Goal: Information Seeking & Learning: Learn about a topic

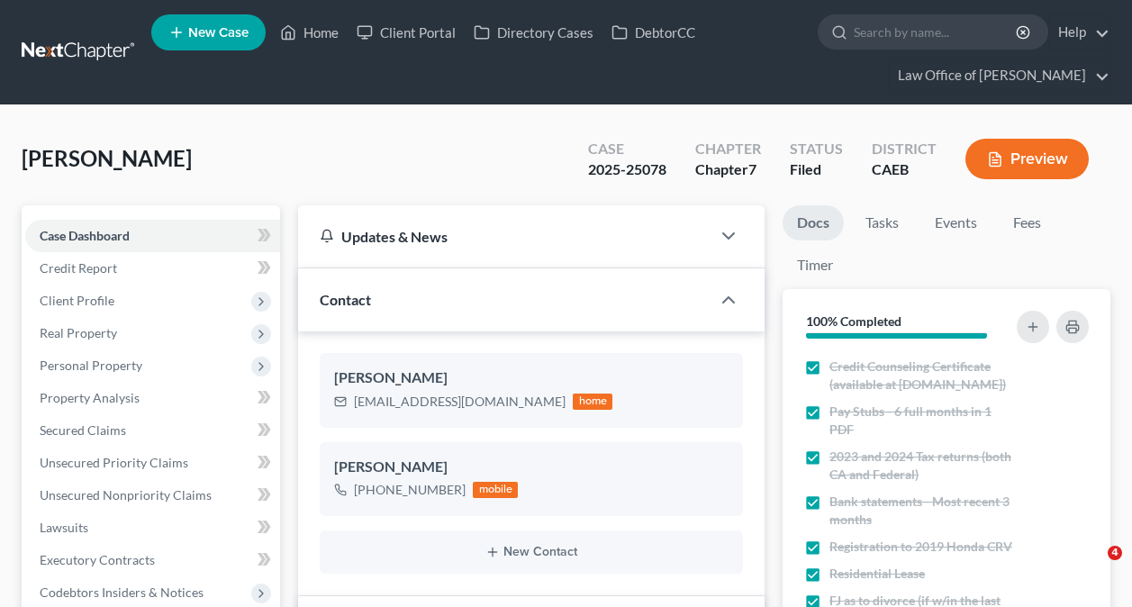
select select "6"
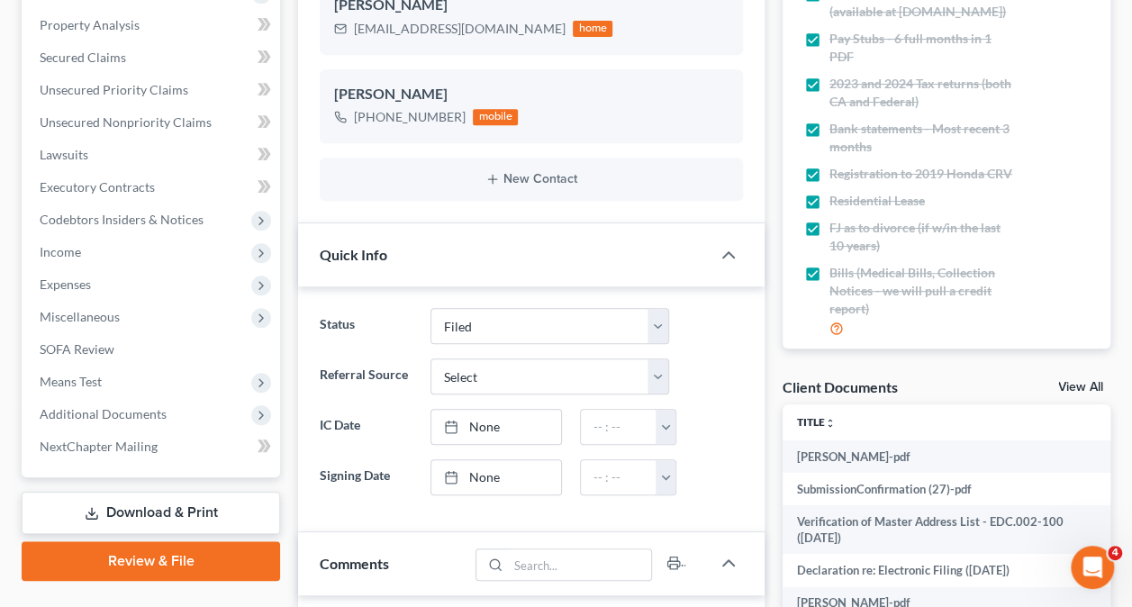
scroll to position [375, 0]
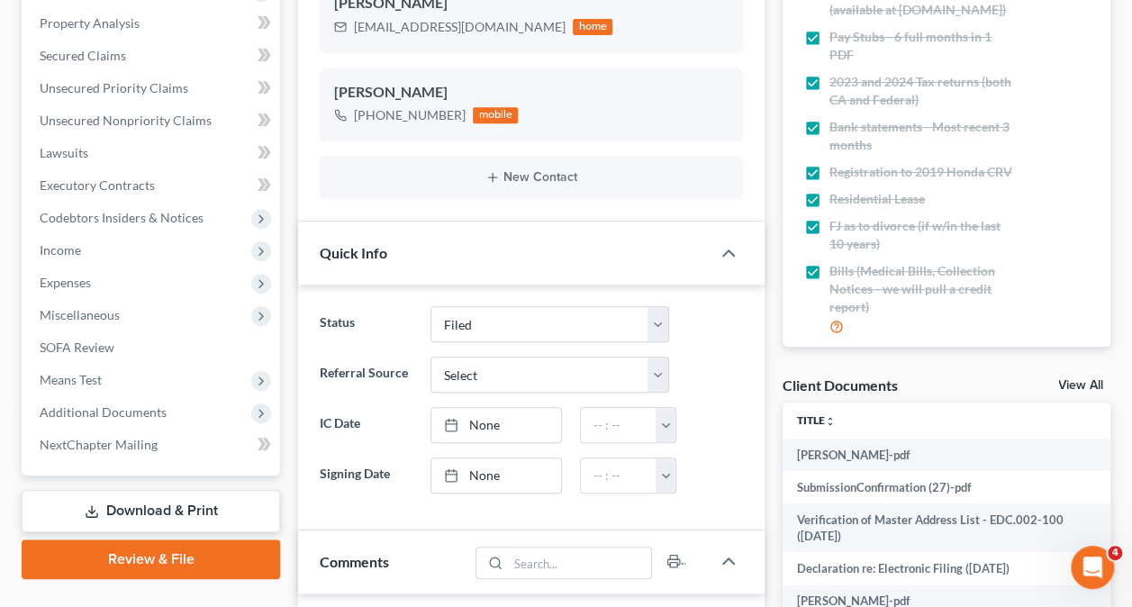
click at [98, 419] on span "Additional Documents" at bounding box center [152, 412] width 255 height 32
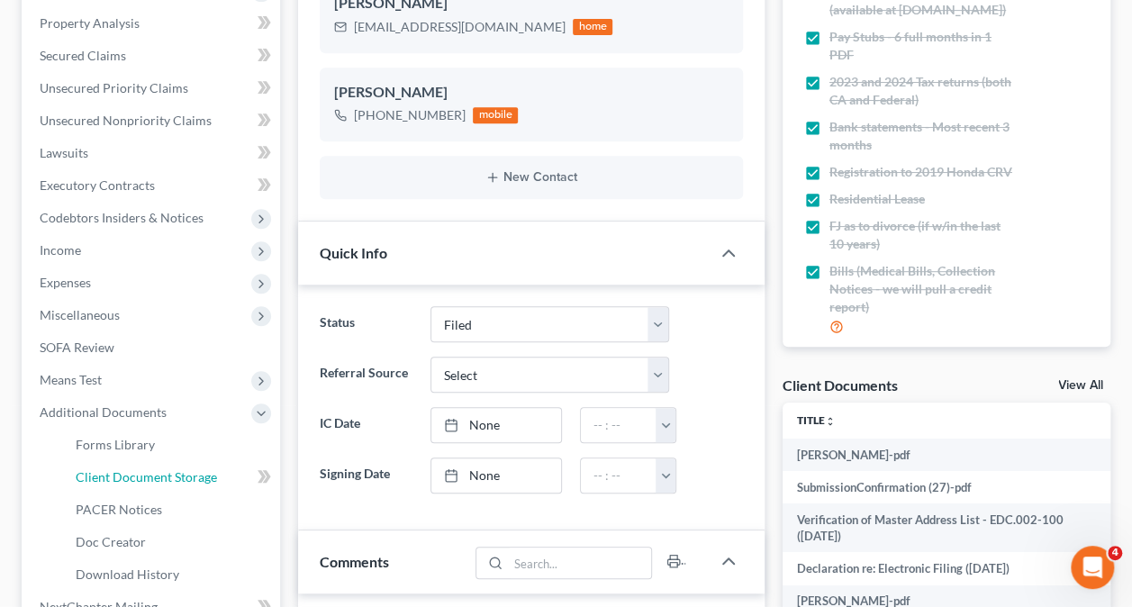
click at [178, 469] on span "Client Document Storage" at bounding box center [146, 476] width 141 height 15
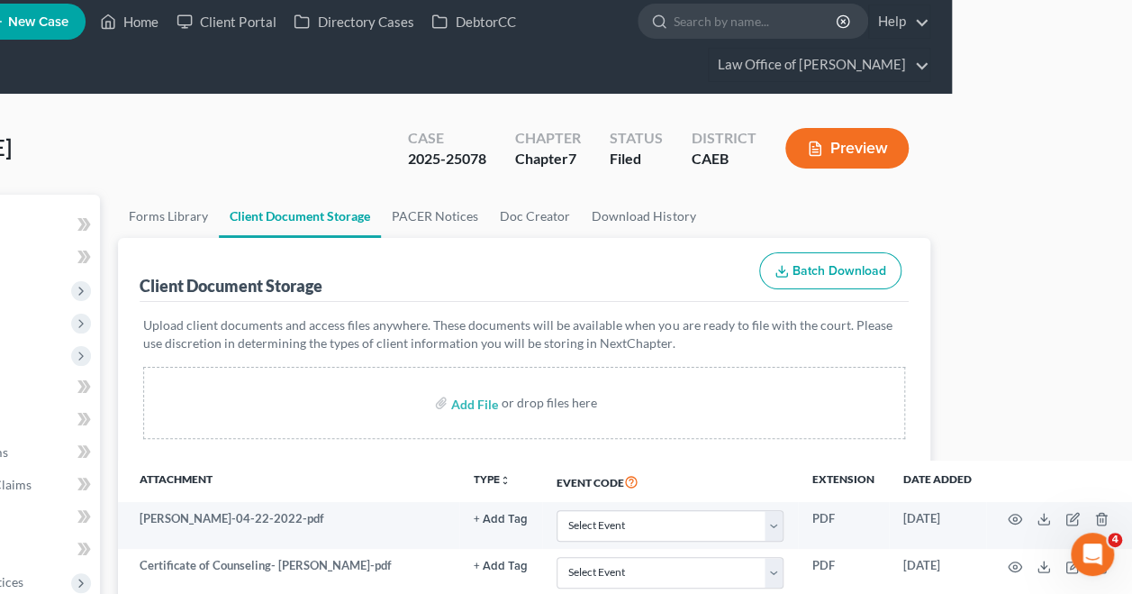
scroll to position [5, 180]
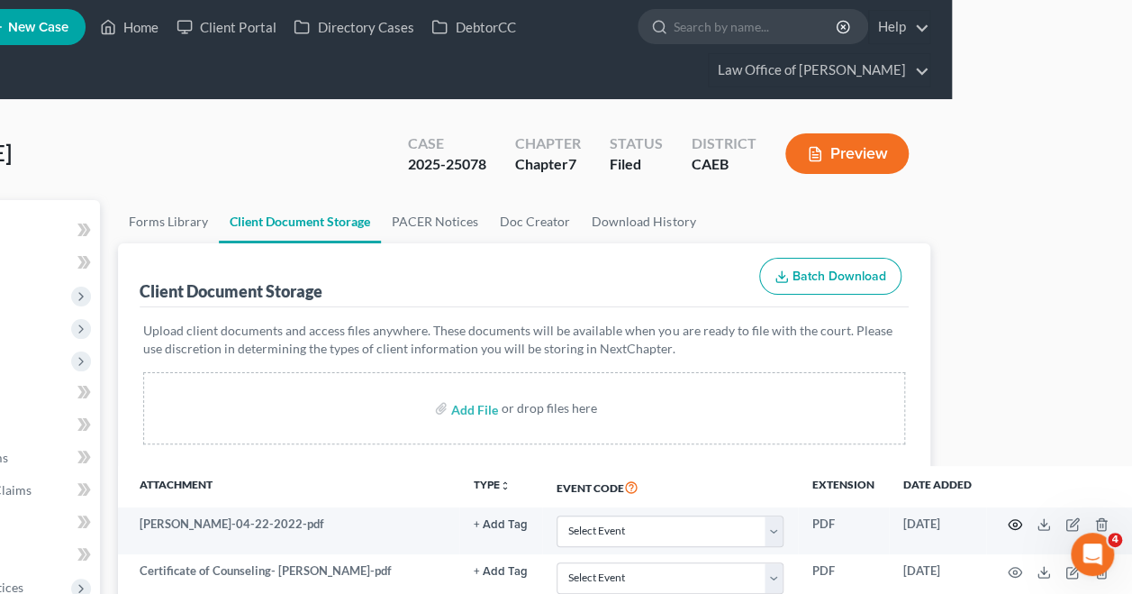
click at [1013, 523] on circle "button" at bounding box center [1015, 524] width 4 height 4
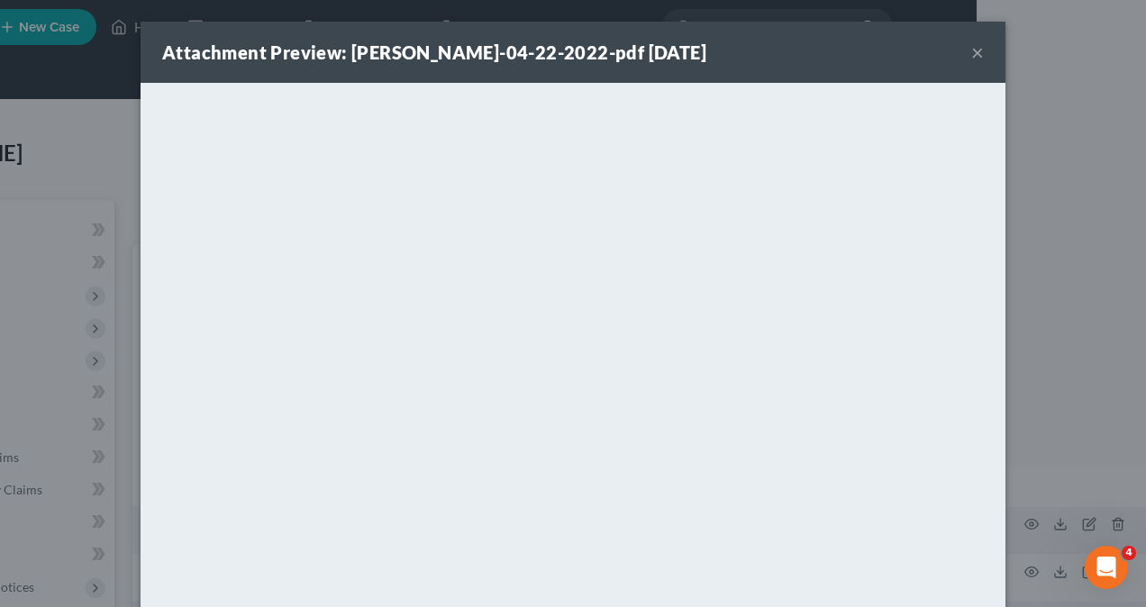
click at [1045, 274] on div "Attachment Preview: [PERSON_NAME]-04-22-2022-pdf [DATE] × <object ng-attr-data=…" at bounding box center [573, 303] width 1146 height 607
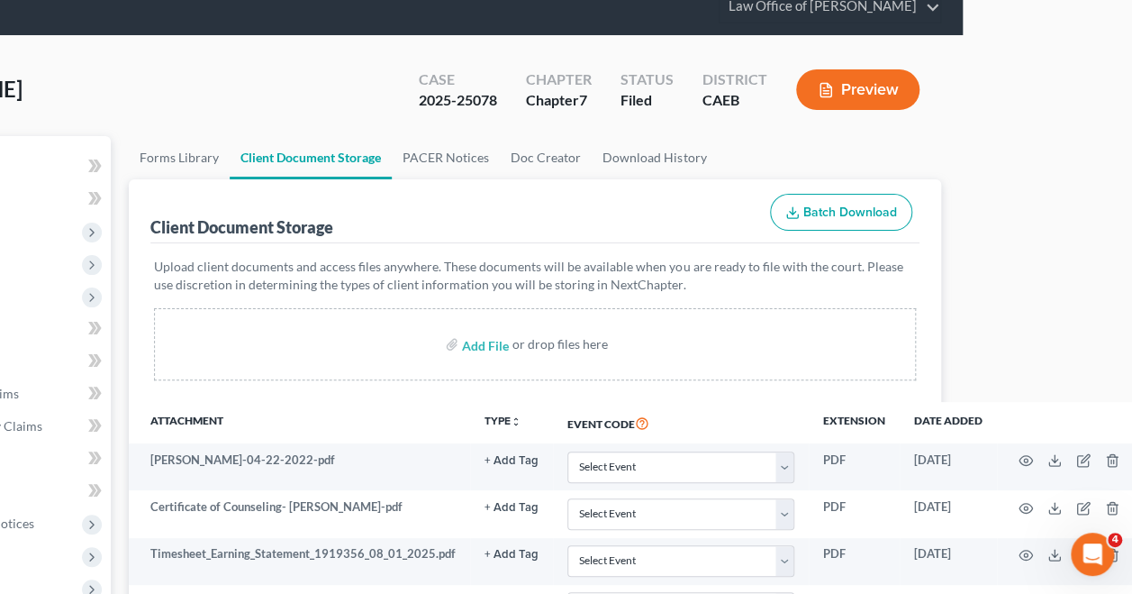
scroll to position [70, 169]
click at [1020, 555] on icon "button" at bounding box center [1026, 554] width 14 height 10
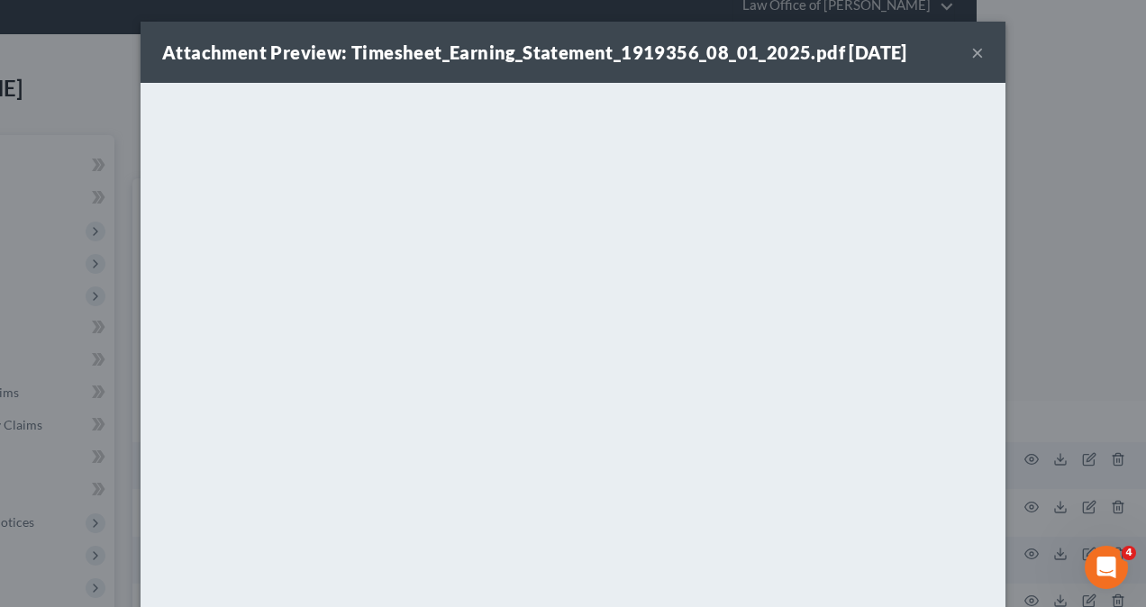
click at [971, 54] on button "×" at bounding box center [977, 52] width 13 height 22
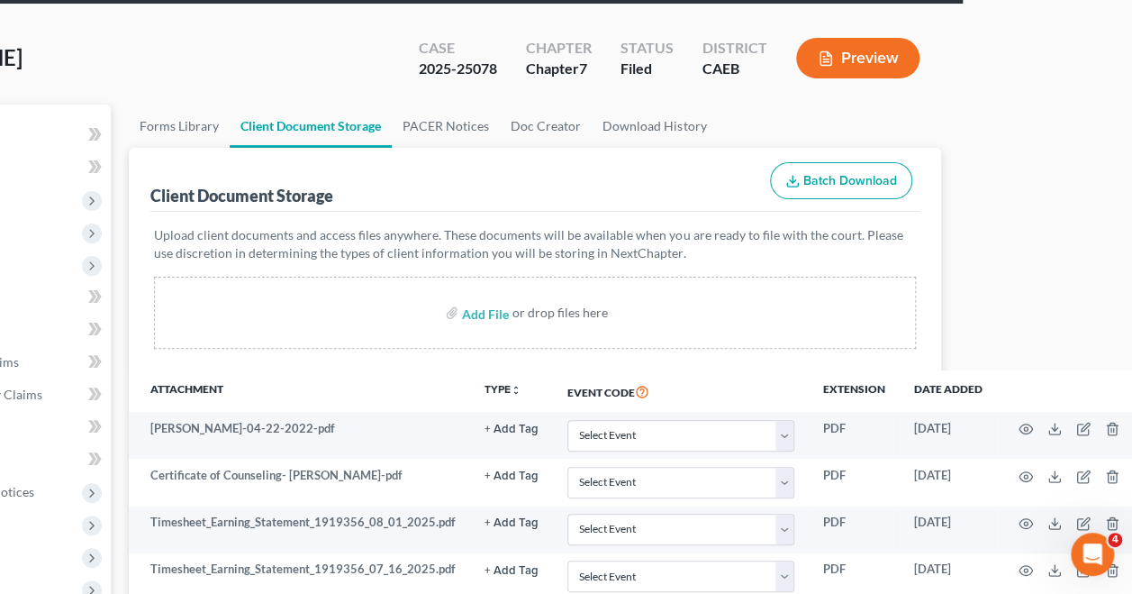
scroll to position [103, 169]
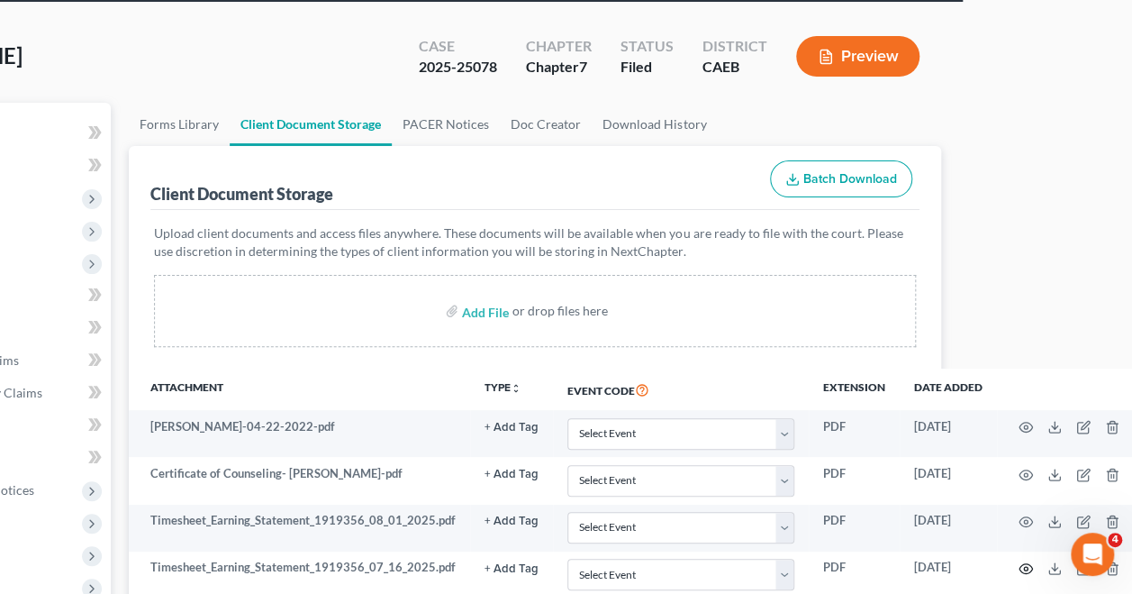
click at [1024, 567] on circle "button" at bounding box center [1026, 569] width 4 height 4
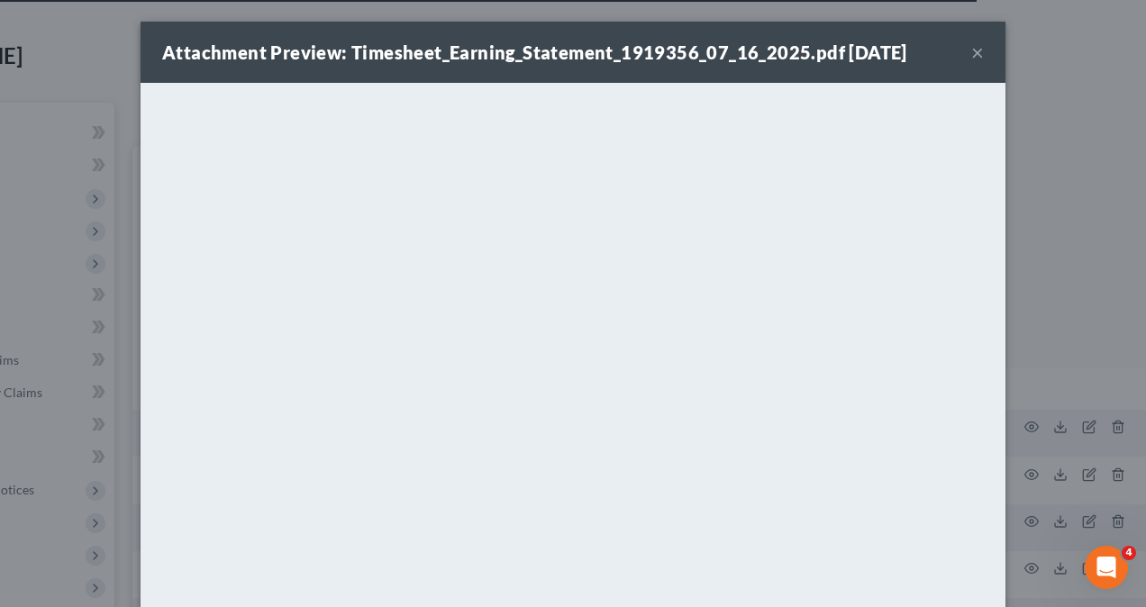
click at [1052, 231] on div "Attachment Preview: Timesheet_Earning_Statement_1919356_07_16_2025.pdf [DATE] ×…" at bounding box center [573, 303] width 1146 height 607
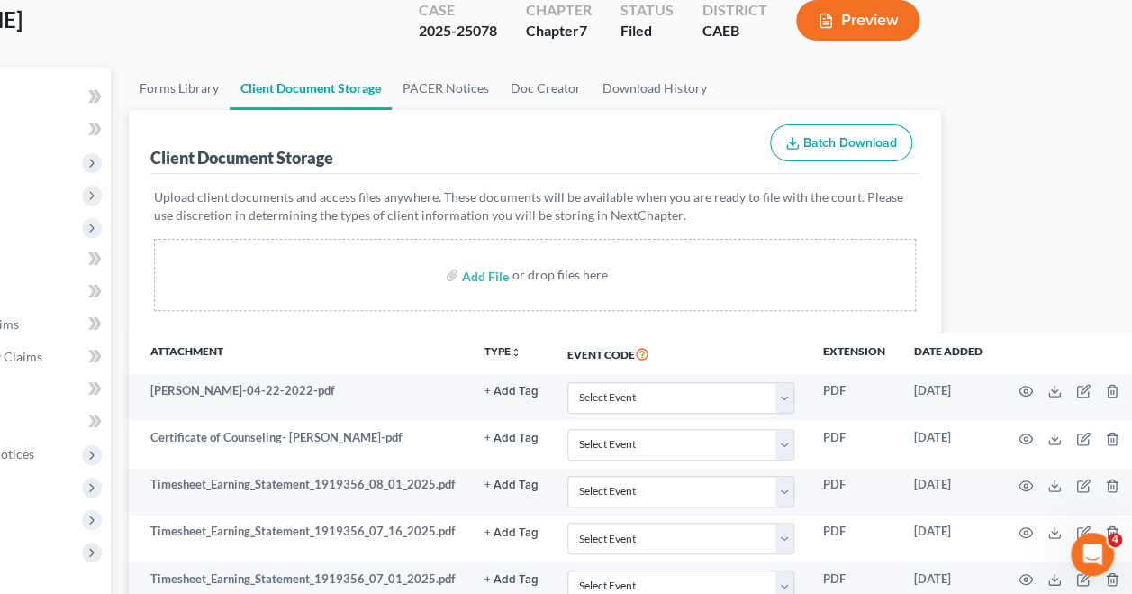
scroll to position [147, 169]
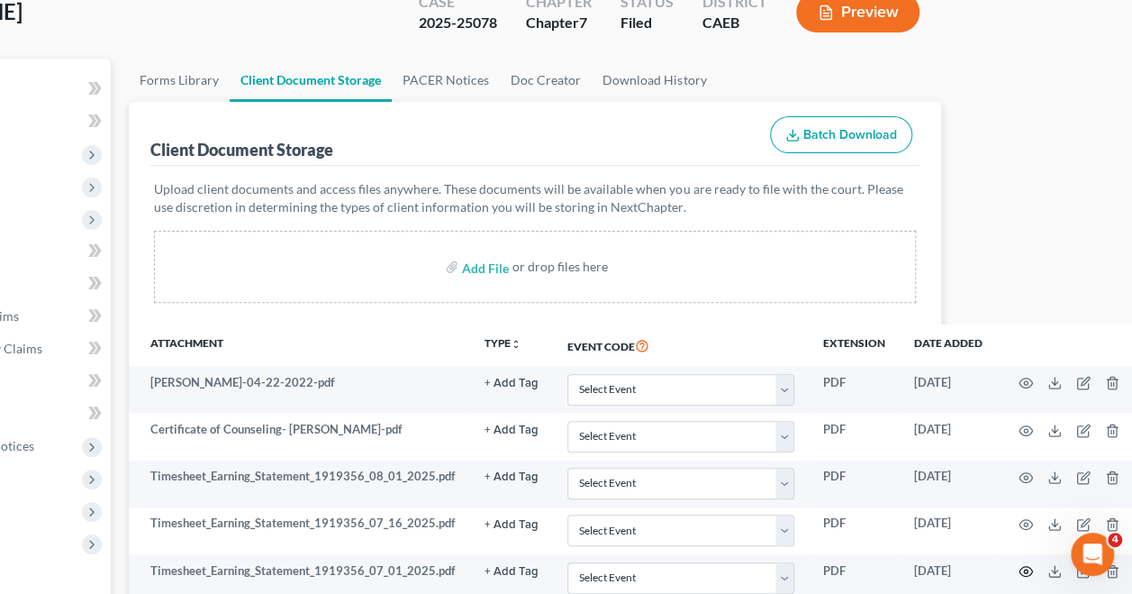
click at [1020, 566] on icon "button" at bounding box center [1026, 571] width 14 height 14
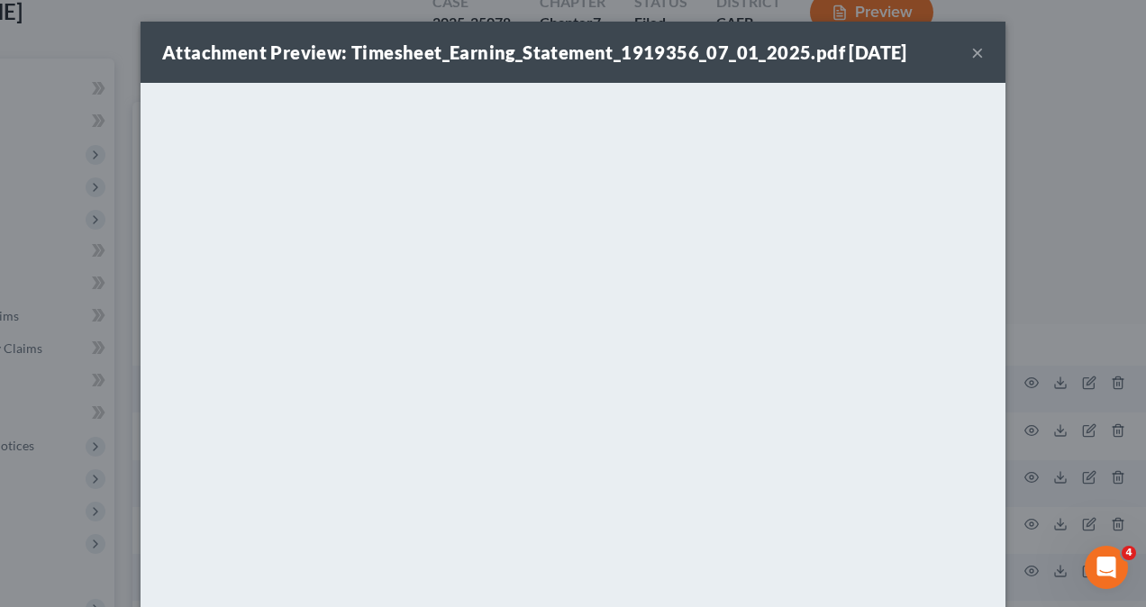
click at [1061, 164] on div "Attachment Preview: Timesheet_Earning_Statement_1919356_07_01_2025.pdf [DATE] ×…" at bounding box center [573, 303] width 1146 height 607
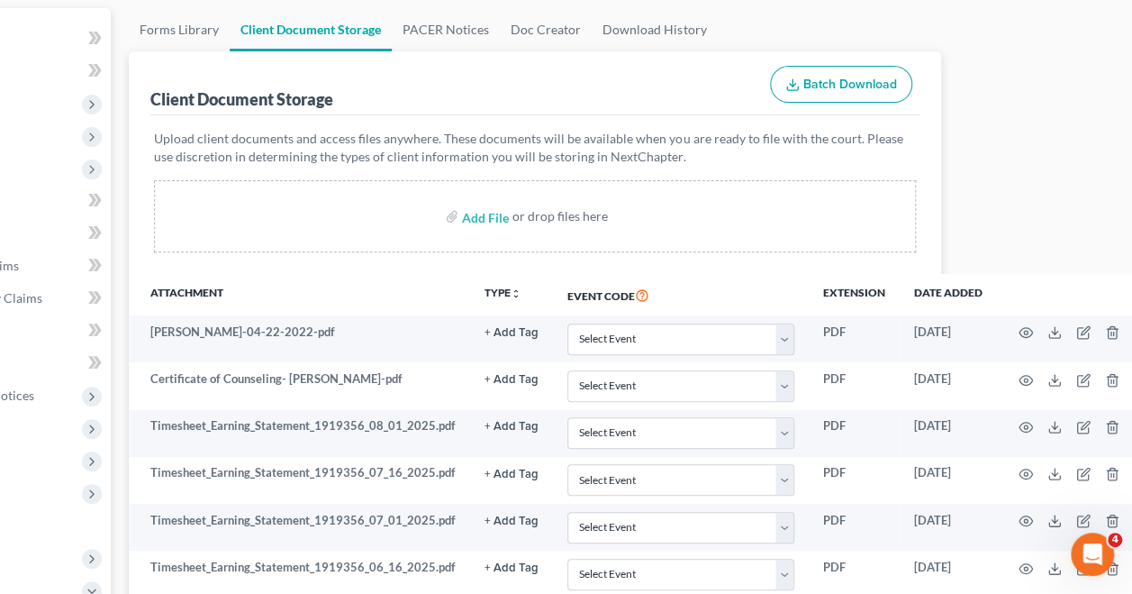
scroll to position [201, 169]
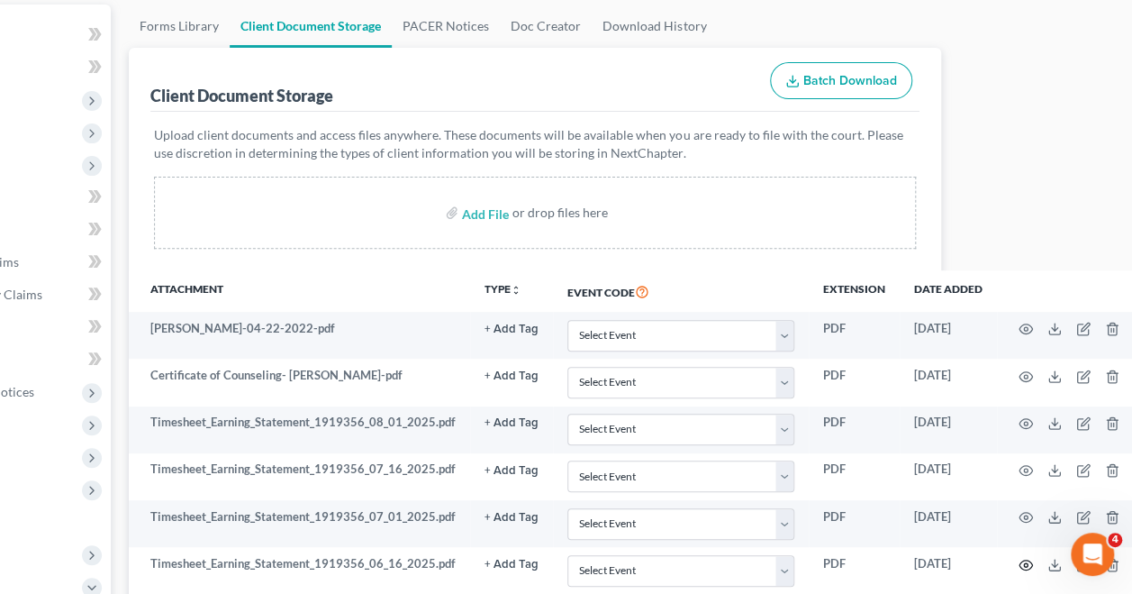
click at [1024, 563] on circle "button" at bounding box center [1026, 565] width 4 height 4
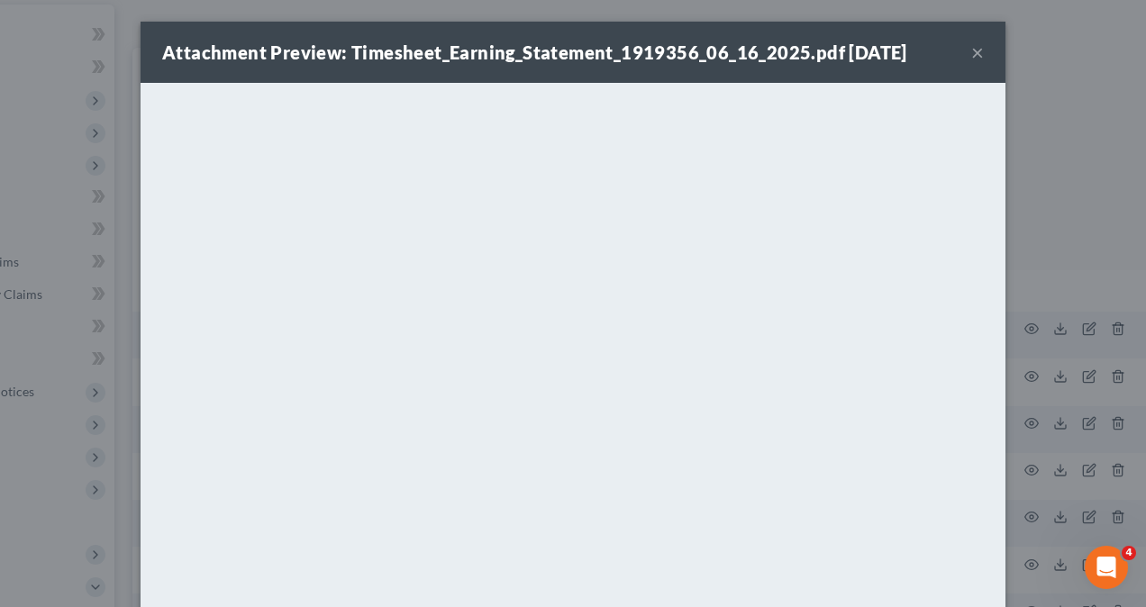
click at [1022, 411] on div "Attachment Preview: Timesheet_Earning_Statement_1919356_06_16_2025.pdf [DATE] ×…" at bounding box center [573, 303] width 1146 height 607
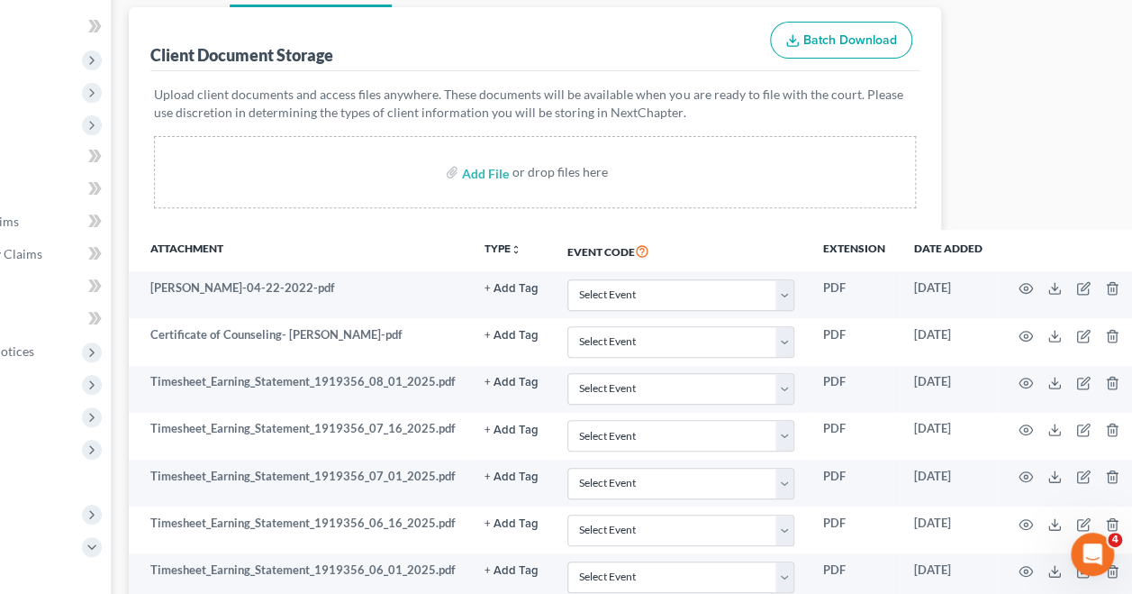
scroll to position [242, 169]
click at [1020, 563] on icon "button" at bounding box center [1026, 570] width 14 height 14
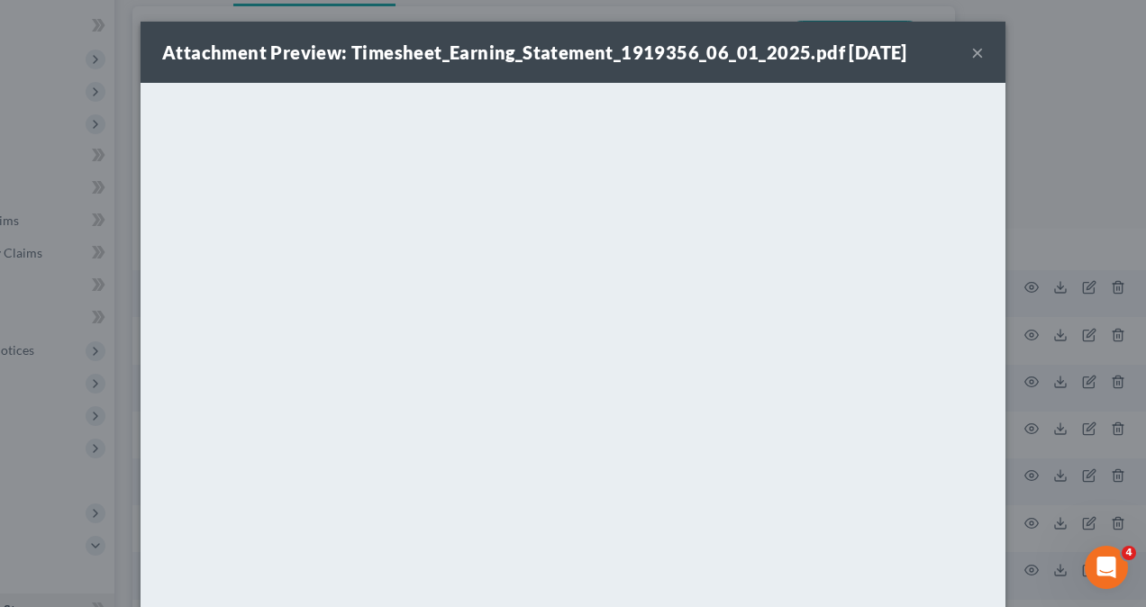
click at [1066, 427] on div "Attachment Preview: Timesheet_Earning_Statement_1919356_06_01_2025.pdf [DATE] ×…" at bounding box center [573, 303] width 1146 height 607
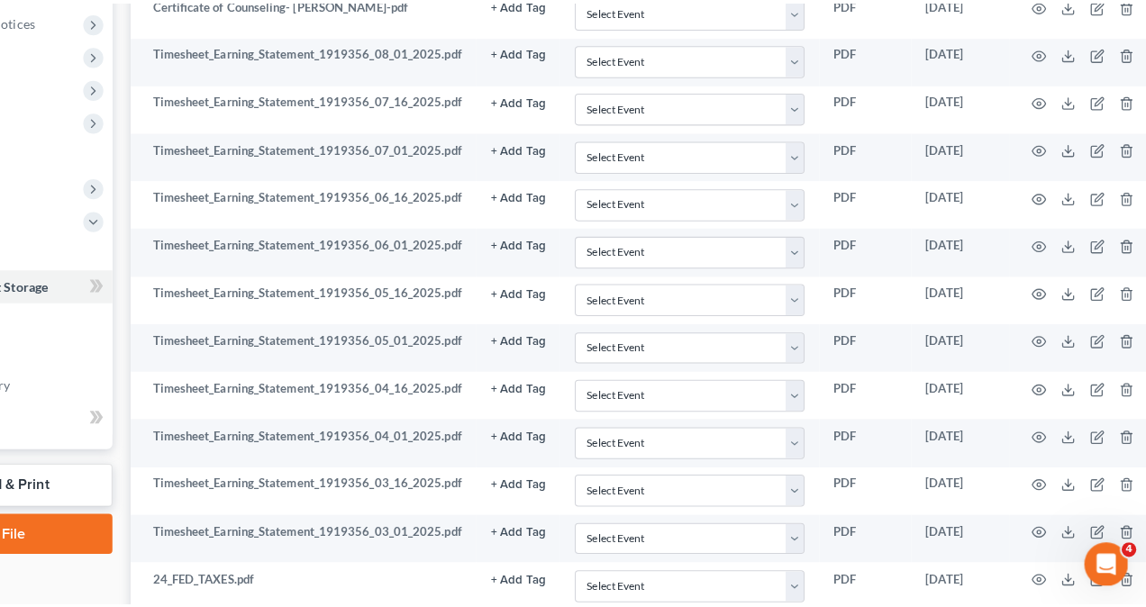
scroll to position [573, 169]
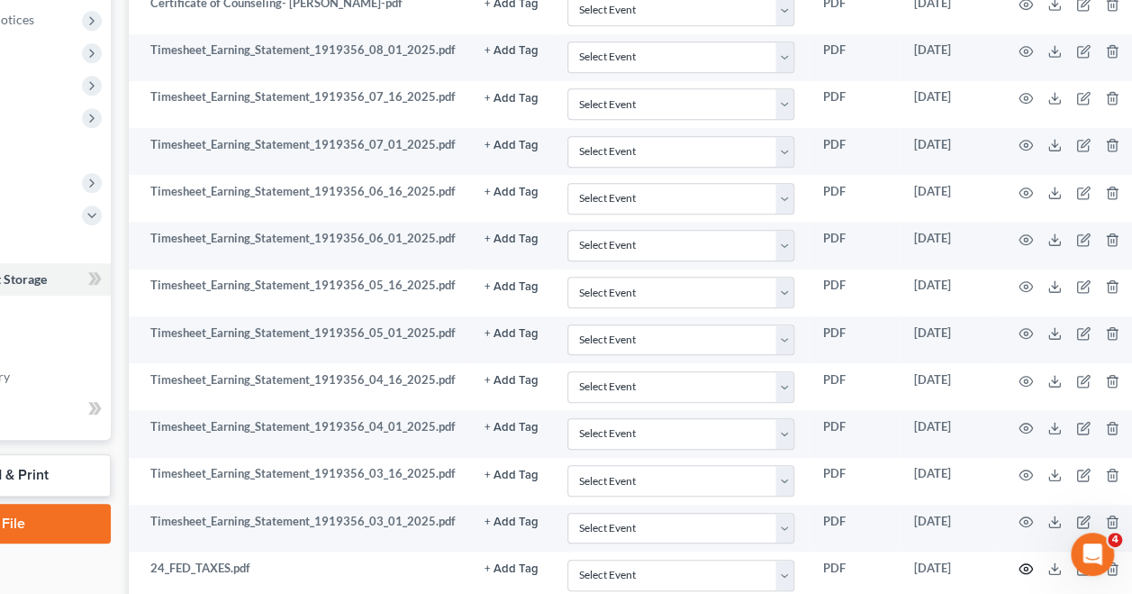
click at [1025, 561] on icon "button" at bounding box center [1026, 568] width 14 height 14
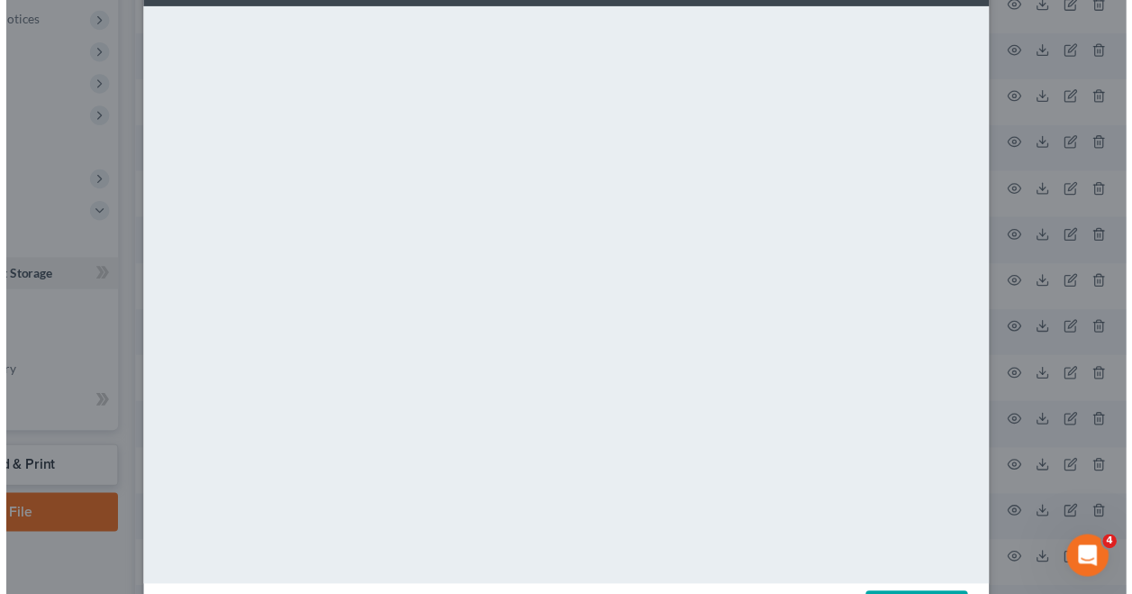
scroll to position [0, 0]
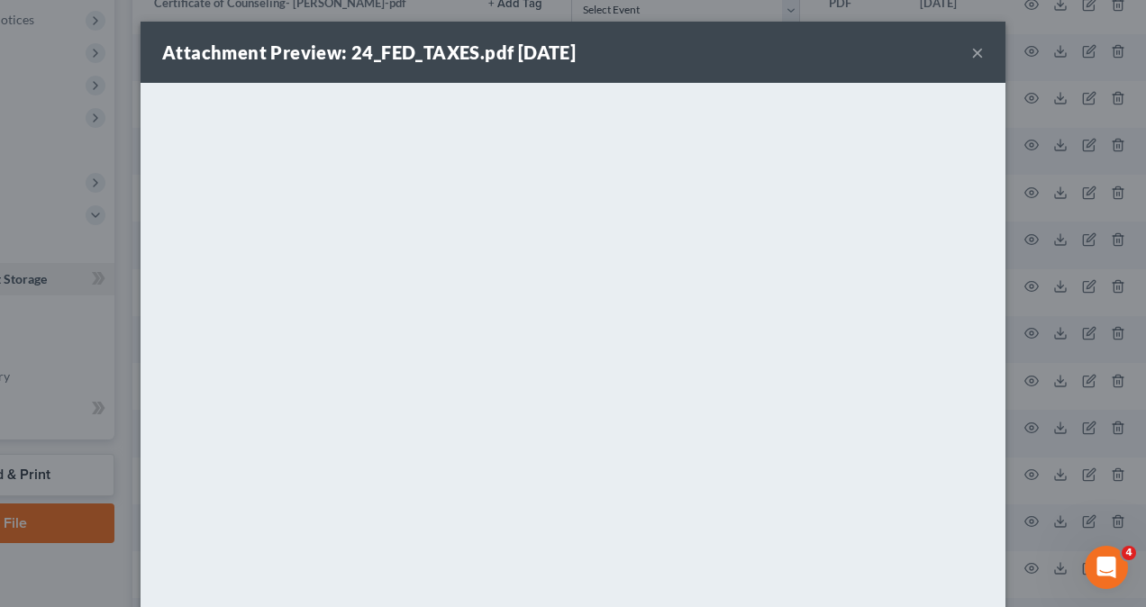
click at [971, 49] on button "×" at bounding box center [977, 52] width 13 height 22
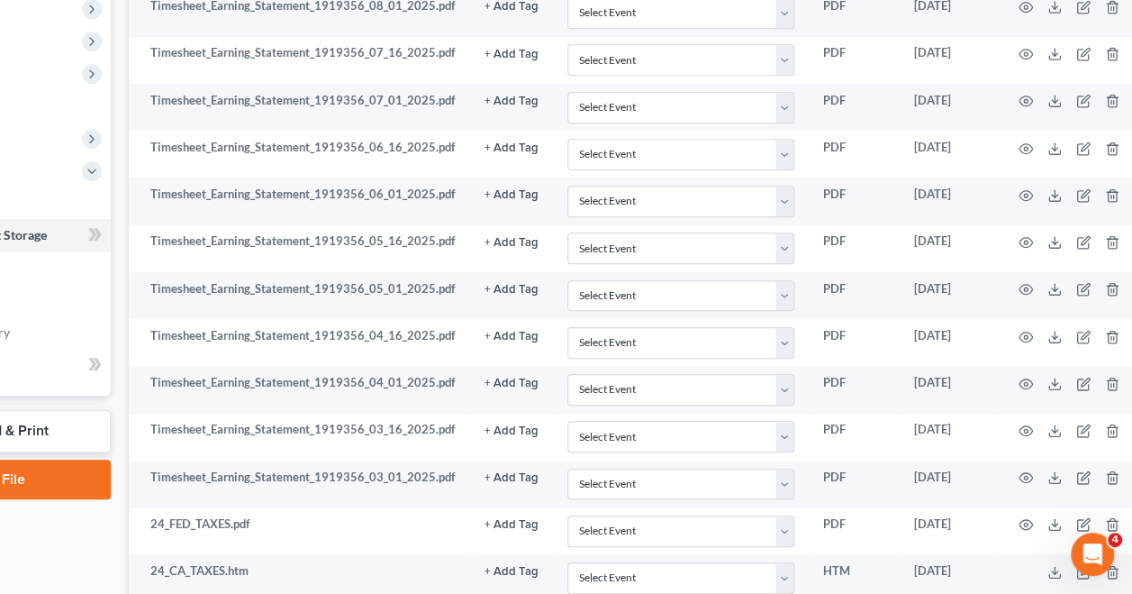
scroll to position [621, 169]
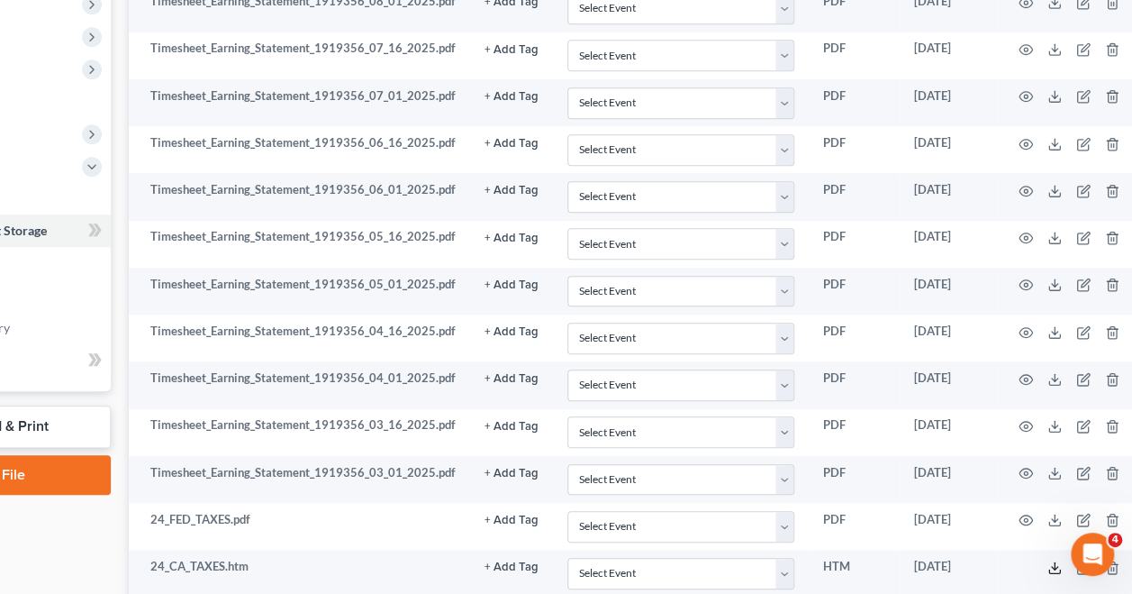
click at [1047, 560] on icon at bounding box center [1054, 567] width 14 height 14
click at [258, 444] on td "Timesheet_Earning_Statement_1919356_03_16_2025.pdf" at bounding box center [299, 432] width 341 height 47
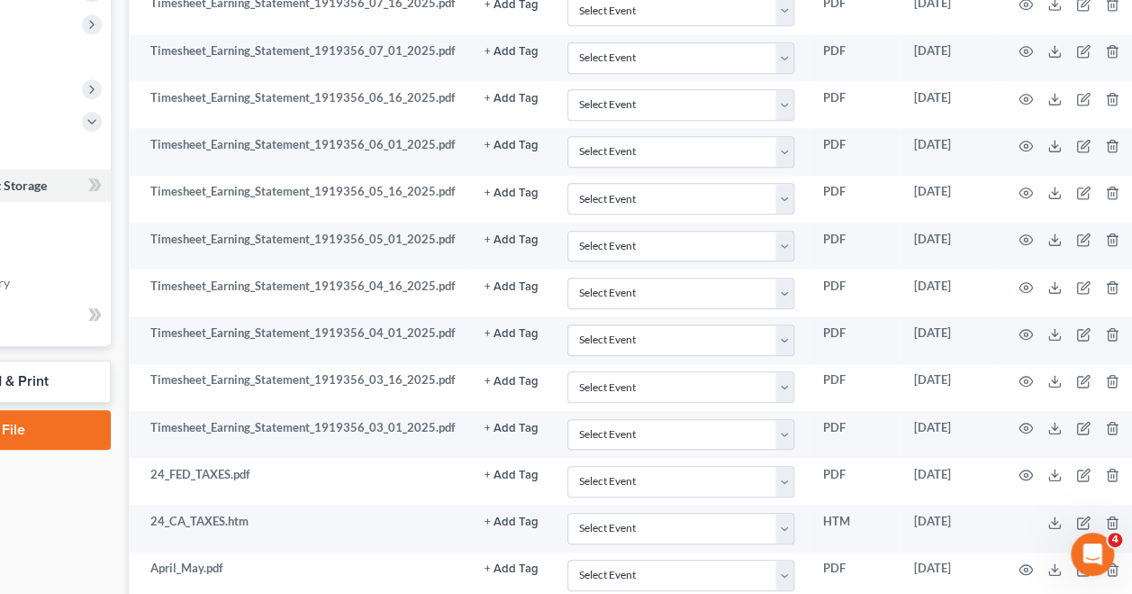
scroll to position [667, 169]
click at [1024, 564] on icon "button" at bounding box center [1026, 569] width 14 height 10
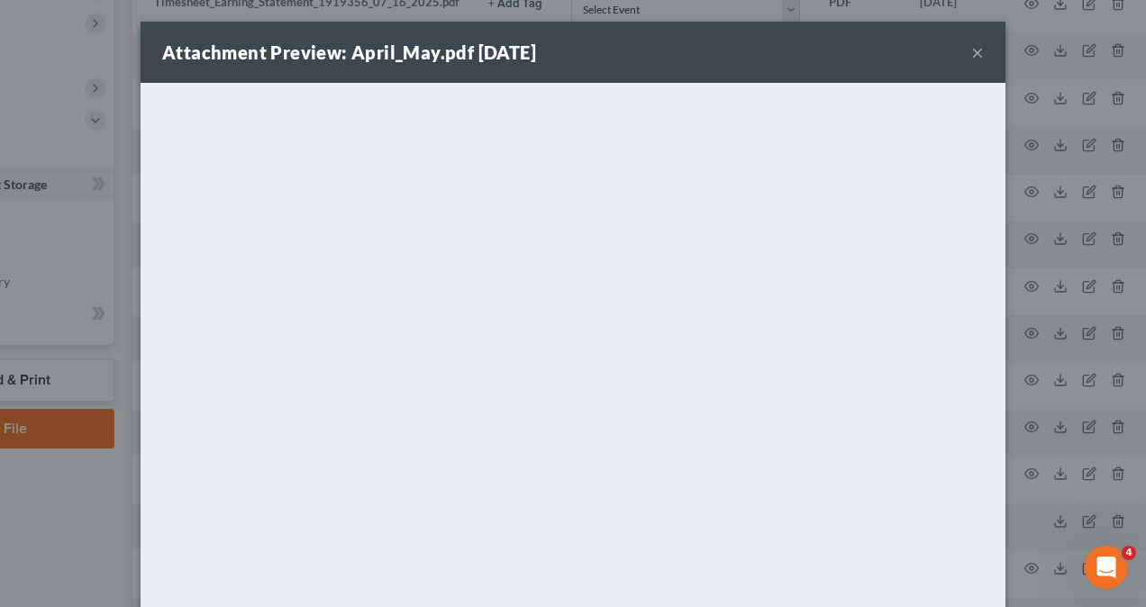
click at [971, 49] on button "×" at bounding box center [977, 52] width 13 height 22
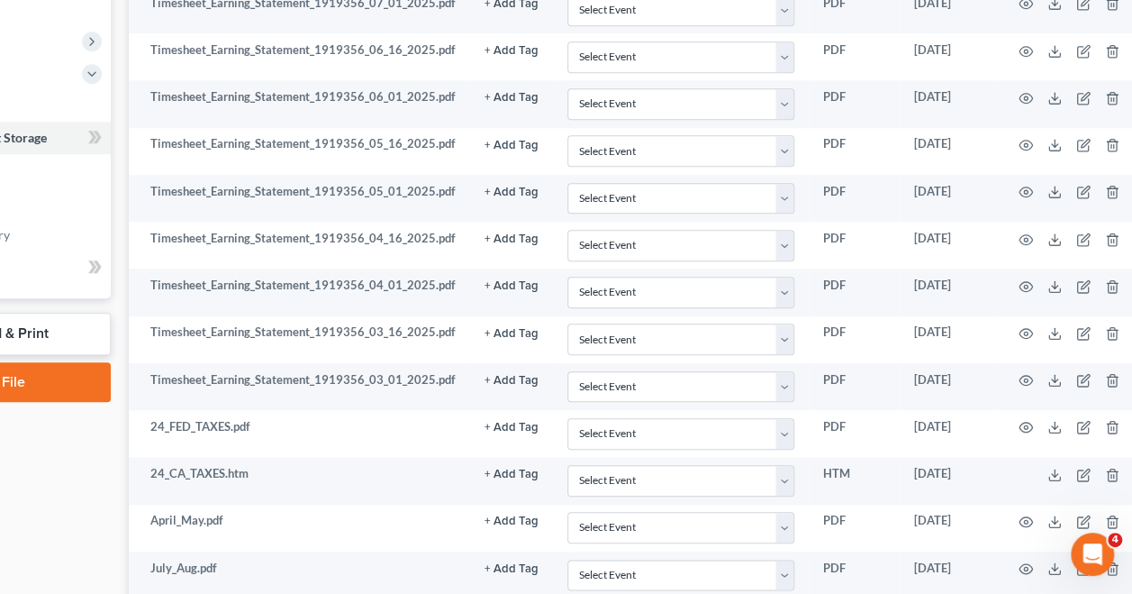
scroll to position [717, 169]
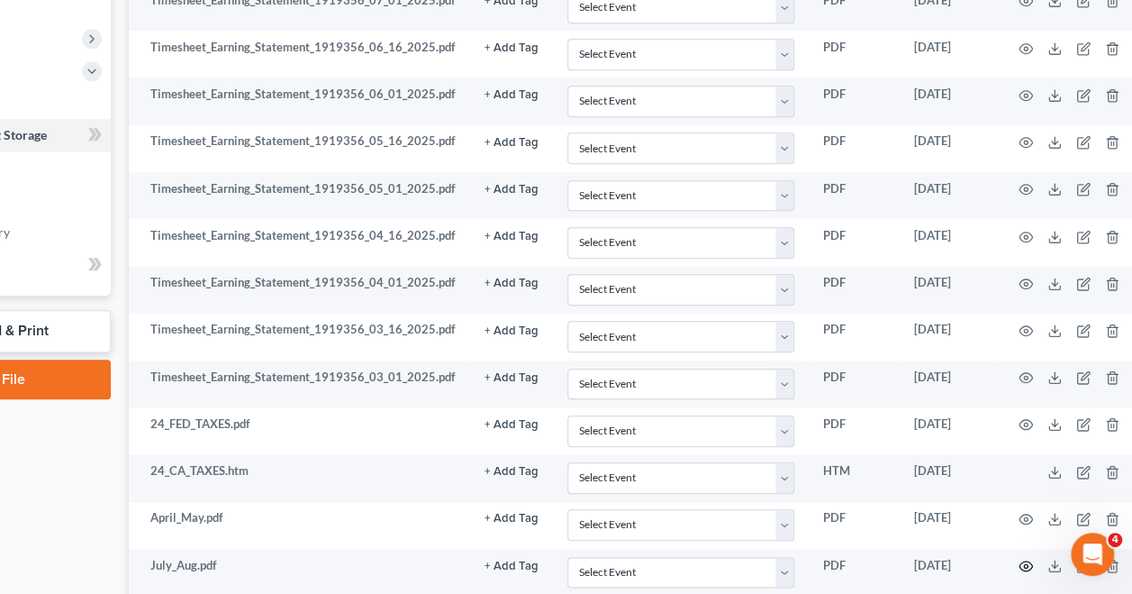
click at [1019, 561] on icon "button" at bounding box center [1026, 566] width 14 height 10
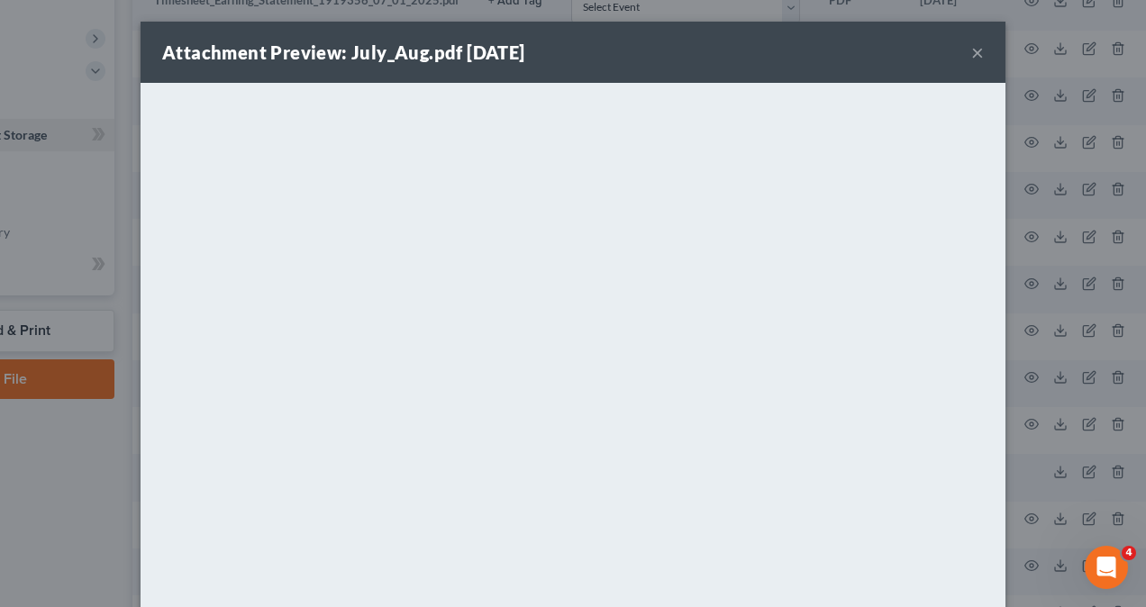
click at [1058, 146] on div "Attachment Preview: July_Aug.pdf [DATE] × <object ng-attr-data='[URL][DOMAIN_NA…" at bounding box center [573, 303] width 1146 height 607
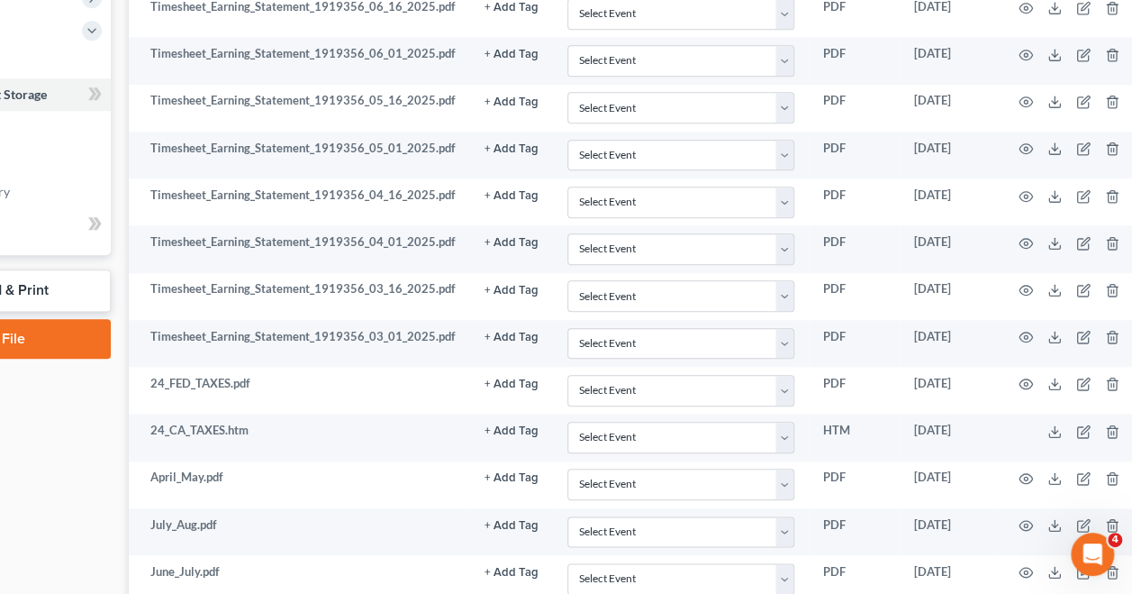
scroll to position [758, 169]
click at [1019, 564] on icon "button" at bounding box center [1026, 571] width 14 height 14
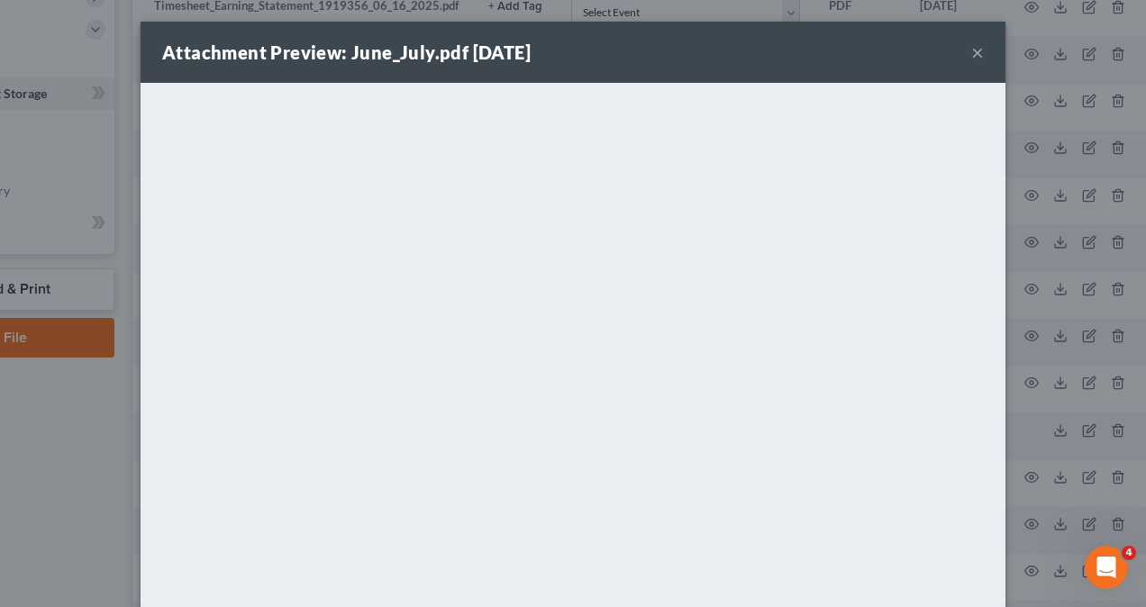
click at [1057, 231] on div "Attachment Preview: June_July.pdf [DATE] × <object ng-attr-data='[URL][DOMAIN_N…" at bounding box center [573, 303] width 1146 height 607
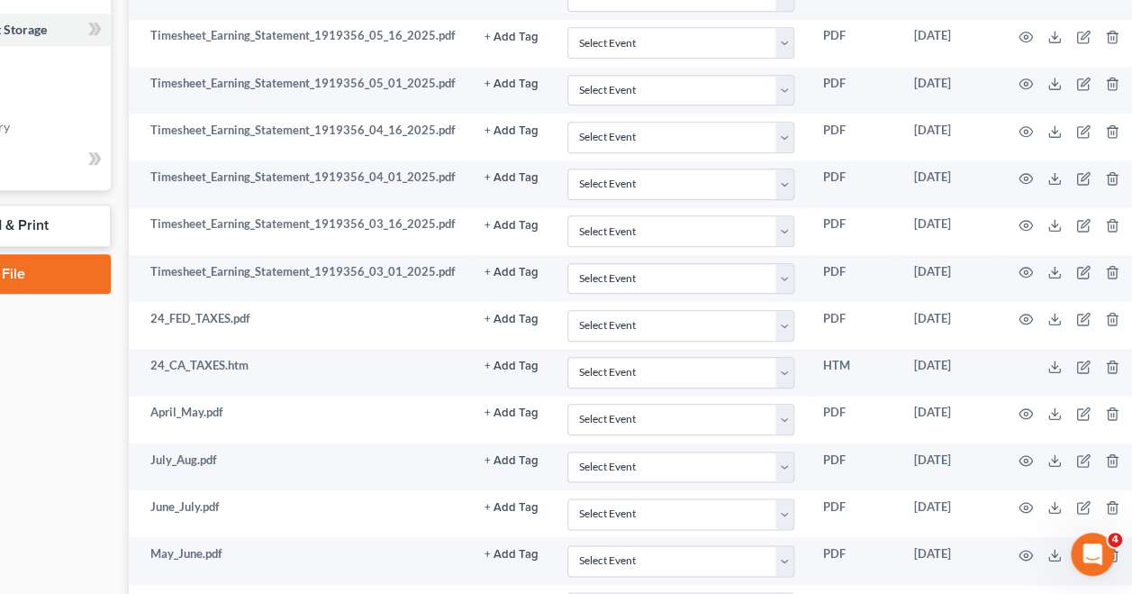
scroll to position [855, 169]
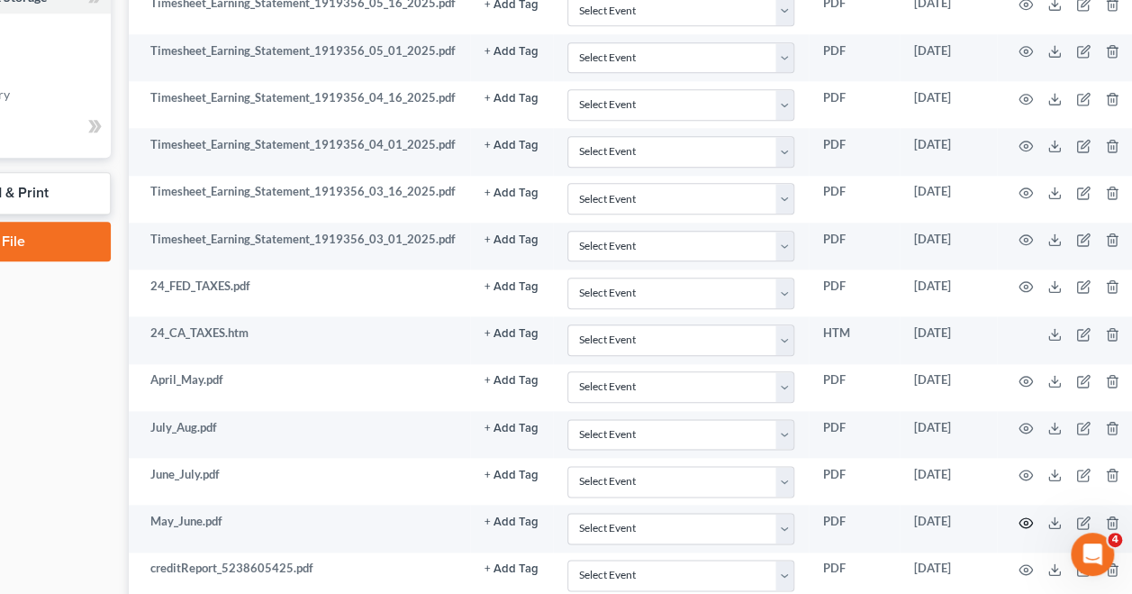
click at [1019, 515] on icon "button" at bounding box center [1026, 522] width 14 height 14
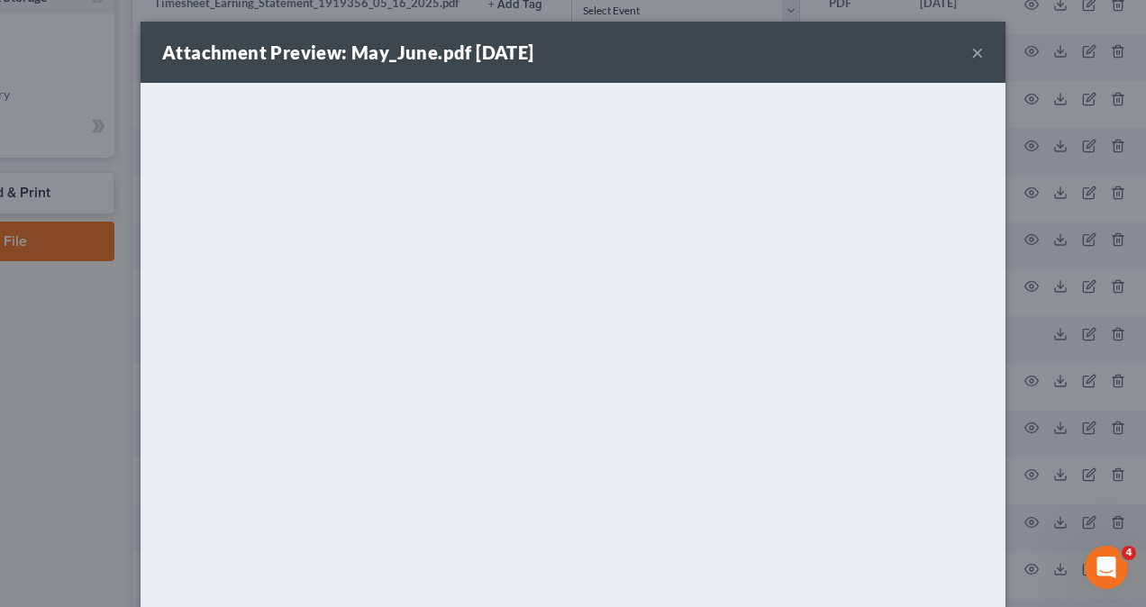
click at [1070, 279] on div "Attachment Preview: May_June.pdf [DATE] × <object ng-attr-data='[URL][DOMAIN_NA…" at bounding box center [573, 303] width 1146 height 607
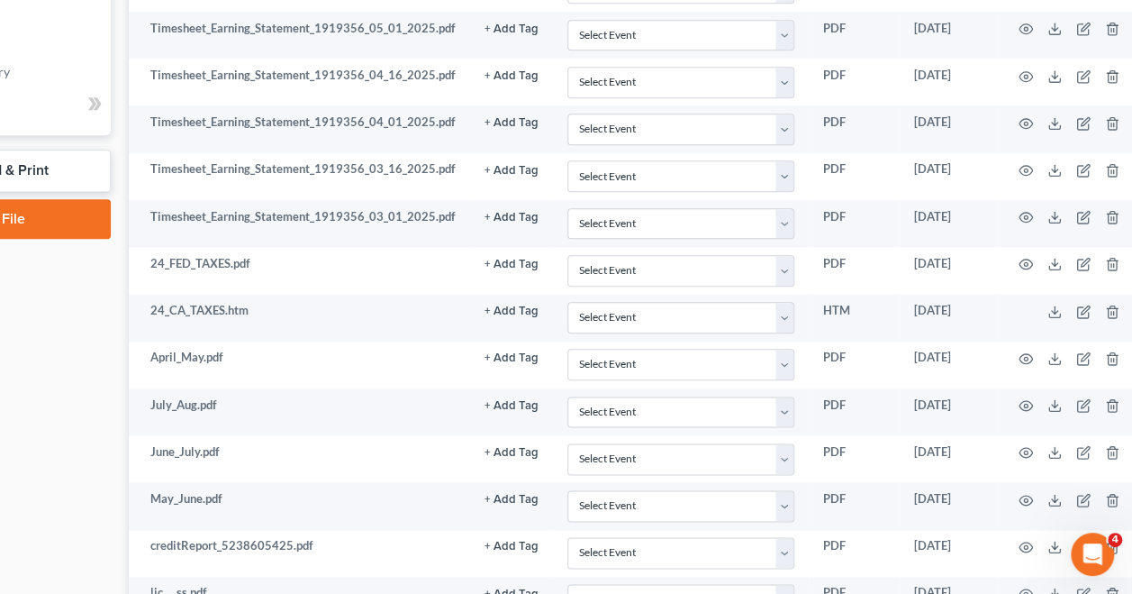
scroll to position [902, 169]
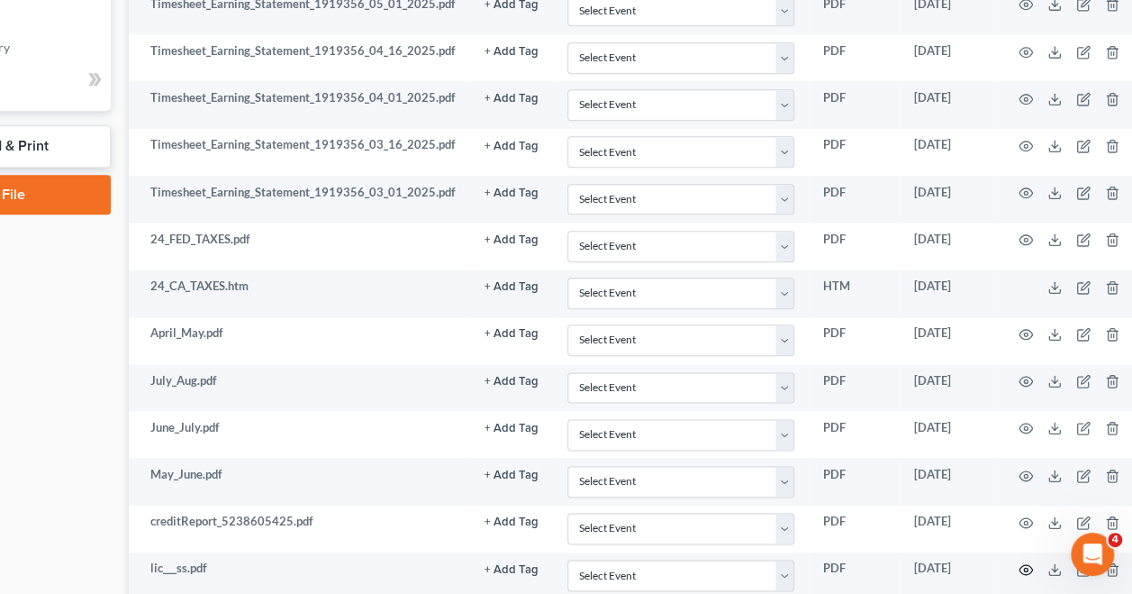
click at [1020, 562] on icon "button" at bounding box center [1026, 569] width 14 height 14
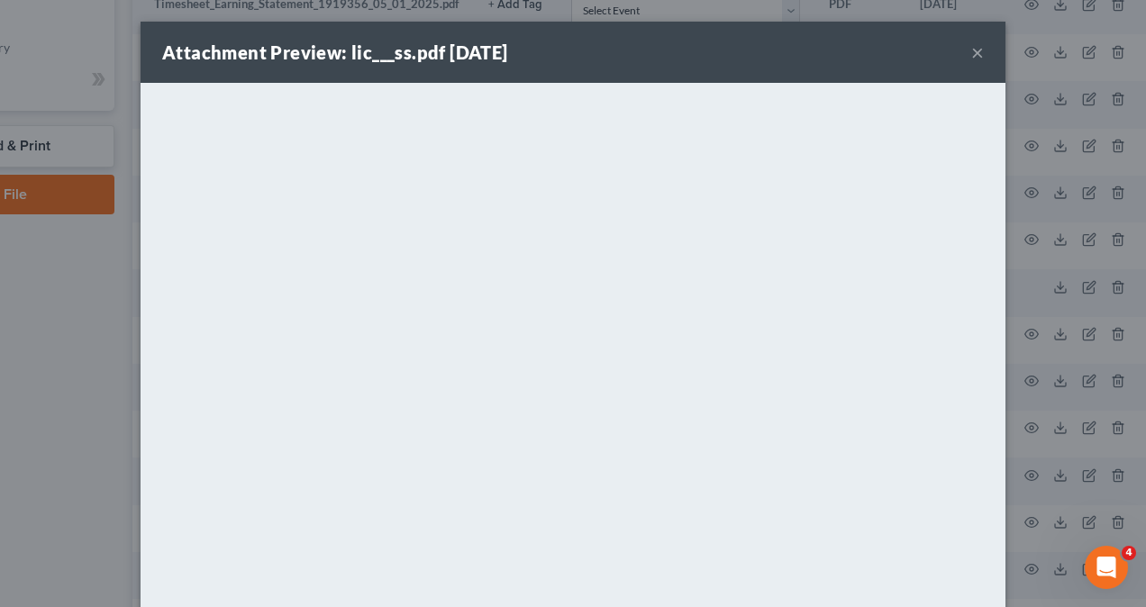
click at [971, 43] on button "×" at bounding box center [977, 52] width 13 height 22
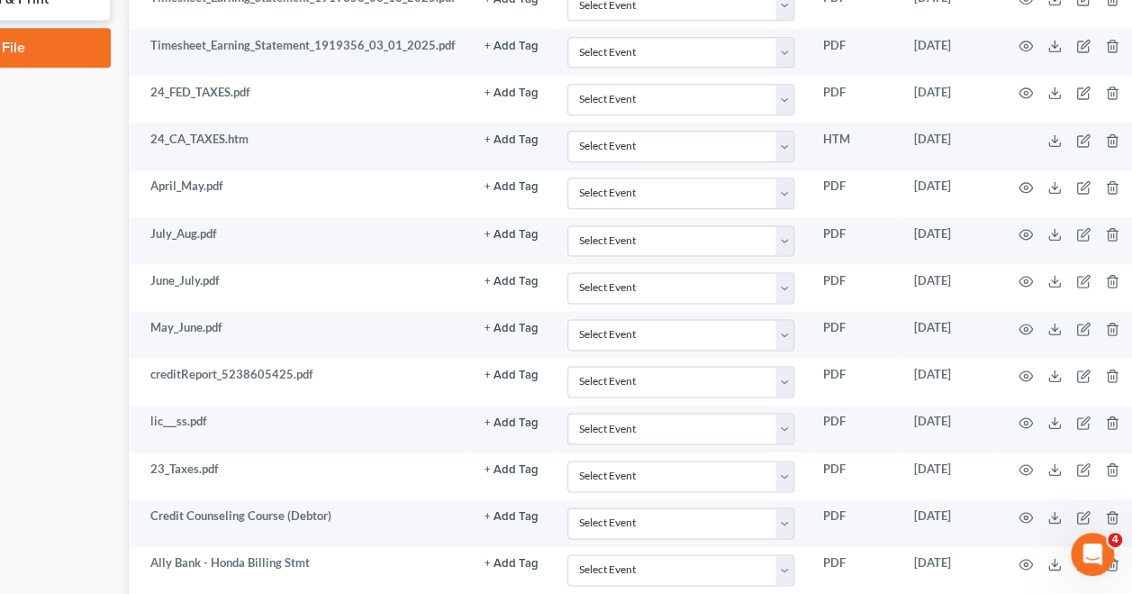
scroll to position [1049, 169]
click at [1024, 561] on circle "button" at bounding box center [1026, 563] width 4 height 4
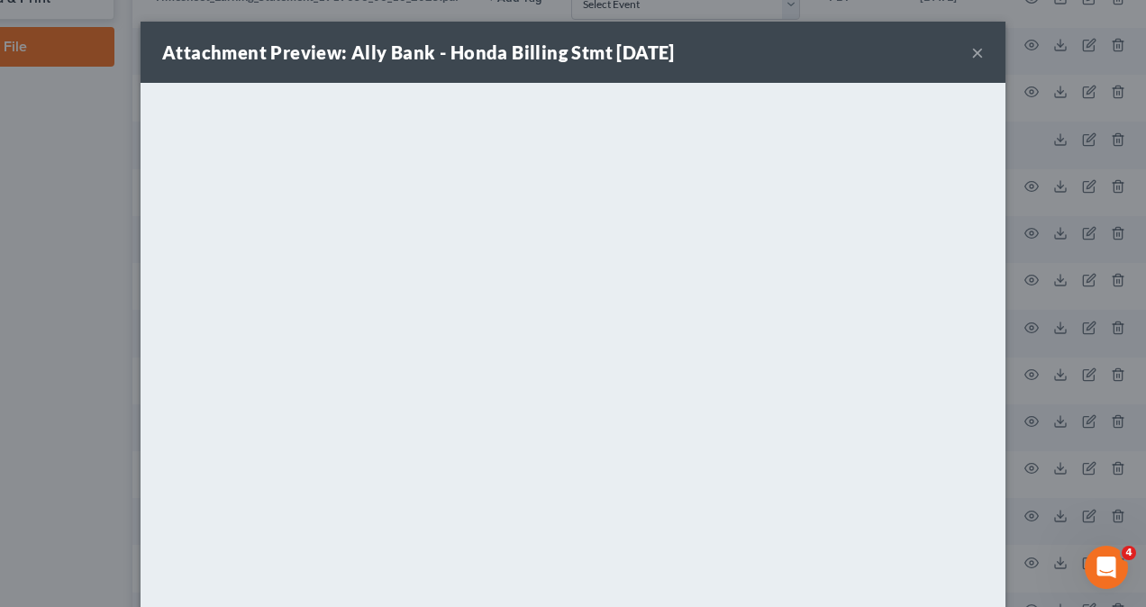
click at [1042, 357] on div "Attachment Preview: Ally Bank - Honda Billing Stmt [DATE] × <object ng-attr-dat…" at bounding box center [573, 303] width 1146 height 607
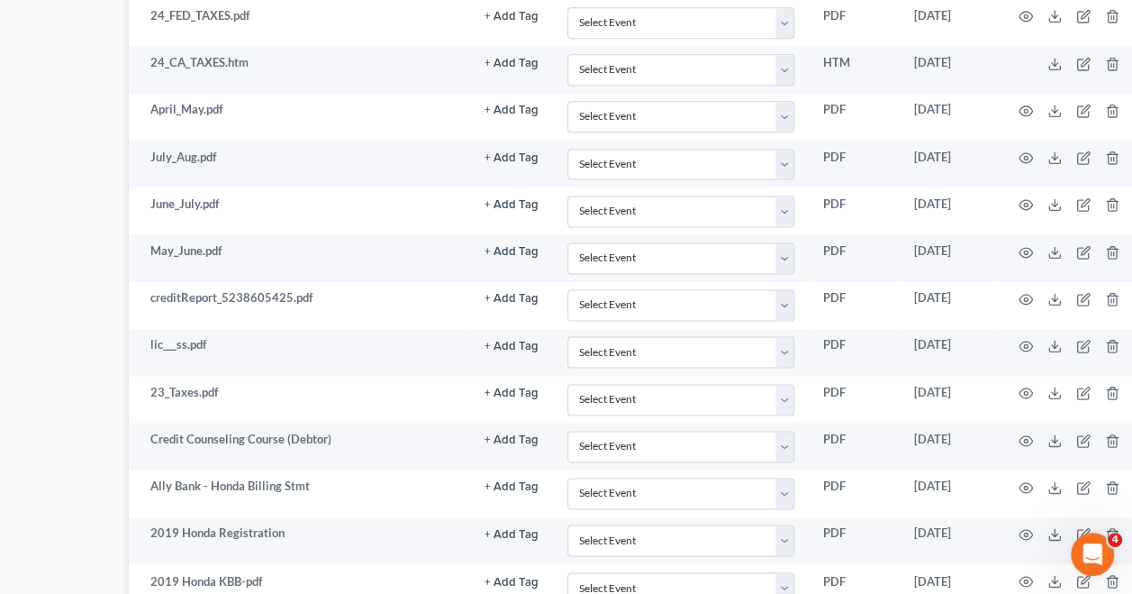
scroll to position [1126, 169]
click at [1023, 573] on icon "button" at bounding box center [1026, 580] width 14 height 14
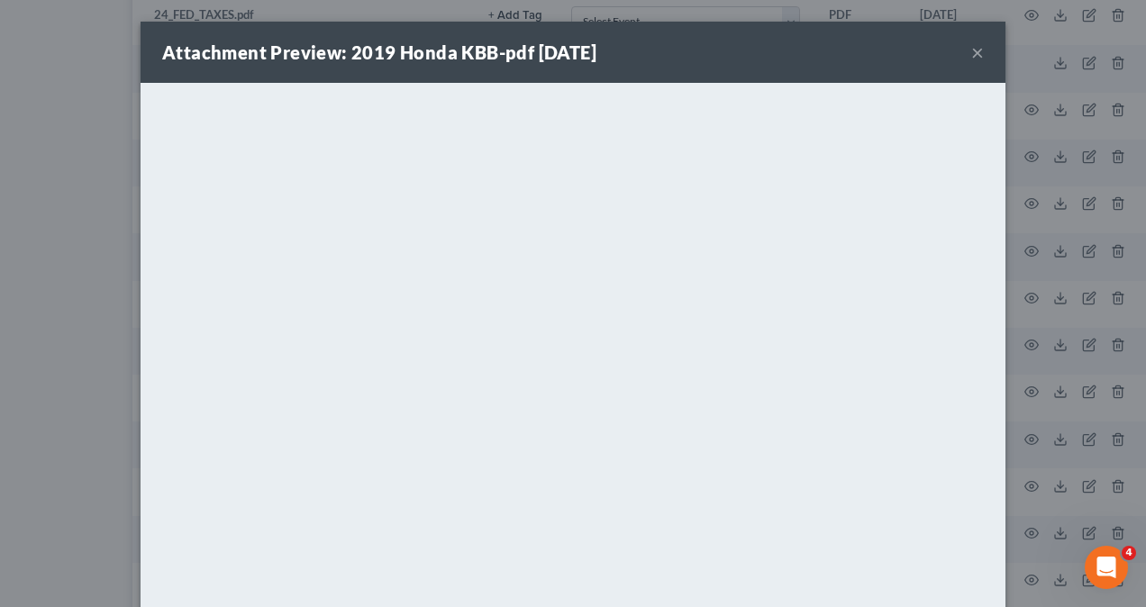
click at [22, 252] on div "Attachment Preview: 2019 Honda KBB-pdf [DATE] × <object ng-attr-data='[URL][DOM…" at bounding box center [573, 303] width 1146 height 607
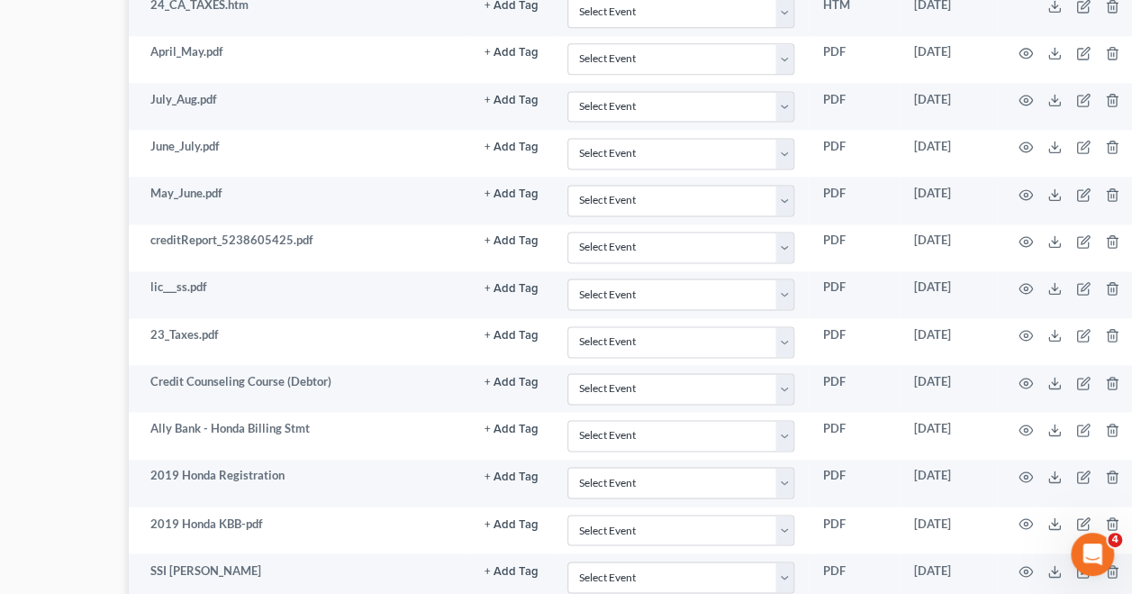
scroll to position [1183, 169]
click at [521, 528] on td "+ Add Tag Select an option or create one AP CCC Debtor1 CCC Debtor2 Chef's Kiss…" at bounding box center [511, 528] width 83 height 47
click at [1019, 565] on icon "button" at bounding box center [1026, 570] width 14 height 10
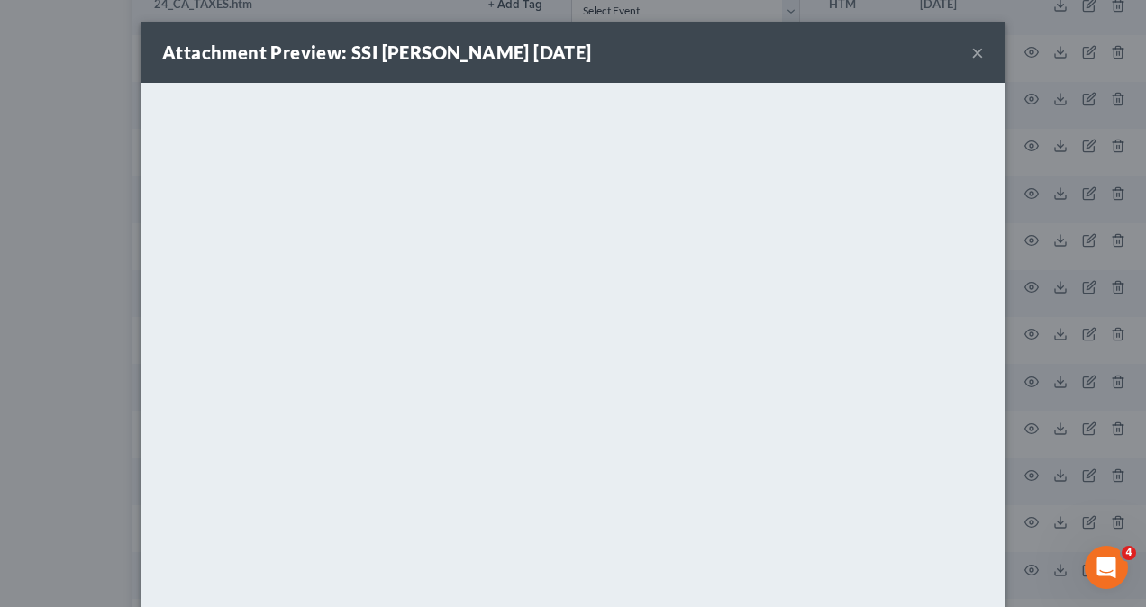
click at [77, 379] on div "Attachment Preview: SSI [PERSON_NAME] [DATE] × <object ng-attr-data='[URL][DOMA…" at bounding box center [573, 303] width 1146 height 607
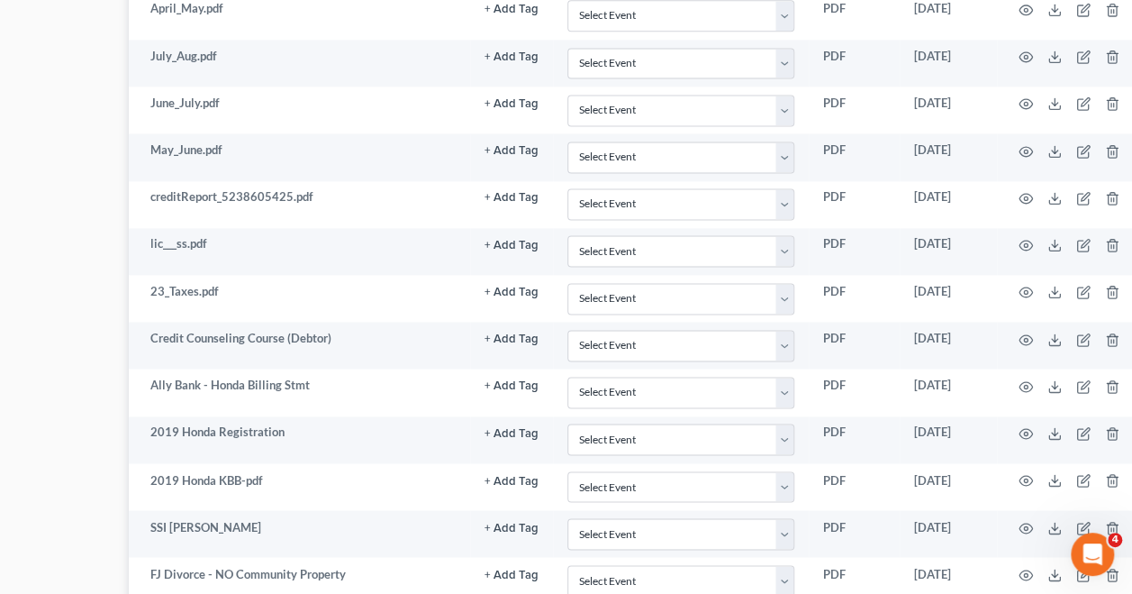
scroll to position [1227, 169]
click at [1026, 556] on td at bounding box center [1072, 579] width 151 height 47
click at [1024, 572] on circle "button" at bounding box center [1026, 574] width 4 height 4
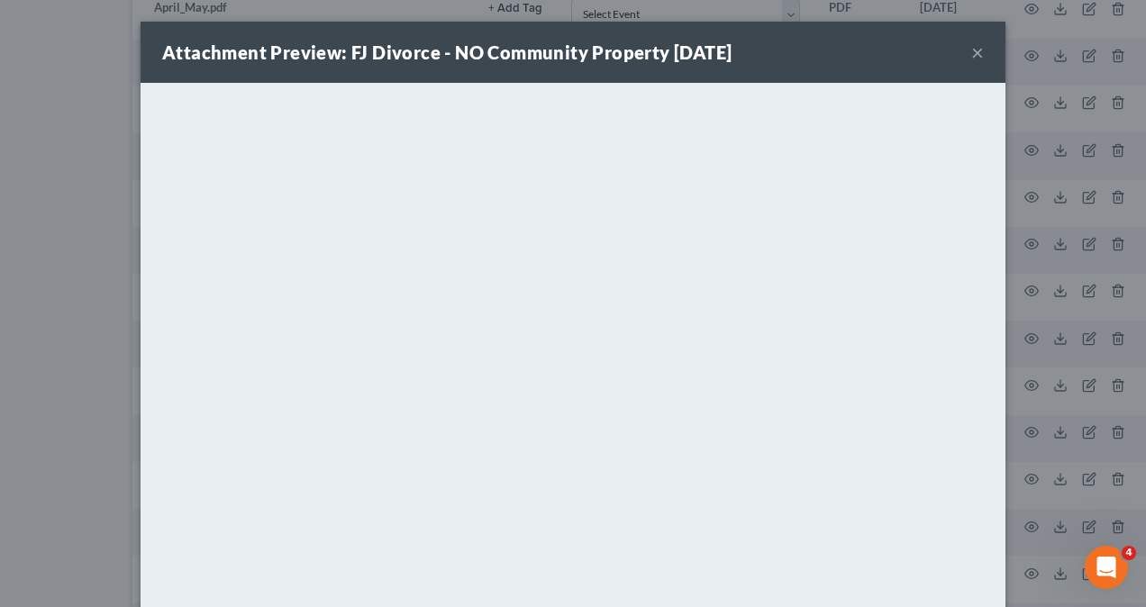
click at [1054, 320] on div "Attachment Preview: FJ Divorce - NO Community Property [DATE] × <object ng-attr…" at bounding box center [573, 303] width 1146 height 607
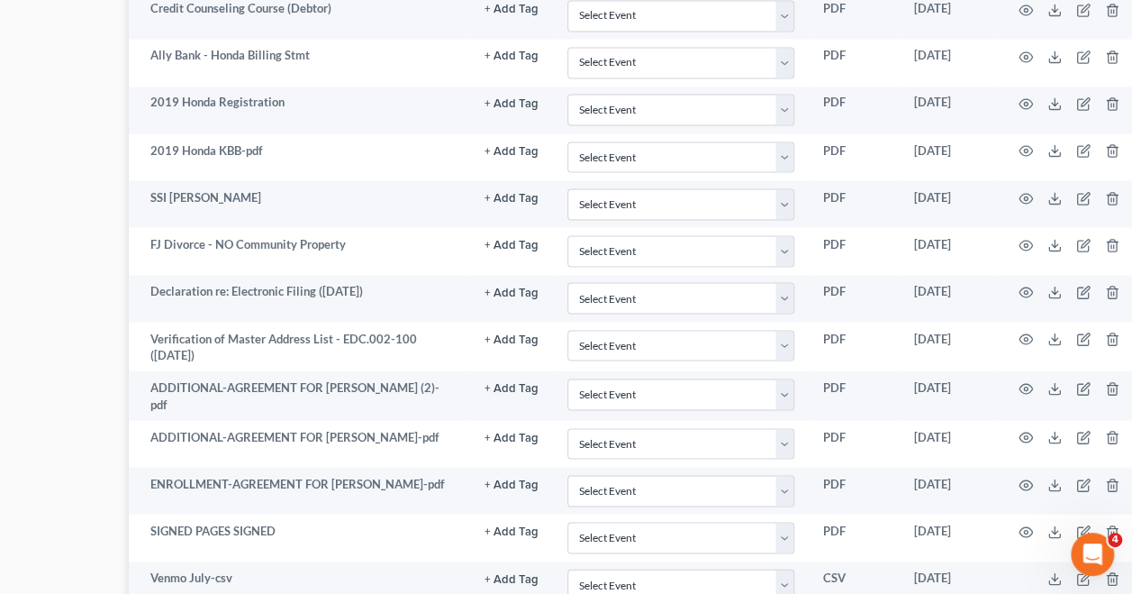
scroll to position [1552, 169]
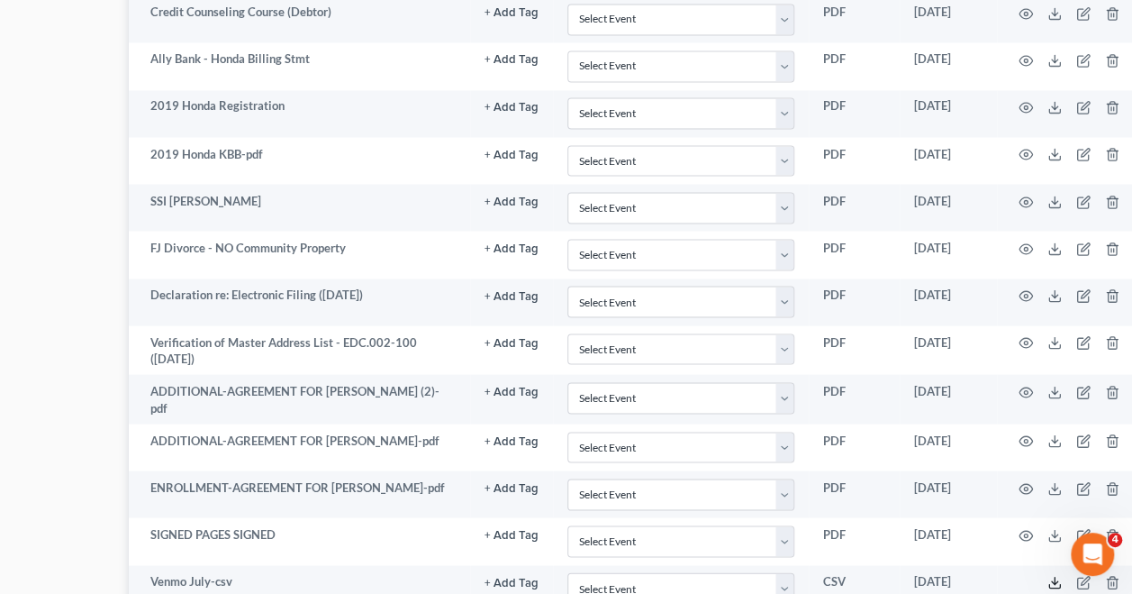
click at [1049, 575] on icon at bounding box center [1054, 582] width 14 height 14
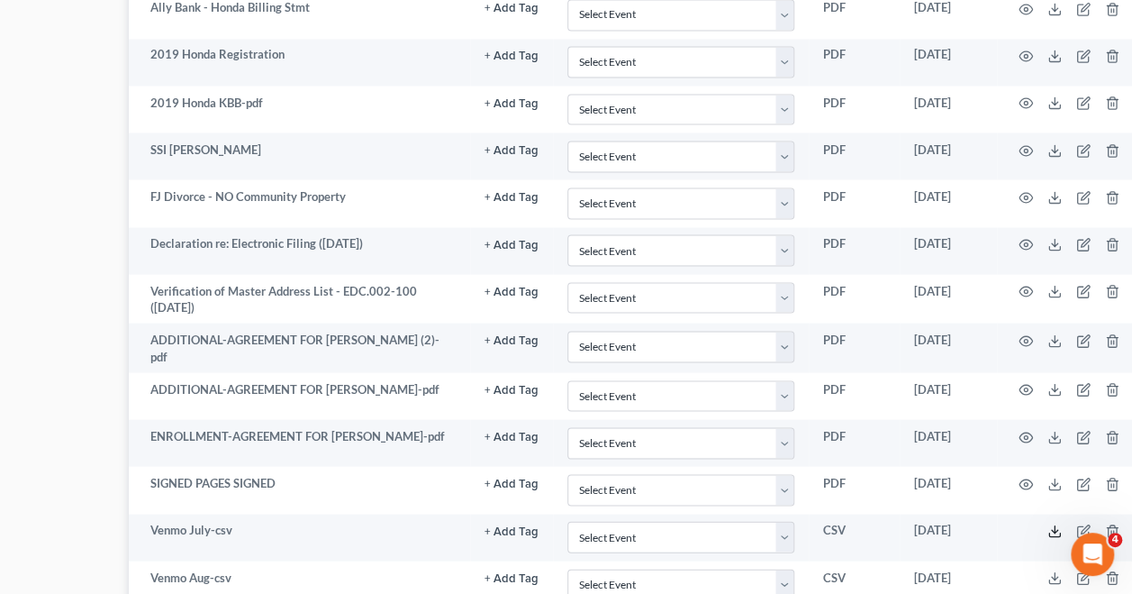
scroll to position [1607, 169]
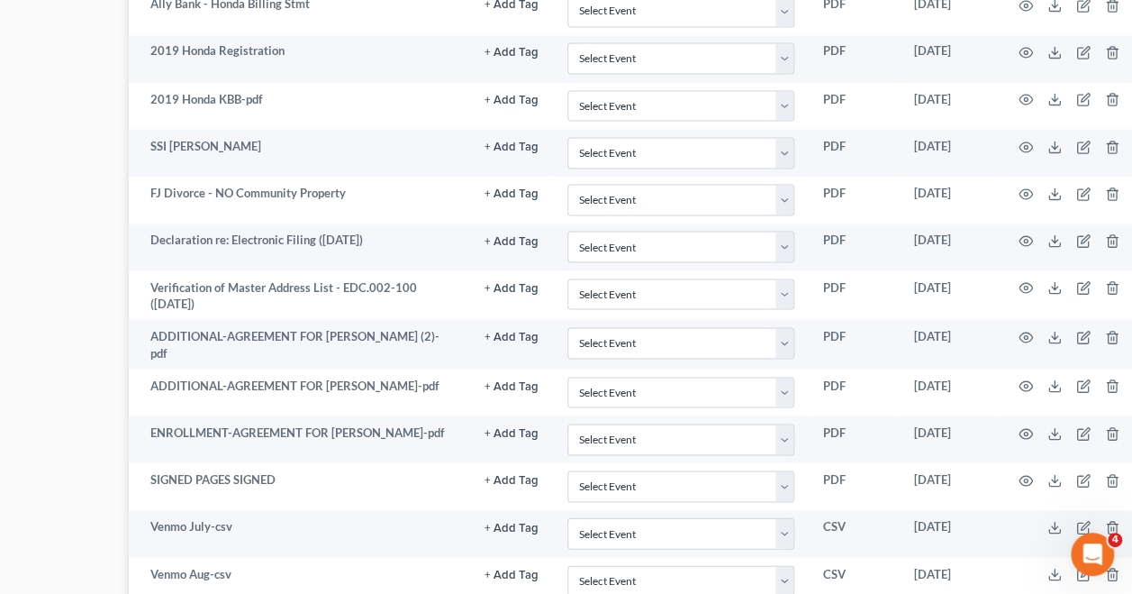
click at [405, 530] on td "Venmo July-csv" at bounding box center [299, 533] width 341 height 47
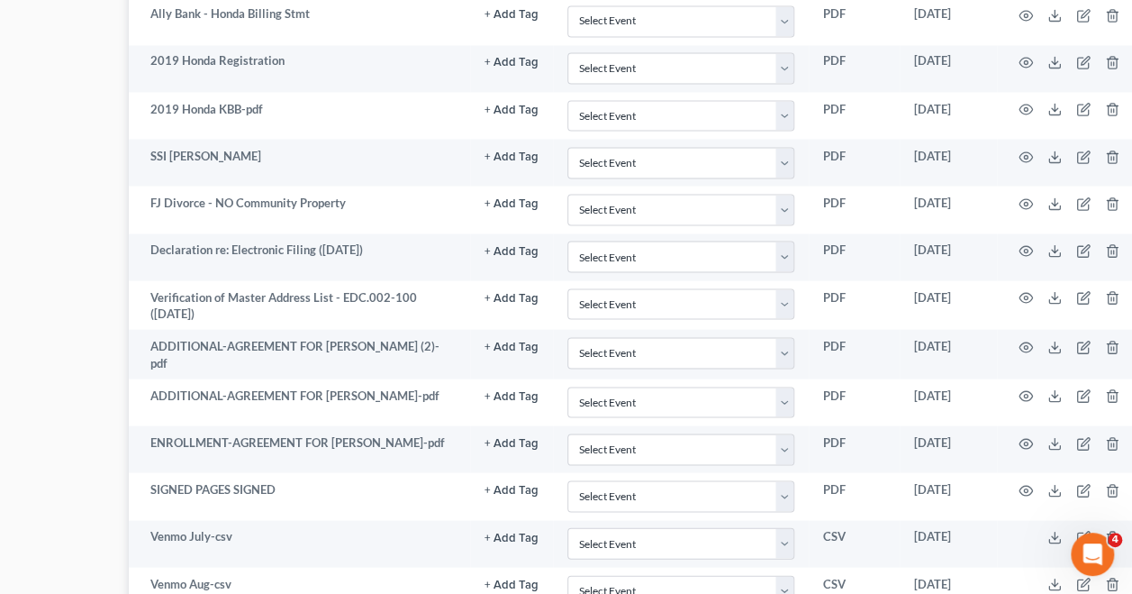
scroll to position [1596, 169]
click at [1049, 586] on icon at bounding box center [1054, 588] width 11 height 4
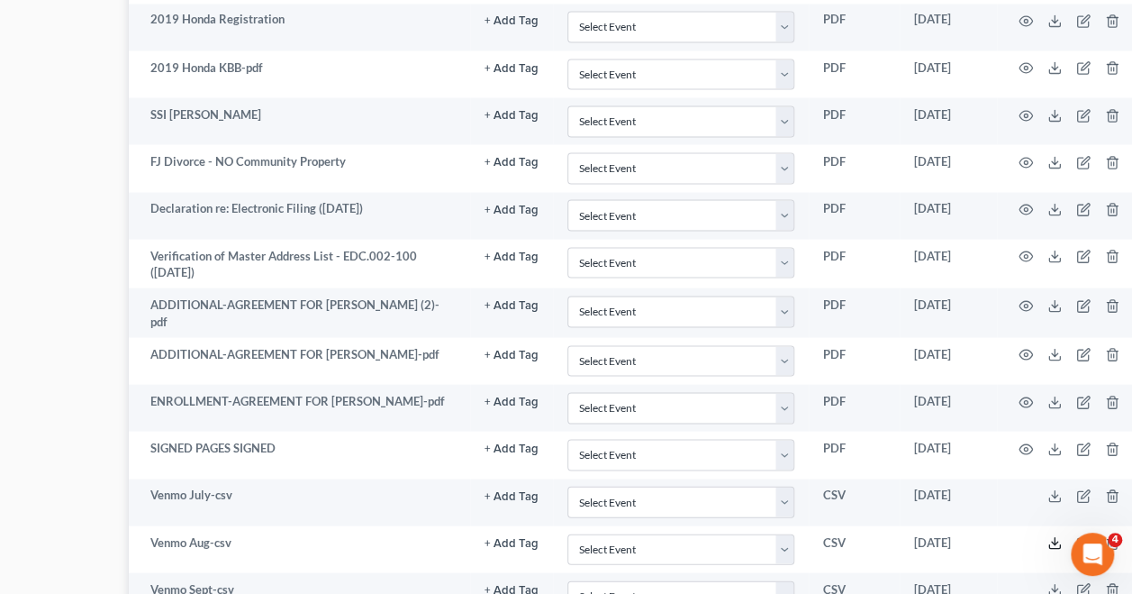
scroll to position [1639, 169]
click at [1048, 581] on icon at bounding box center [1054, 588] width 14 height 14
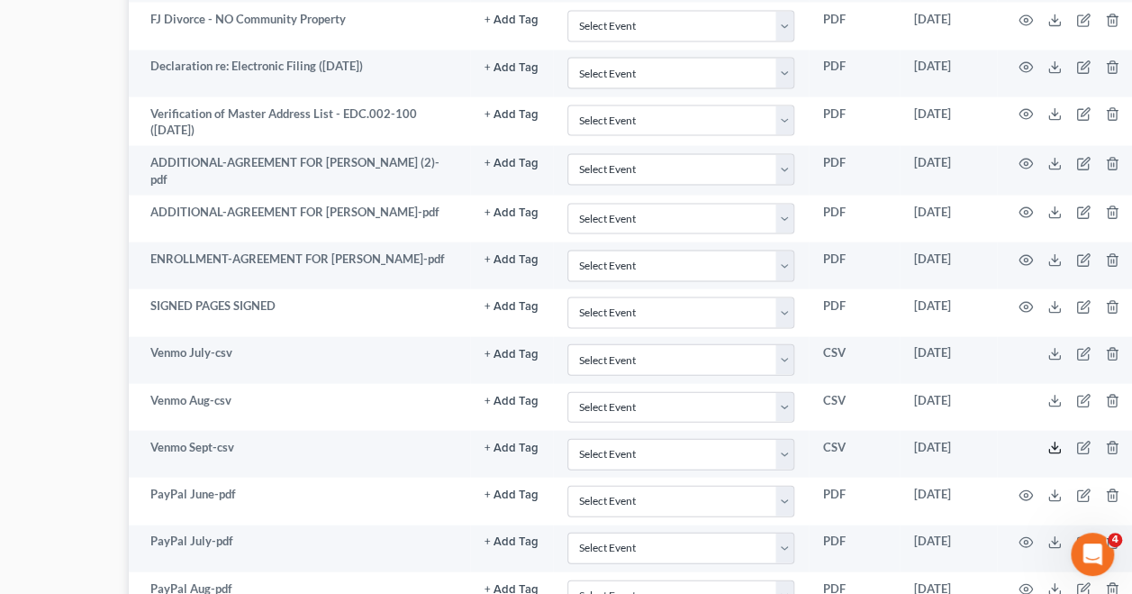
scroll to position [1776, 169]
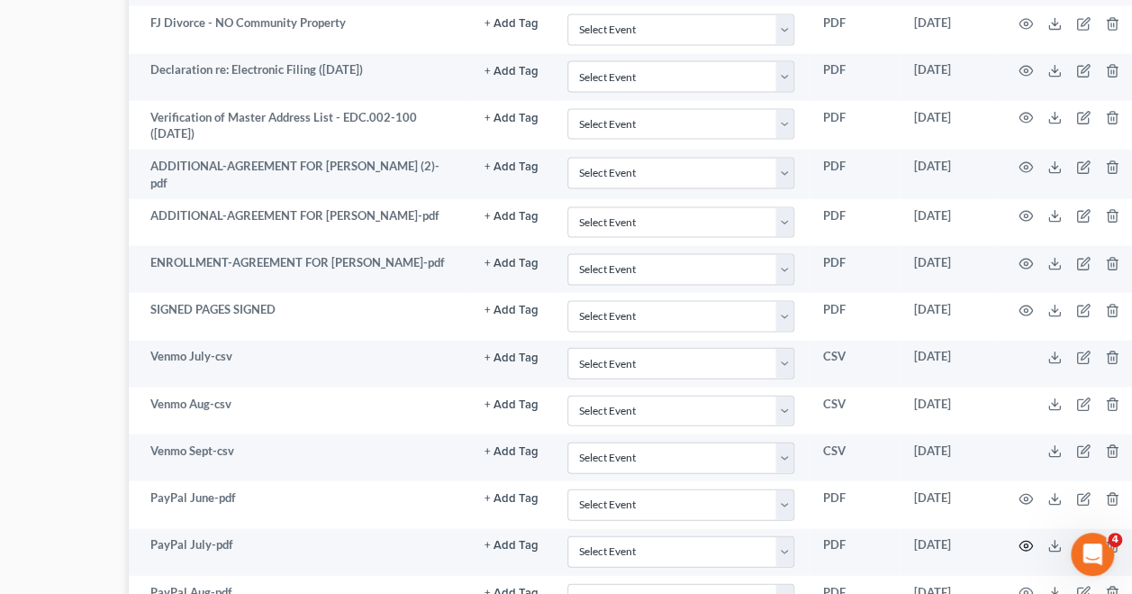
click at [1019, 539] on icon "button" at bounding box center [1026, 546] width 14 height 14
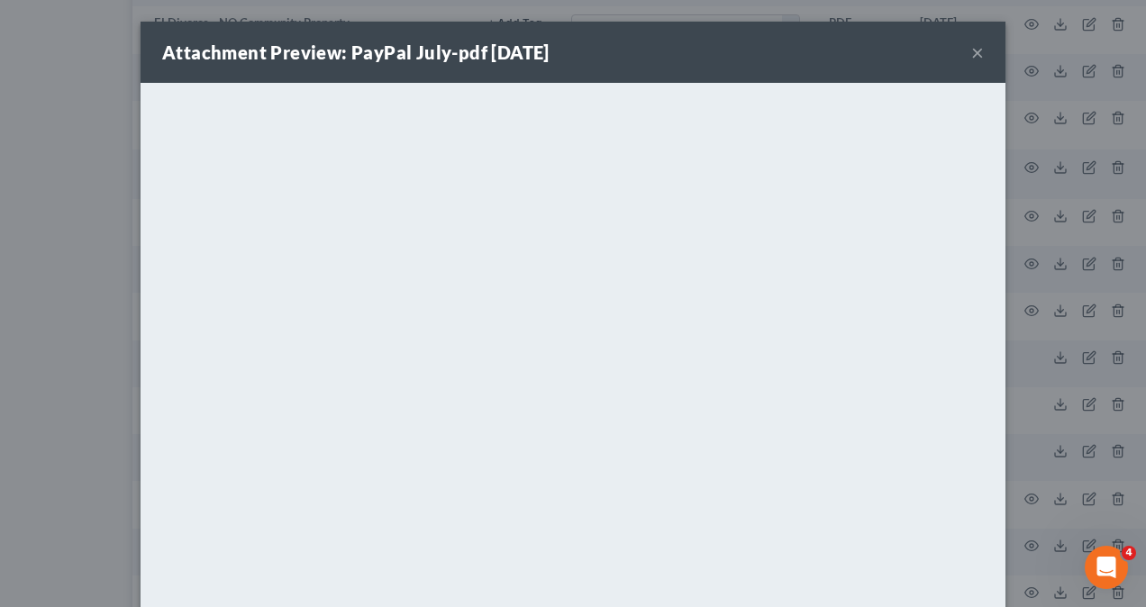
click at [72, 402] on div "Attachment Preview: PayPal July-pdf [DATE] × <object ng-attr-data='[URL][DOMAIN…" at bounding box center [573, 303] width 1146 height 607
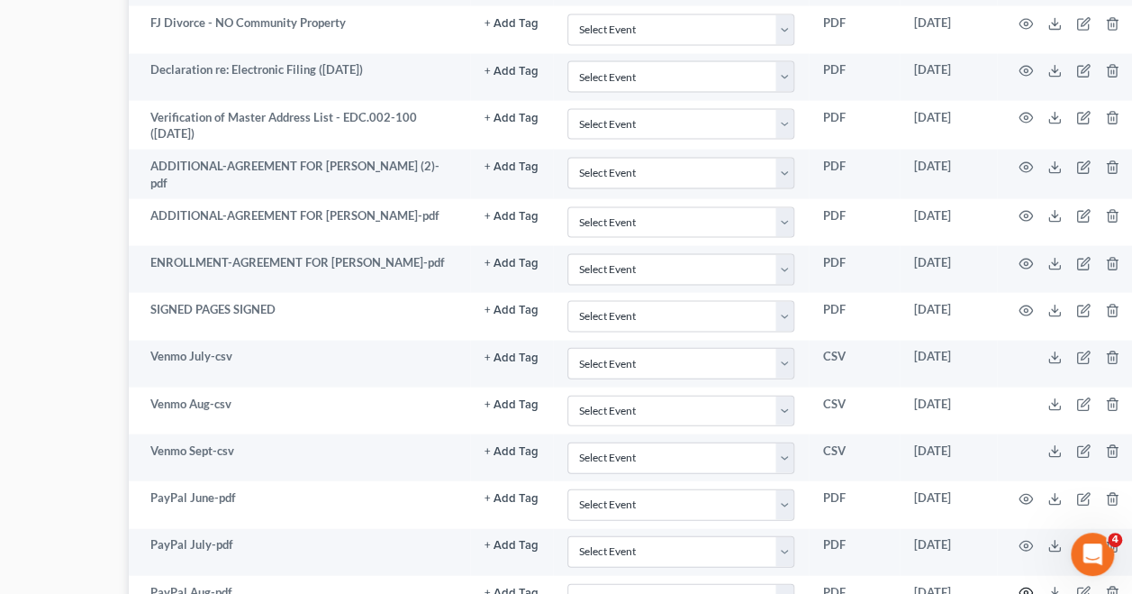
click at [1021, 585] on icon "button" at bounding box center [1026, 592] width 14 height 14
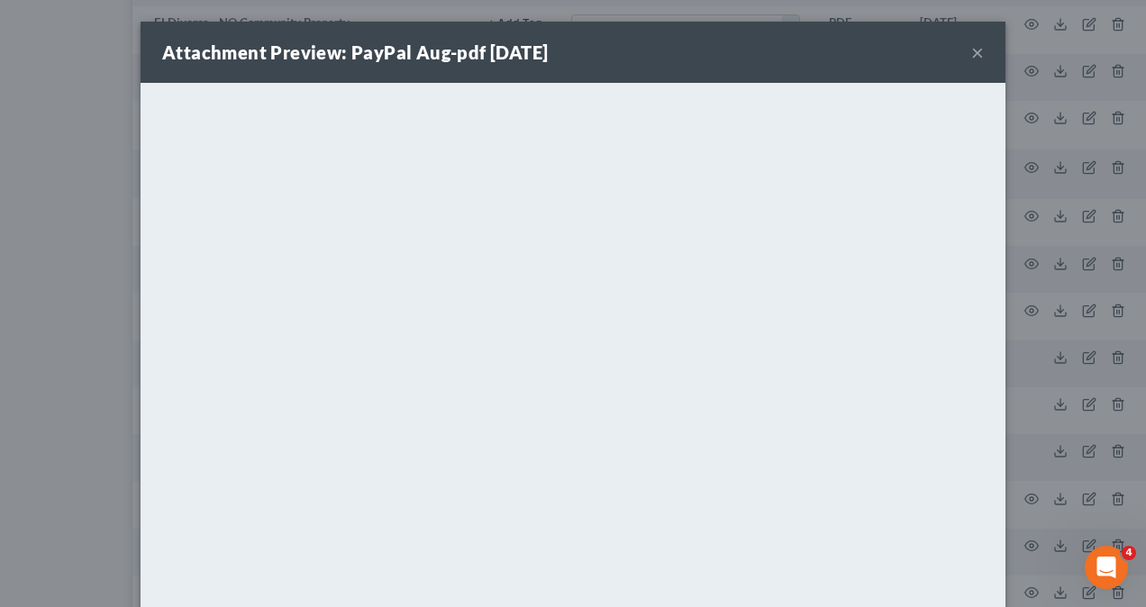
click at [110, 315] on div "Attachment Preview: PayPal Aug-pdf [DATE] × <object ng-attr-data='[URL][DOMAIN_…" at bounding box center [573, 303] width 1146 height 607
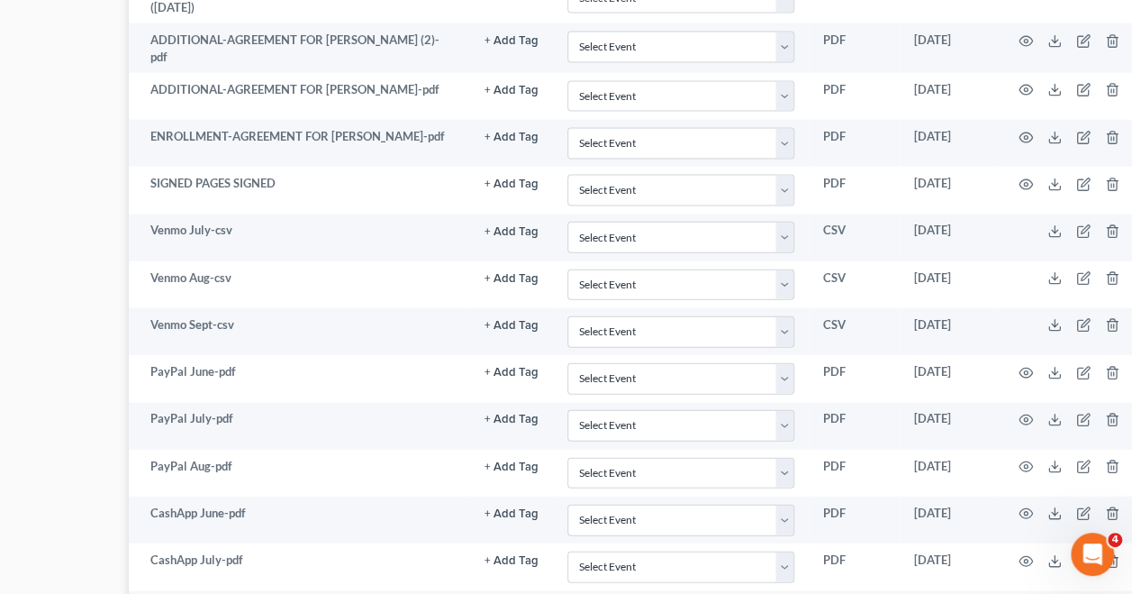
scroll to position [1926, 169]
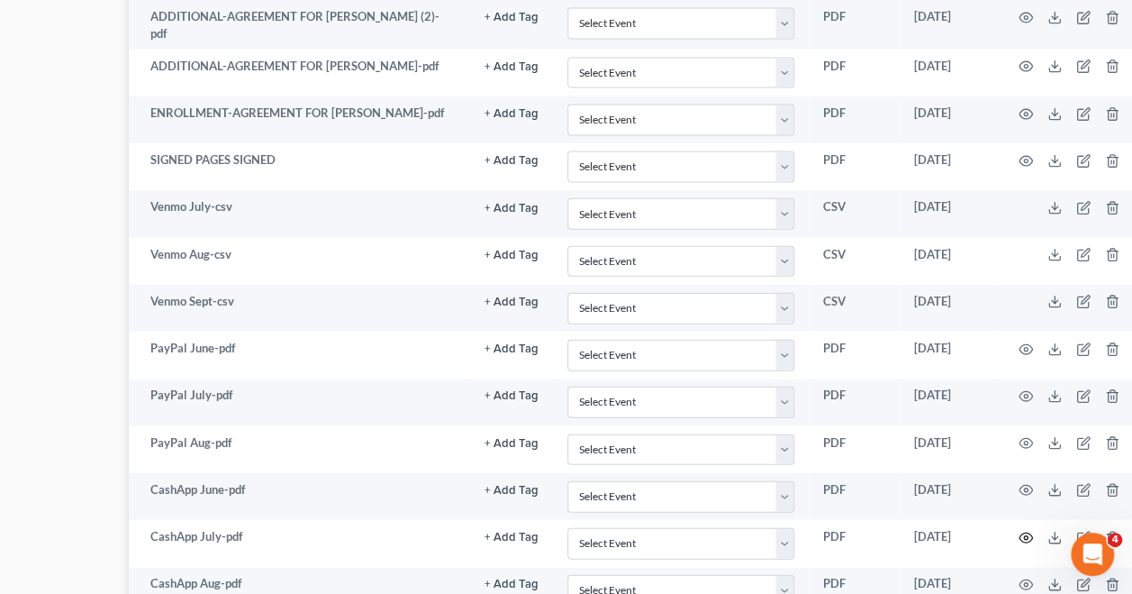
click at [1019, 530] on icon "button" at bounding box center [1026, 537] width 14 height 14
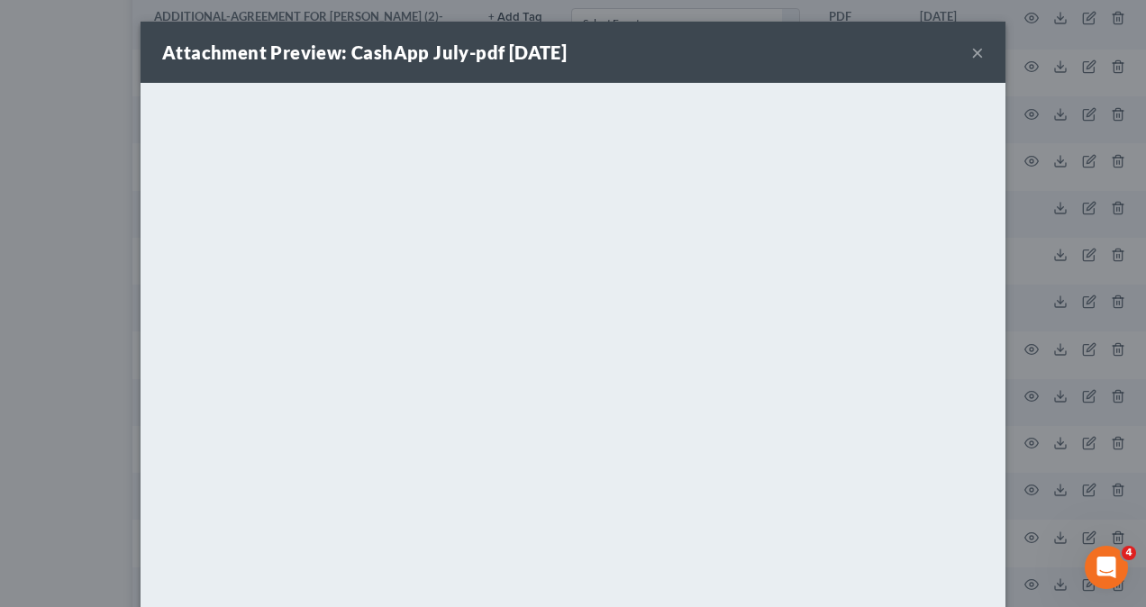
click at [1058, 385] on div "Attachment Preview: CashApp July-pdf [DATE] × <object ng-attr-data='[URL][DOMAI…" at bounding box center [573, 303] width 1146 height 607
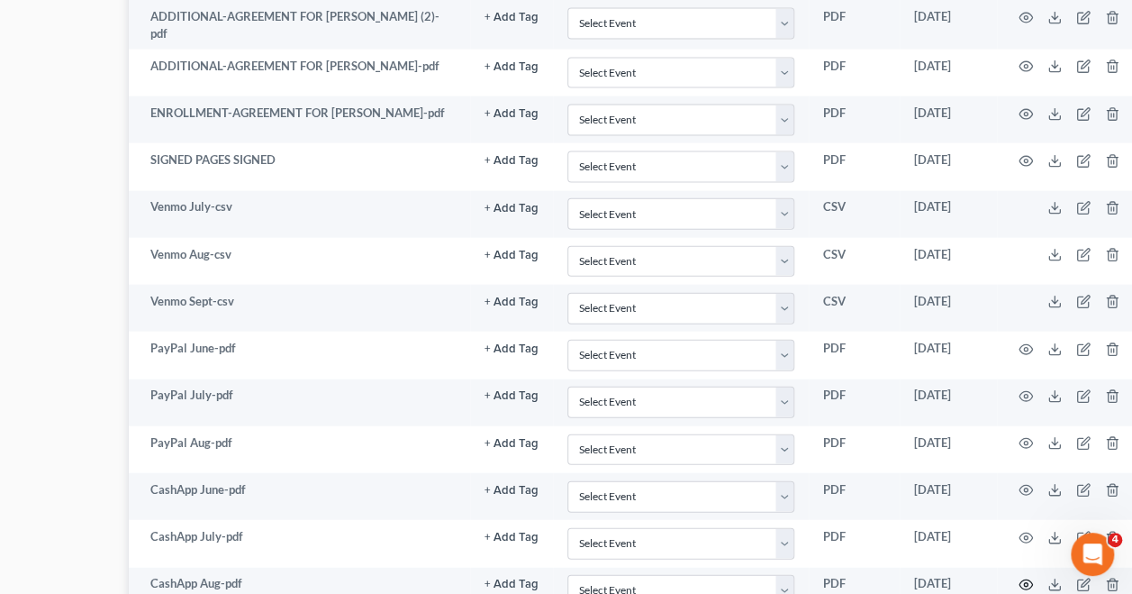
click at [1024, 583] on circle "button" at bounding box center [1026, 585] width 4 height 4
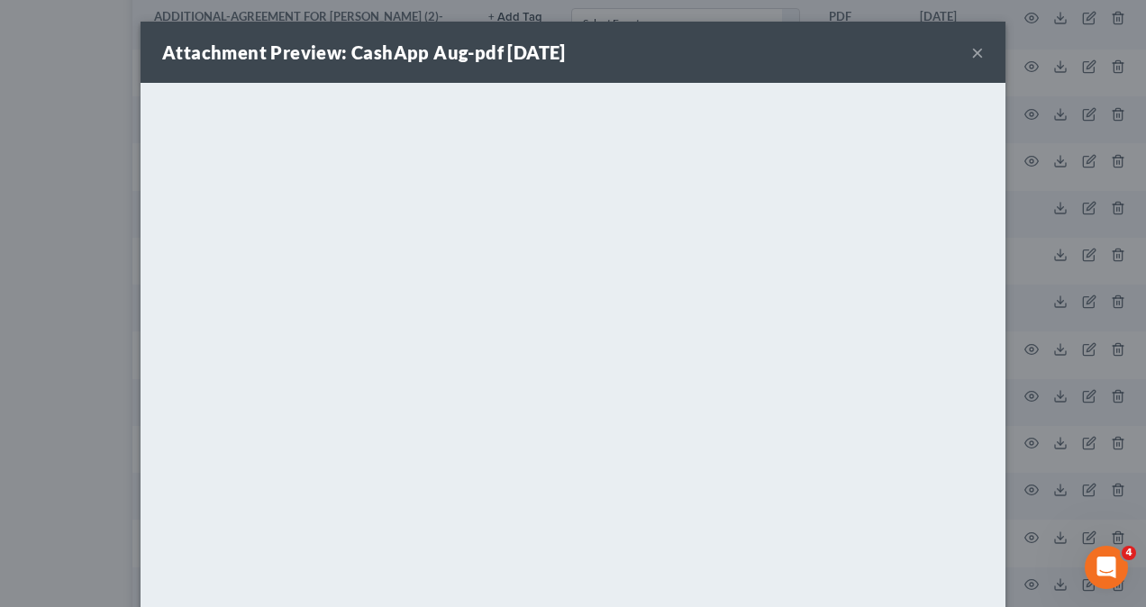
click at [62, 310] on div "Attachment Preview: CashApp Aug-pdf [DATE] × <object ng-attr-data='[URL][DOMAIN…" at bounding box center [573, 303] width 1146 height 607
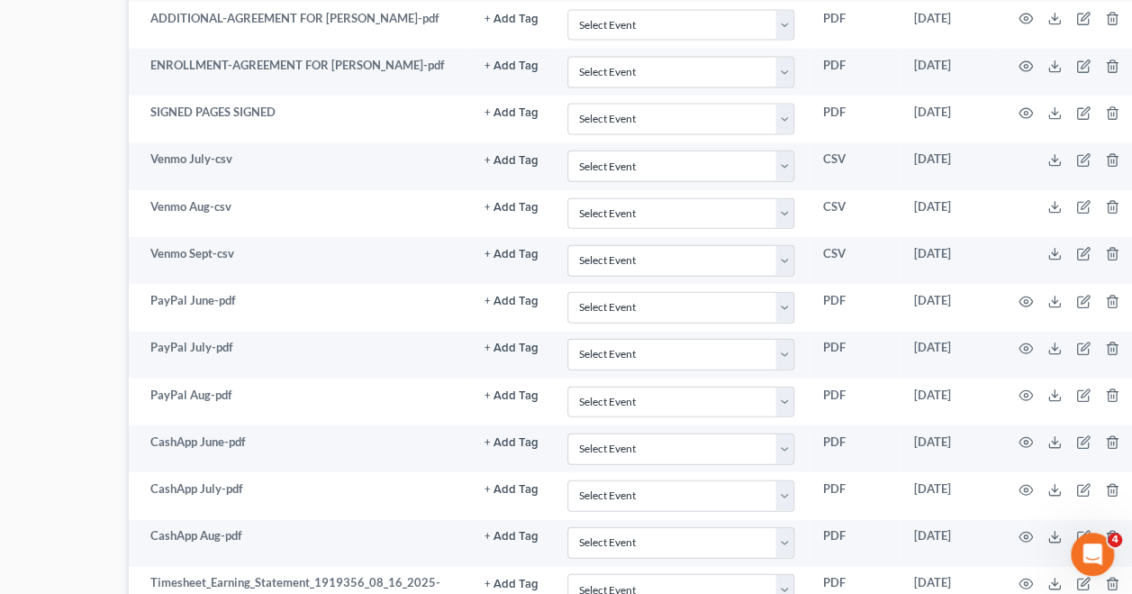
scroll to position [1974, 169]
click at [1024, 581] on circle "button" at bounding box center [1026, 583] width 4 height 4
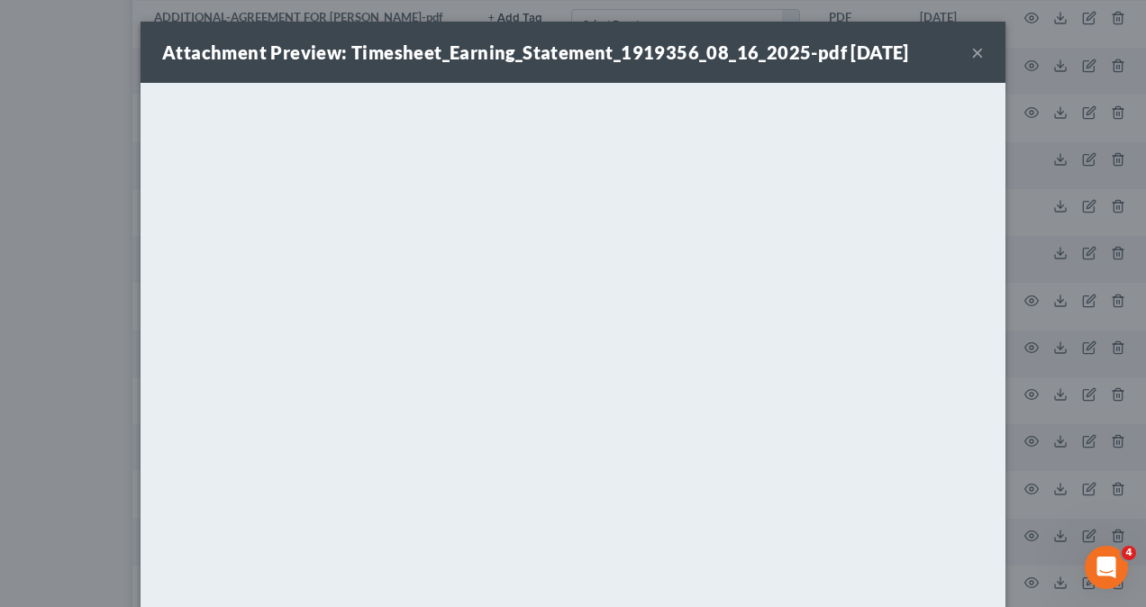
click at [1099, 112] on div "Attachment Preview: Timesheet_Earning_Statement_1919356_08_16_2025-pdf [DATE] ×…" at bounding box center [573, 303] width 1146 height 607
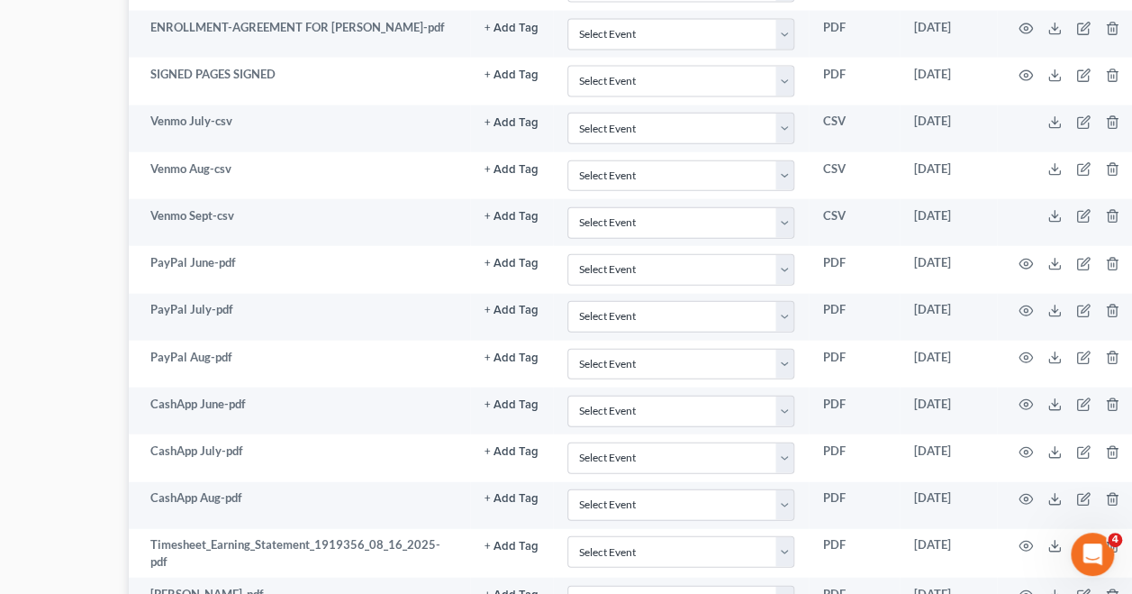
scroll to position [2017, 169]
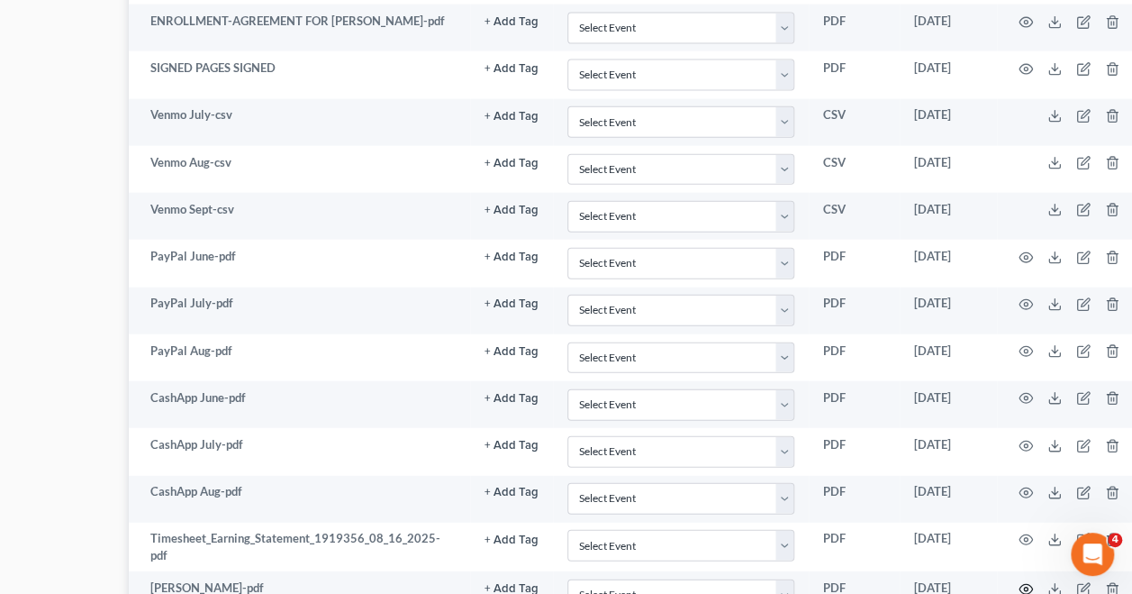
click at [1019, 582] on icon "button" at bounding box center [1026, 589] width 14 height 14
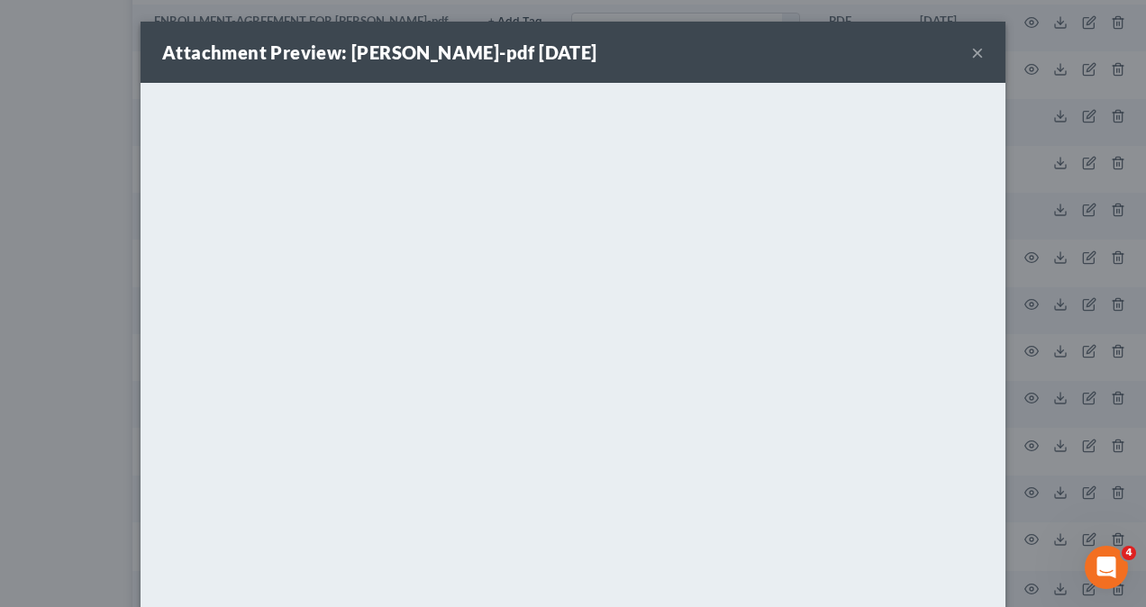
click at [1071, 358] on div "Attachment Preview: [PERSON_NAME]-pdf [DATE] × <object ng-attr-data='[URL][DOMA…" at bounding box center [573, 303] width 1146 height 607
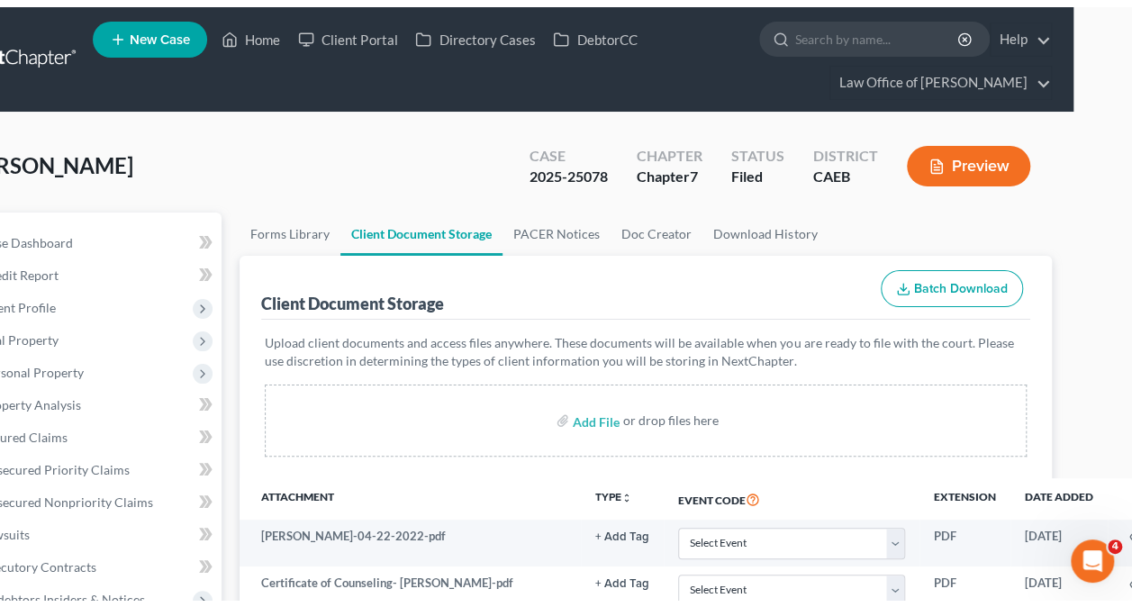
scroll to position [0, 0]
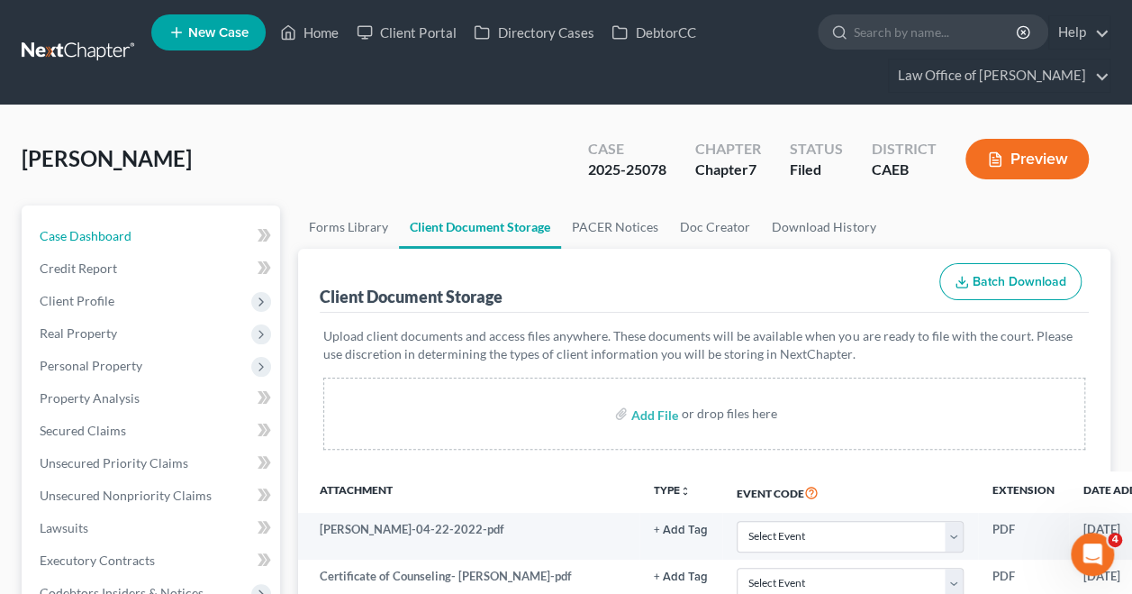
click at [155, 237] on link "Case Dashboard" at bounding box center [152, 236] width 255 height 32
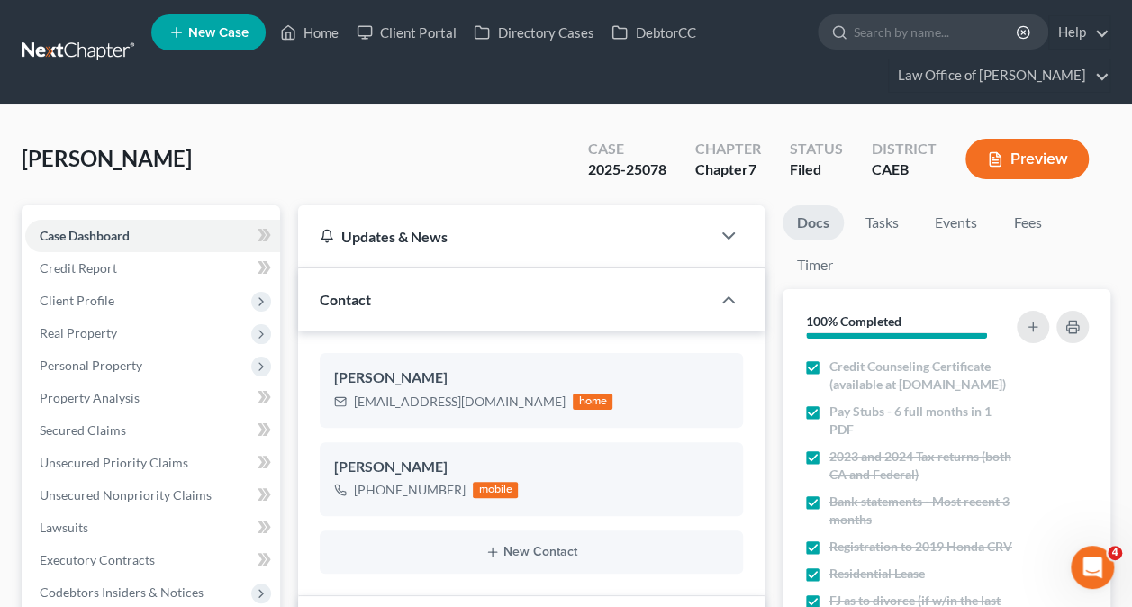
scroll to position [2794, 0]
drag, startPoint x: 476, startPoint y: 395, endPoint x: 355, endPoint y: 404, distance: 121.9
click at [355, 404] on div "[EMAIL_ADDRESS][DOMAIN_NAME] home" at bounding box center [473, 401] width 278 height 23
copy div "[EMAIL_ADDRESS][DOMAIN_NAME]"
click at [306, 33] on link "Home" at bounding box center [309, 32] width 77 height 32
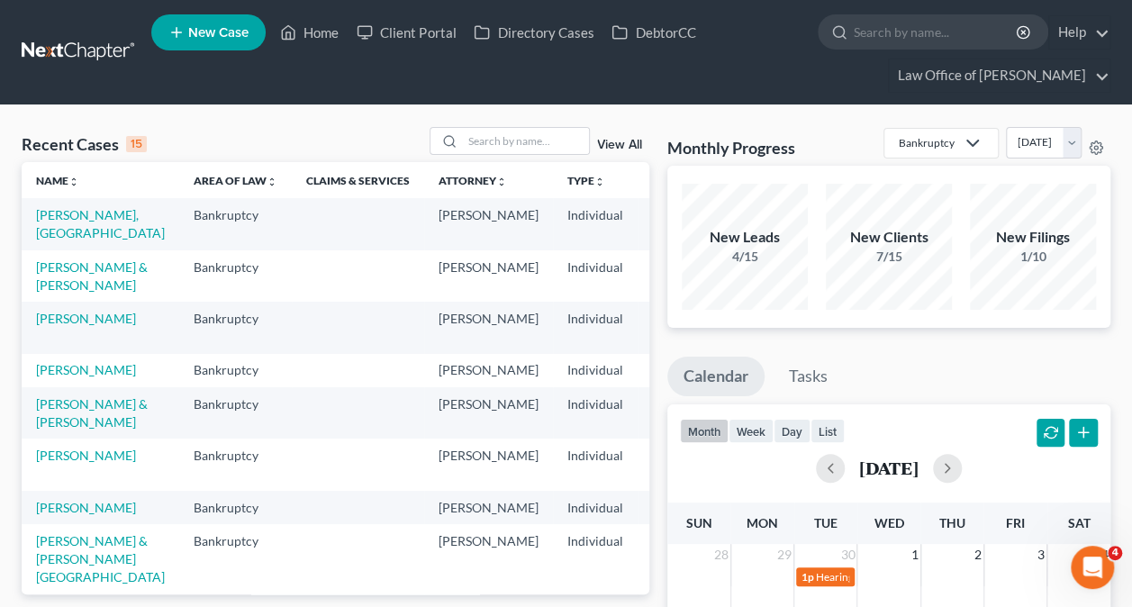
click at [940, 385] on ul "Calendar Tasks" at bounding box center [888, 381] width 443 height 48
click at [513, 138] on input "search" at bounding box center [526, 141] width 126 height 26
paste input "[PERSON_NAME] -"
type input "[PERSON_NAME]"
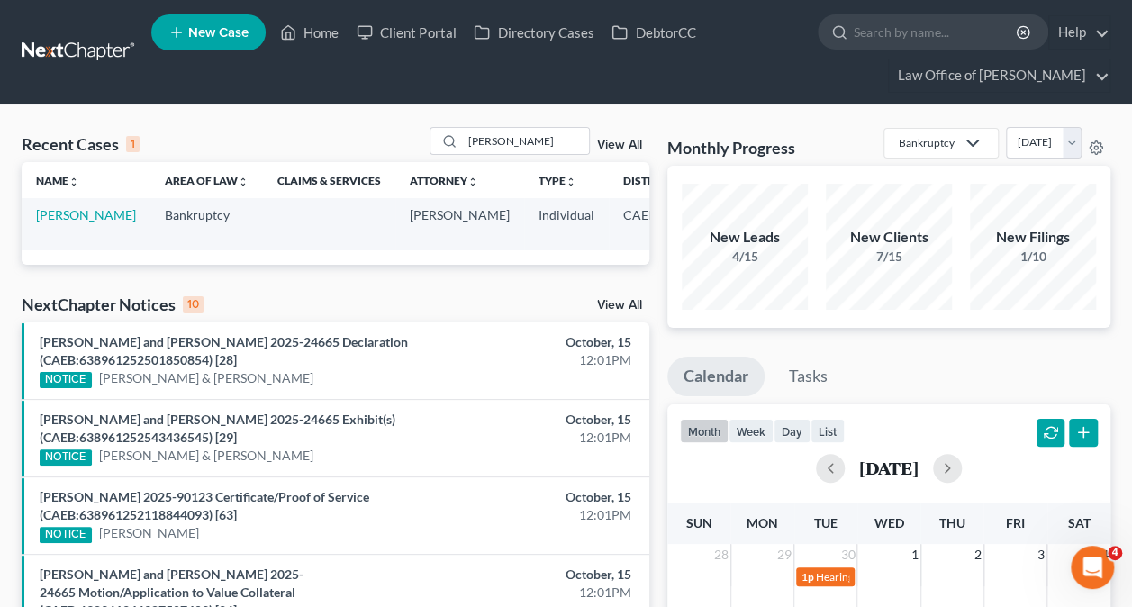
click at [54, 222] on td "[PERSON_NAME]" at bounding box center [86, 223] width 129 height 51
click at [50, 222] on link "[PERSON_NAME]" at bounding box center [86, 214] width 100 height 15
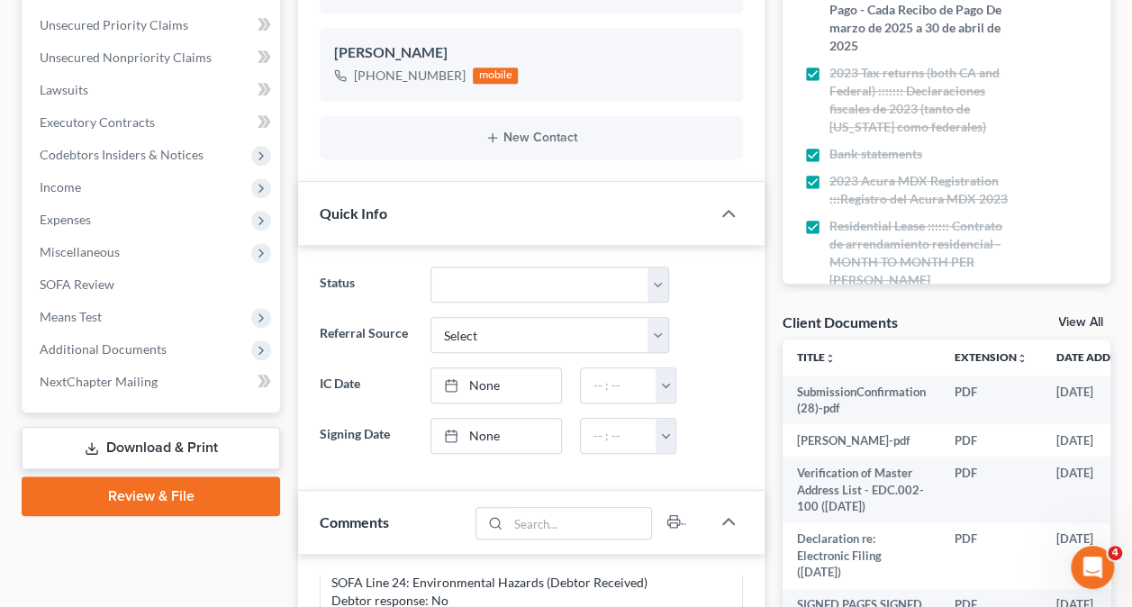
scroll to position [468, 0]
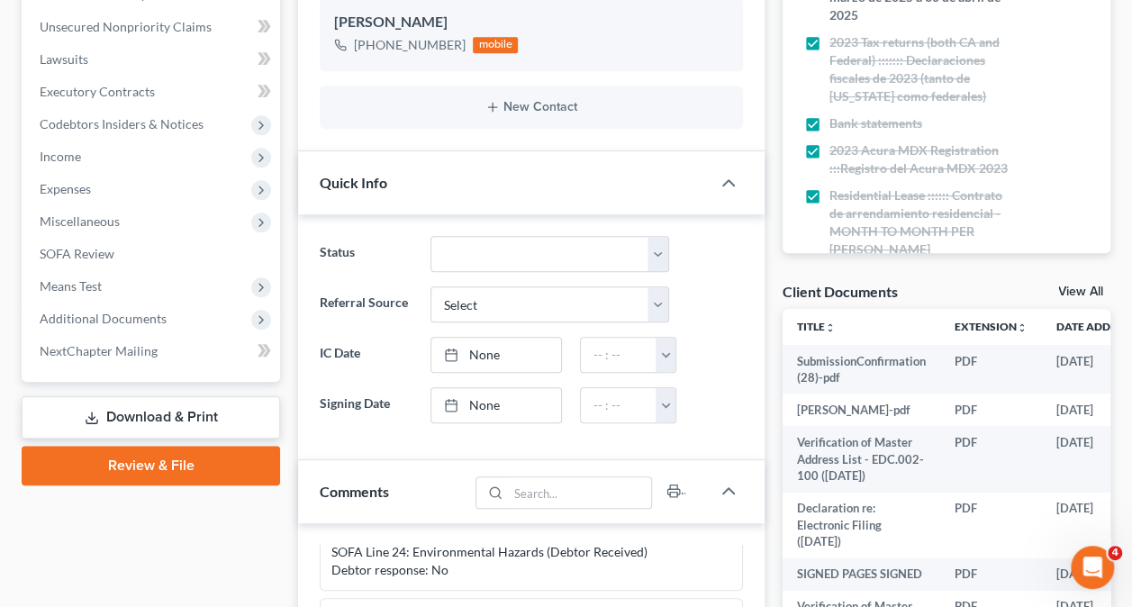
click at [132, 328] on span "Additional Documents" at bounding box center [152, 319] width 255 height 32
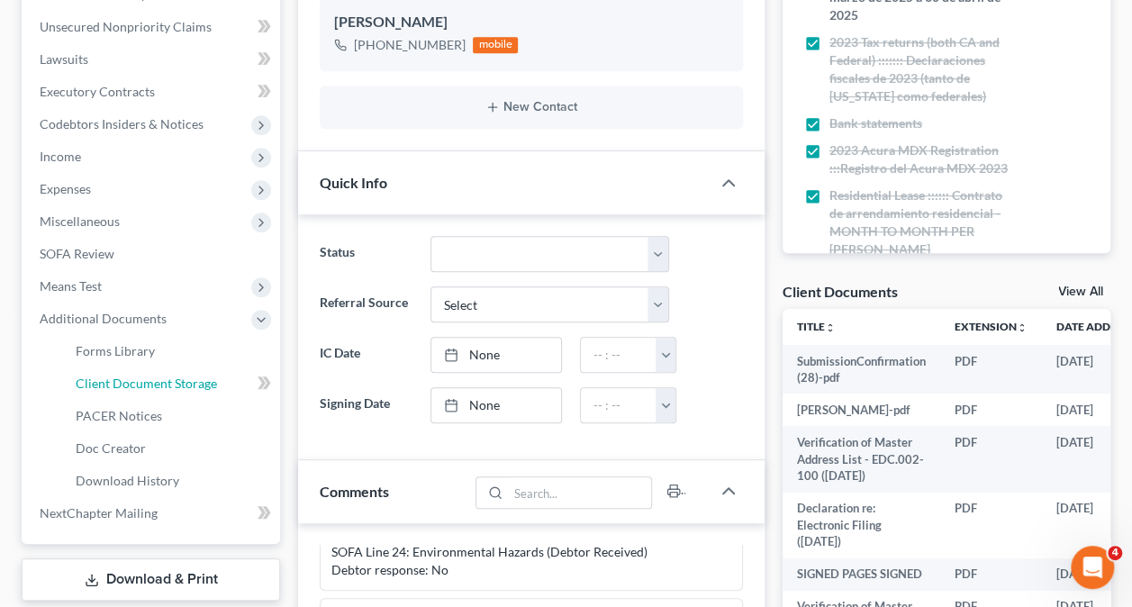
click at [144, 373] on link "Client Document Storage" at bounding box center [170, 383] width 219 height 32
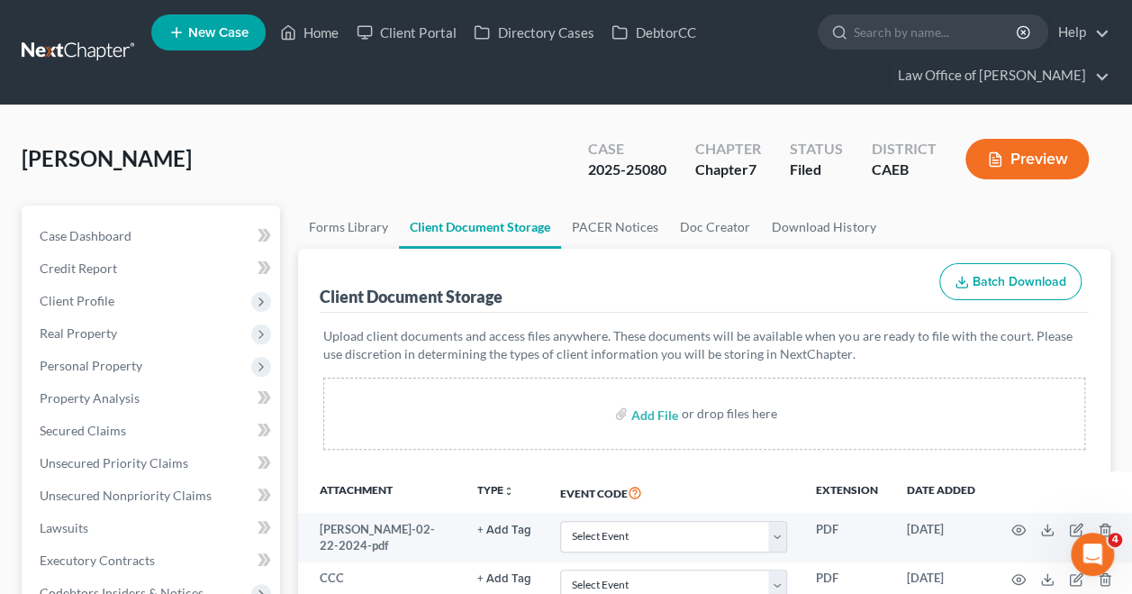
click at [127, 160] on span "[PERSON_NAME]" at bounding box center [107, 158] width 170 height 26
click at [921, 345] on p "Upload client documents and access files anywhere. These documents will be avai…" at bounding box center [704, 345] width 762 height 36
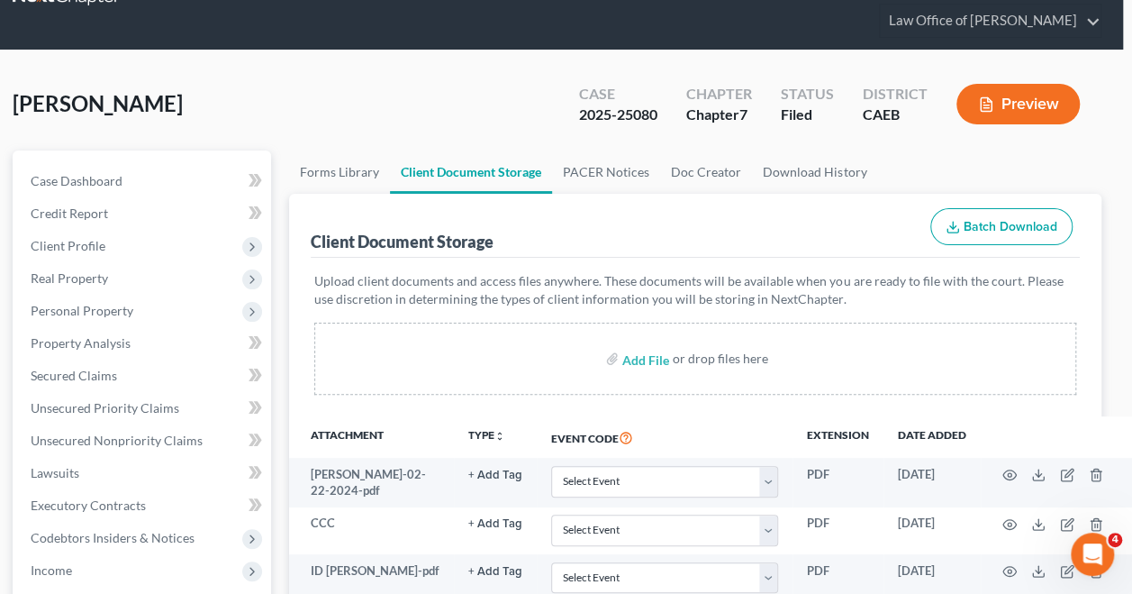
scroll to position [67, 9]
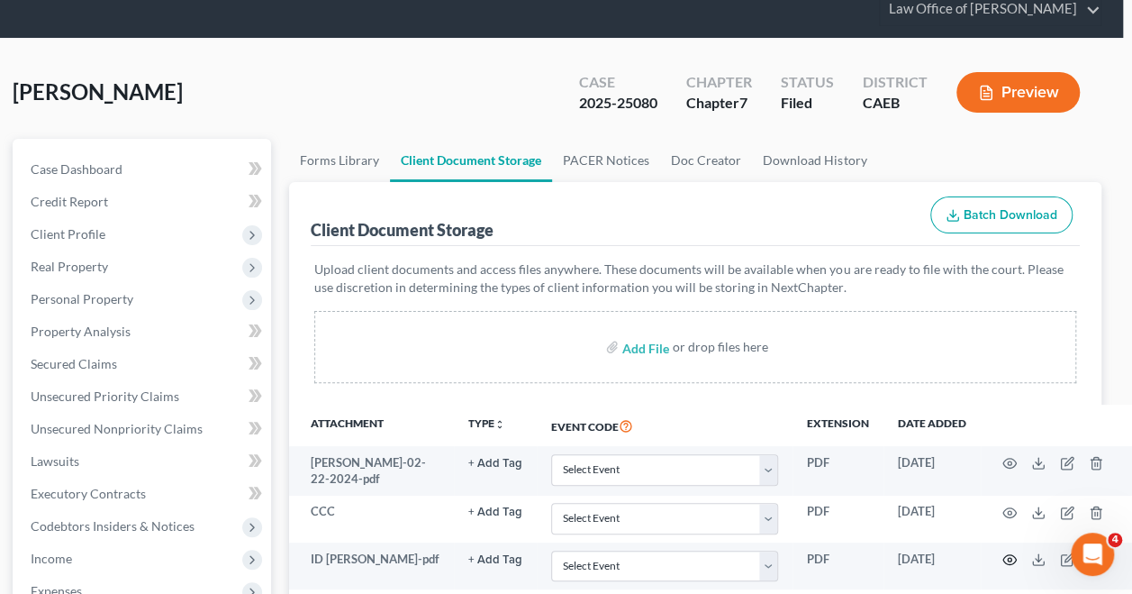
click at [1010, 557] on icon "button" at bounding box center [1009, 559] width 14 height 14
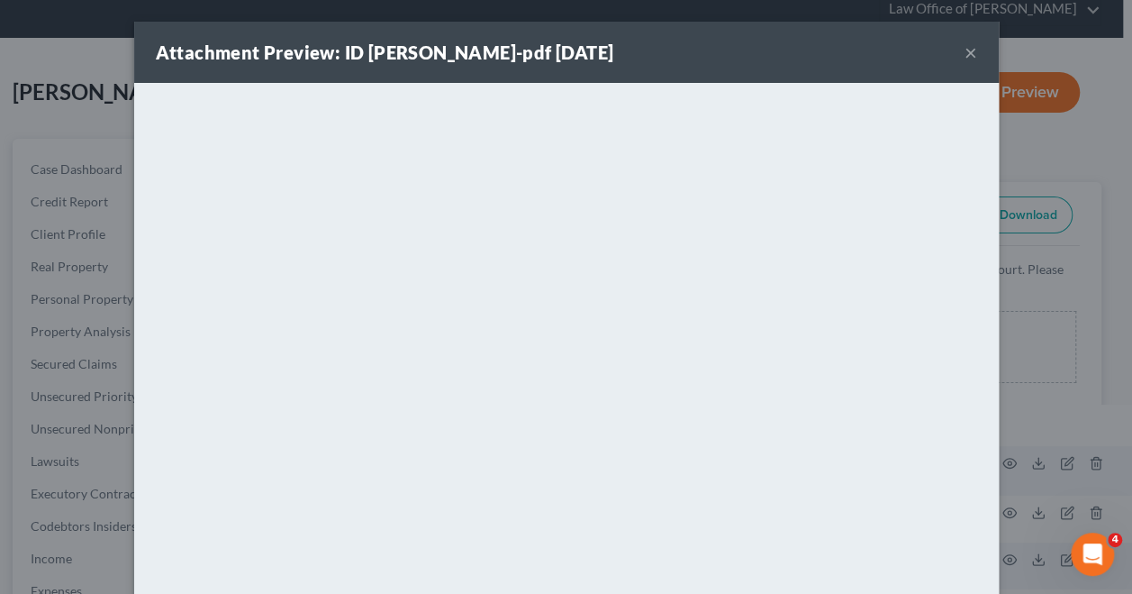
scroll to position [67, 0]
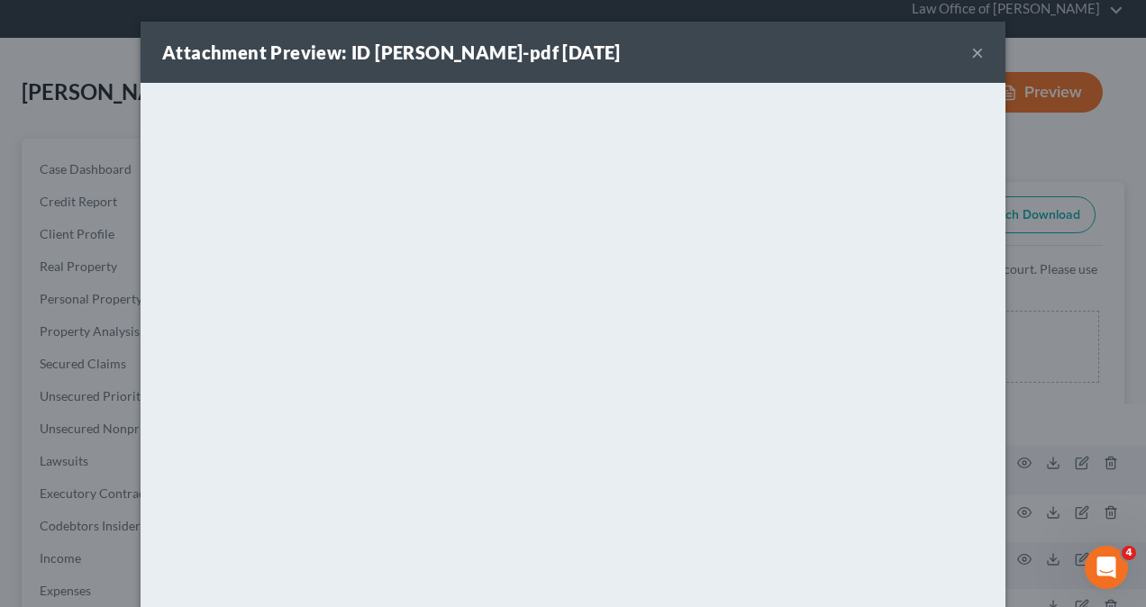
click at [582, 58] on div "Attachment Preview: ID [PERSON_NAME]-pdf [DATE] ×" at bounding box center [573, 52] width 865 height 61
click at [971, 46] on button "×" at bounding box center [977, 52] width 13 height 22
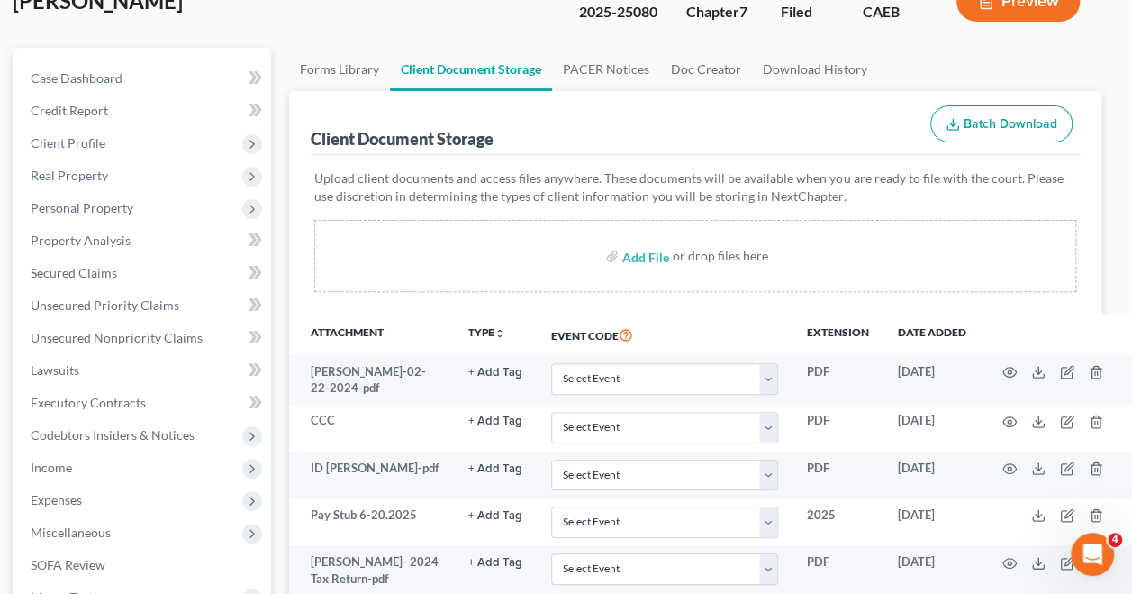
scroll to position [159, 9]
click at [1009, 560] on circle "button" at bounding box center [1010, 562] width 4 height 4
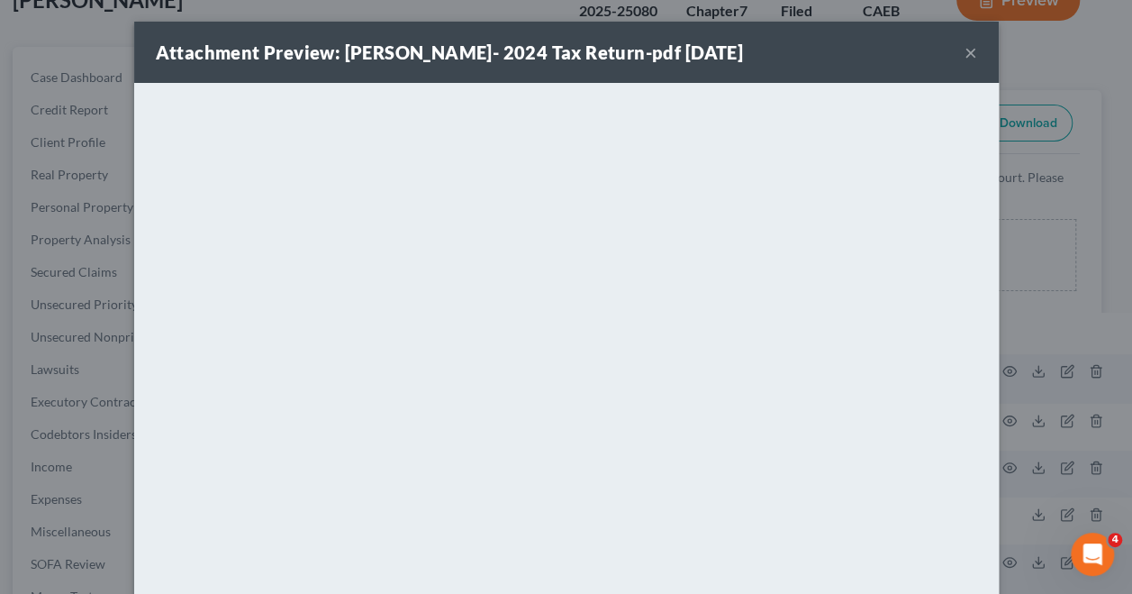
scroll to position [159, 0]
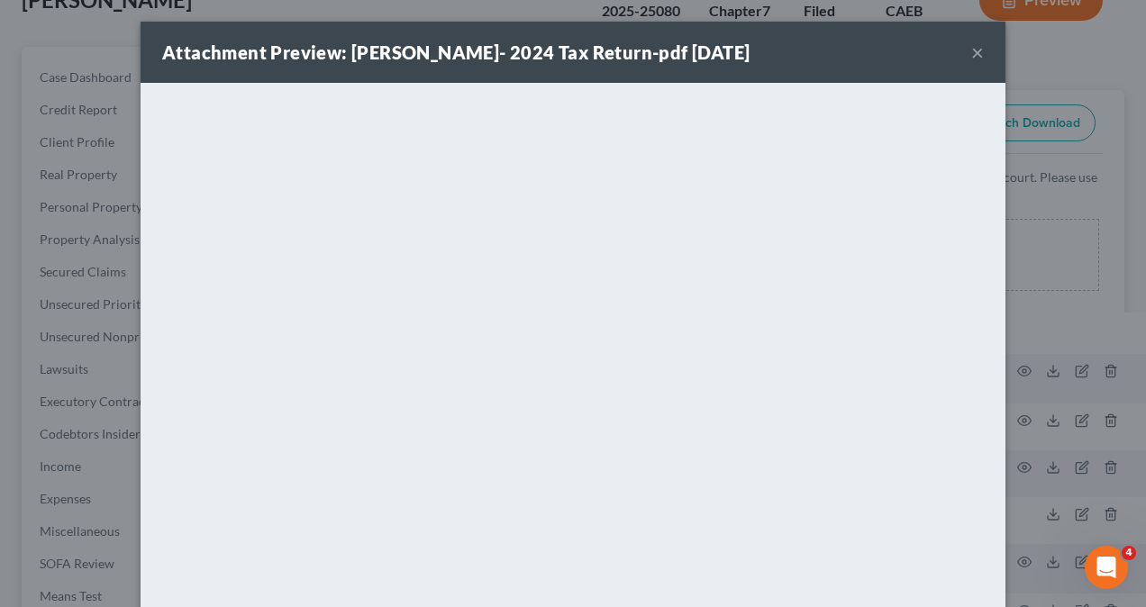
click at [971, 46] on button "×" at bounding box center [977, 52] width 13 height 22
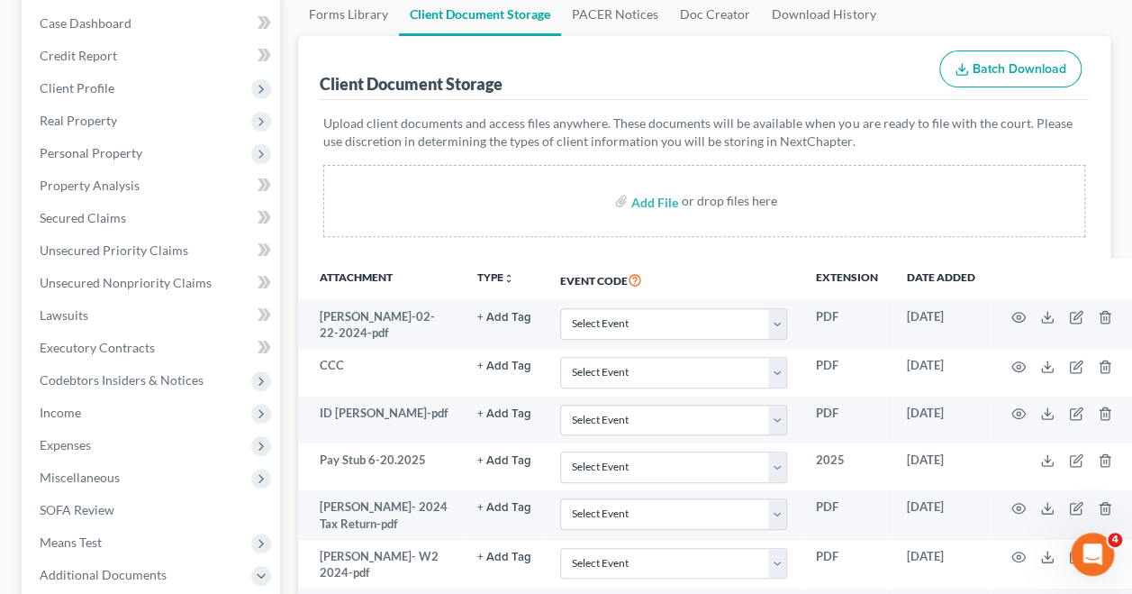
scroll to position [213, 0]
click at [1022, 552] on icon "button" at bounding box center [1018, 555] width 14 height 14
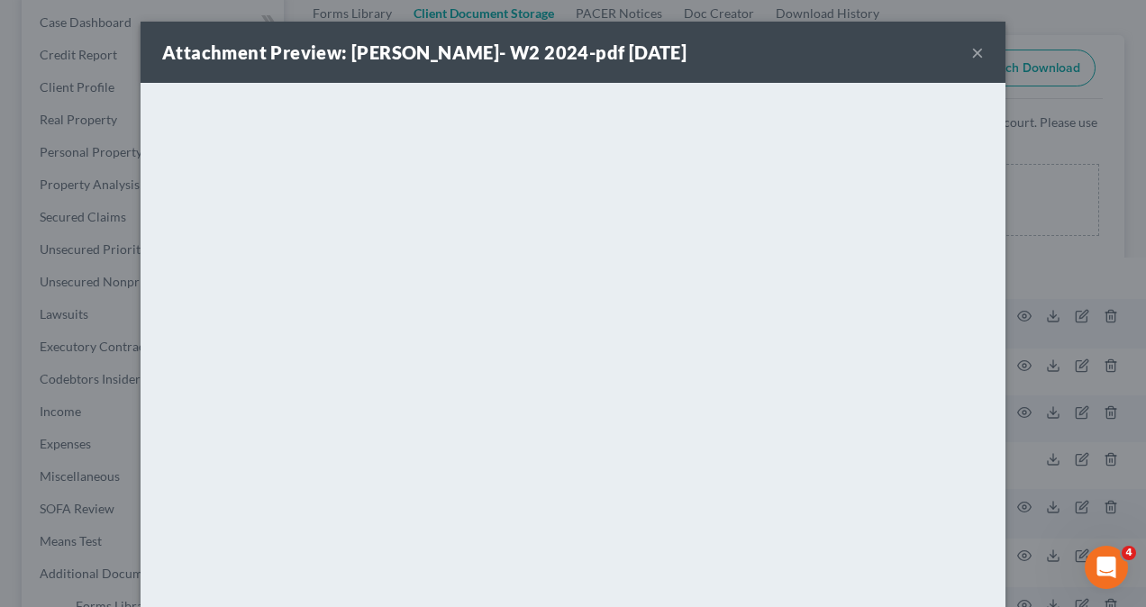
click at [1106, 333] on div "Attachment Preview: [PERSON_NAME]- W2 2024-pdf [DATE] × <object ng-attr-data='[…" at bounding box center [573, 303] width 1146 height 607
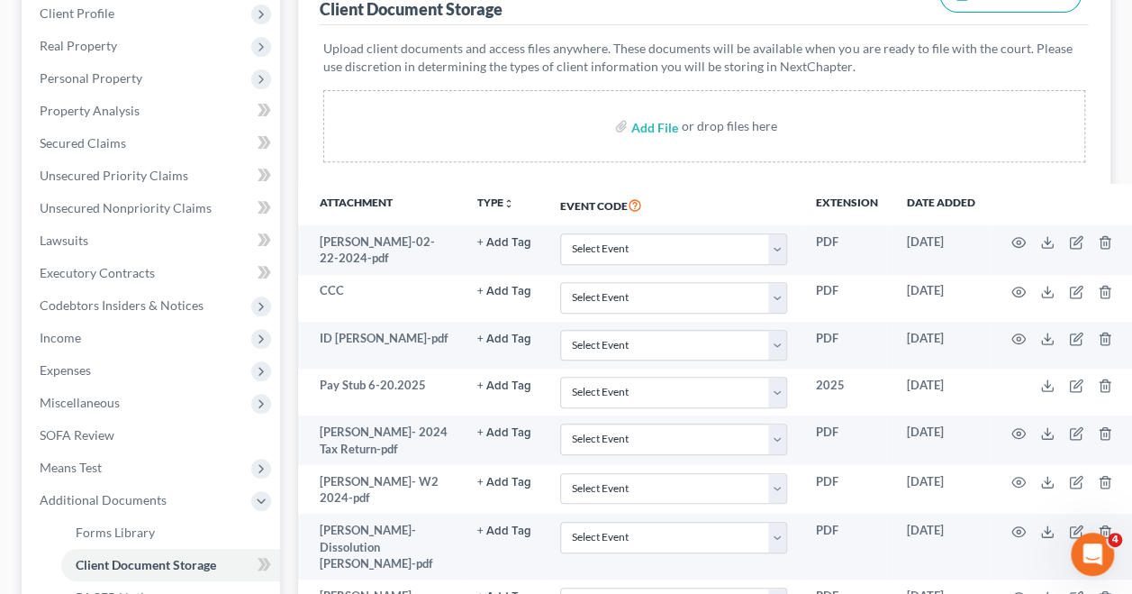
scroll to position [270, 0]
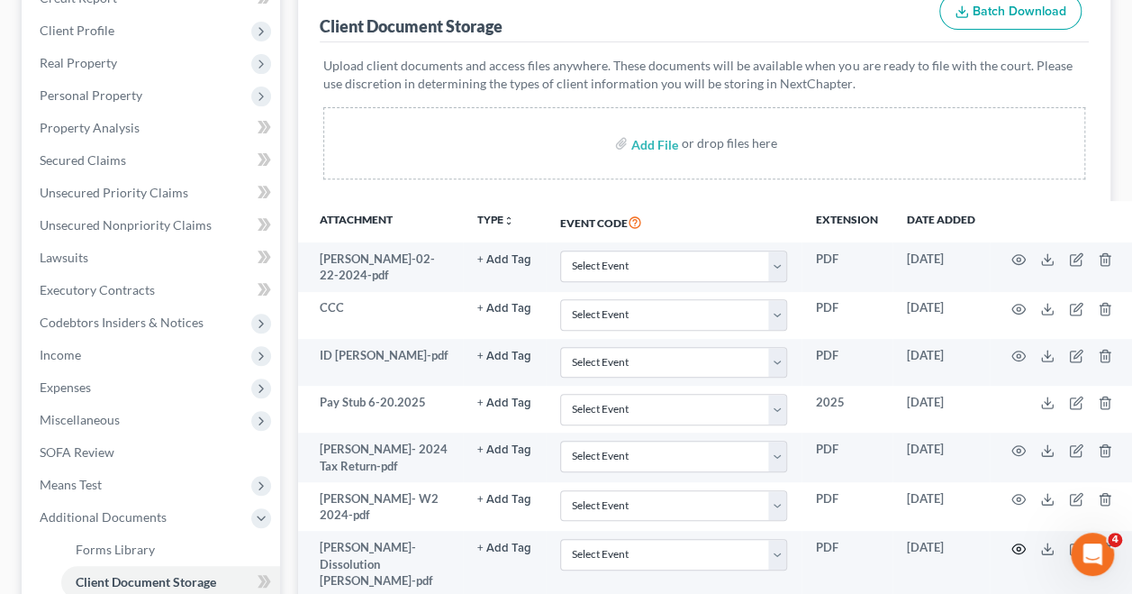
click at [1014, 545] on icon "button" at bounding box center [1018, 548] width 14 height 14
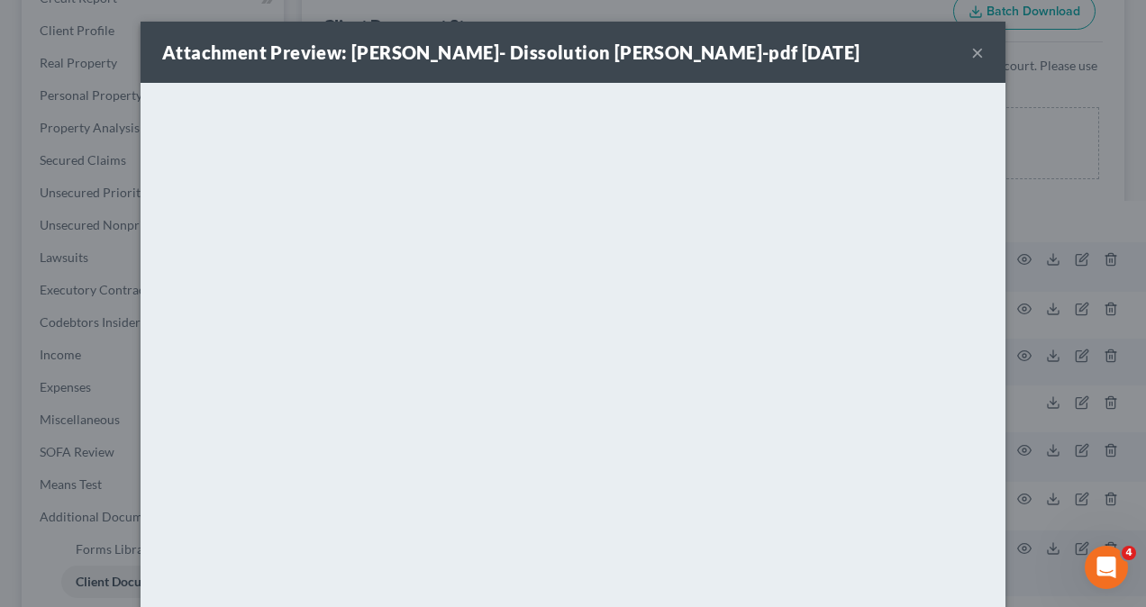
click at [971, 46] on button "×" at bounding box center [977, 52] width 13 height 22
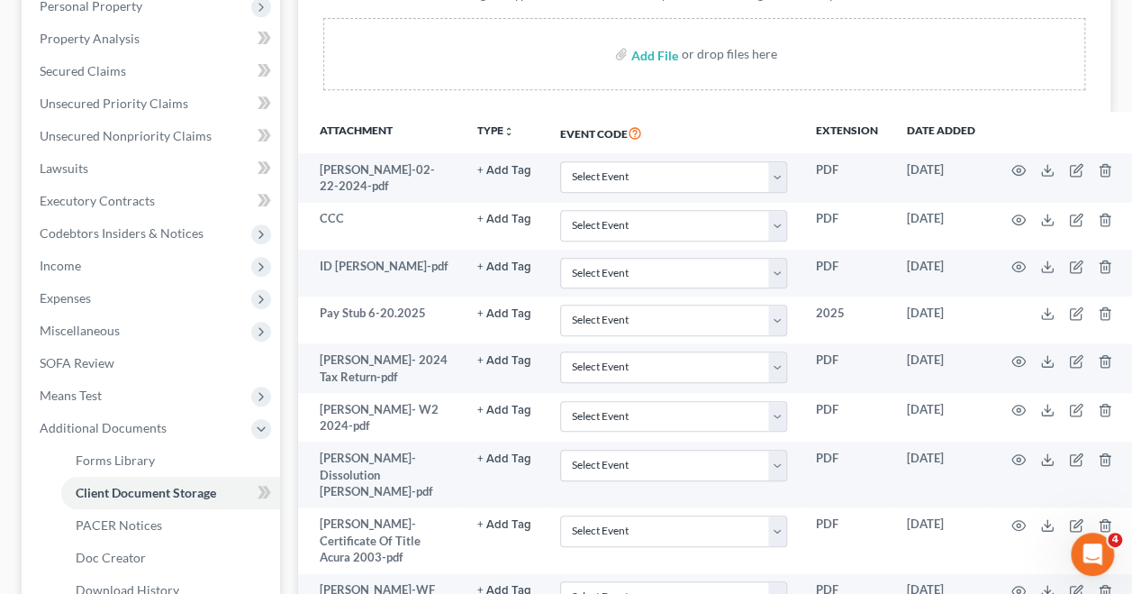
scroll to position [360, 0]
click at [1021, 517] on icon "button" at bounding box center [1018, 524] width 14 height 14
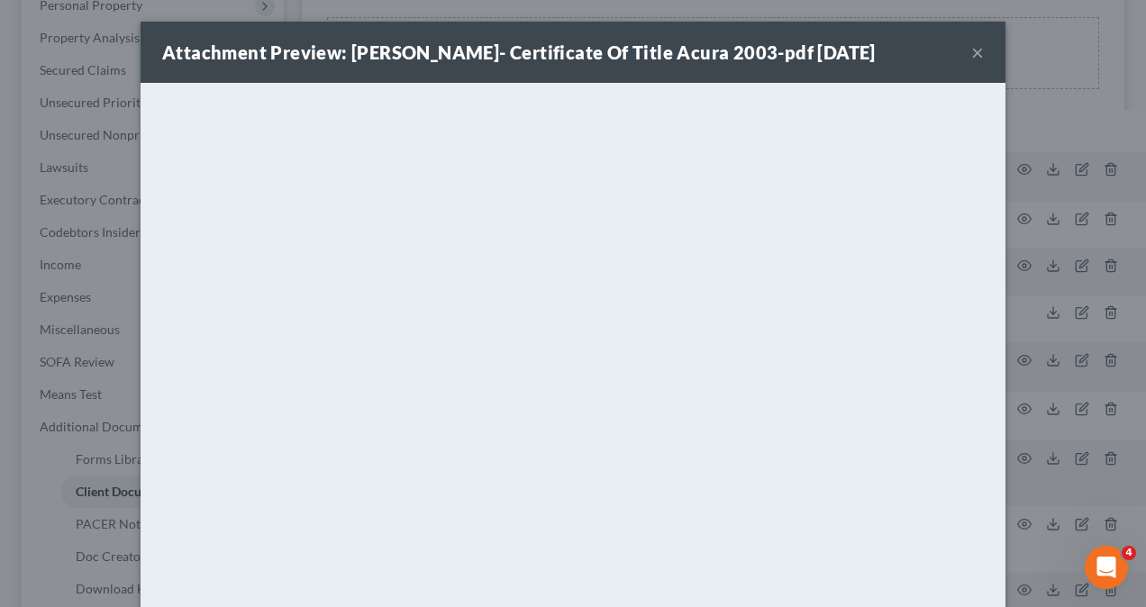
click at [971, 53] on button "×" at bounding box center [977, 52] width 13 height 22
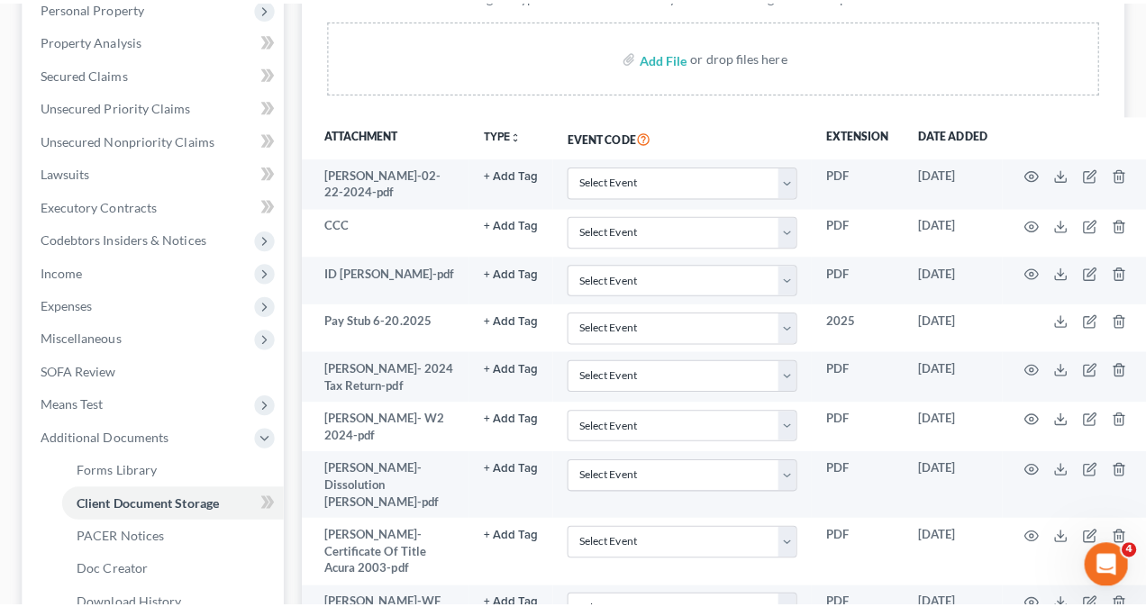
scroll to position [349, 0]
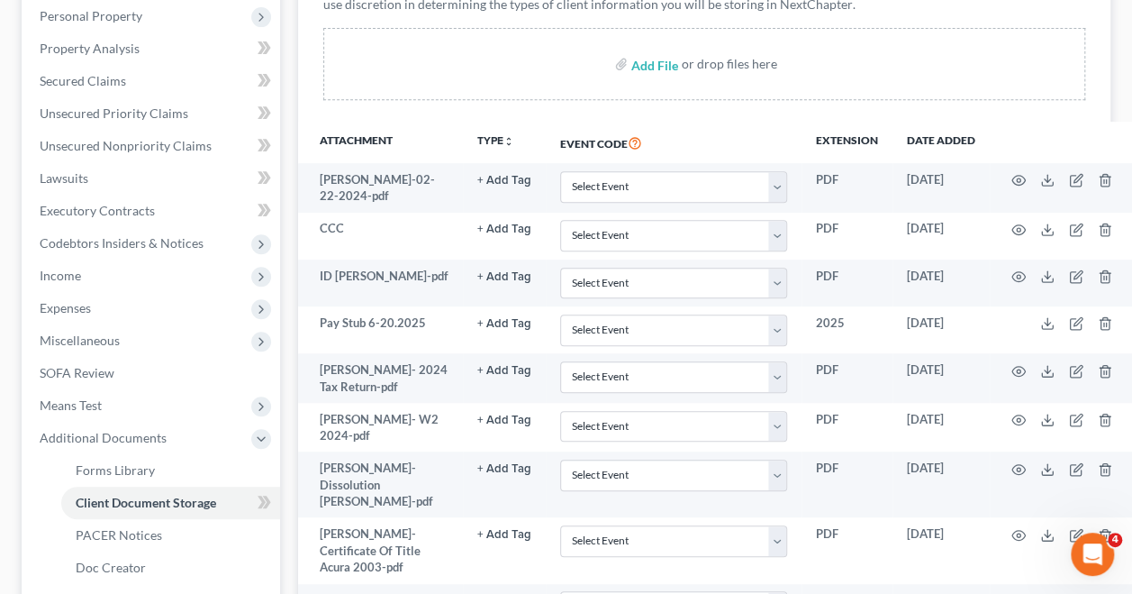
click at [1020, 594] on icon "button" at bounding box center [1018, 601] width 14 height 14
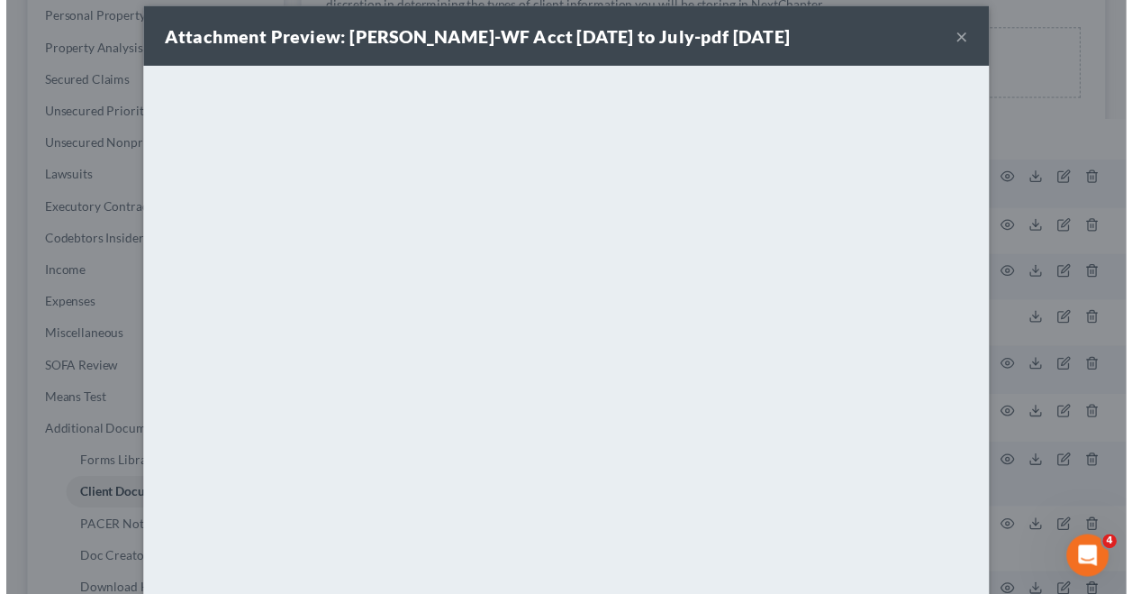
scroll to position [0, 0]
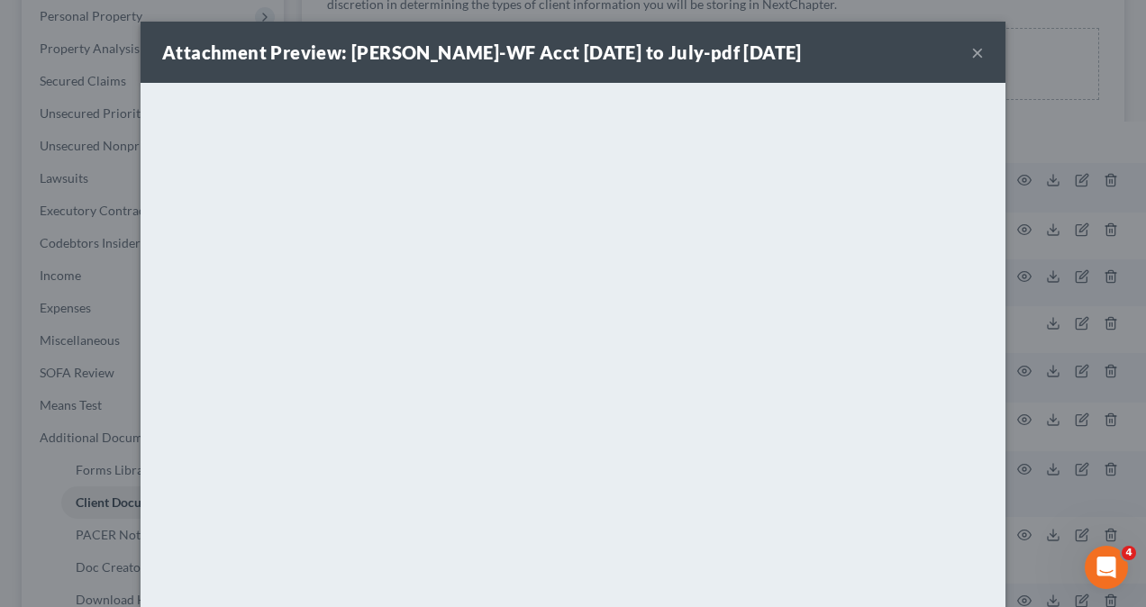
click at [971, 57] on button "×" at bounding box center [977, 52] width 13 height 22
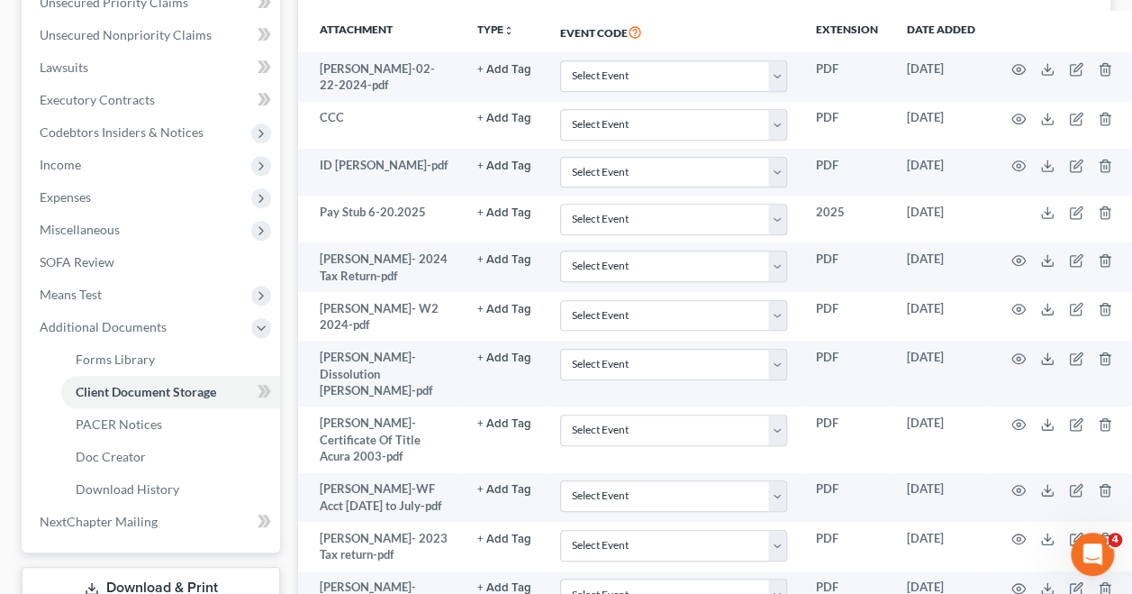
scroll to position [461, 0]
click at [1017, 580] on icon "button" at bounding box center [1018, 587] width 14 height 14
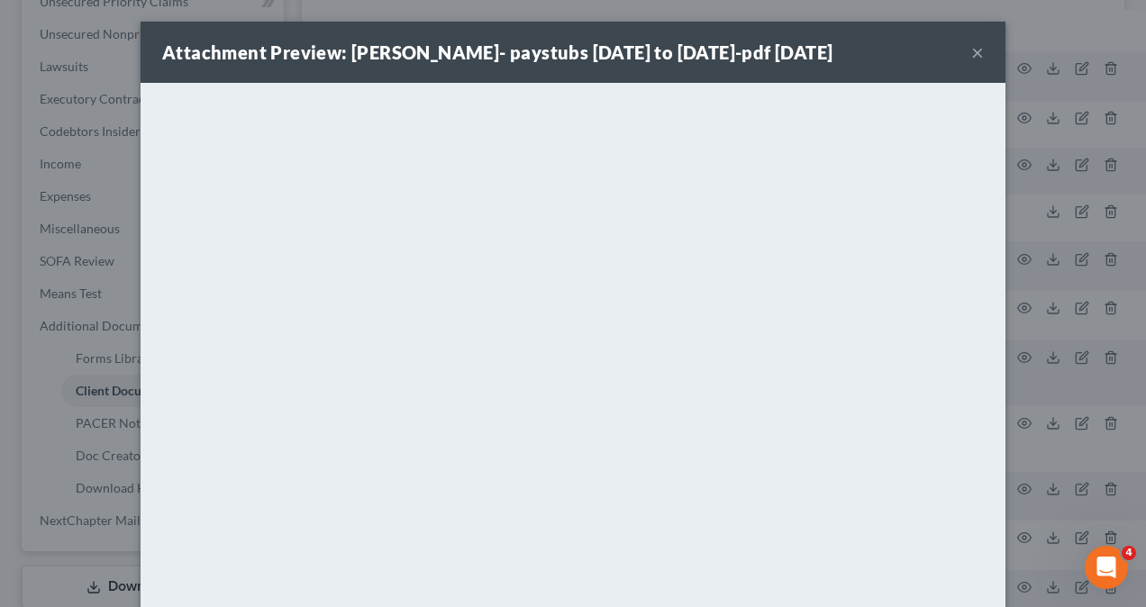
click at [971, 54] on button "×" at bounding box center [977, 52] width 13 height 22
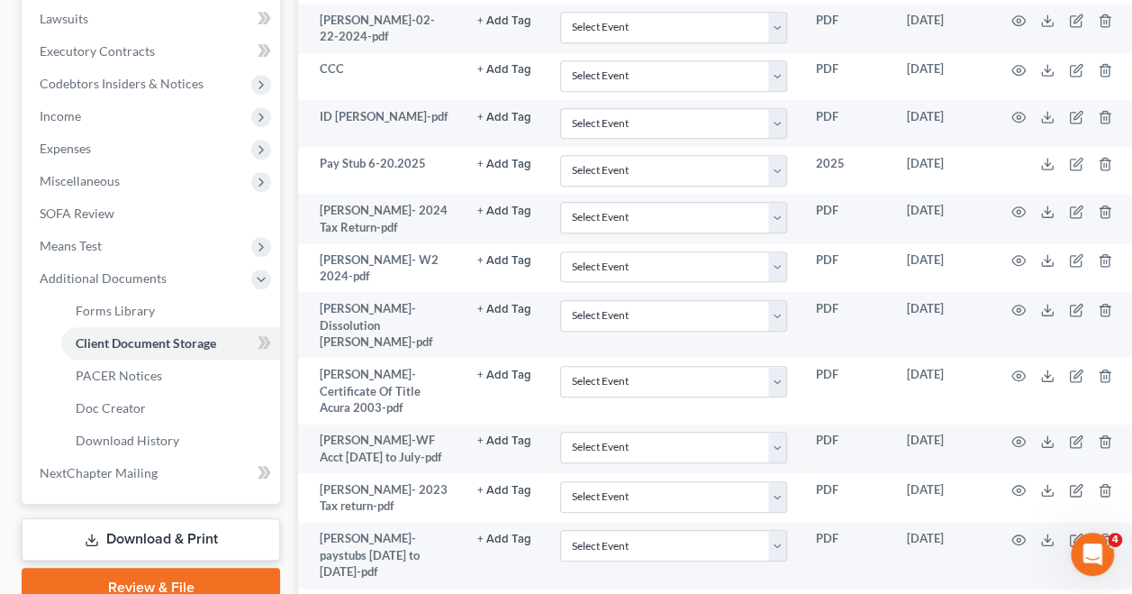
scroll to position [512, 0]
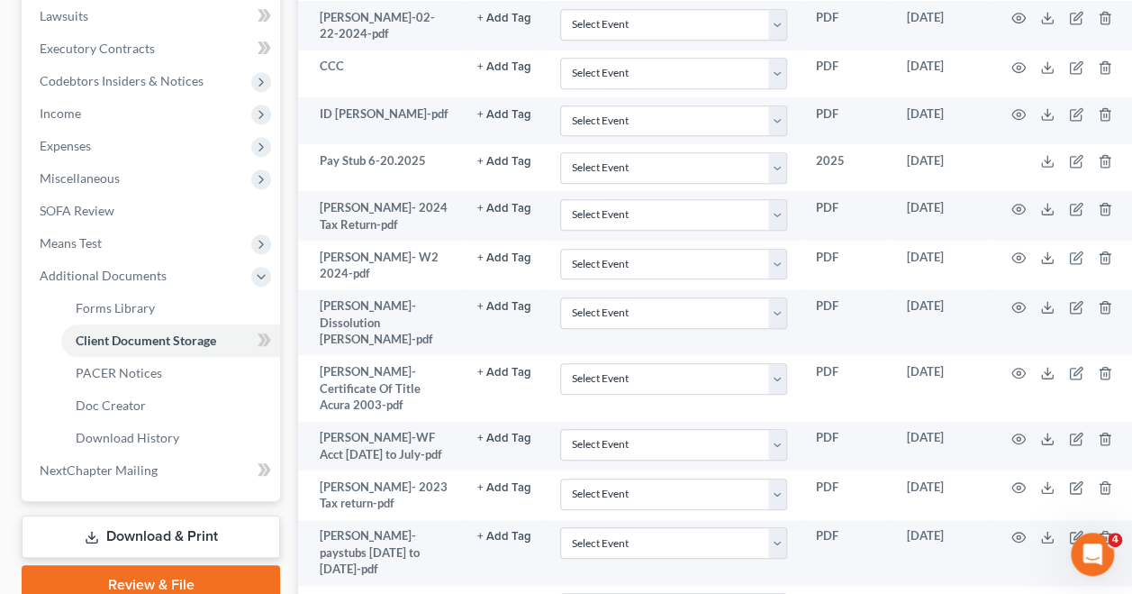
click at [1017, 601] on circle "button" at bounding box center [1019, 603] width 4 height 4
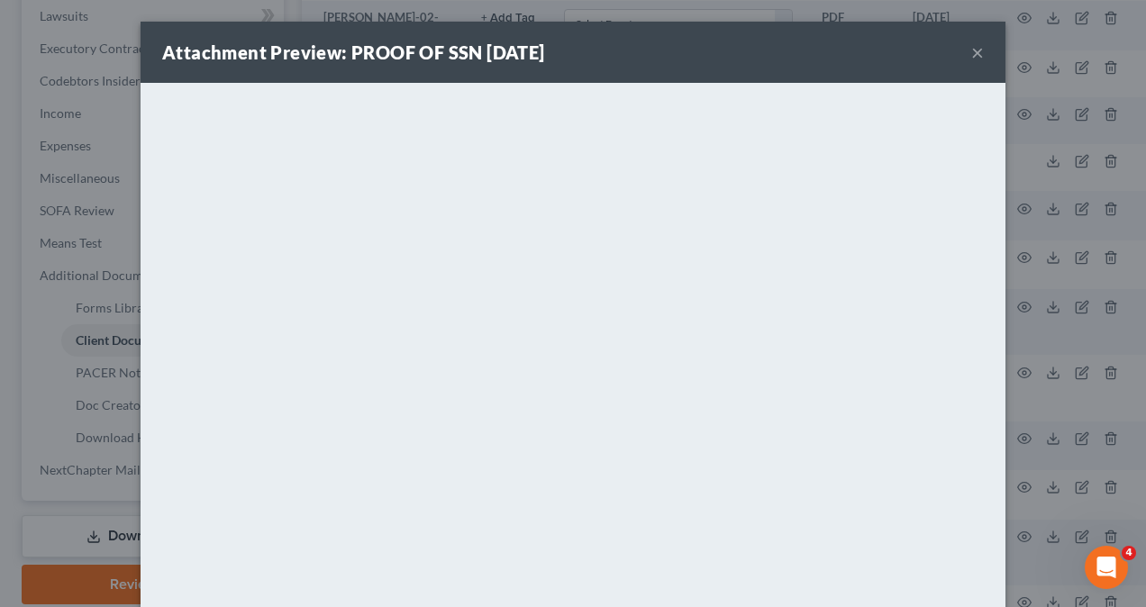
click at [1116, 210] on div "Attachment Preview: PROOF OF SSN [DATE] × <object ng-attr-data='[URL][DOMAIN_NA…" at bounding box center [573, 303] width 1146 height 607
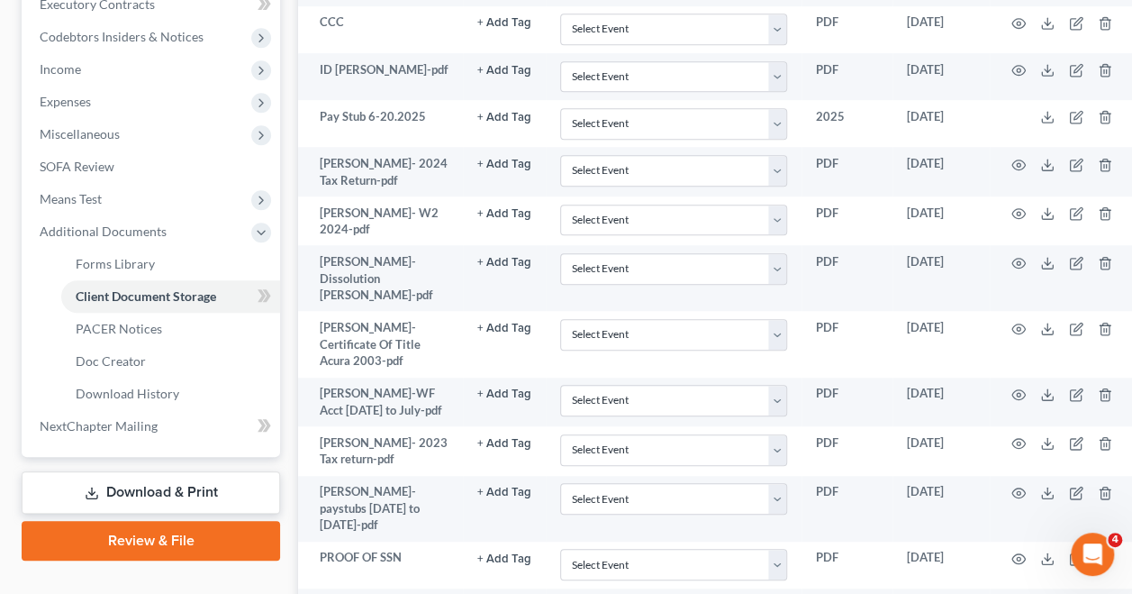
scroll to position [557, 0]
click at [1023, 597] on icon "button" at bounding box center [1018, 604] width 14 height 14
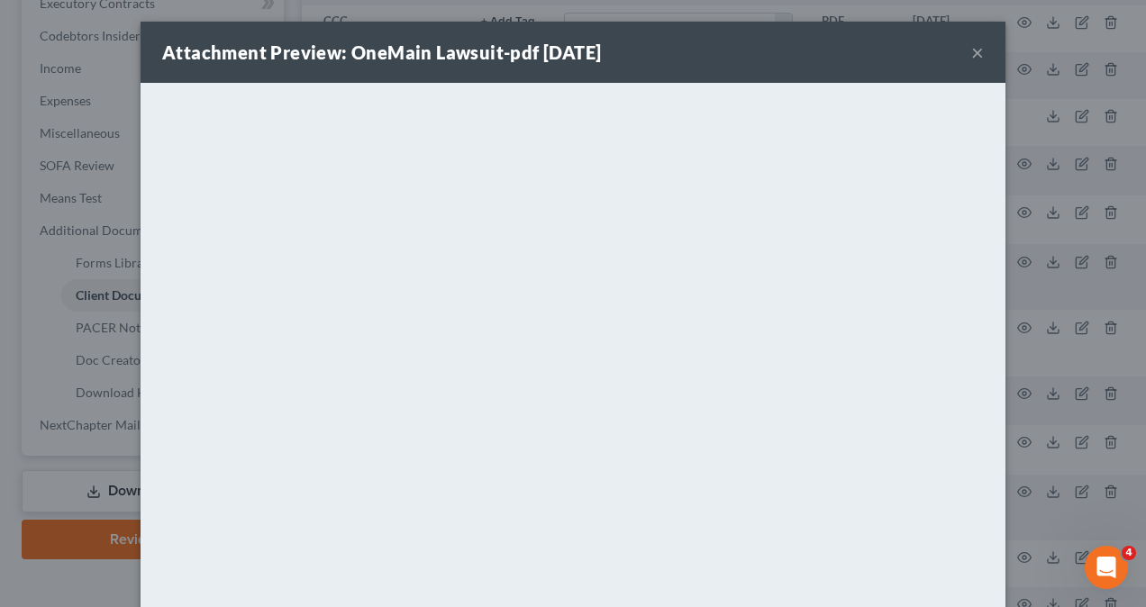
click at [1054, 241] on div "Attachment Preview: OneMain Lawsuit-pdf [DATE] × <object ng-attr-data='[URL][DO…" at bounding box center [573, 303] width 1146 height 607
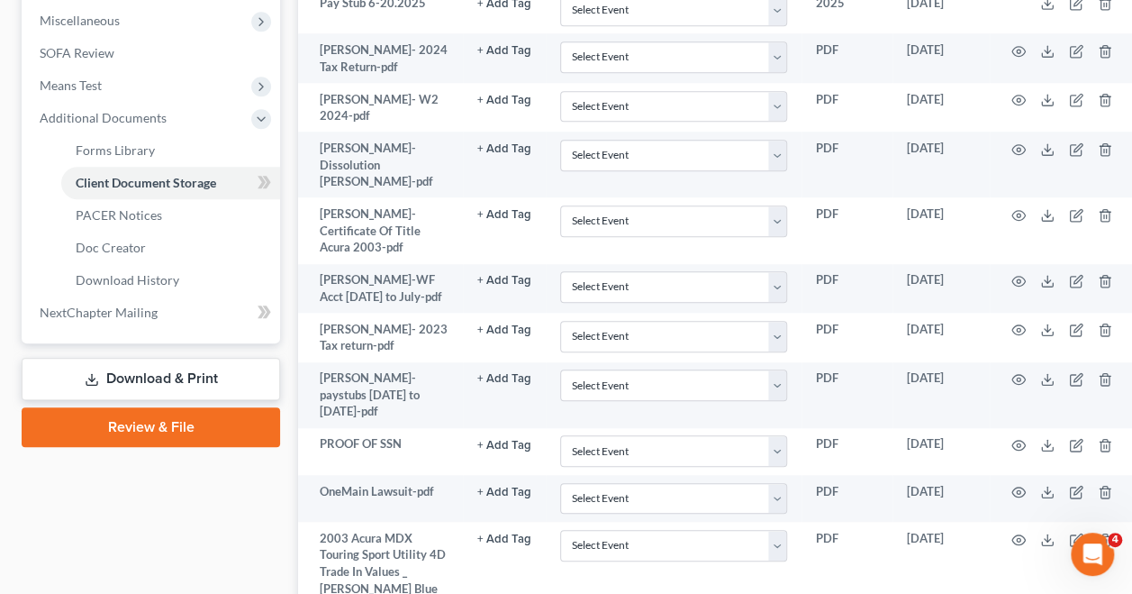
scroll to position [641, 0]
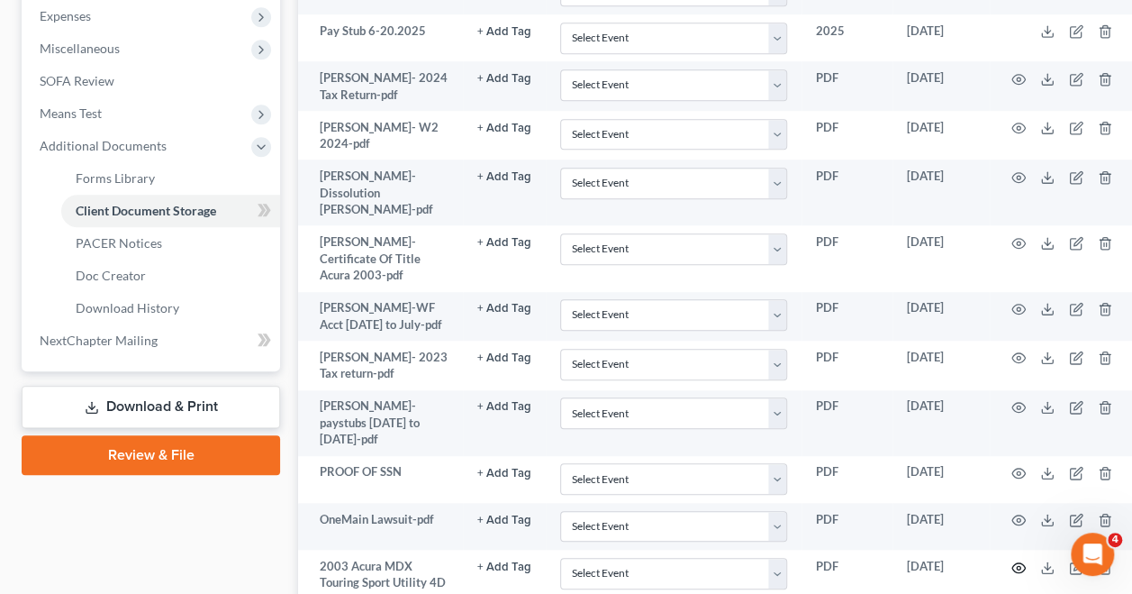
click at [1020, 562] on icon "button" at bounding box center [1018, 567] width 14 height 10
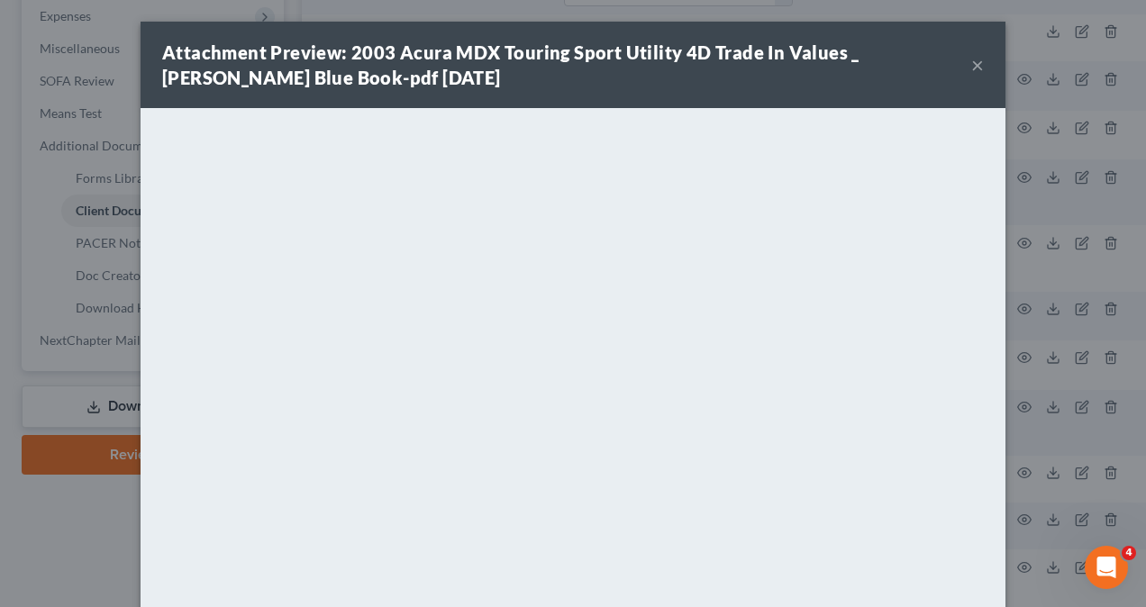
click at [512, 56] on strong "Attachment Preview: 2003 Acura MDX Touring Sport Utility 4D Trade In Values _ […" at bounding box center [510, 64] width 697 height 47
click at [971, 69] on button "×" at bounding box center [977, 65] width 13 height 22
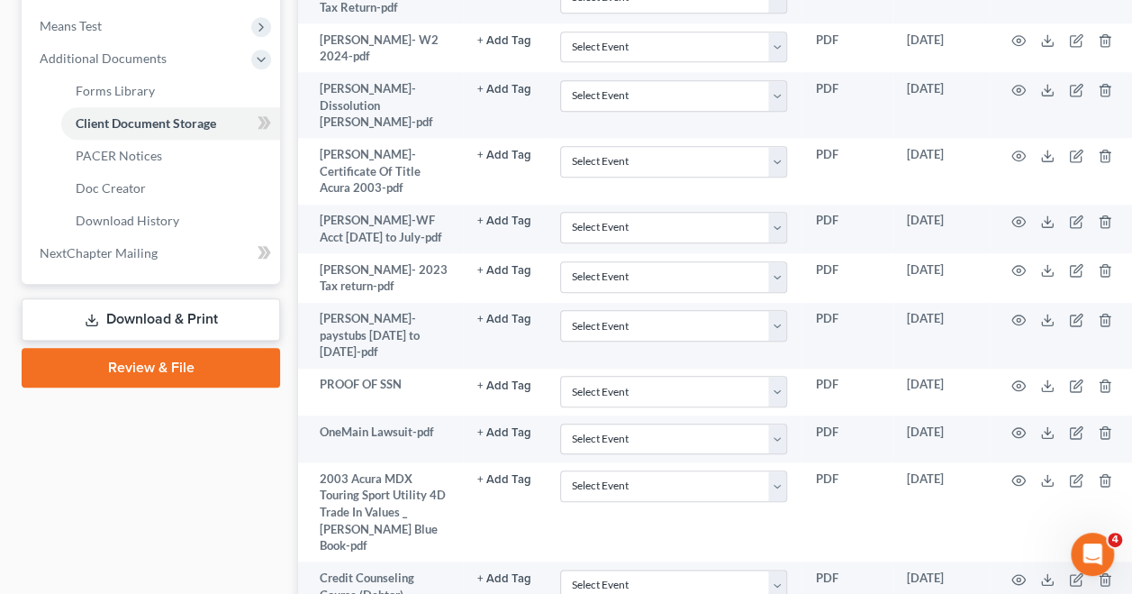
scroll to position [732, 0]
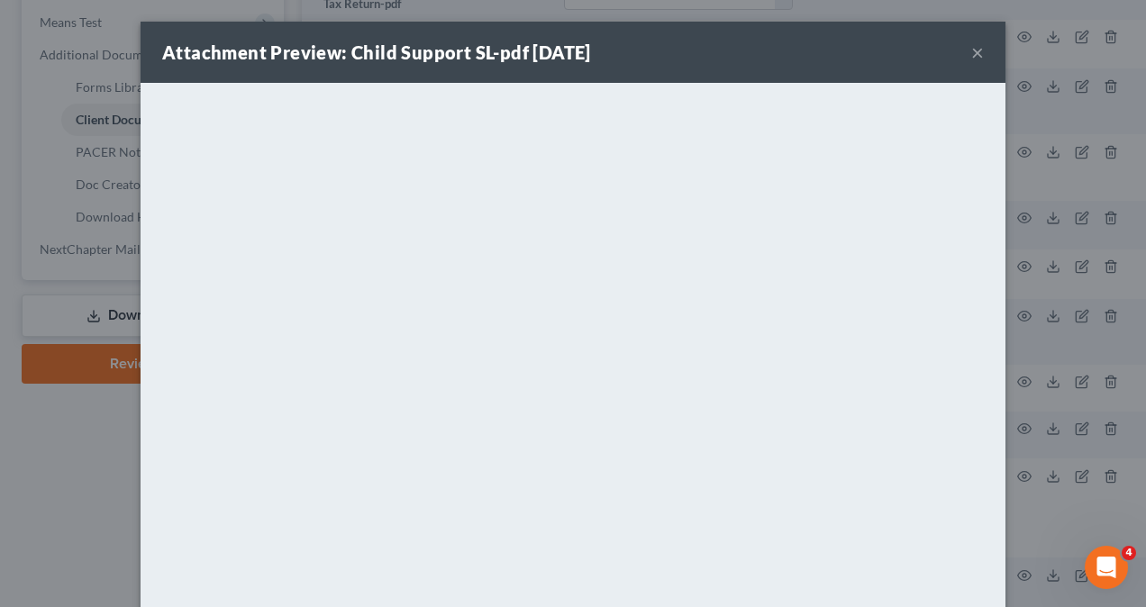
click at [1045, 254] on div "Attachment Preview: Child Support SL-pdf [DATE] × <object ng-attr-data='[URL][D…" at bounding box center [573, 303] width 1146 height 607
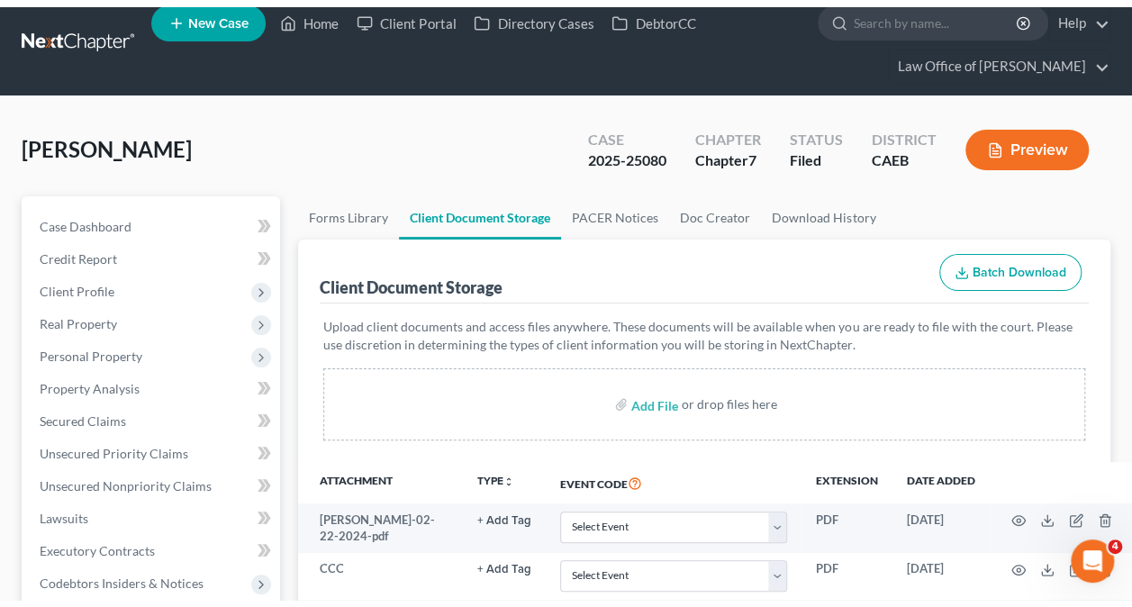
scroll to position [0, 0]
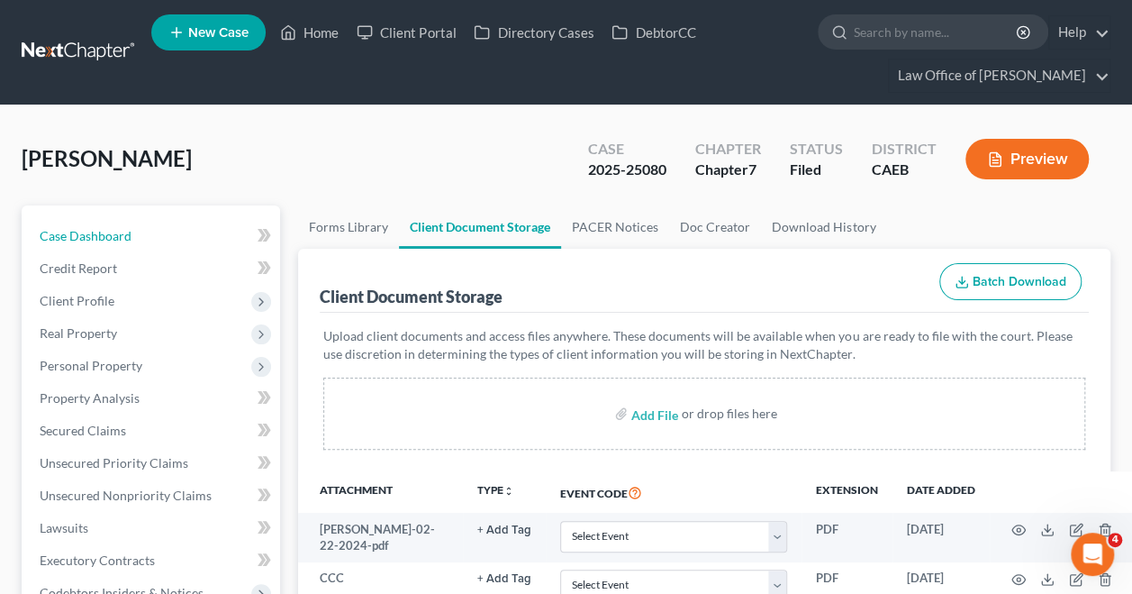
click at [119, 228] on span "Case Dashboard" at bounding box center [86, 235] width 92 height 15
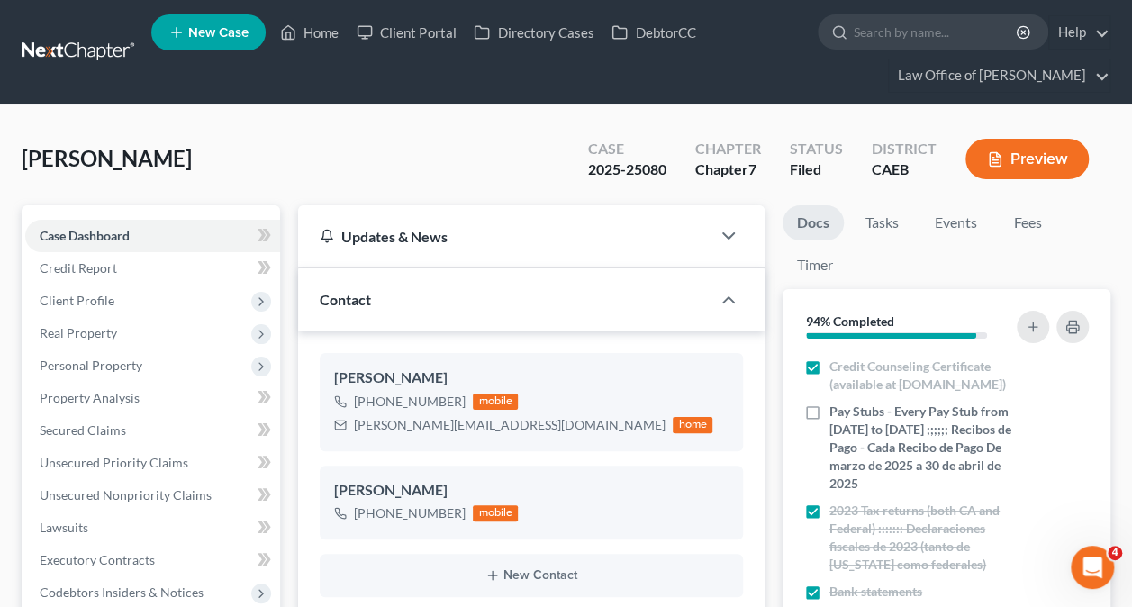
scroll to position [1039, 0]
drag, startPoint x: 512, startPoint y: 422, endPoint x: 346, endPoint y: 438, distance: 166.5
click at [346, 438] on div "[PERSON_NAME] [PHONE_NUMBER] mobile [PERSON_NAME][EMAIL_ADDRESS][DOMAIN_NAME] h…" at bounding box center [531, 401] width 423 height 97
copy div "[PERSON_NAME][EMAIL_ADDRESS][DOMAIN_NAME]"
click at [304, 20] on link "Home" at bounding box center [309, 32] width 77 height 32
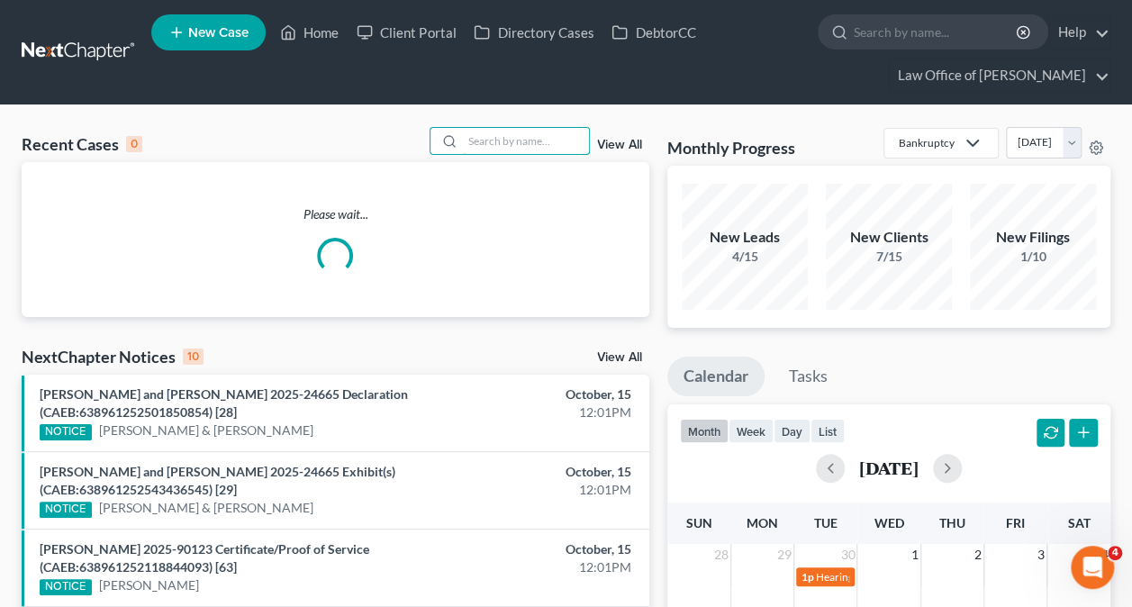
click at [522, 136] on input "search" at bounding box center [526, 141] width 126 height 26
paste input "[PERSON_NAME] -"
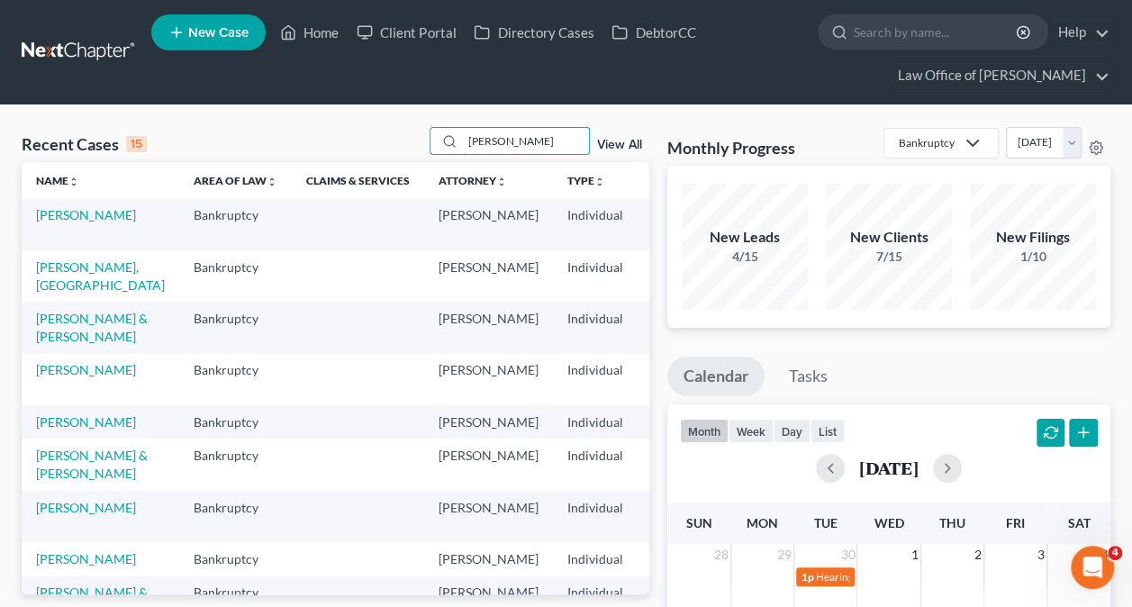
type input "[PERSON_NAME]"
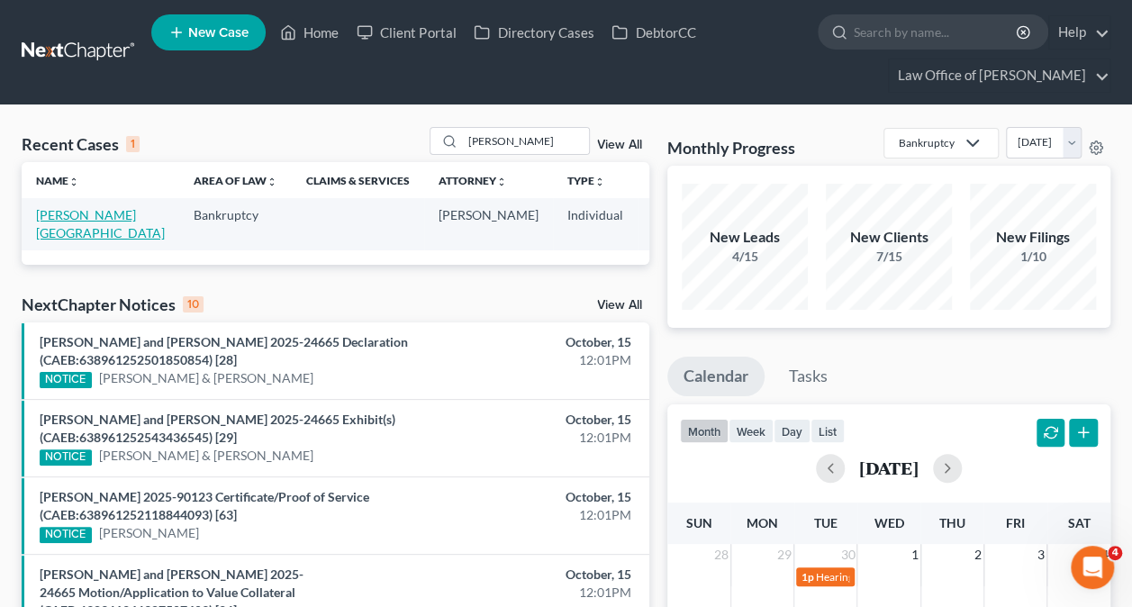
click at [53, 216] on link "[PERSON_NAME][GEOGRAPHIC_DATA]" at bounding box center [100, 223] width 129 height 33
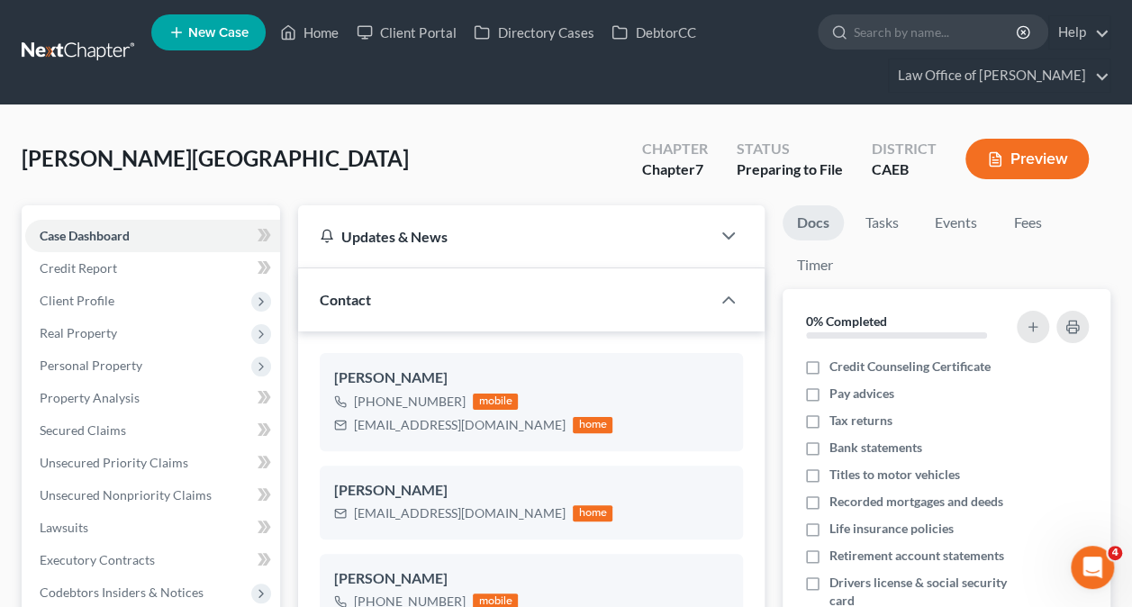
scroll to position [387, 0]
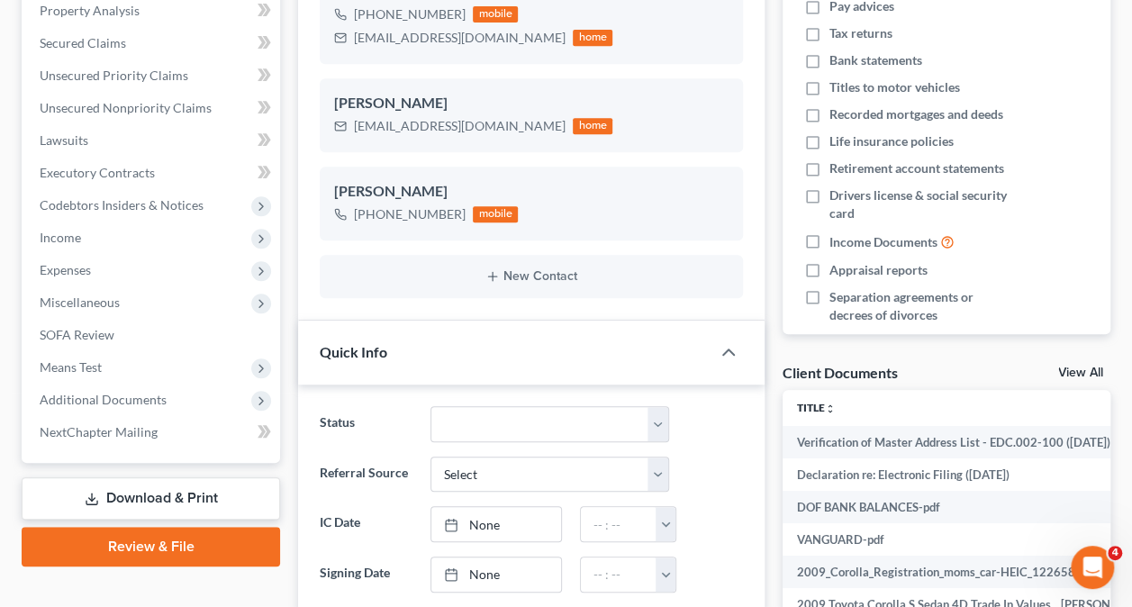
click at [135, 398] on span "Additional Documents" at bounding box center [103, 399] width 127 height 15
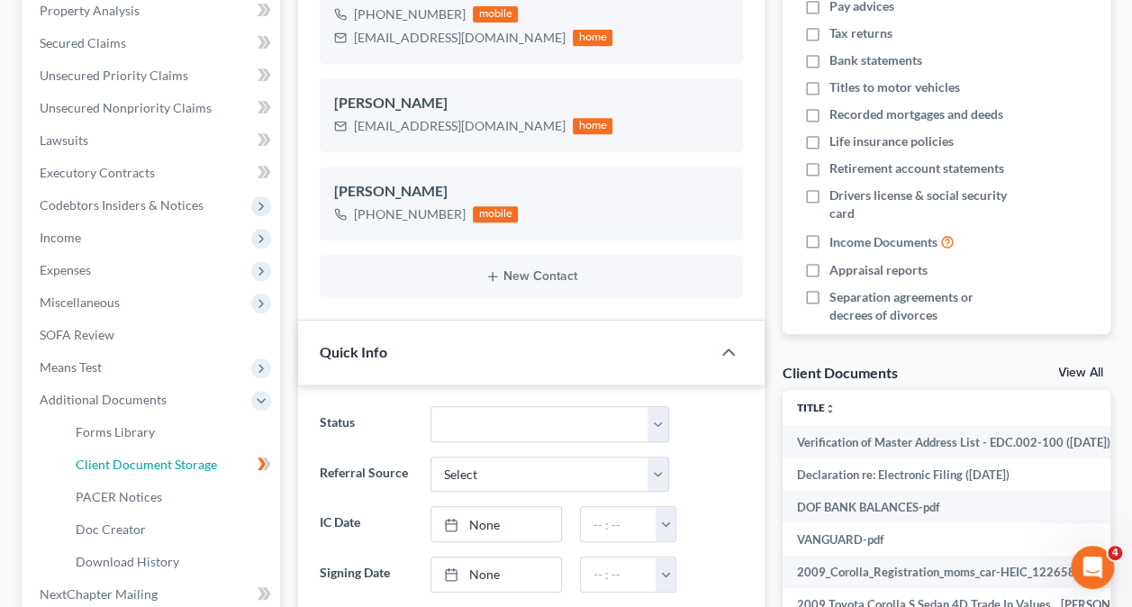
click at [181, 467] on span "Client Document Storage" at bounding box center [146, 464] width 141 height 15
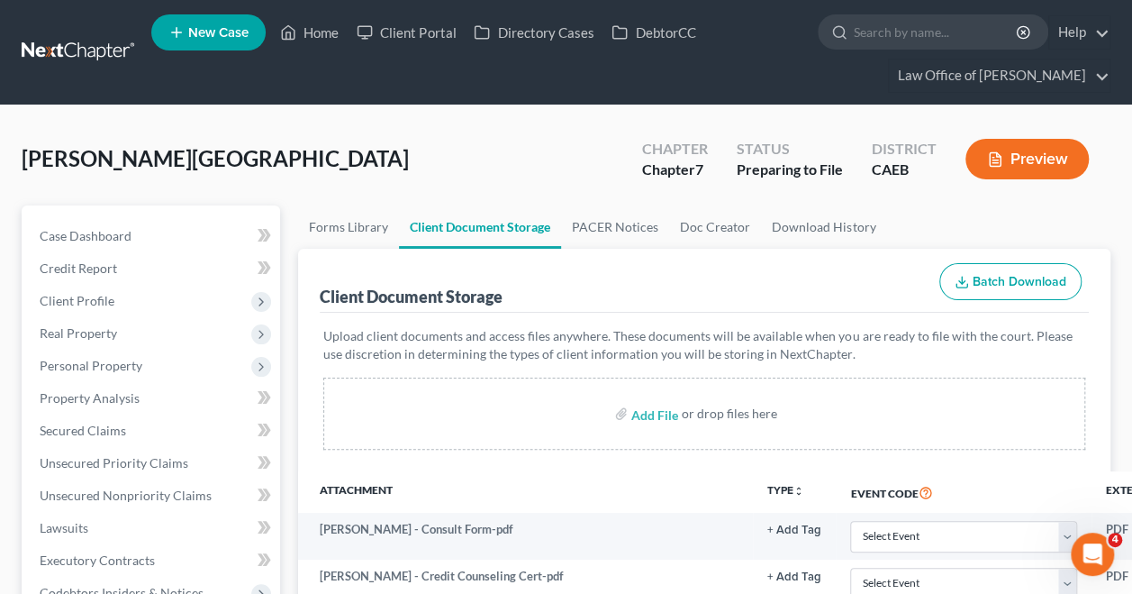
scroll to position [0, 299]
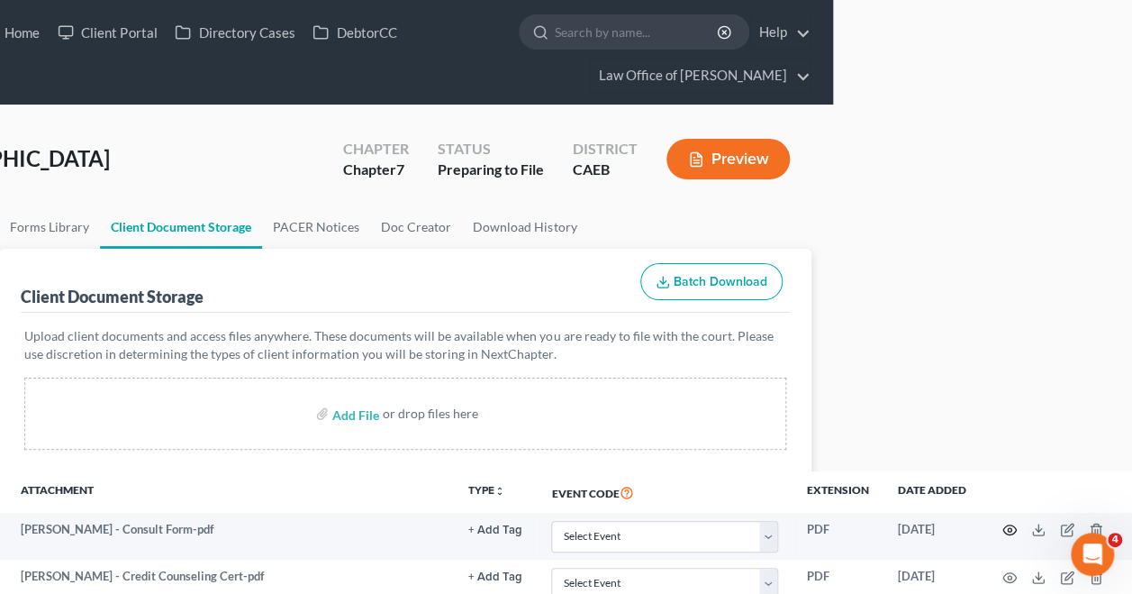
click at [1010, 528] on icon "button" at bounding box center [1009, 529] width 14 height 14
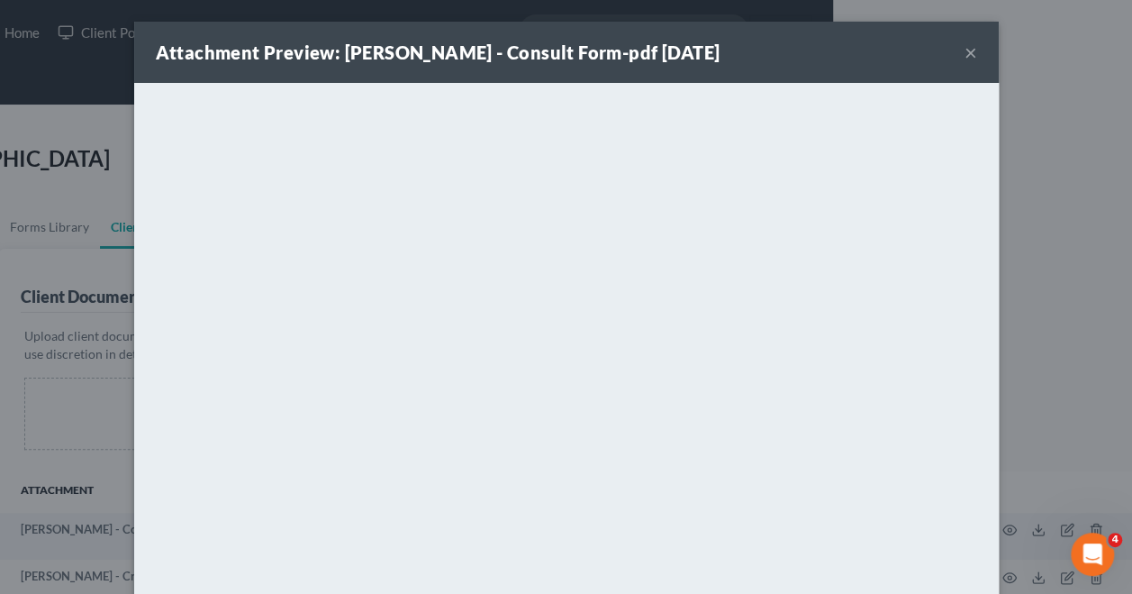
scroll to position [0, 288]
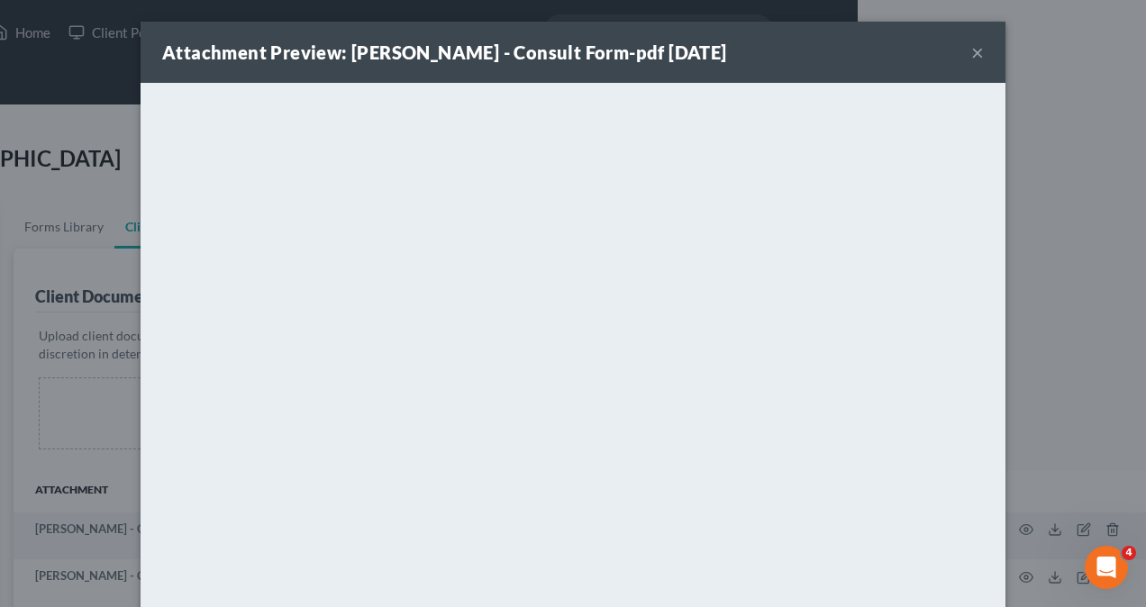
click at [1052, 148] on div "Attachment Preview: [PERSON_NAME] - Consult Form-pdf [DATE] × <object ng-attr-d…" at bounding box center [573, 303] width 1146 height 607
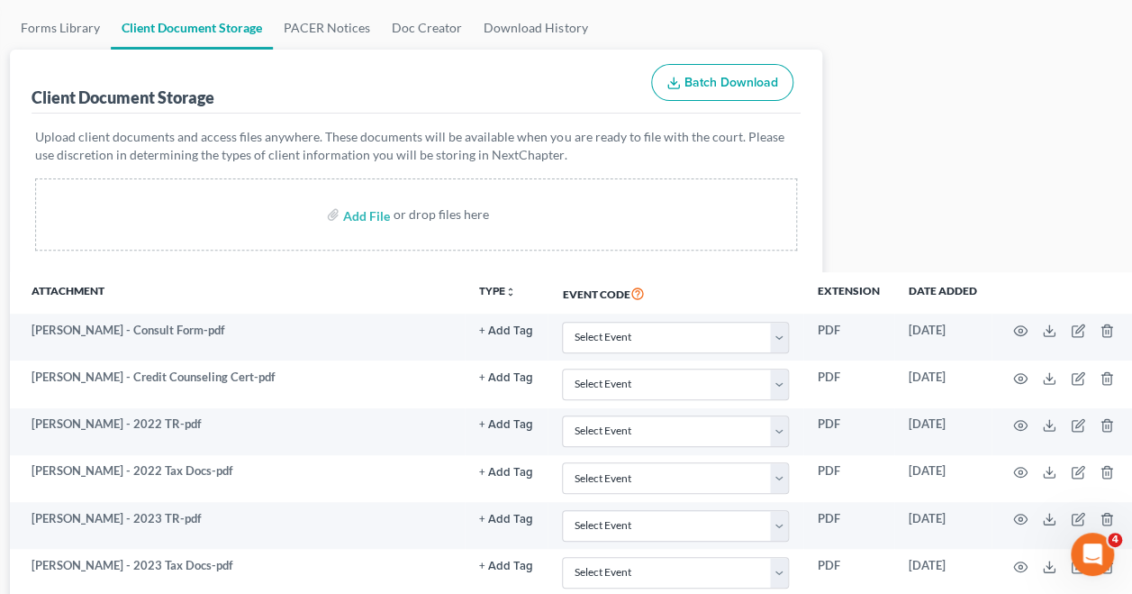
scroll to position [200, 288]
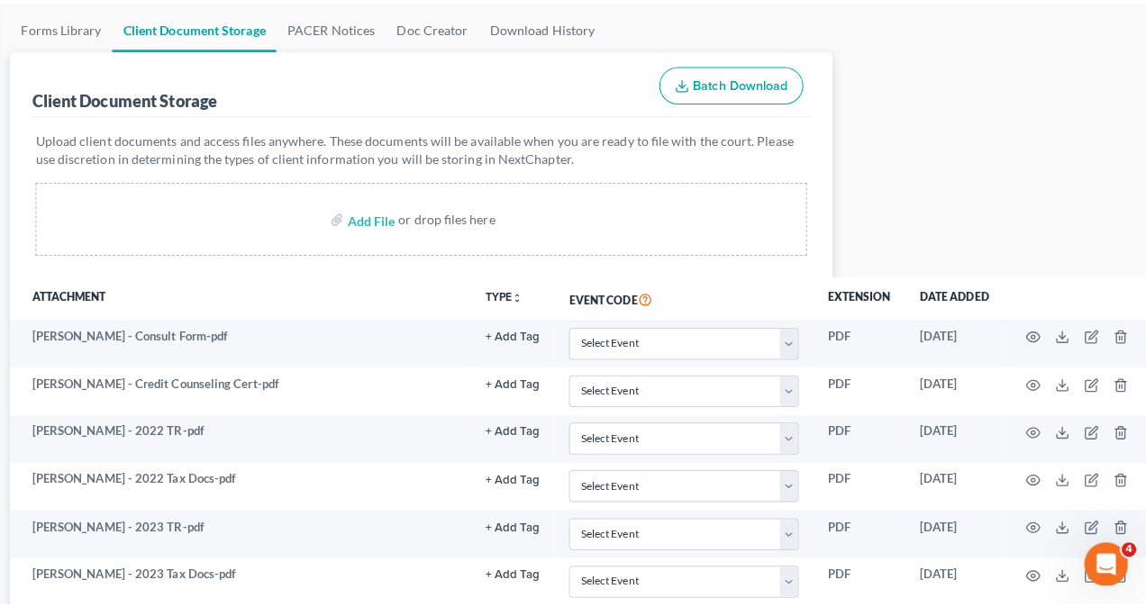
scroll to position [252, 288]
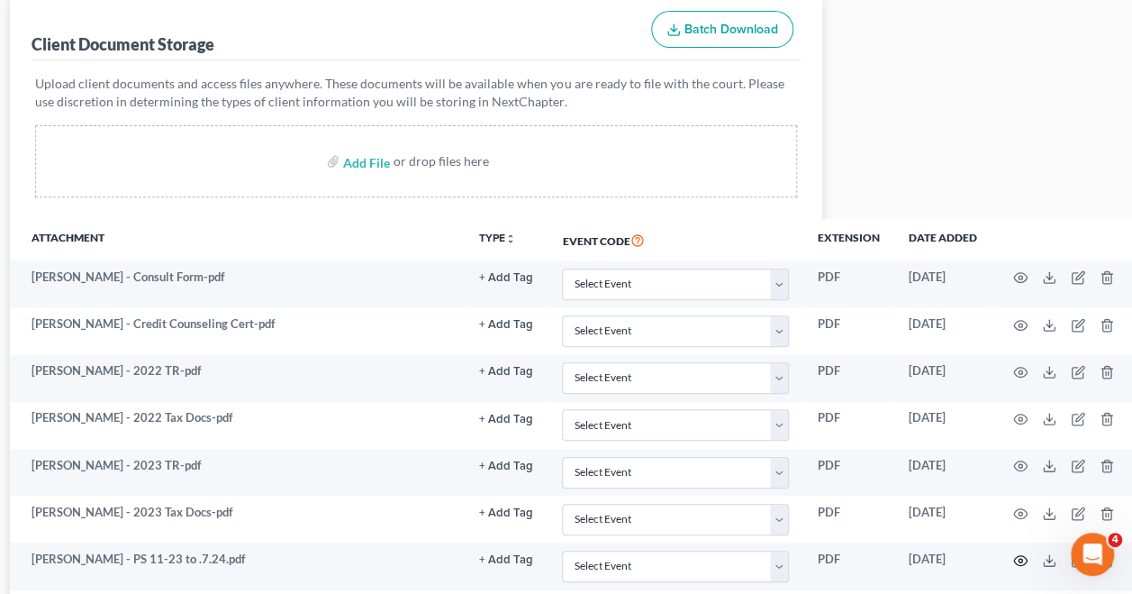
click at [1021, 553] on icon "button" at bounding box center [1020, 560] width 14 height 14
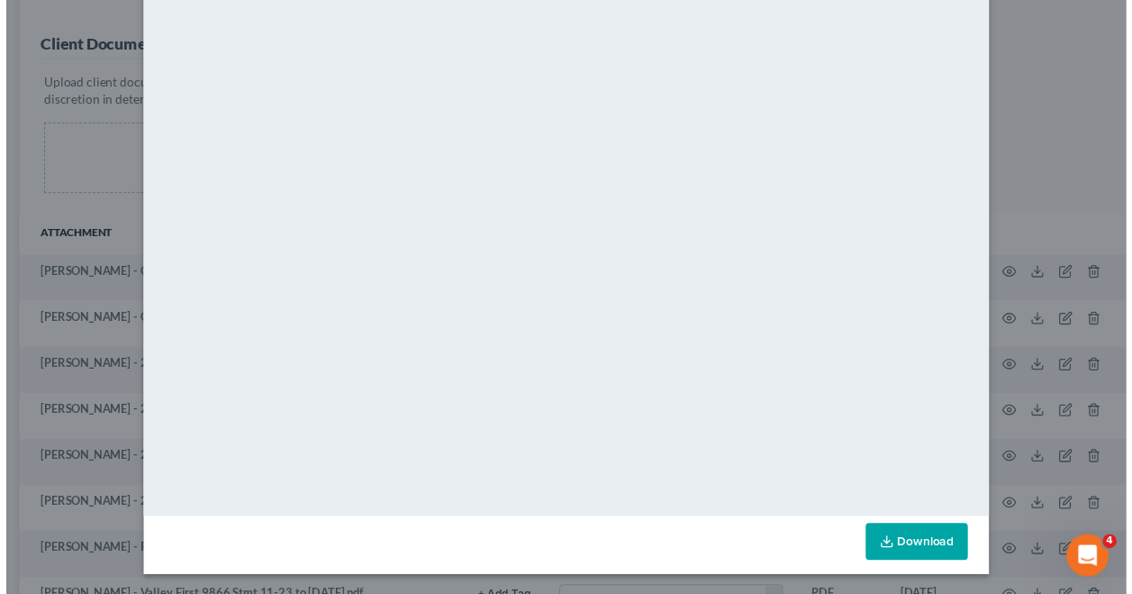
scroll to position [0, 0]
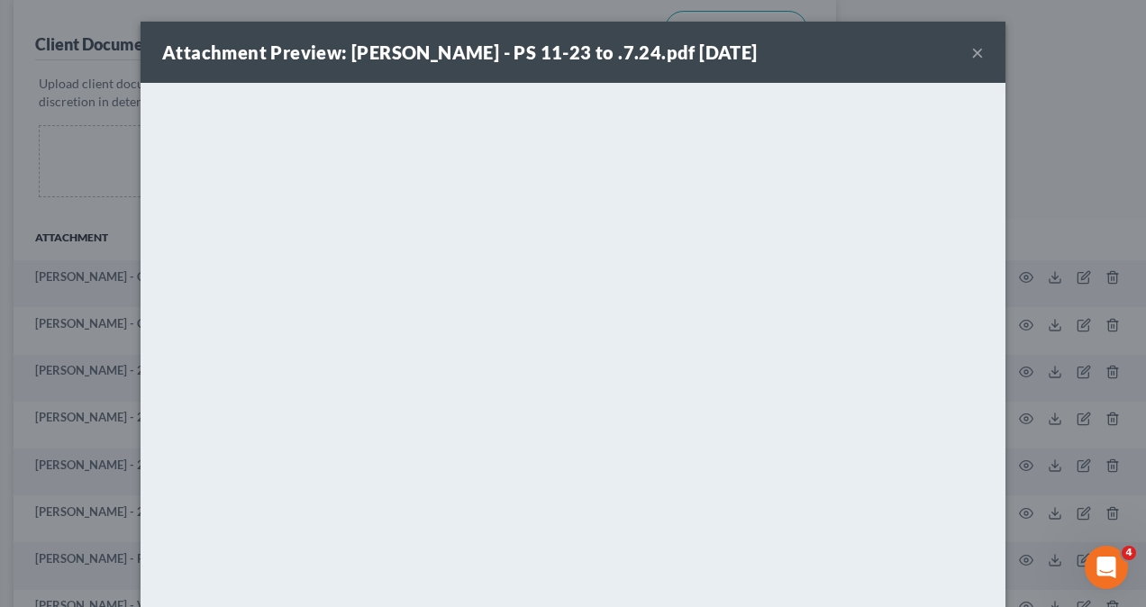
click at [971, 50] on button "×" at bounding box center [977, 52] width 13 height 22
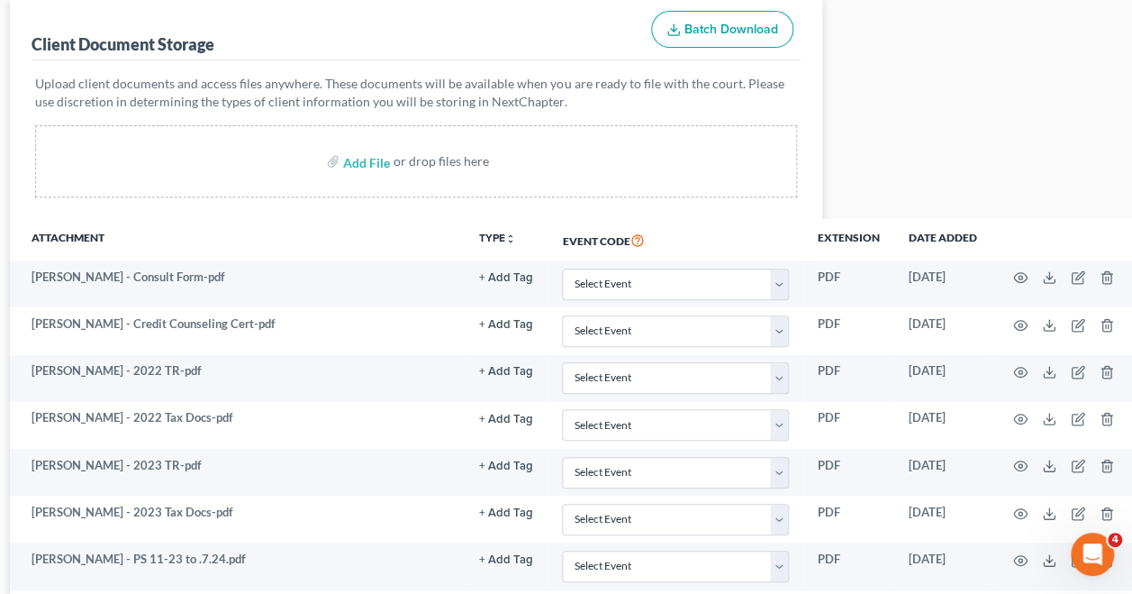
scroll to position [295, 288]
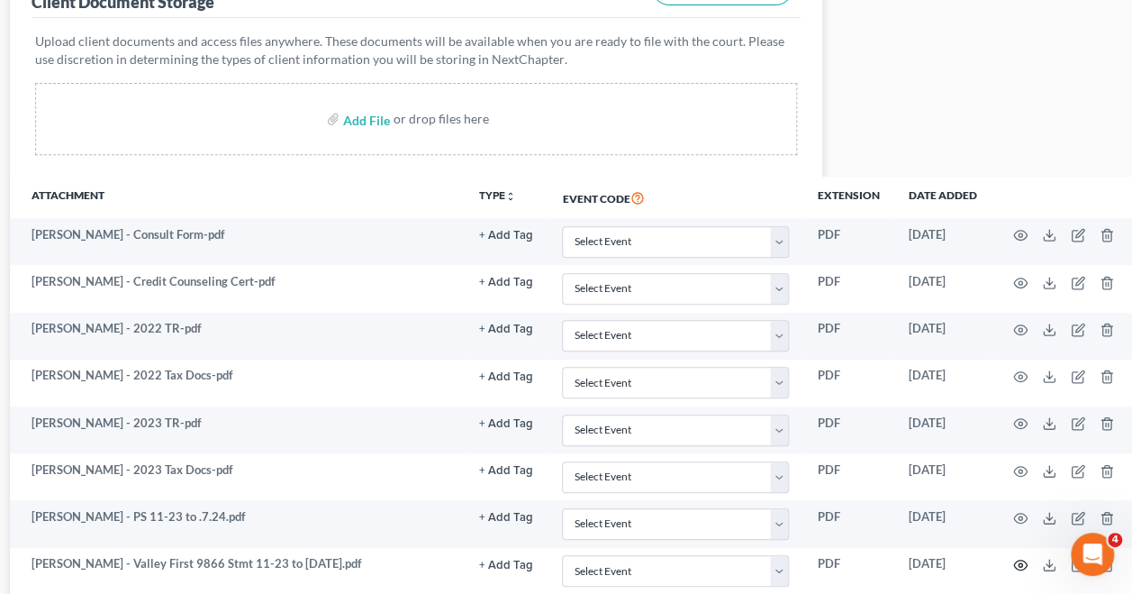
click at [1018, 560] on icon "button" at bounding box center [1020, 564] width 14 height 14
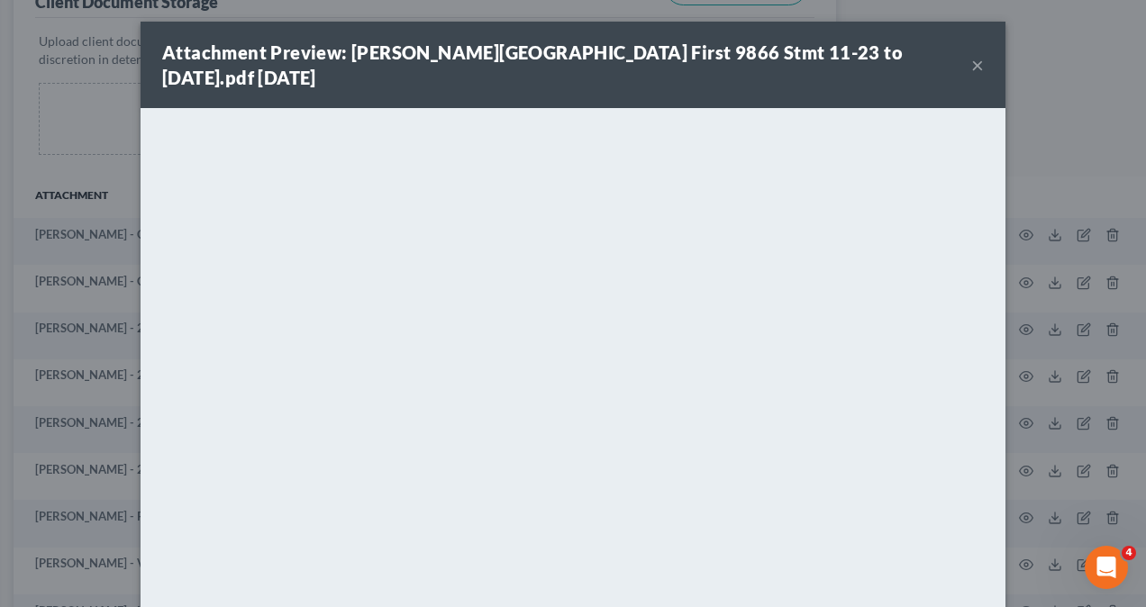
click at [971, 54] on button "×" at bounding box center [977, 65] width 13 height 22
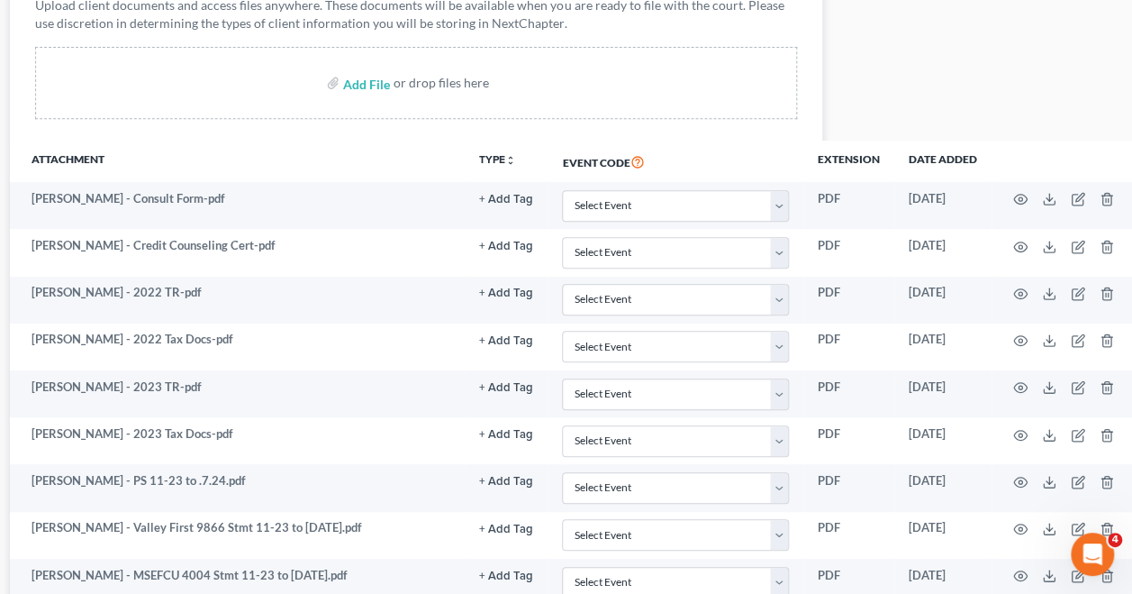
scroll to position [342, 288]
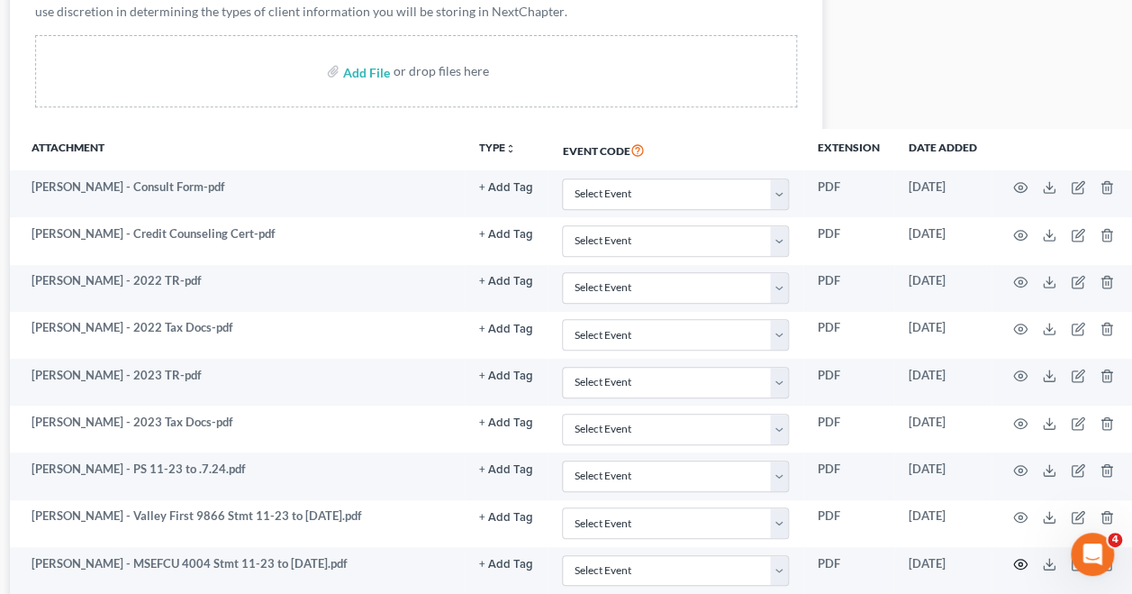
click at [1021, 559] on icon "button" at bounding box center [1020, 564] width 14 height 14
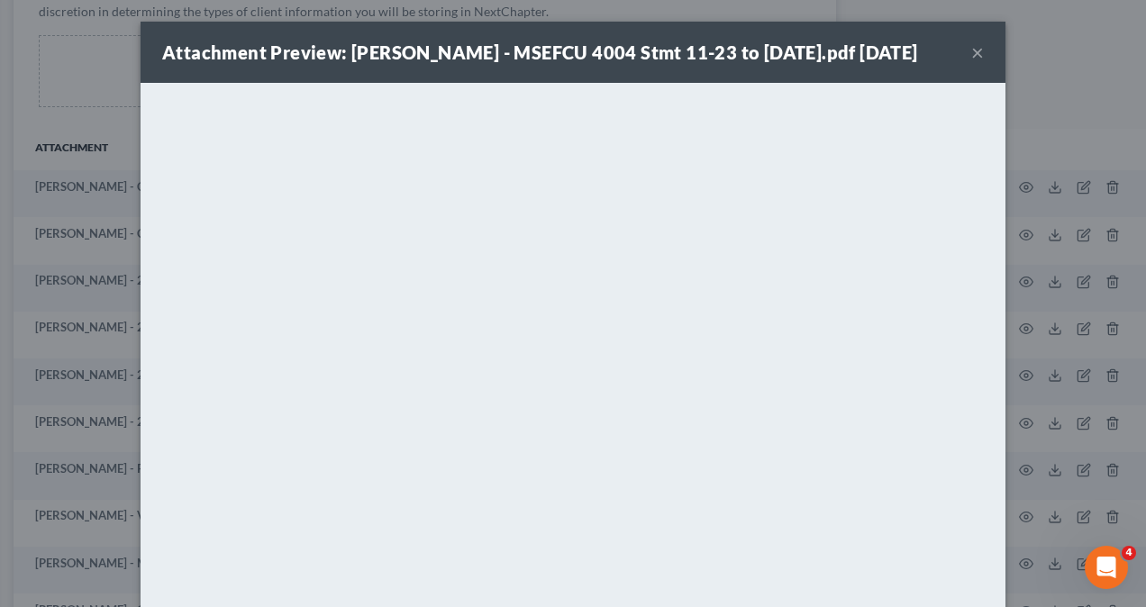
click at [971, 50] on button "×" at bounding box center [977, 52] width 13 height 22
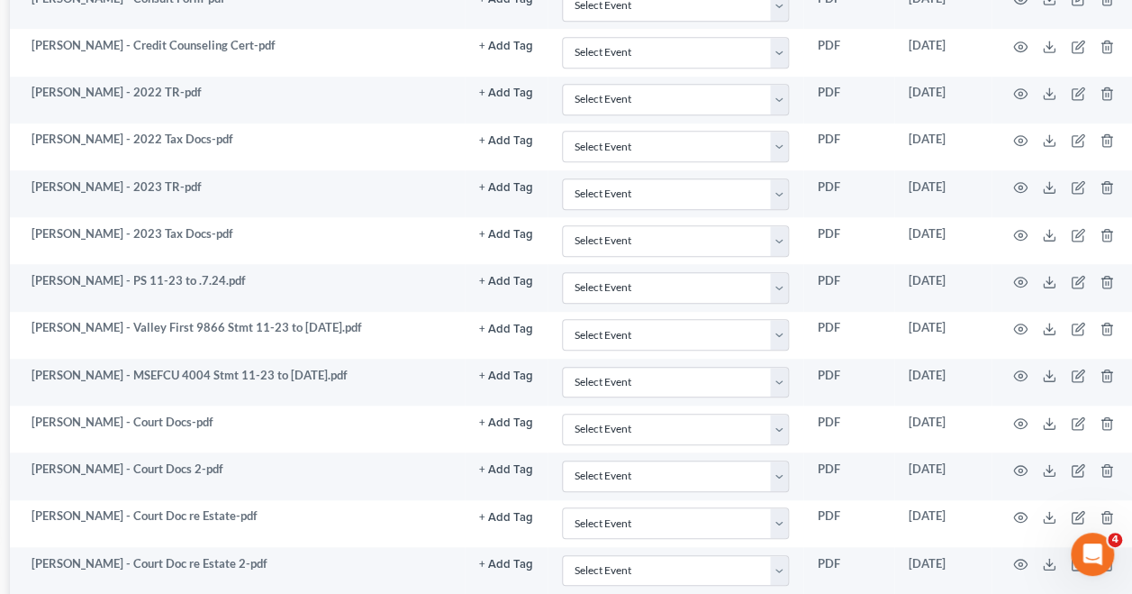
scroll to position [524, 288]
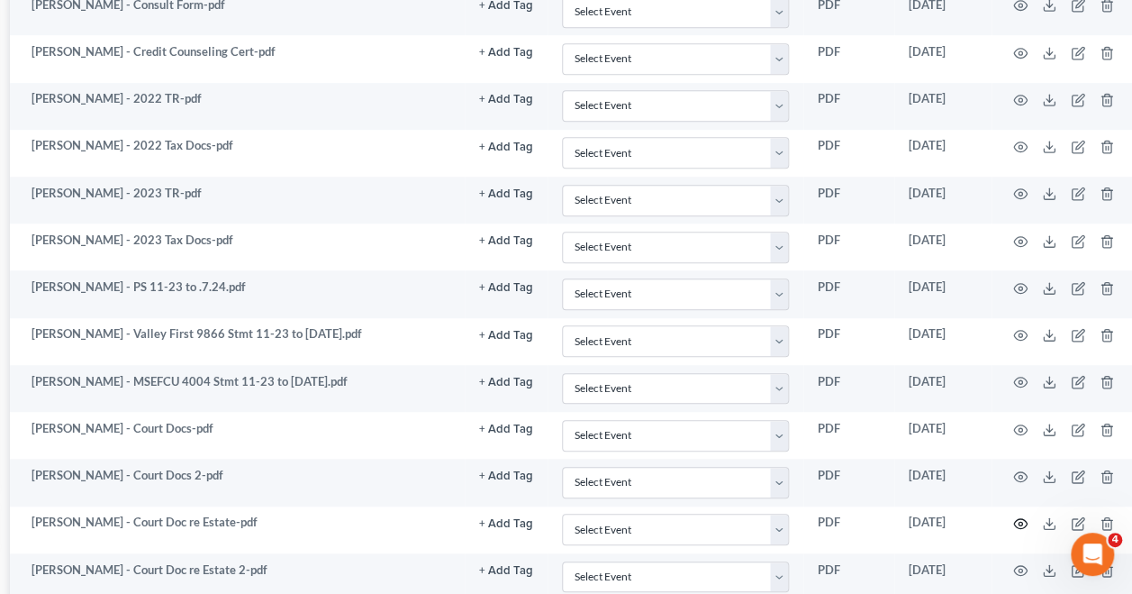
click at [1017, 516] on icon "button" at bounding box center [1020, 523] width 14 height 14
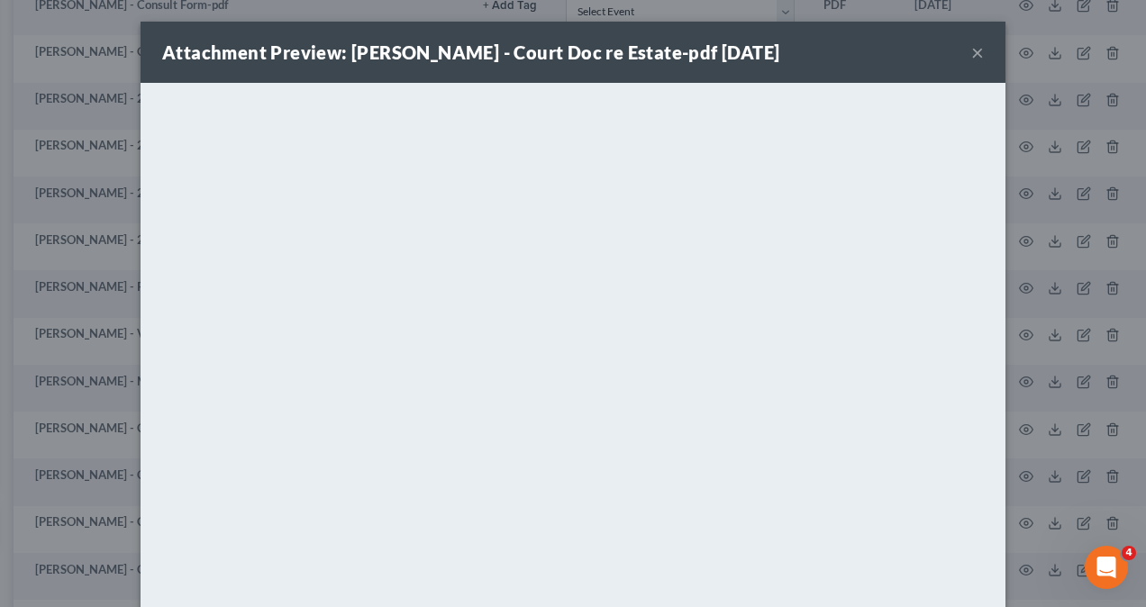
click at [1037, 470] on div "Attachment Preview: [PERSON_NAME] - Court Doc re Estate-pdf [DATE] × <object ng…" at bounding box center [573, 303] width 1146 height 607
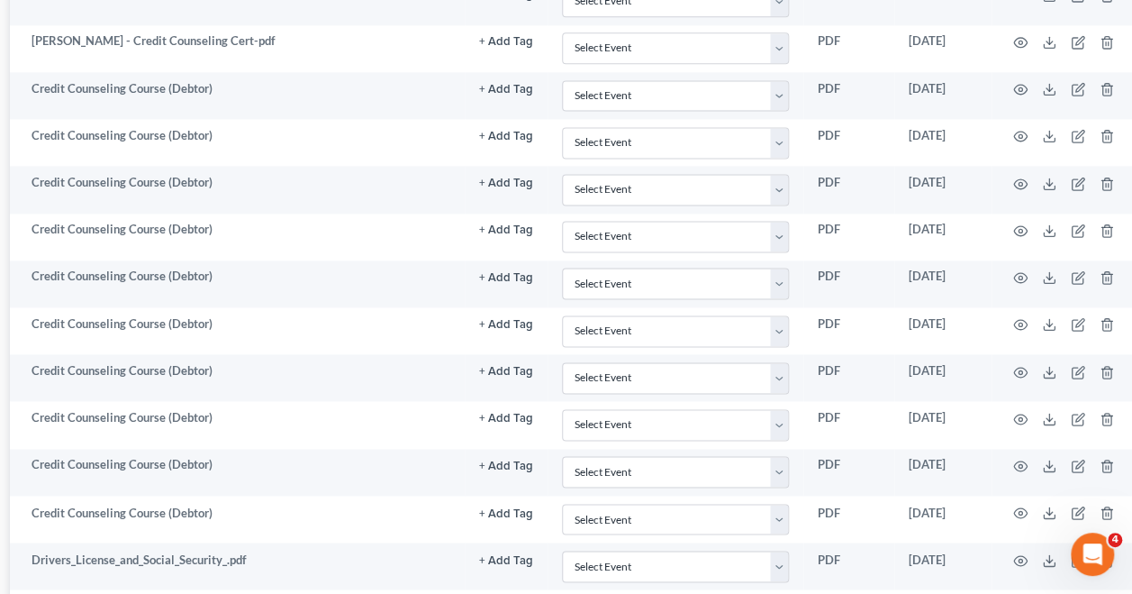
scroll to position [1183, 288]
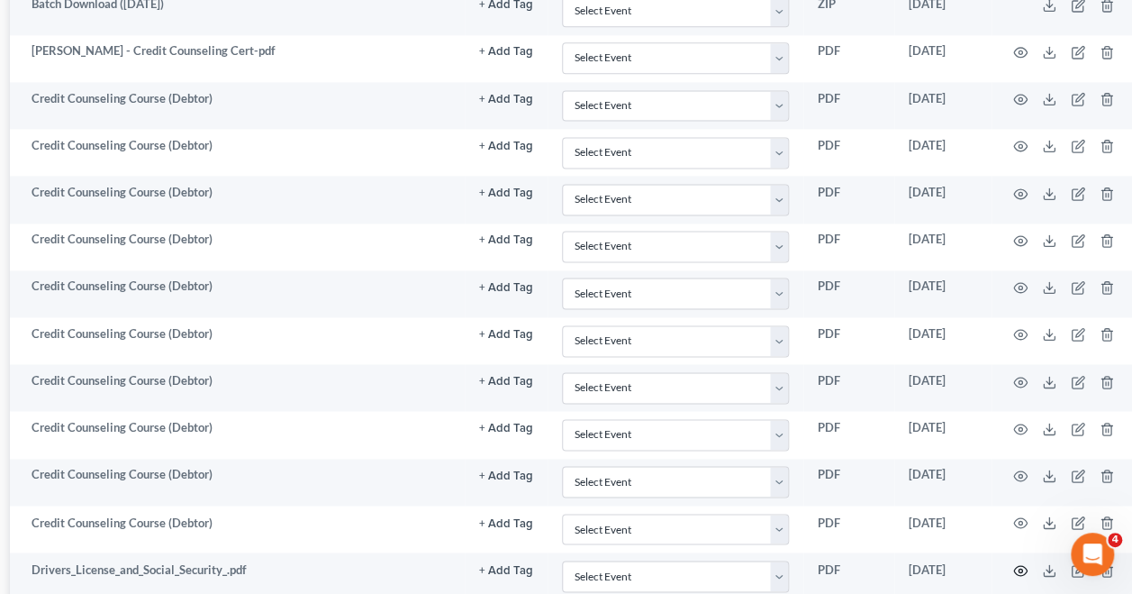
click at [1025, 563] on icon "button" at bounding box center [1020, 570] width 14 height 14
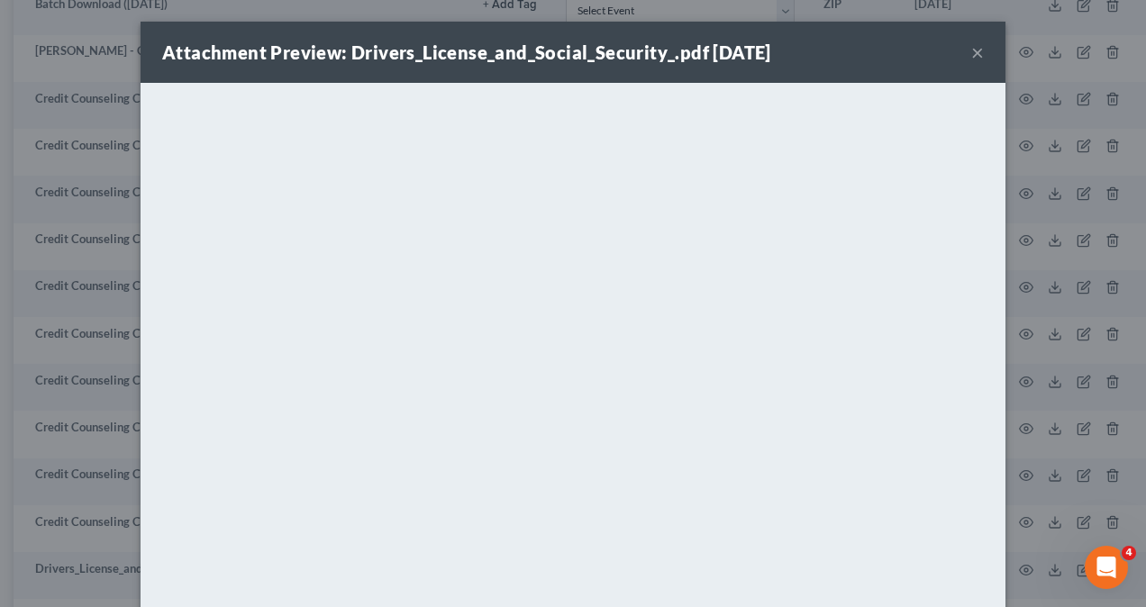
click at [975, 54] on button "×" at bounding box center [977, 52] width 13 height 22
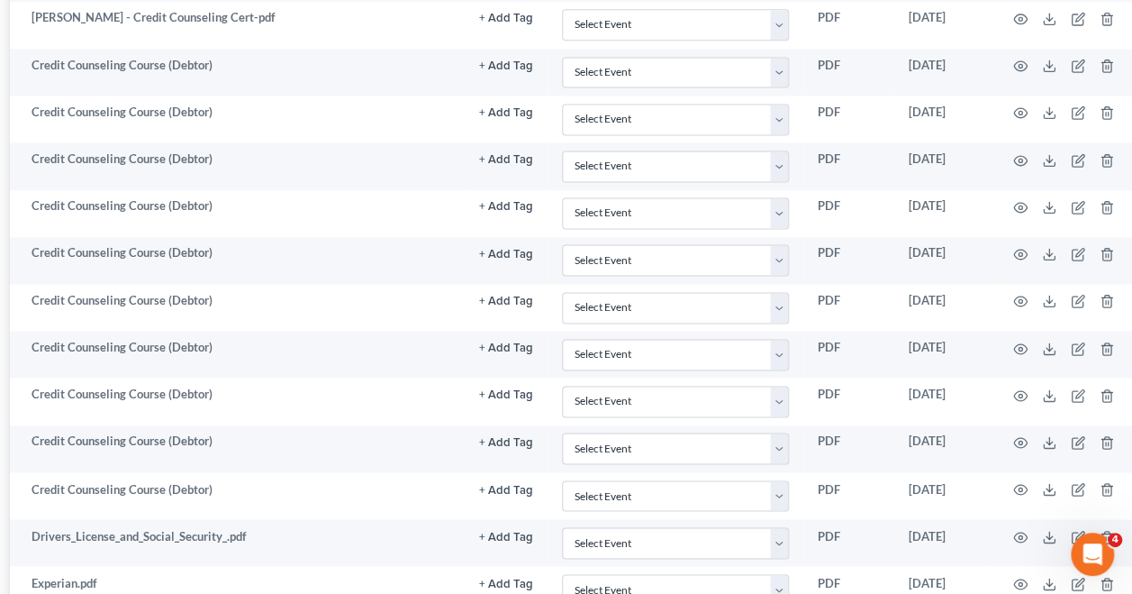
scroll to position [1218, 288]
click at [1020, 581] on circle "button" at bounding box center [1021, 583] width 4 height 4
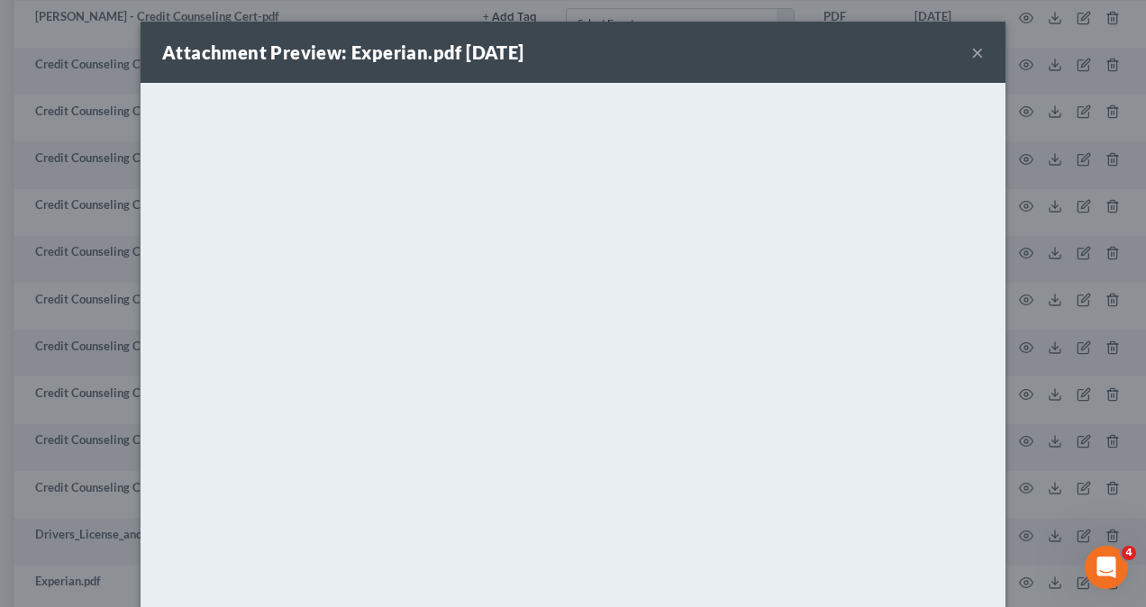
click at [1039, 351] on div "Attachment Preview: Experian.pdf [DATE] × <object ng-attr-data='[URL][DOMAIN_NA…" at bounding box center [573, 303] width 1146 height 607
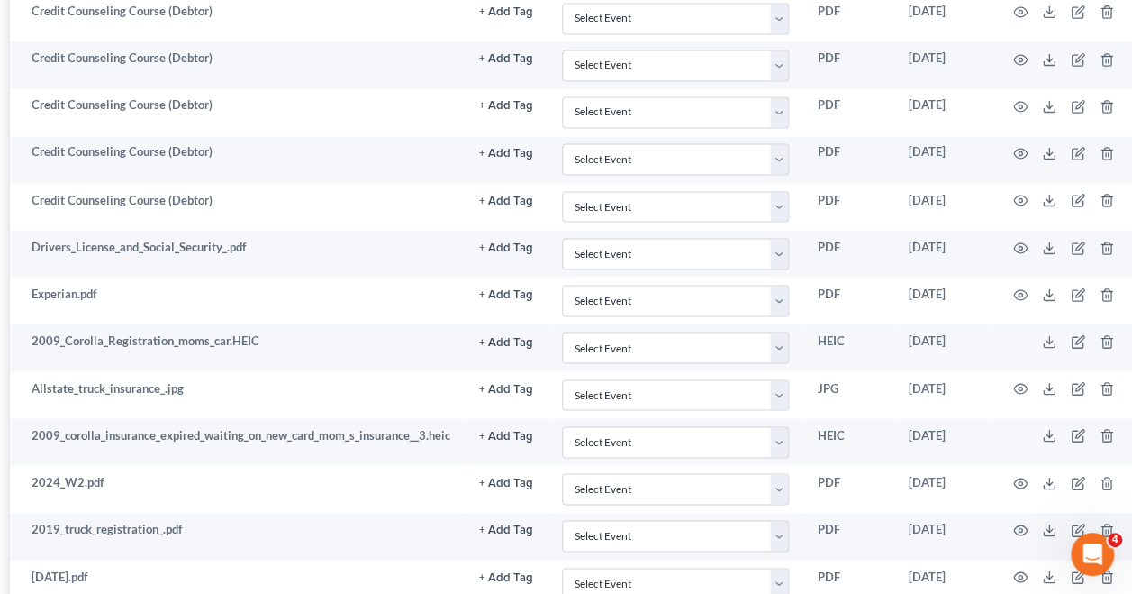
scroll to position [1507, 288]
click at [1018, 568] on icon "button" at bounding box center [1020, 575] width 14 height 14
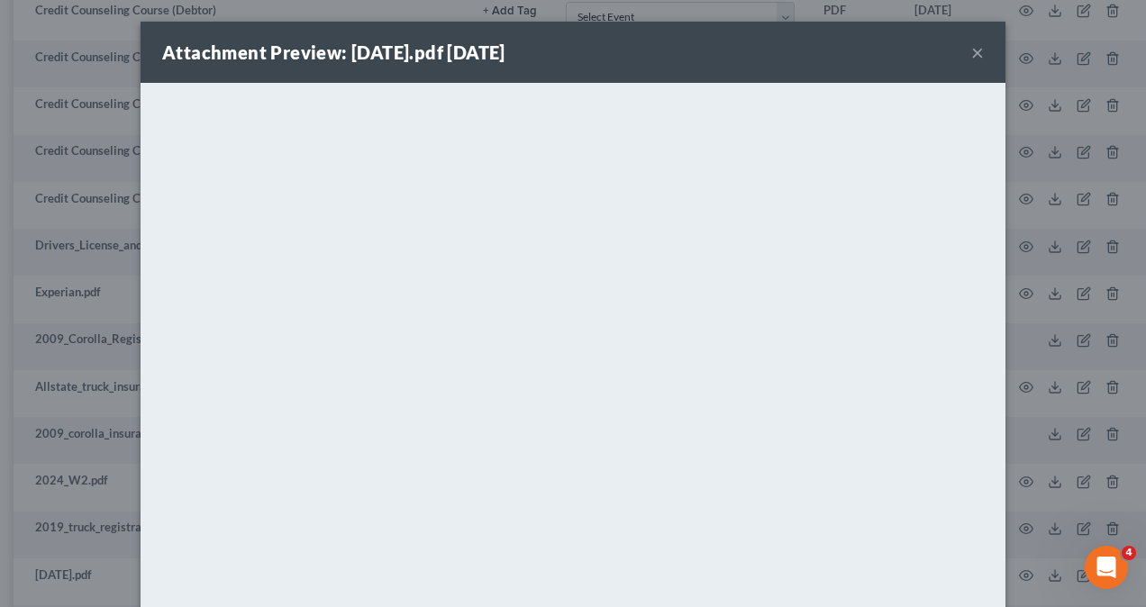
click at [973, 48] on button "×" at bounding box center [977, 52] width 13 height 22
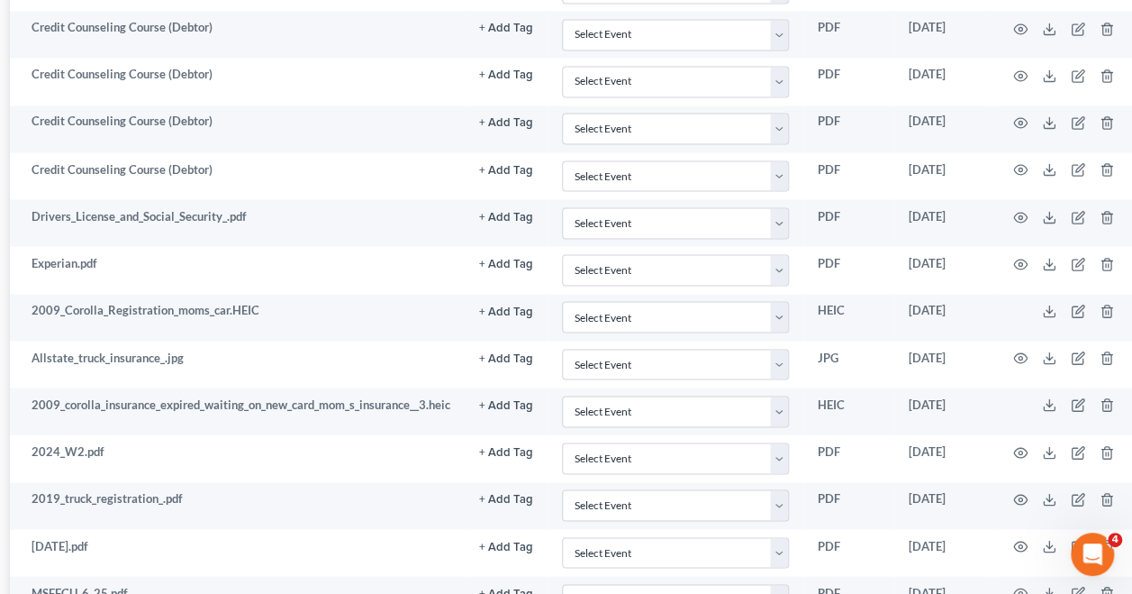
scroll to position [1546, 288]
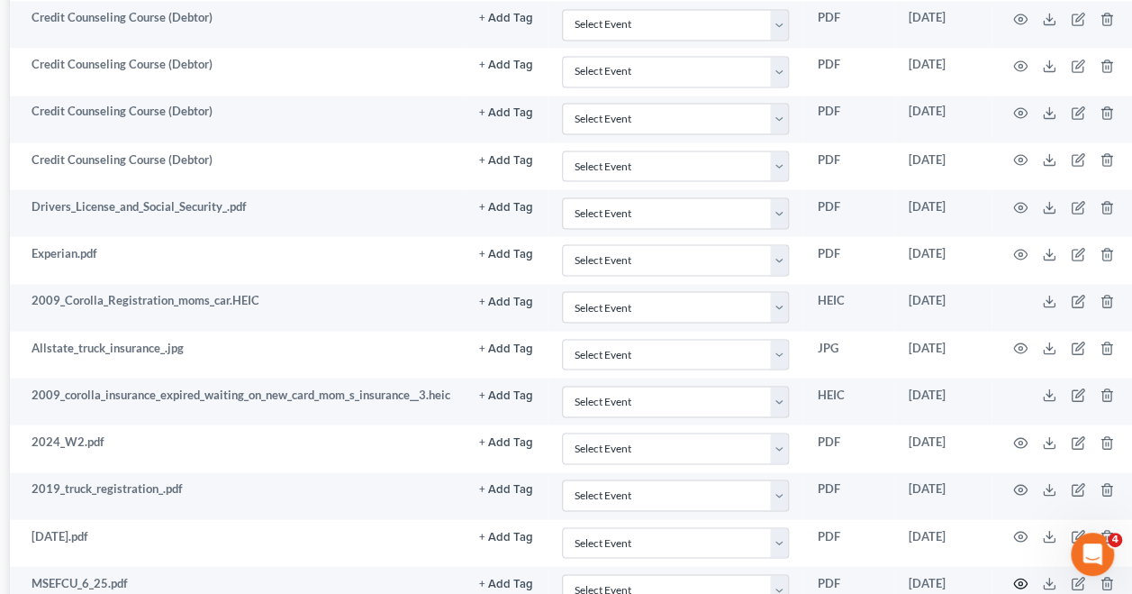
click at [1014, 576] on icon "button" at bounding box center [1020, 583] width 14 height 14
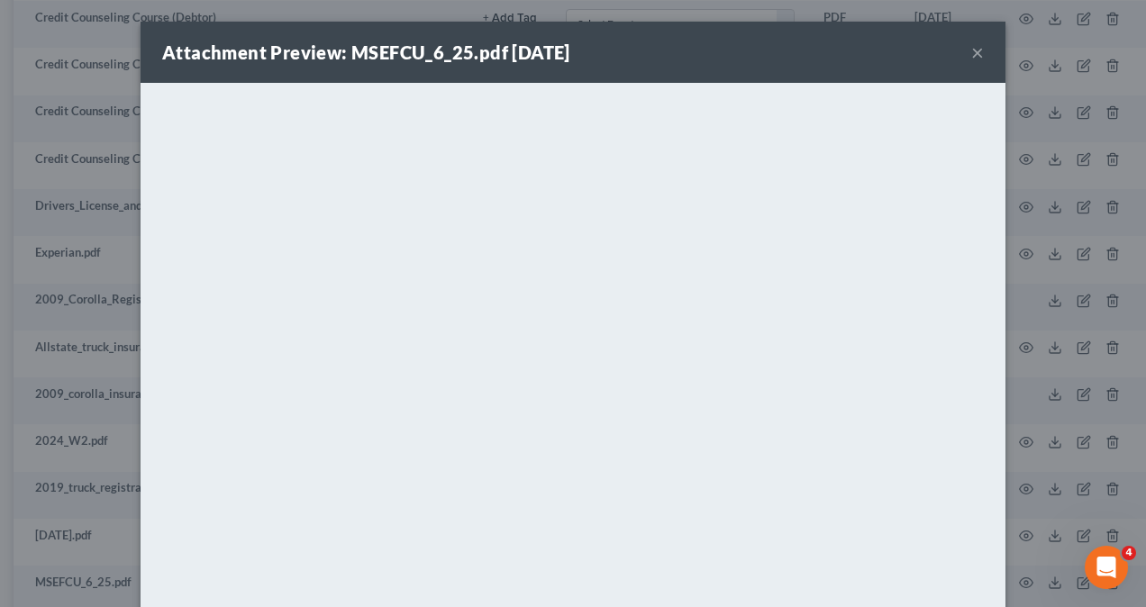
click at [971, 54] on button "×" at bounding box center [977, 52] width 13 height 22
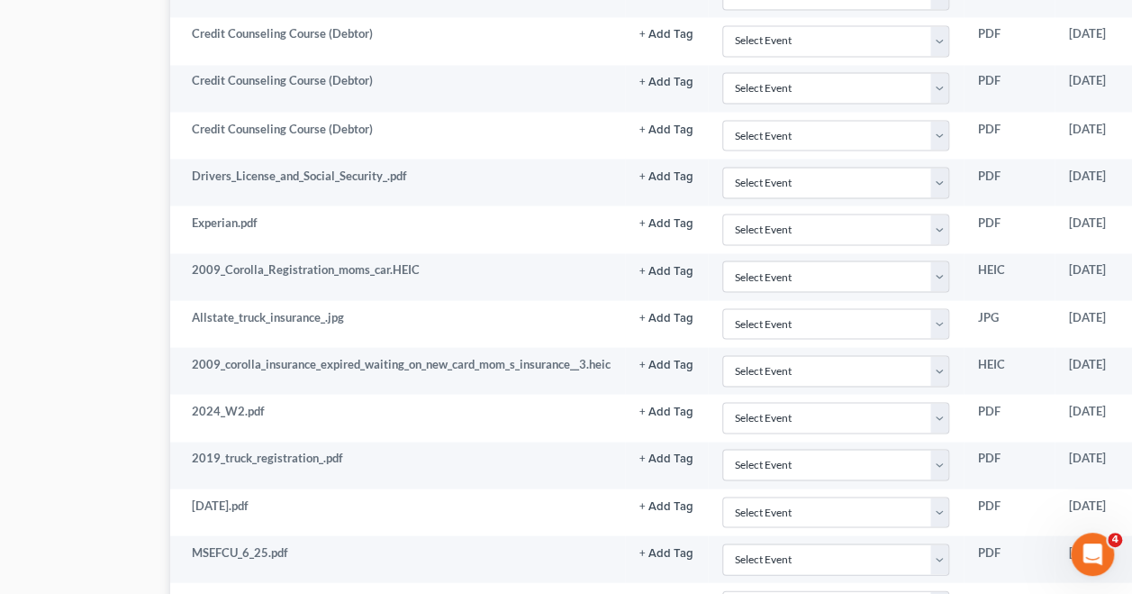
scroll to position [1577, 299]
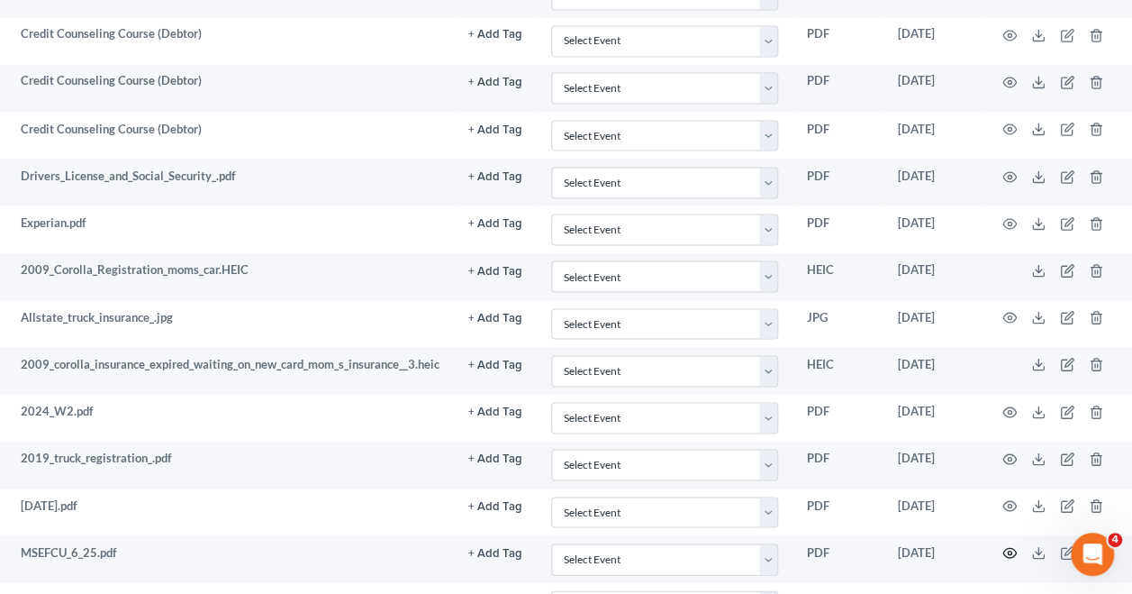
click at [1010, 550] on circle "button" at bounding box center [1010, 552] width 4 height 4
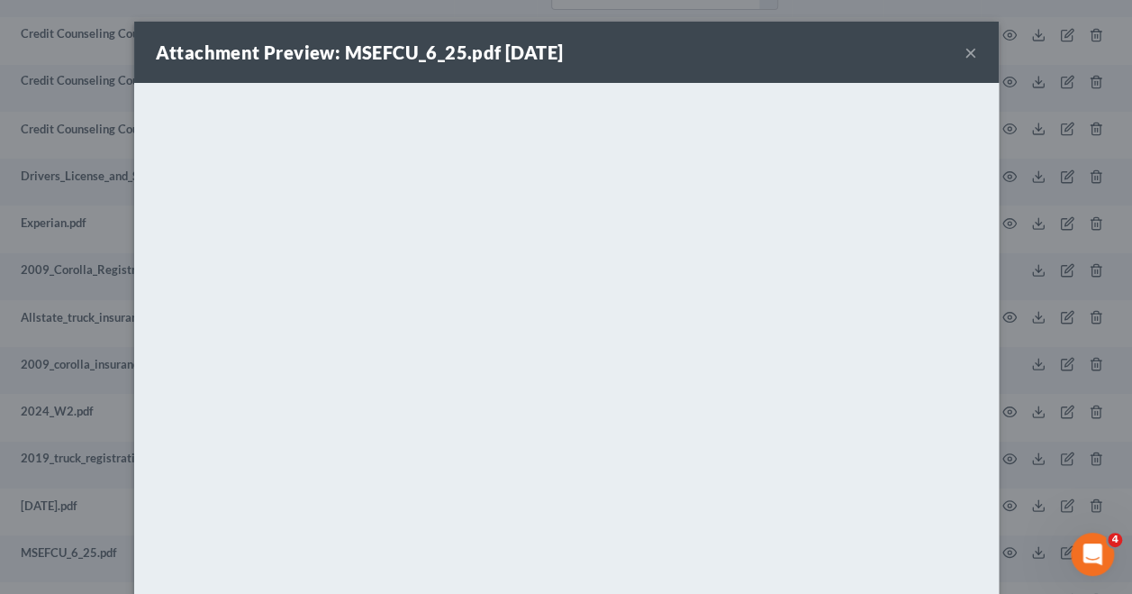
scroll to position [1577, 288]
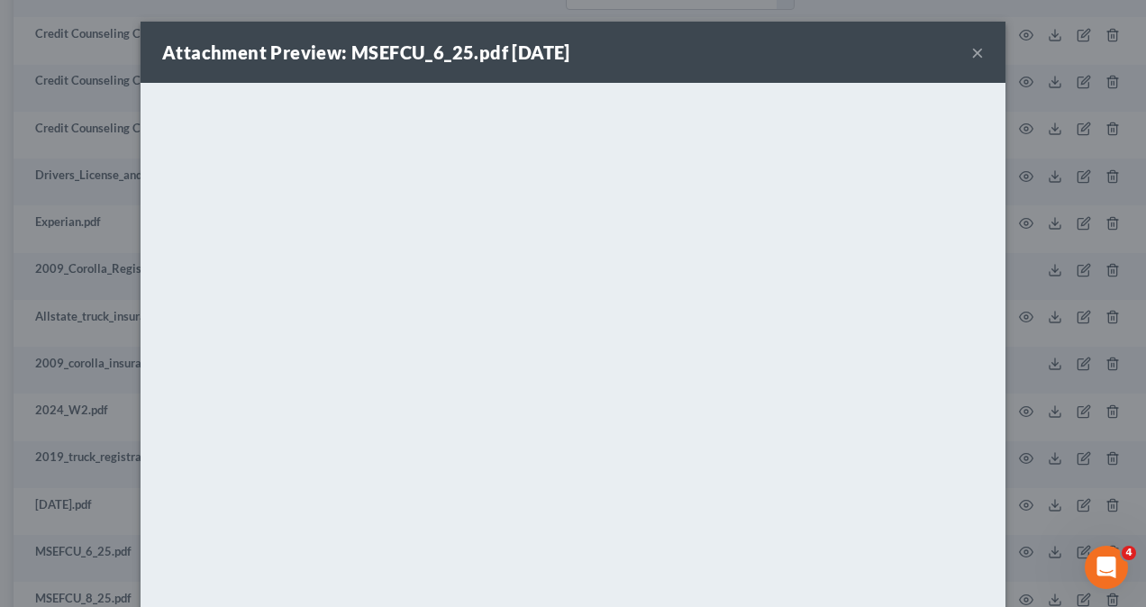
click at [972, 48] on button "×" at bounding box center [977, 52] width 13 height 22
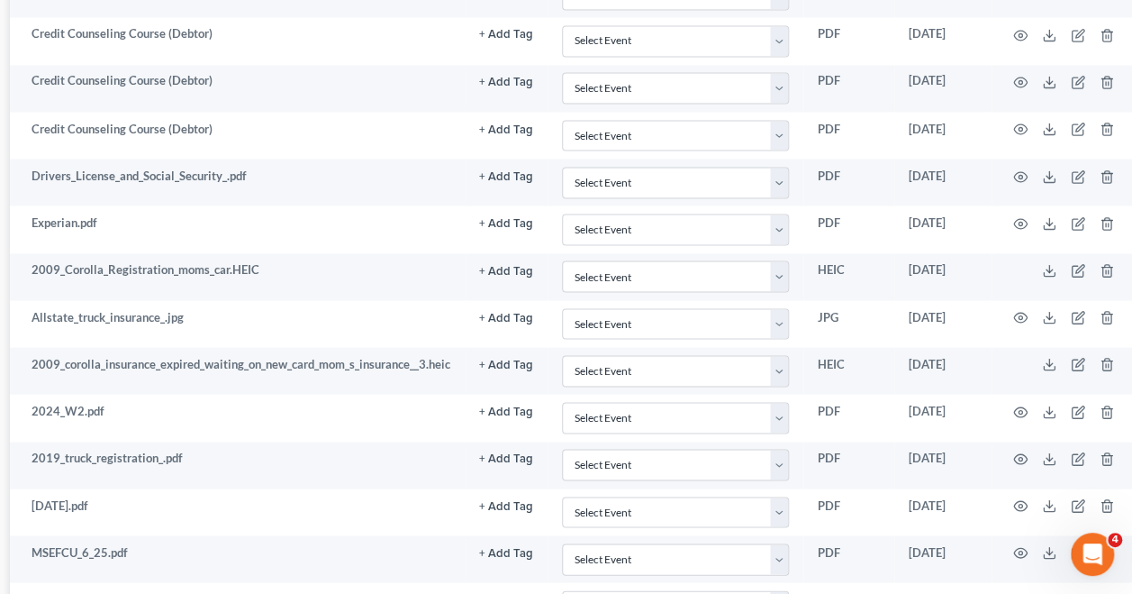
click at [1019, 598] on circle "button" at bounding box center [1021, 600] width 4 height 4
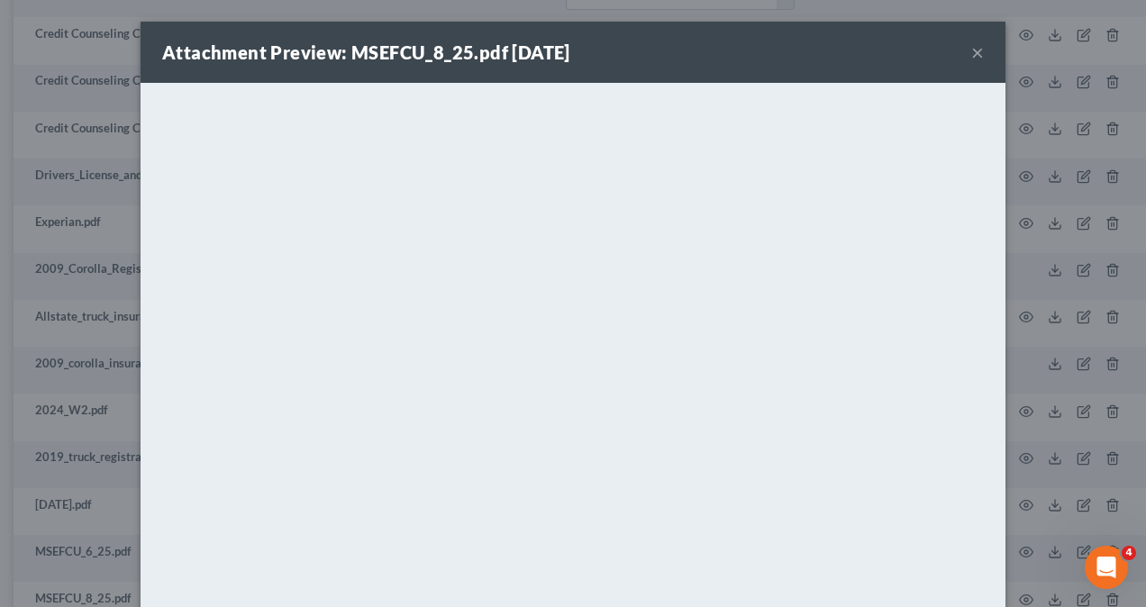
click at [972, 50] on button "×" at bounding box center [977, 52] width 13 height 22
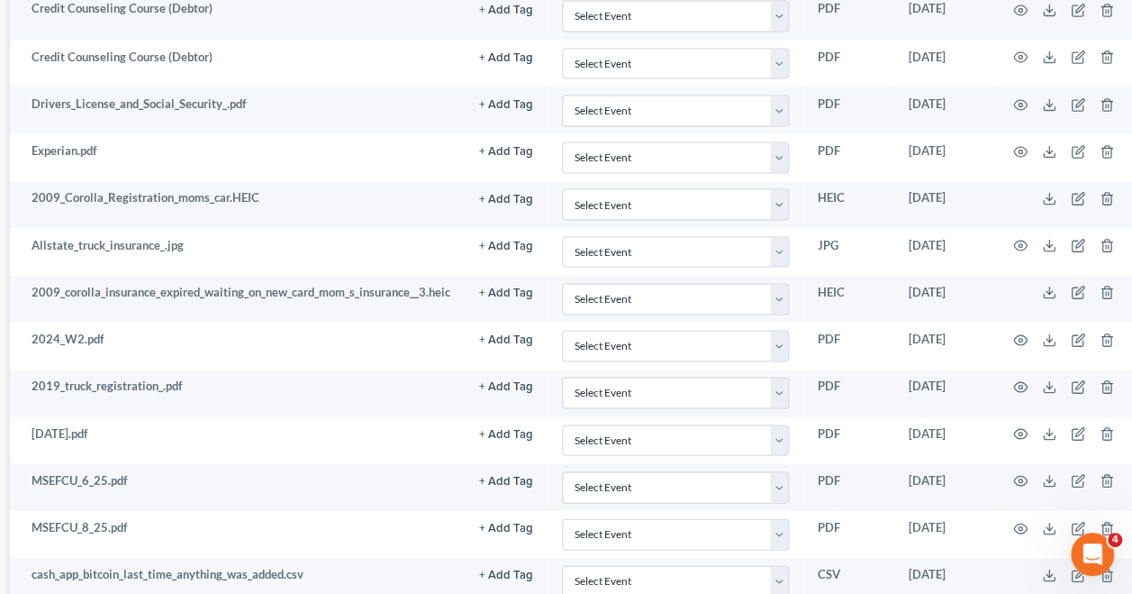
scroll to position [1647, 288]
click at [1049, 571] on line at bounding box center [1049, 574] width 0 height 7
click at [373, 559] on td "cash_app_bitcoin_last_time_anything_was_added.csv" at bounding box center [237, 582] width 455 height 47
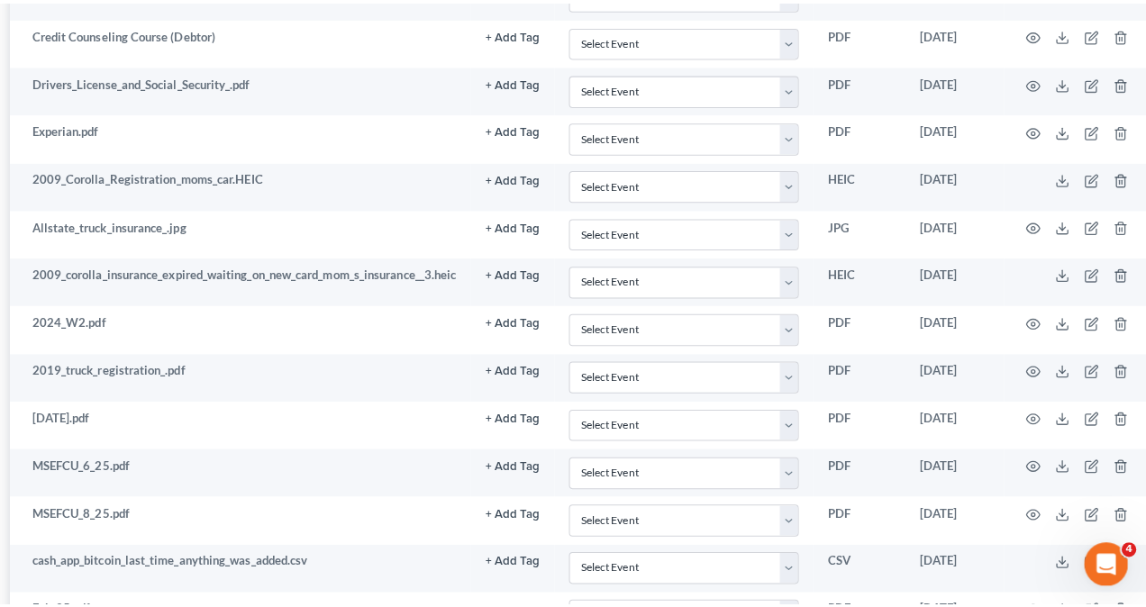
scroll to position [1691, 288]
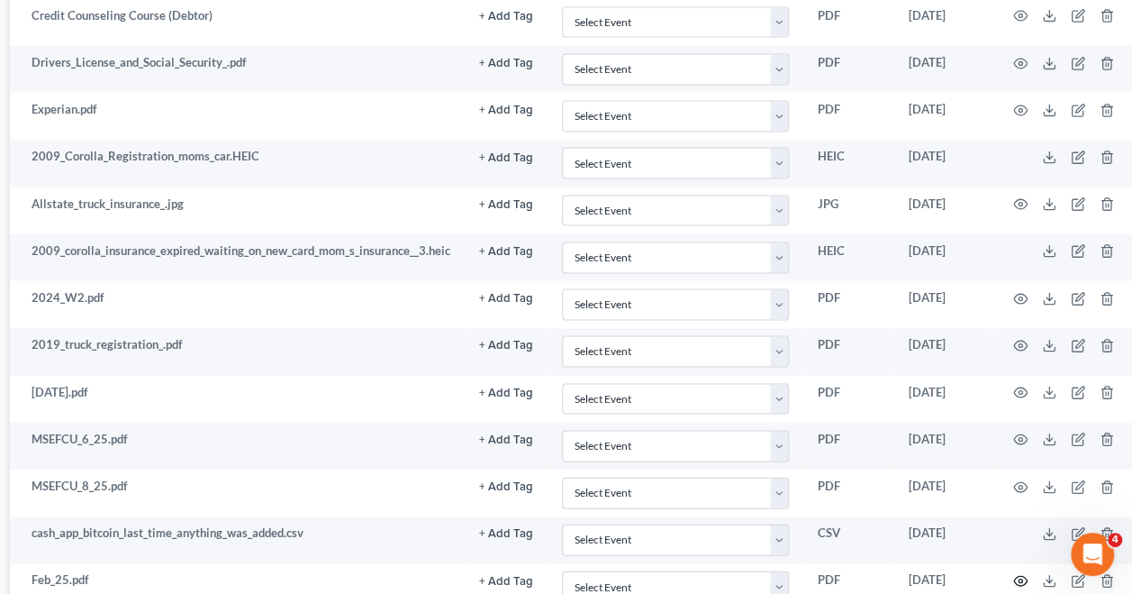
click at [1021, 573] on icon "button" at bounding box center [1020, 580] width 14 height 14
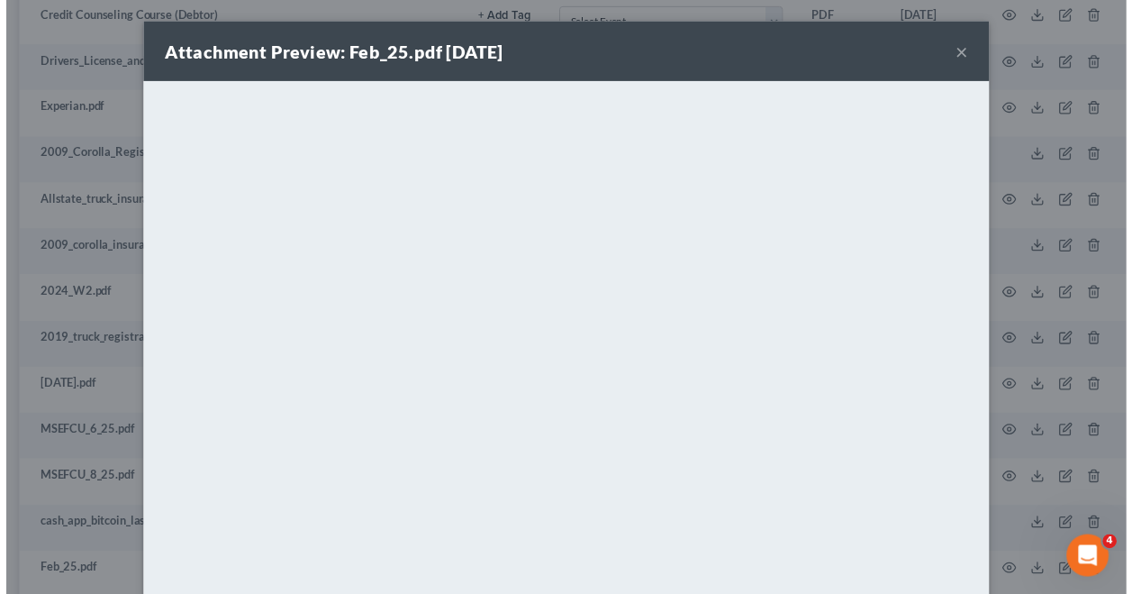
scroll to position [146, 0]
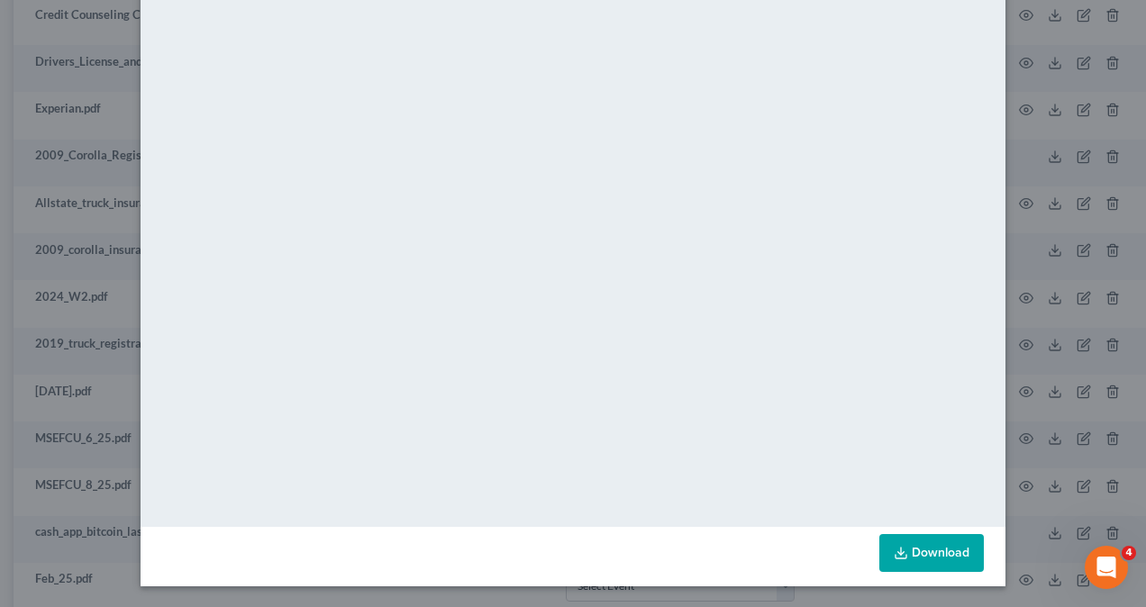
click at [1047, 229] on div "Attachment Preview: Feb_25.pdf [DATE] × <object ng-attr-data='[URL][DOMAIN_NAME…" at bounding box center [573, 303] width 1146 height 607
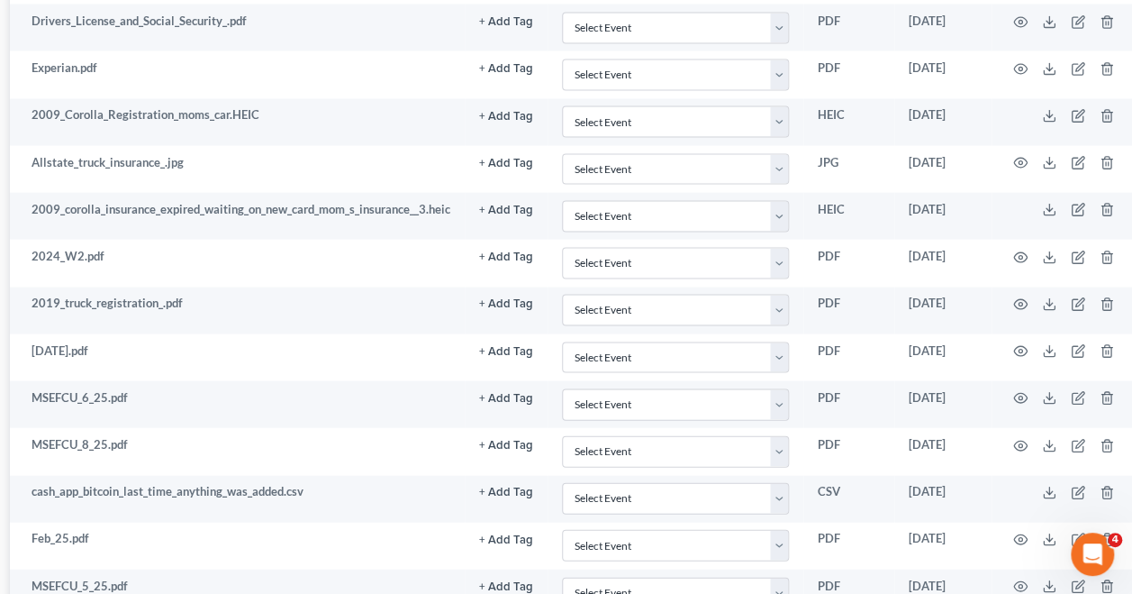
scroll to position [1732, 288]
click at [1025, 578] on icon "button" at bounding box center [1020, 585] width 14 height 14
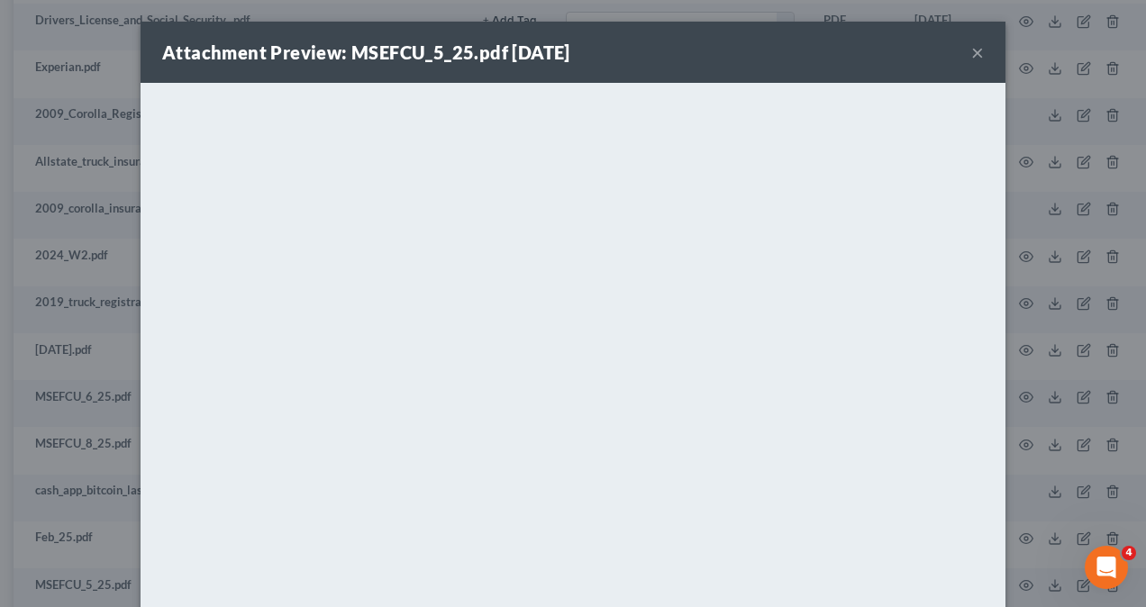
click at [1063, 400] on div "Attachment Preview: MSEFCU_5_25.pdf [DATE] × <object ng-attr-data='[URL][DOMAIN…" at bounding box center [573, 303] width 1146 height 607
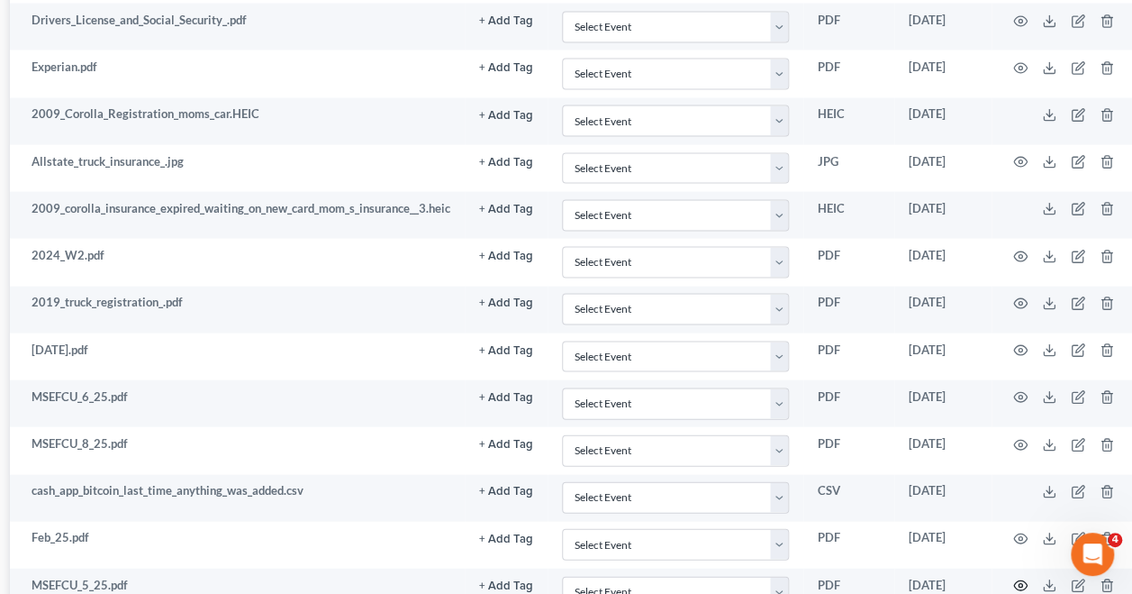
click at [1020, 578] on icon "button" at bounding box center [1020, 585] width 14 height 14
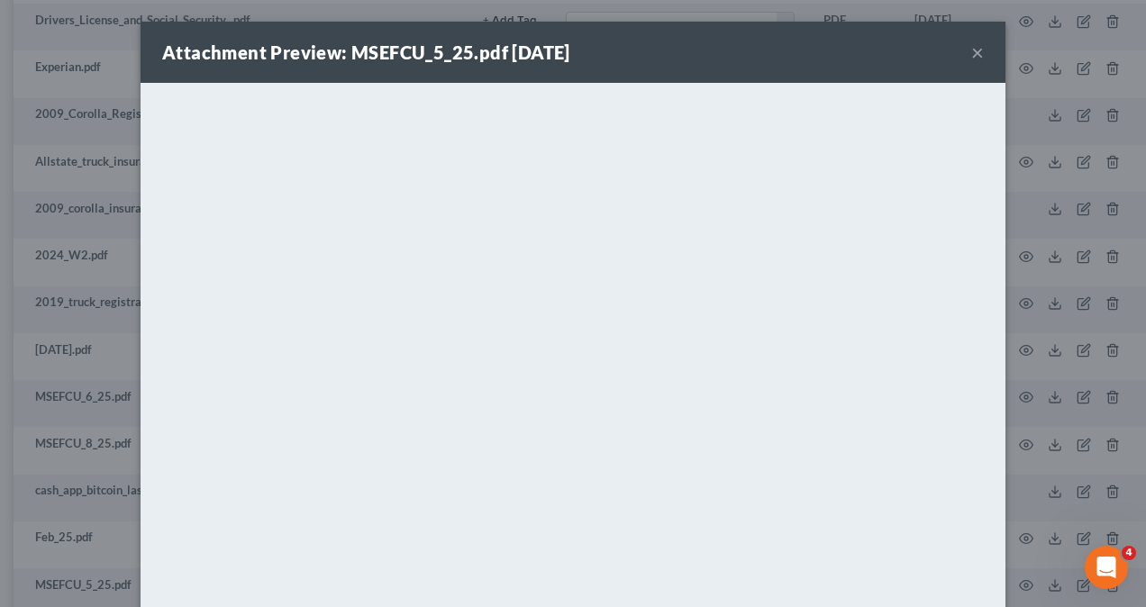
click at [1027, 398] on div "Attachment Preview: MSEFCU_5_25.pdf [DATE] × <object ng-attr-data='[URL][DOMAIN…" at bounding box center [573, 303] width 1146 height 607
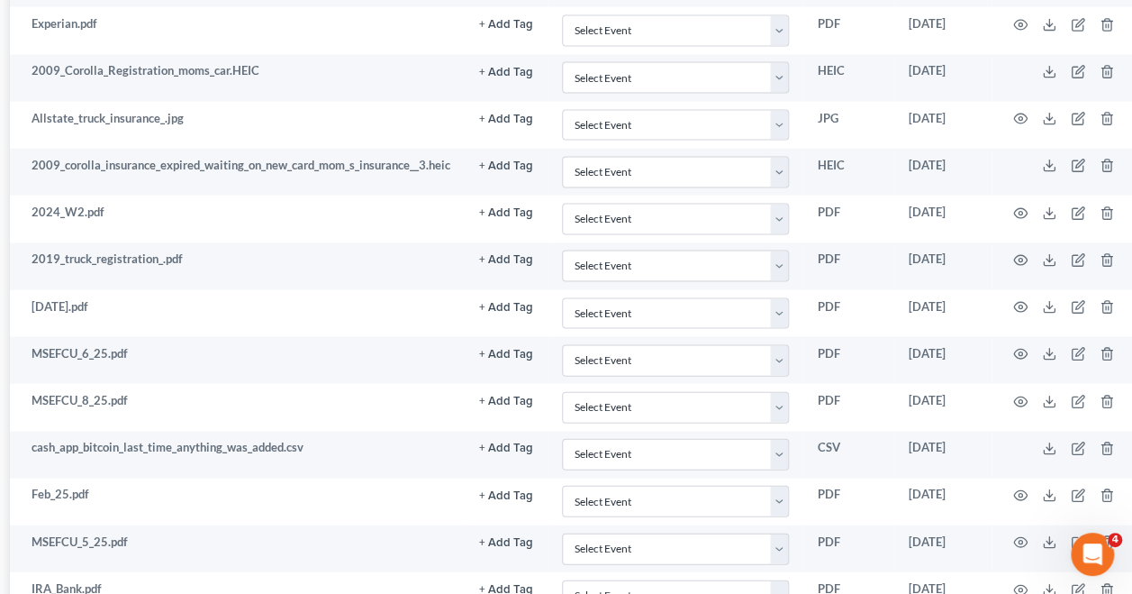
scroll to position [1776, 288]
click at [1020, 582] on icon "button" at bounding box center [1020, 589] width 14 height 14
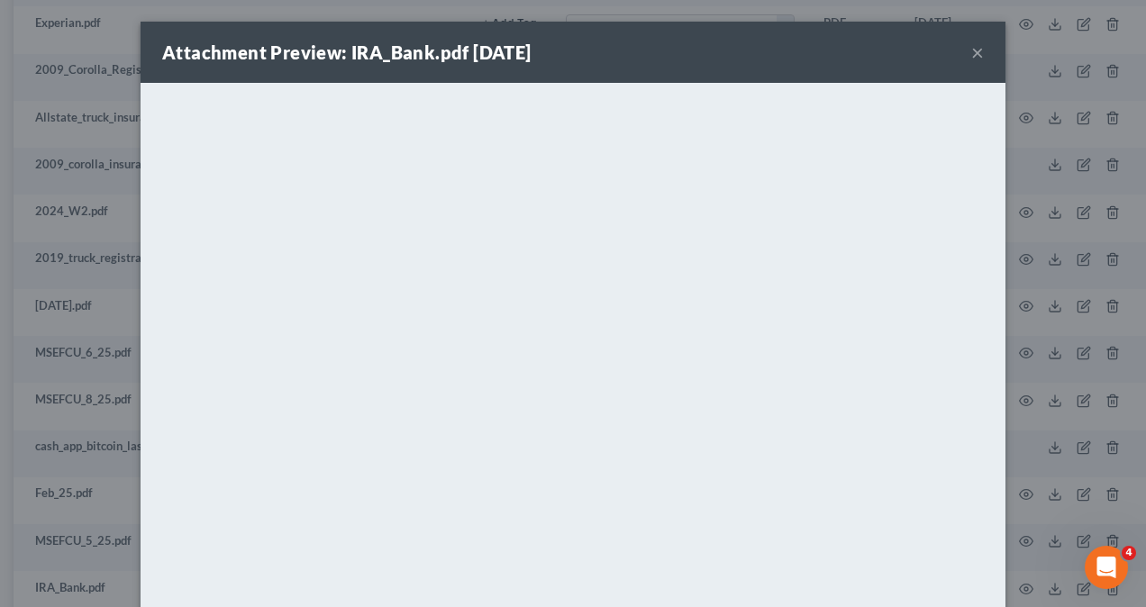
click at [973, 54] on button "×" at bounding box center [977, 52] width 13 height 22
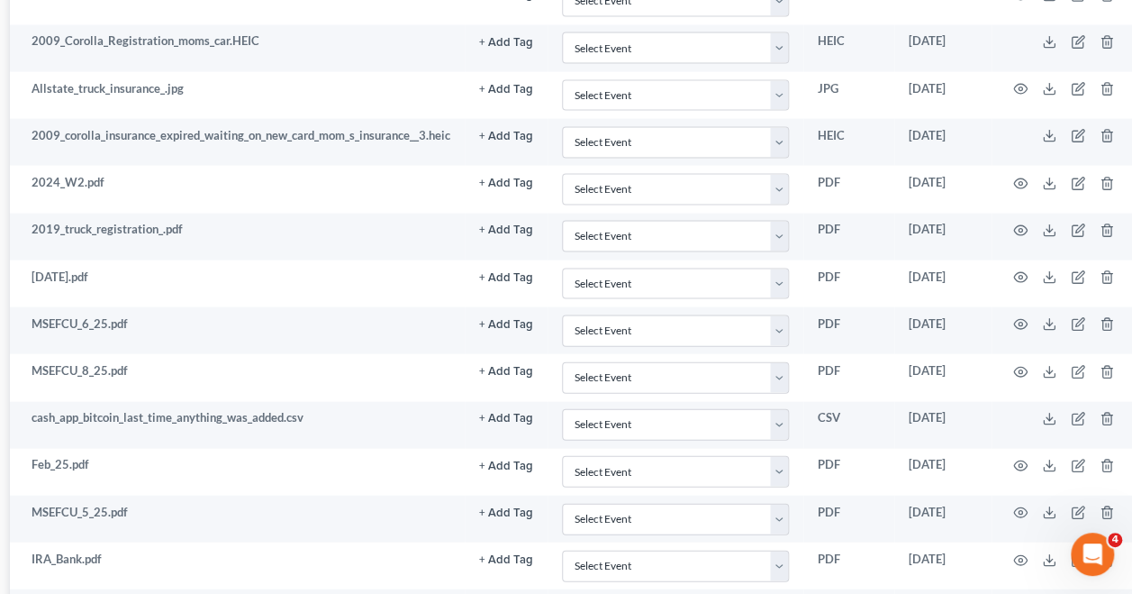
scroll to position [1818, 288]
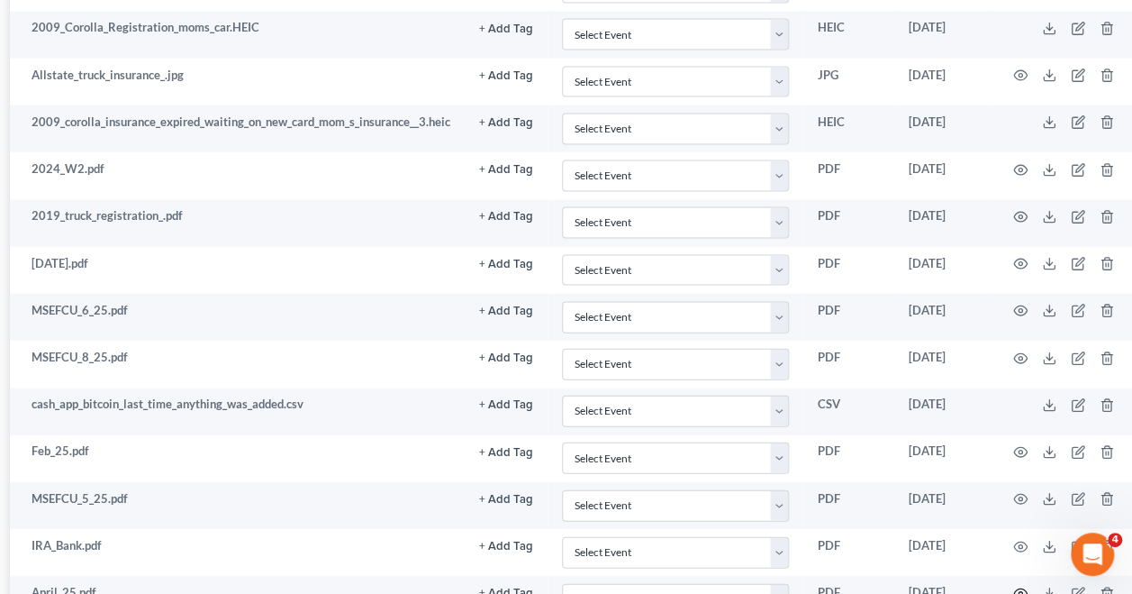
click at [1019, 586] on icon "button" at bounding box center [1020, 593] width 14 height 14
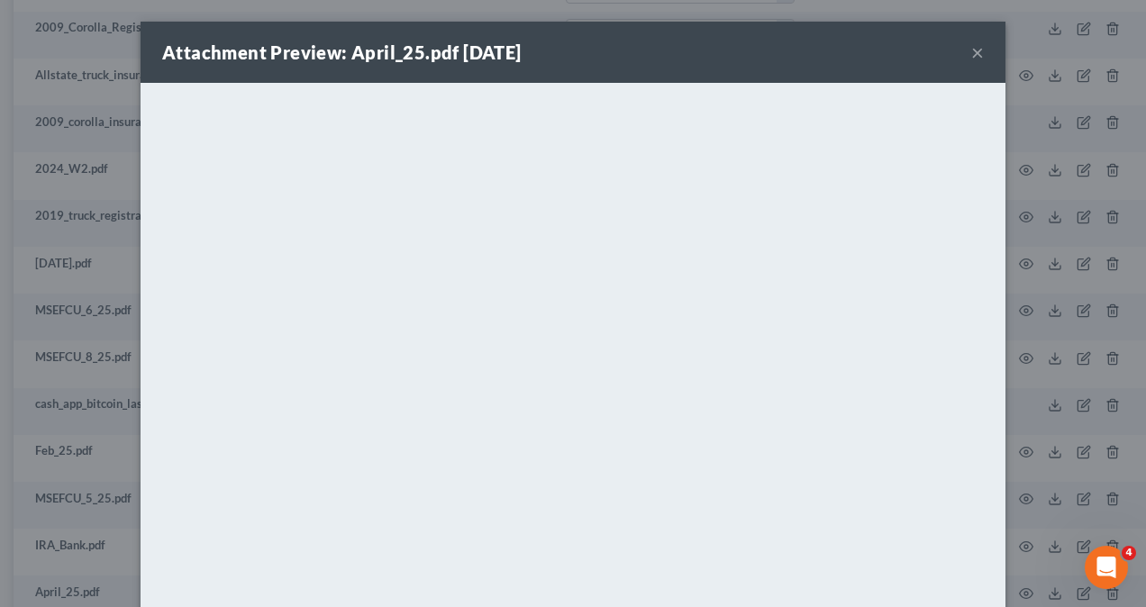
click at [1072, 282] on div "Attachment Preview: April_25.pdf [DATE] × <object ng-attr-data='[URL][DOMAIN_NA…" at bounding box center [573, 303] width 1146 height 607
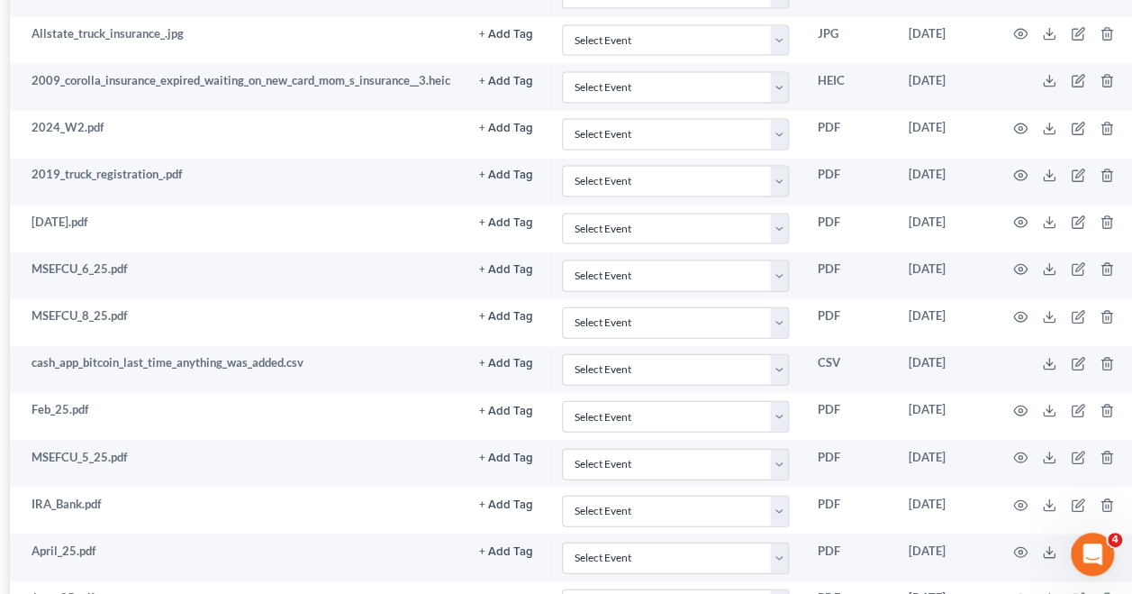
scroll to position [1868, 288]
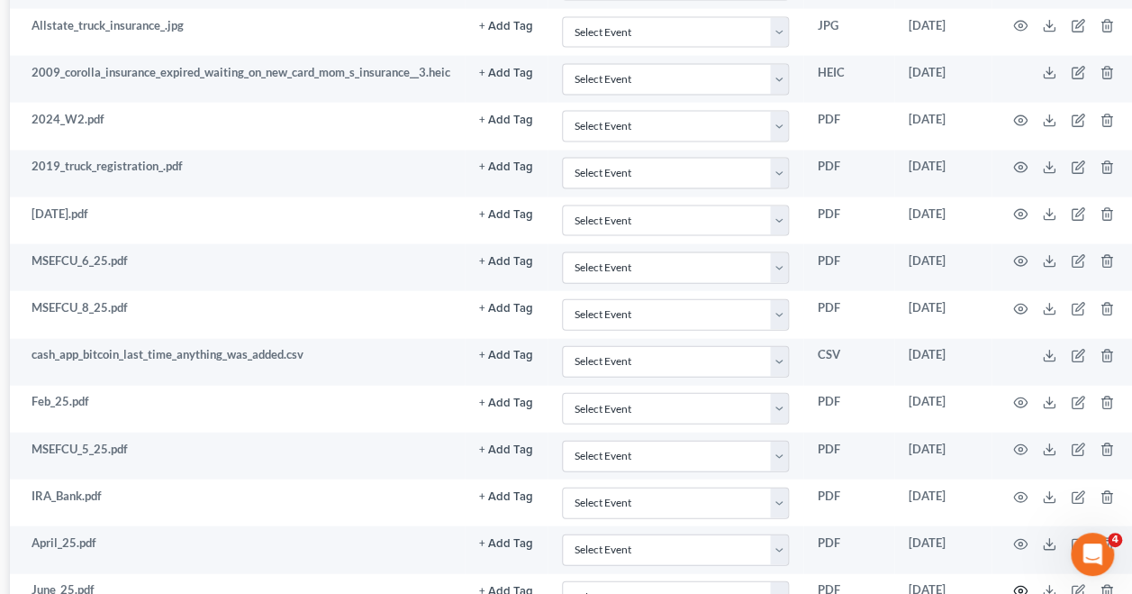
click at [1021, 586] on icon "button" at bounding box center [1020, 591] width 14 height 10
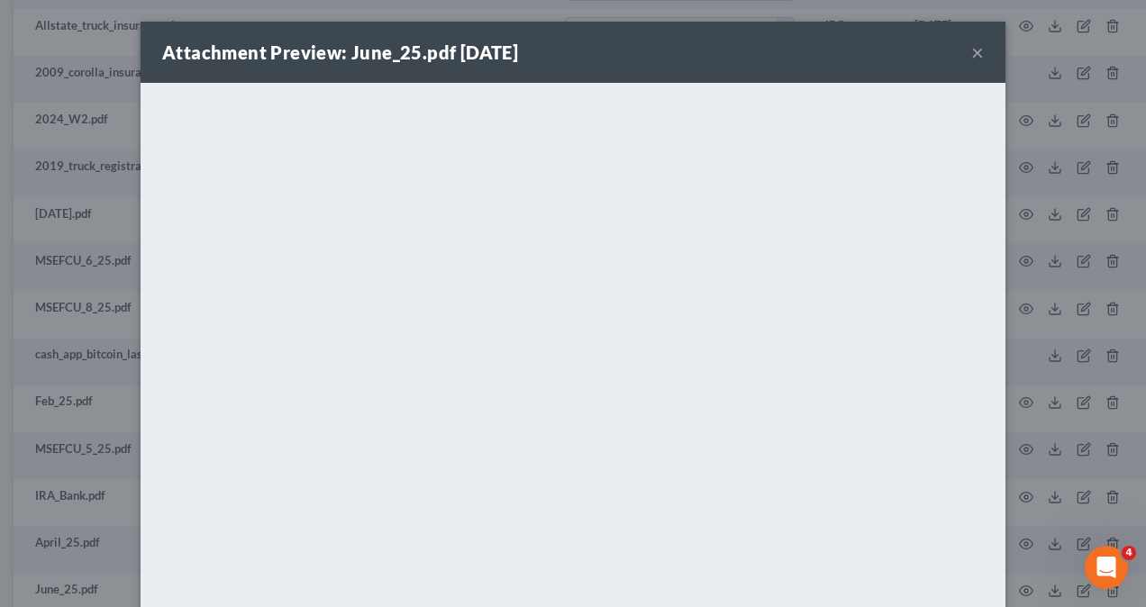
click at [1056, 356] on div "Attachment Preview: June_25.pdf [DATE] × <object ng-attr-data='[URL][DOMAIN_NAM…" at bounding box center [573, 303] width 1146 height 607
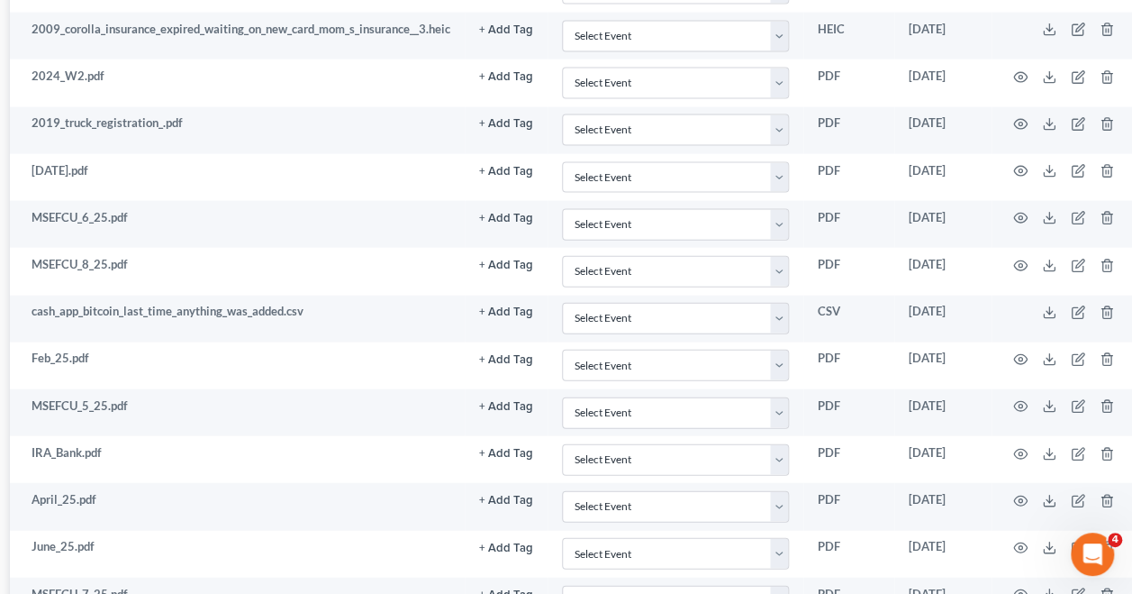
scroll to position [1912, 288]
click at [1020, 586] on icon "button" at bounding box center [1020, 593] width 14 height 14
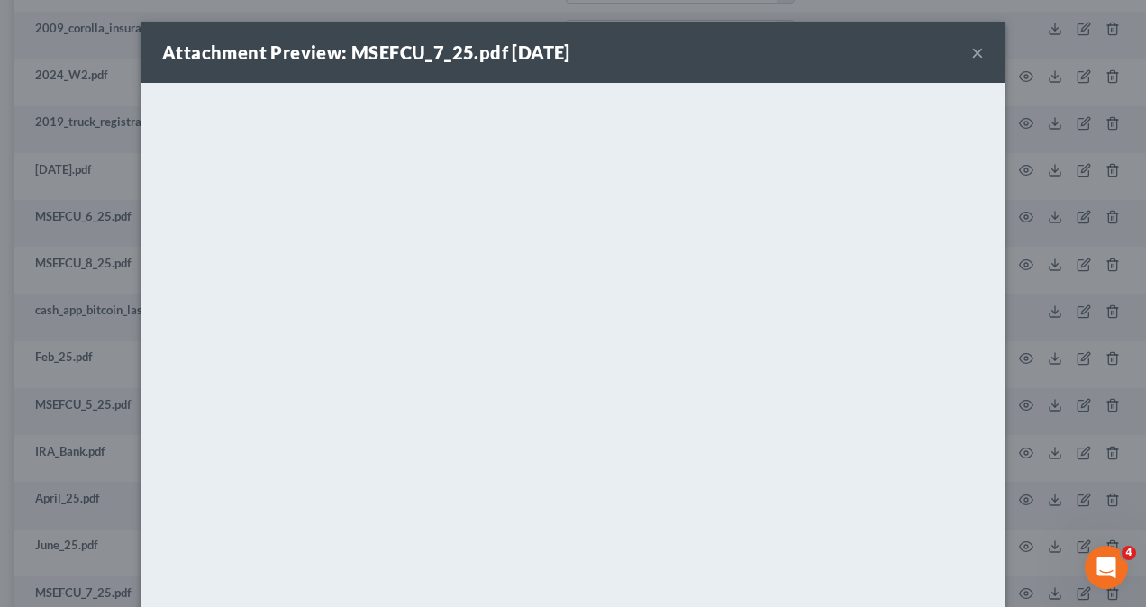
click at [971, 47] on button "×" at bounding box center [977, 52] width 13 height 22
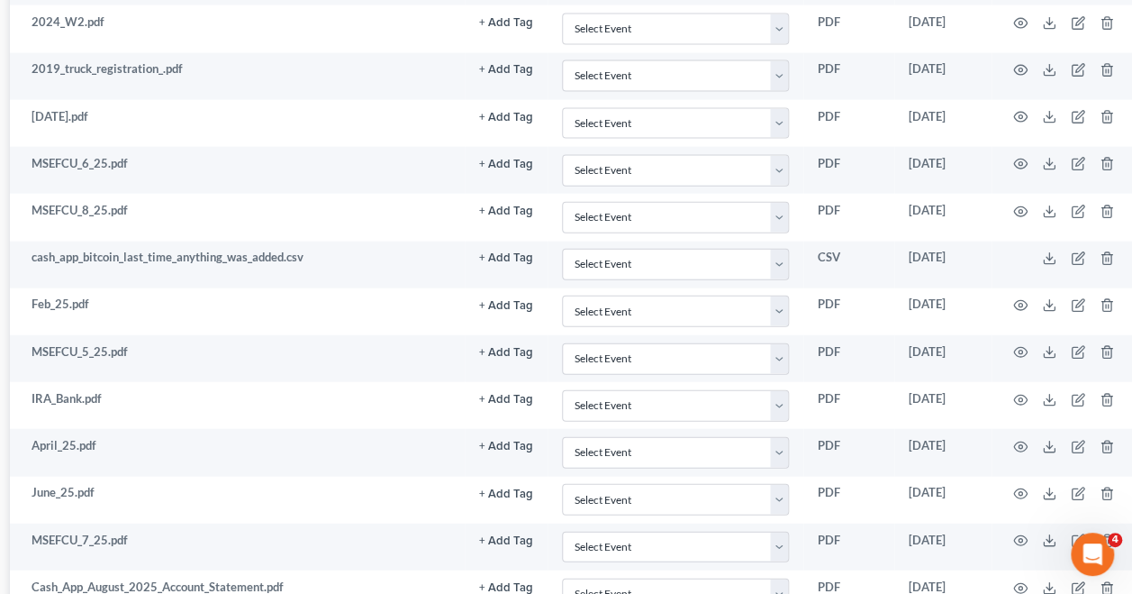
scroll to position [1966, 288]
click at [1016, 580] on icon "button" at bounding box center [1020, 587] width 14 height 14
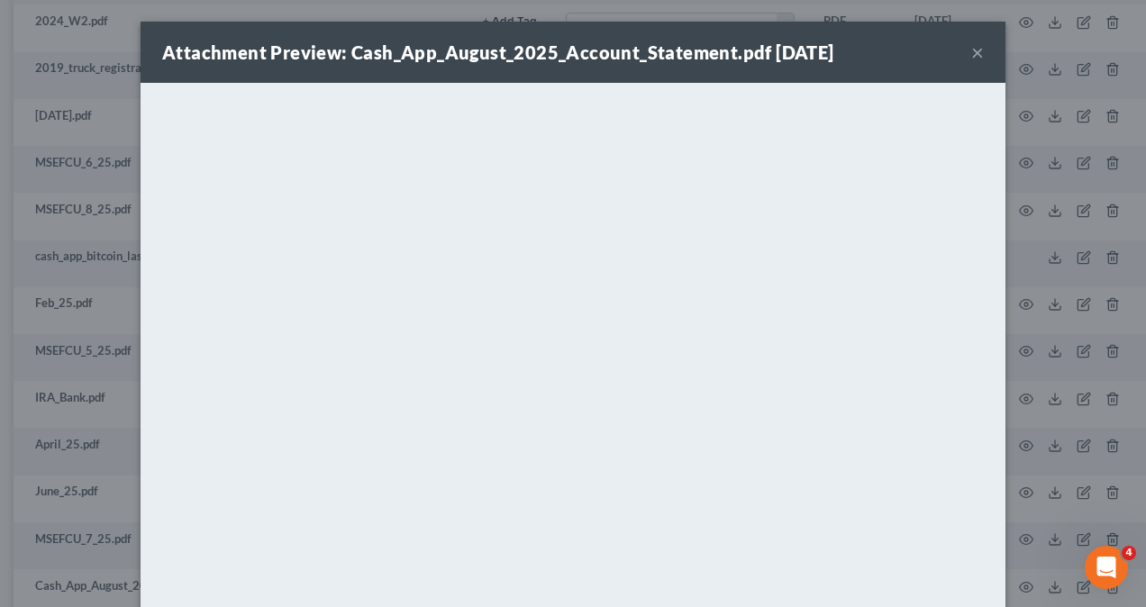
click at [973, 59] on button "×" at bounding box center [977, 52] width 13 height 22
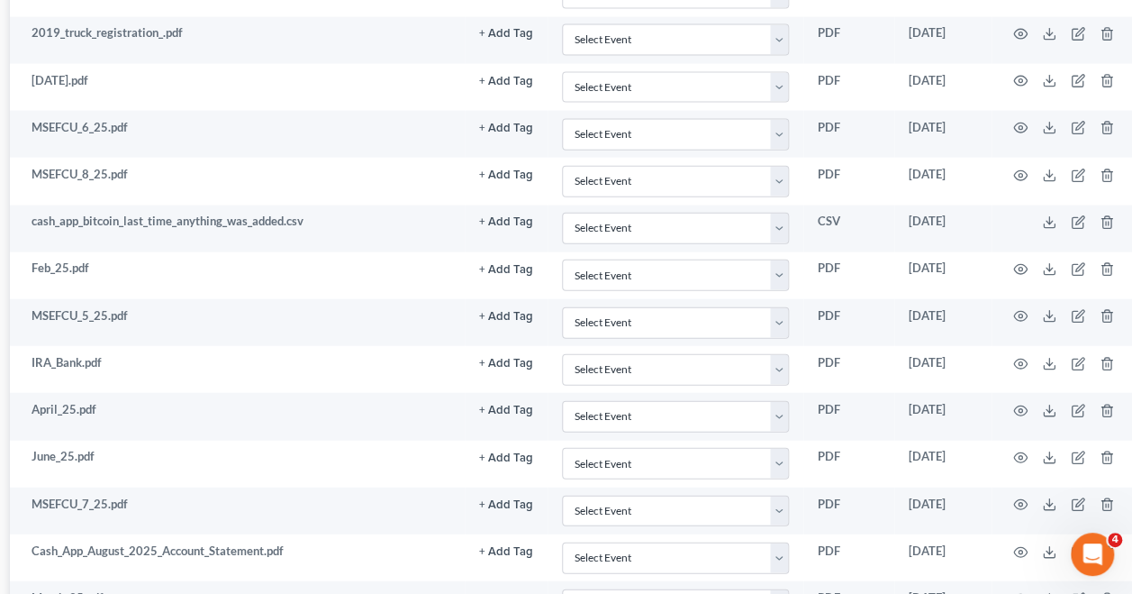
scroll to position [2008, 288]
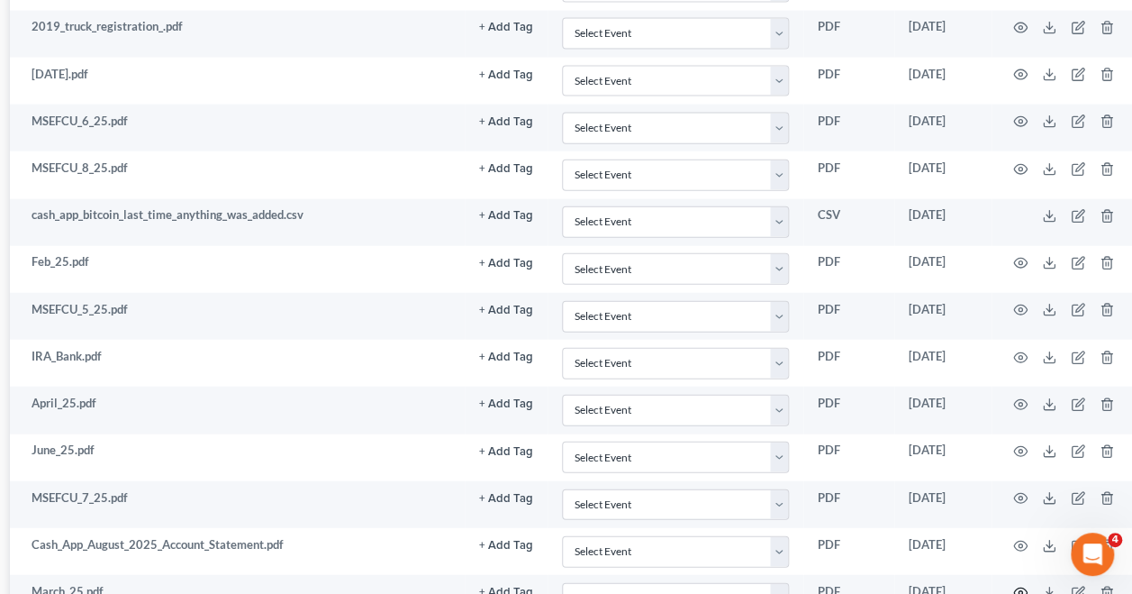
click at [1022, 585] on icon "button" at bounding box center [1020, 592] width 14 height 14
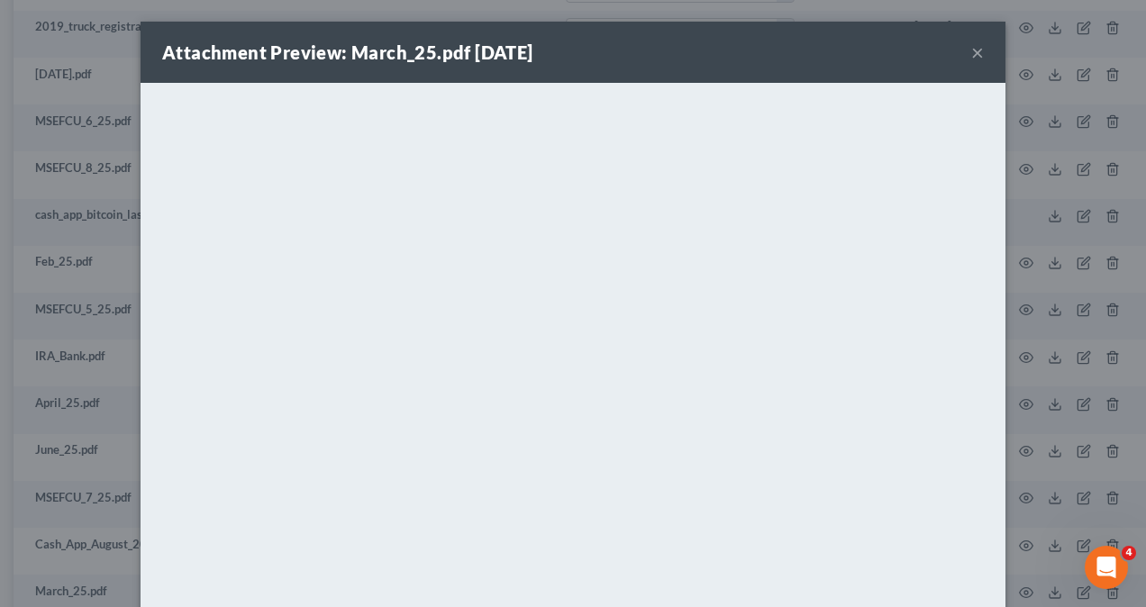
click at [1048, 255] on div "Attachment Preview: March_25.pdf [DATE] × <object ng-attr-data='[URL][DOMAIN_NA…" at bounding box center [573, 303] width 1146 height 607
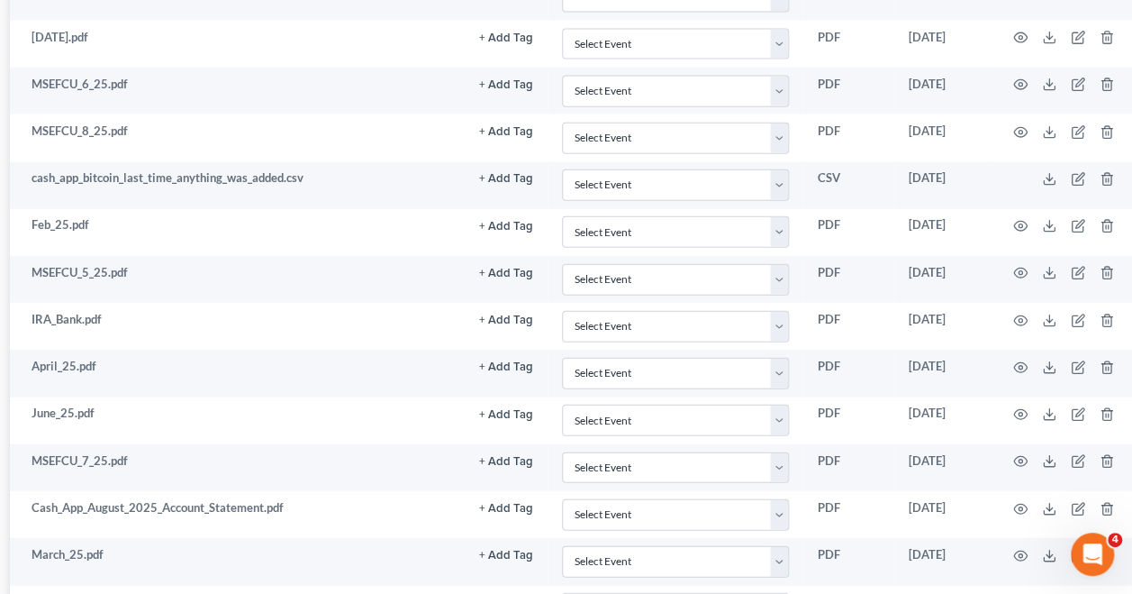
scroll to position [2053, 288]
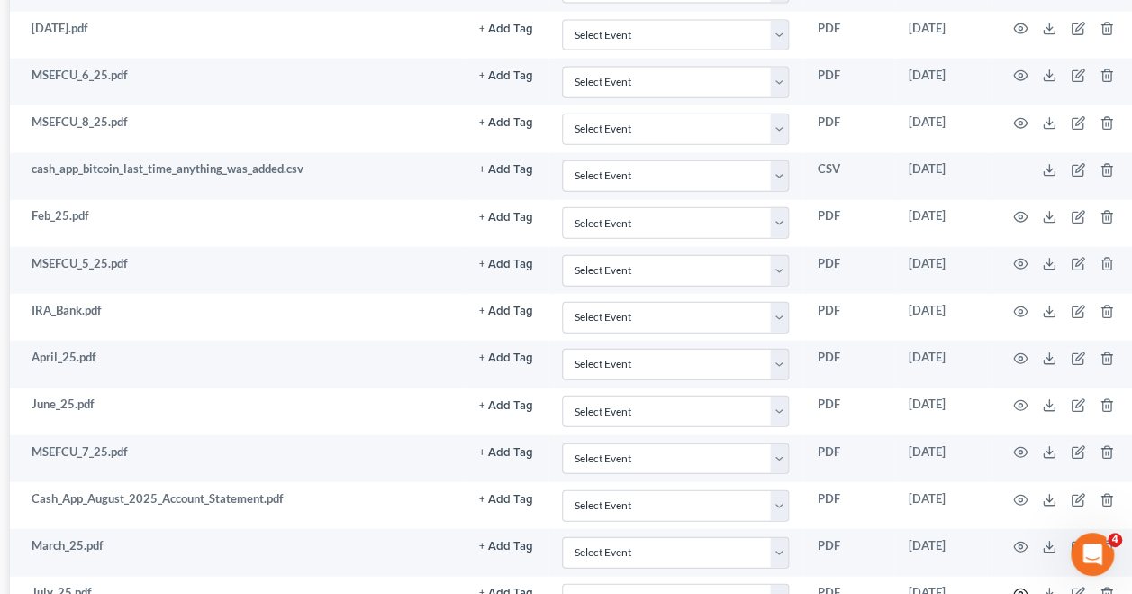
click at [1020, 592] on circle "button" at bounding box center [1021, 594] width 4 height 4
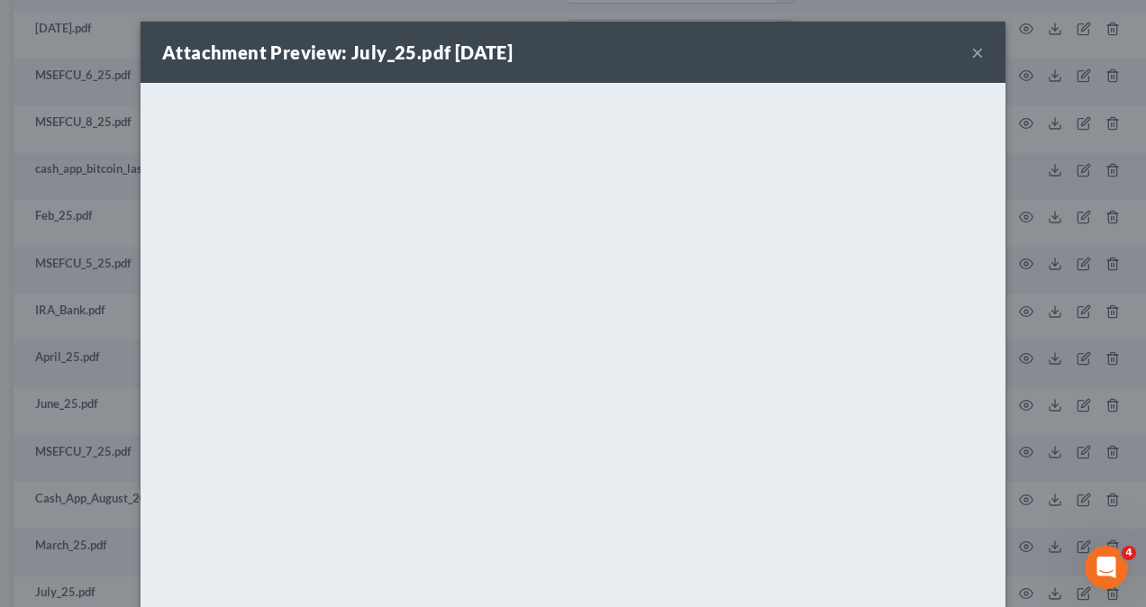
click at [1048, 338] on div "Attachment Preview: July_25.pdf [DATE] × <object ng-attr-data='[URL][DOMAIN_NAM…" at bounding box center [573, 303] width 1146 height 607
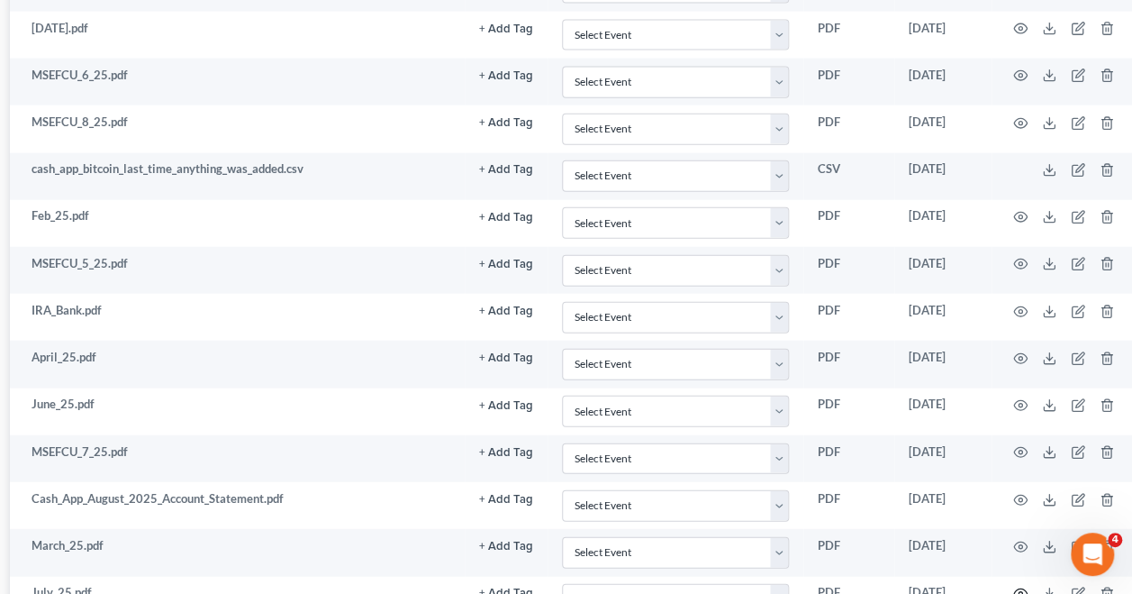
click at [1017, 586] on icon "button" at bounding box center [1020, 593] width 14 height 14
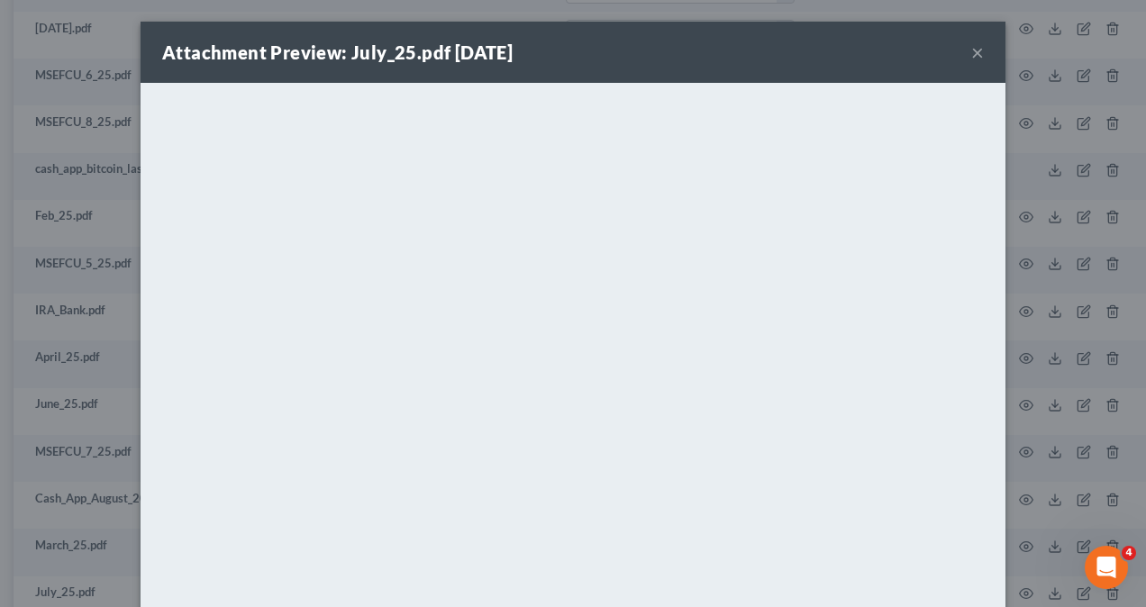
click at [1024, 340] on div "Attachment Preview: July_25.pdf [DATE] × <object ng-attr-data='[URL][DOMAIN_NAM…" at bounding box center [573, 303] width 1146 height 607
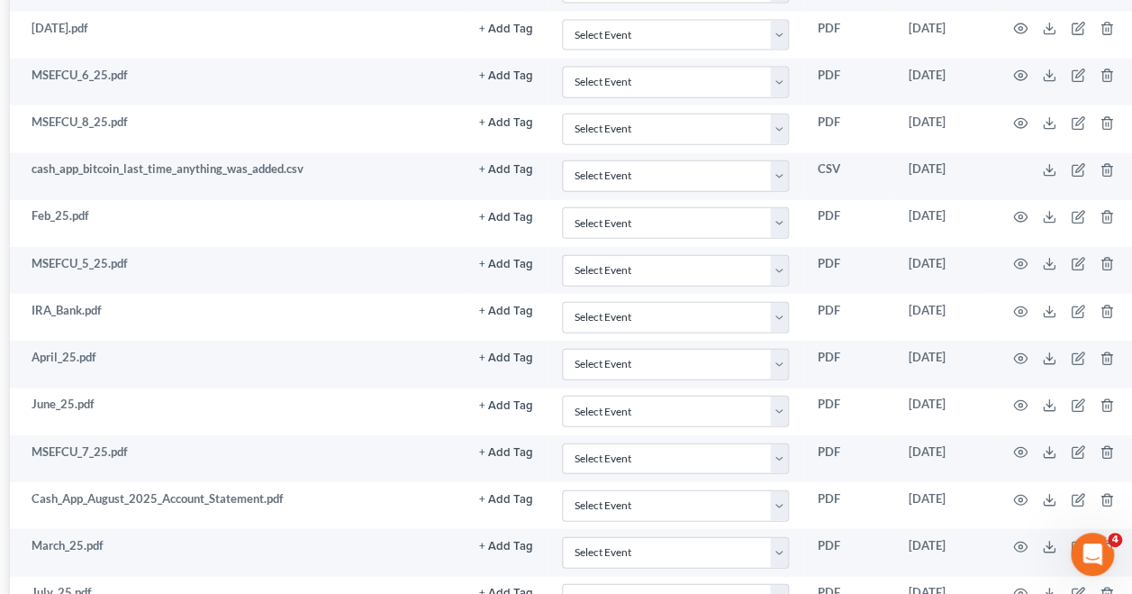
scroll to position [2053, 288]
click at [1021, 117] on icon "button" at bounding box center [1020, 124] width 14 height 14
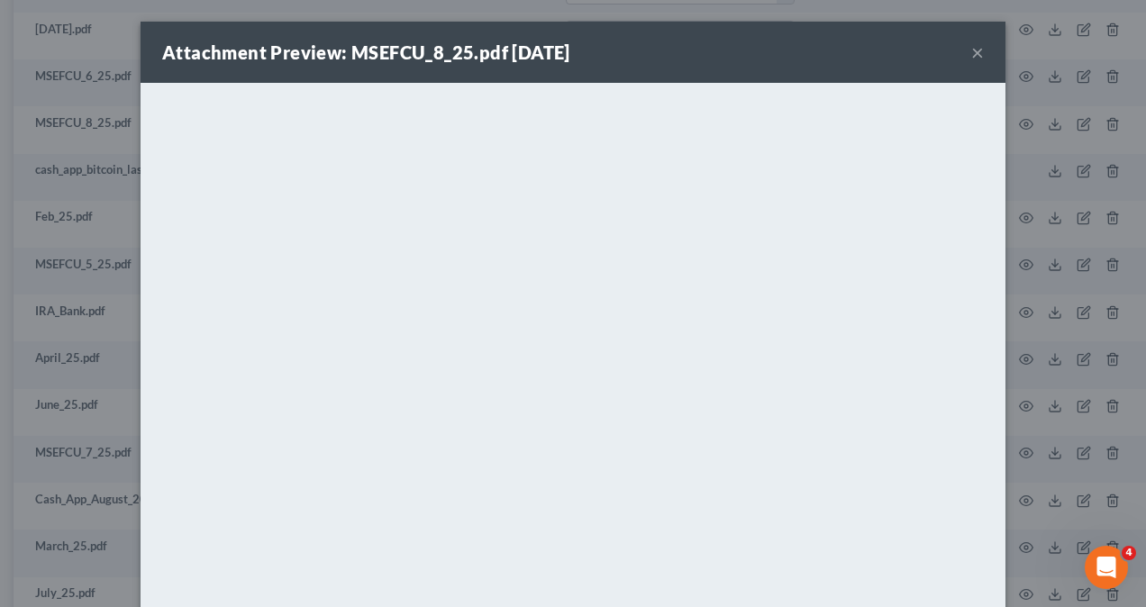
click at [1043, 258] on div "Attachment Preview: MSEFCU_8_25.pdf [DATE] × <object ng-attr-data='[URL][DOMAIN…" at bounding box center [573, 303] width 1146 height 607
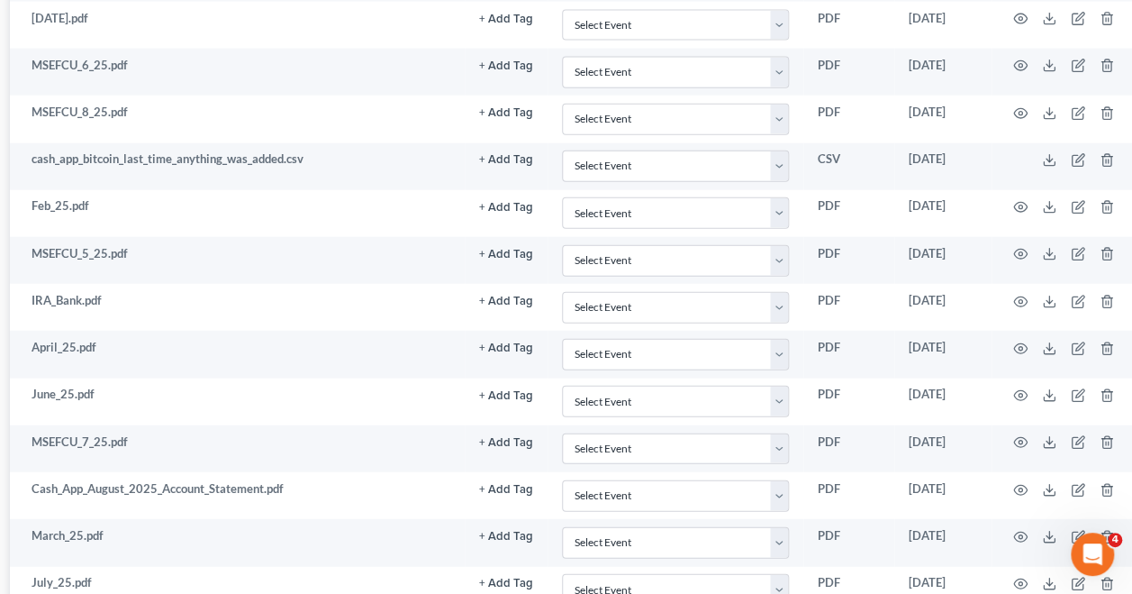
scroll to position [2119, 288]
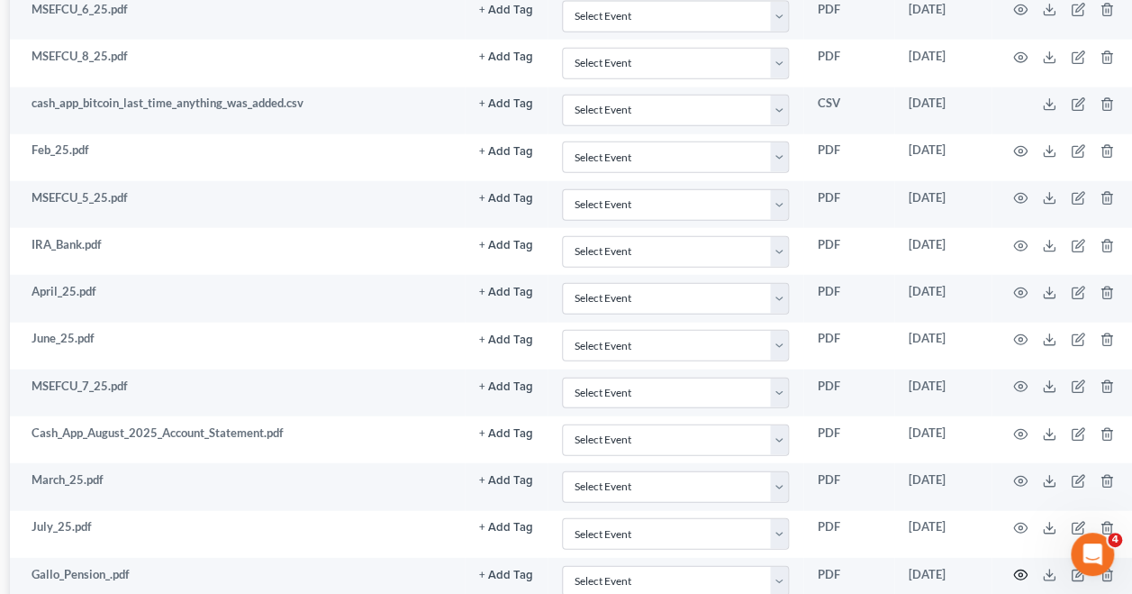
click at [1026, 567] on icon "button" at bounding box center [1020, 574] width 14 height 14
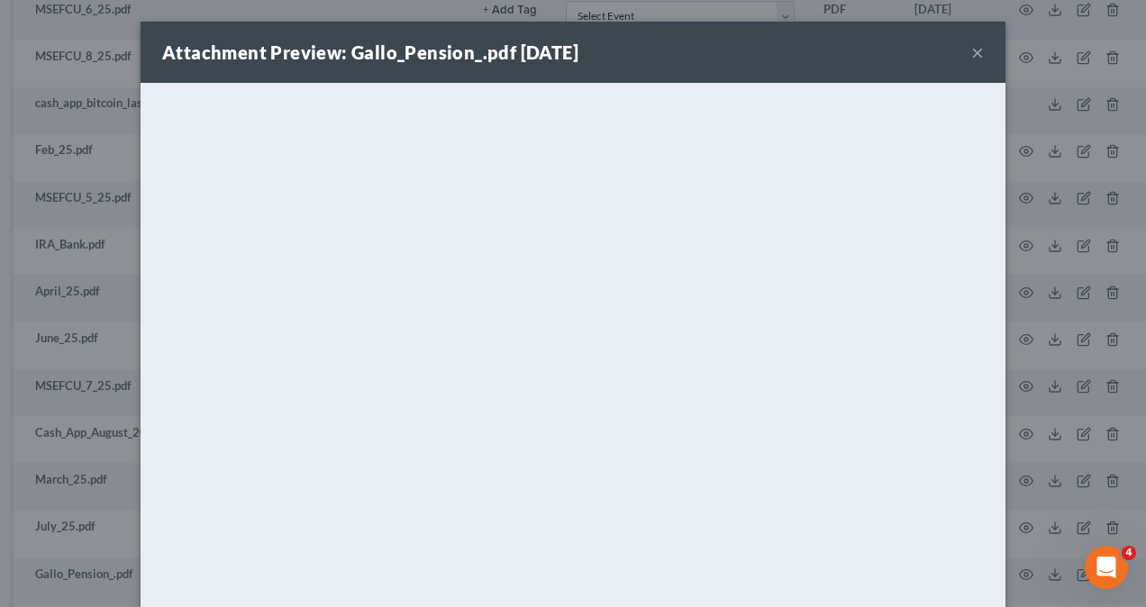
click at [971, 50] on button "×" at bounding box center [977, 52] width 13 height 22
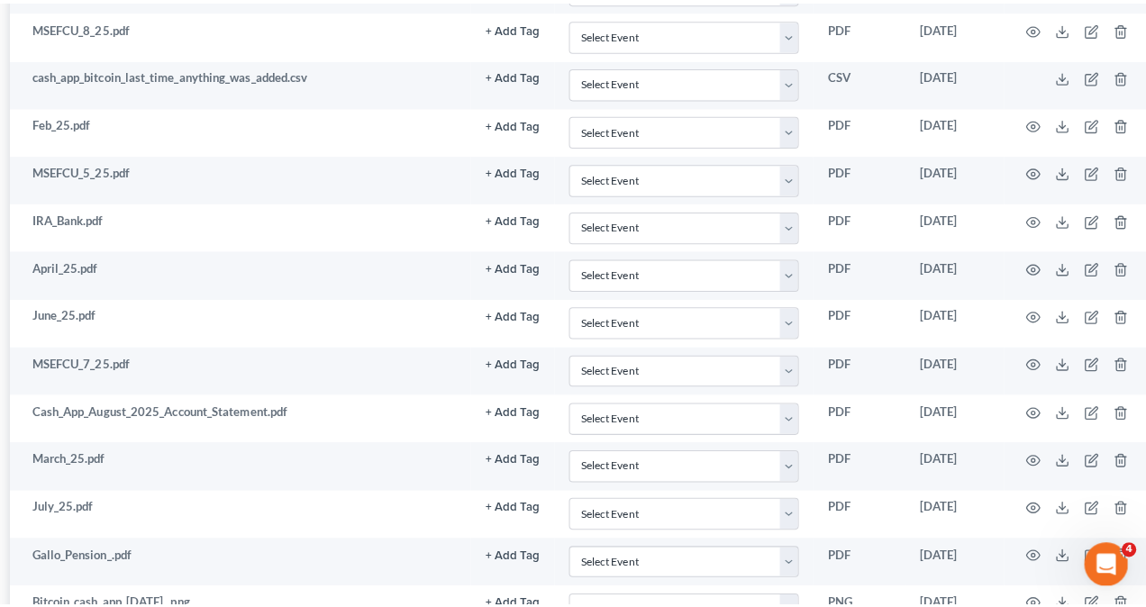
scroll to position [2150, 288]
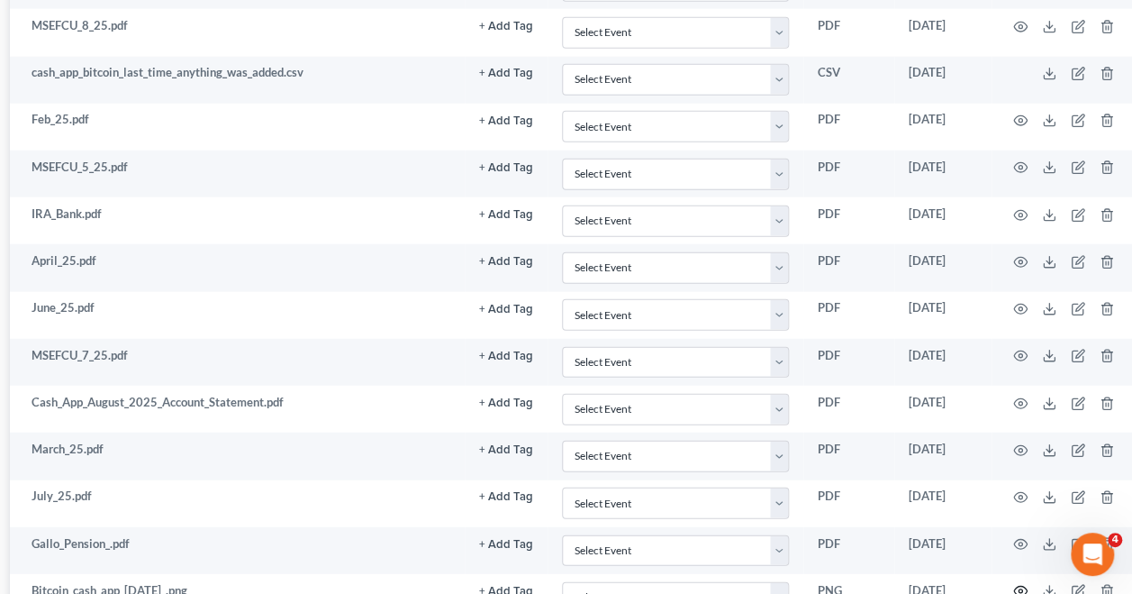
click at [1025, 584] on icon "button" at bounding box center [1020, 591] width 14 height 14
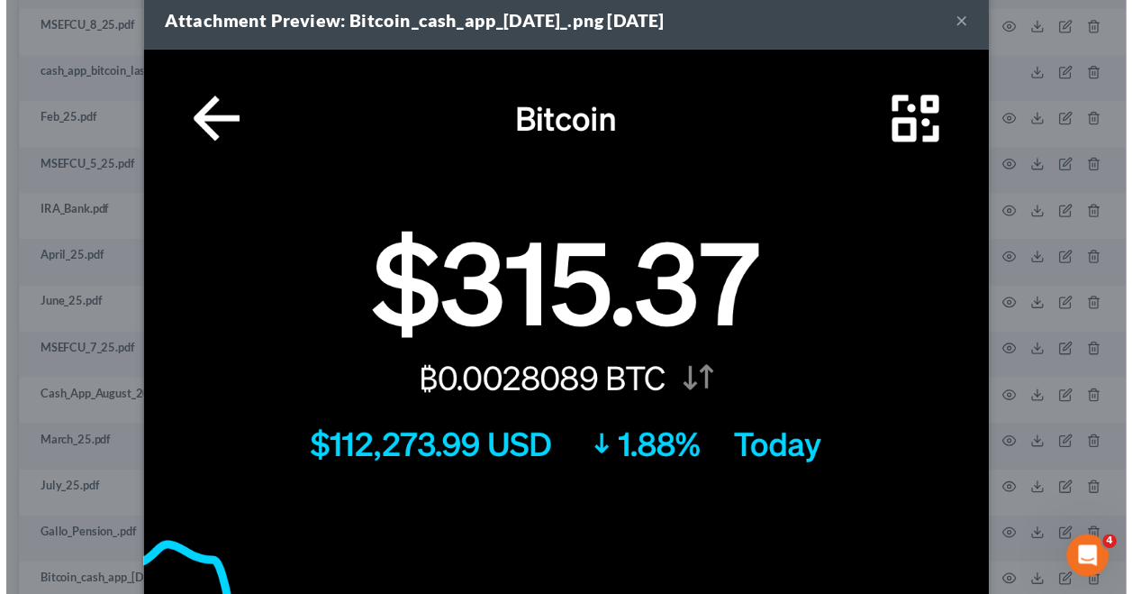
scroll to position [0, 0]
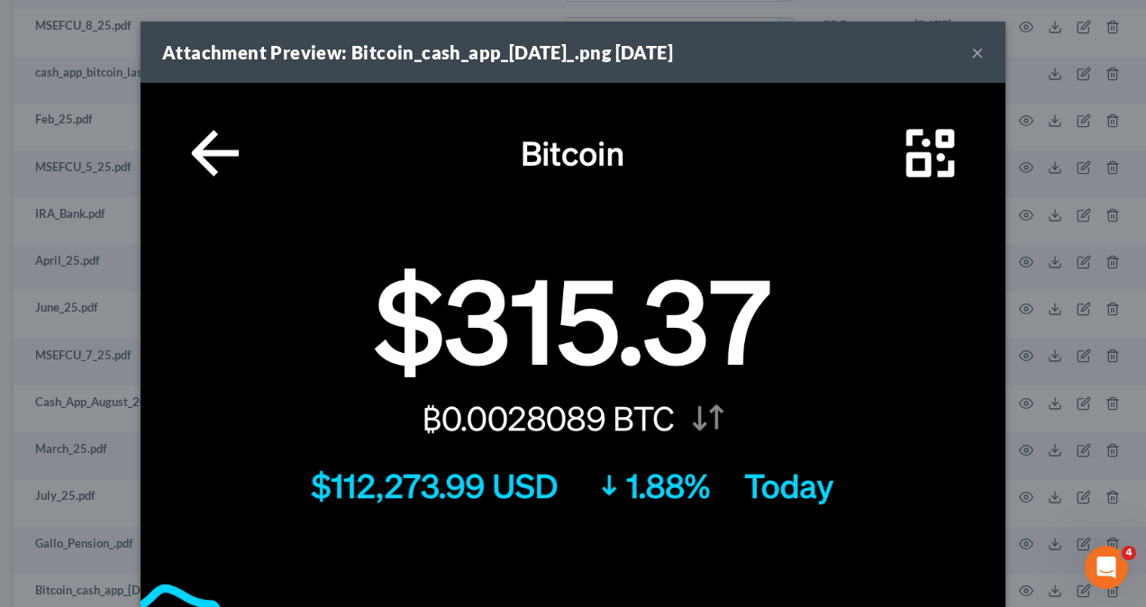
click at [1059, 385] on div "Attachment Preview: Bitcoin_cash_app_[DATE]_.png [DATE] × Download" at bounding box center [573, 303] width 1146 height 607
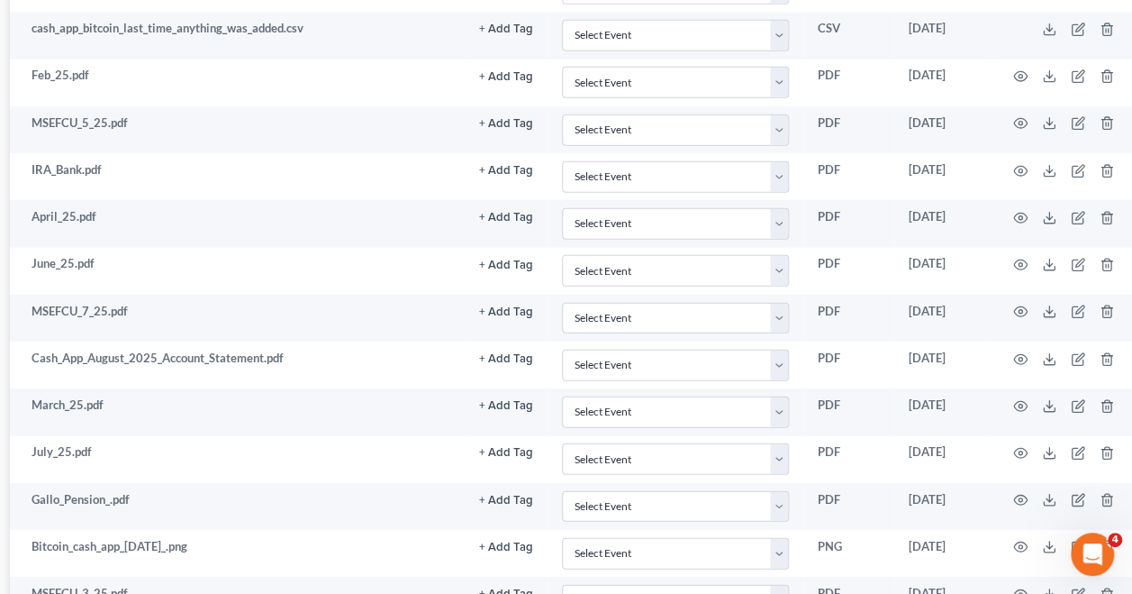
scroll to position [2199, 288]
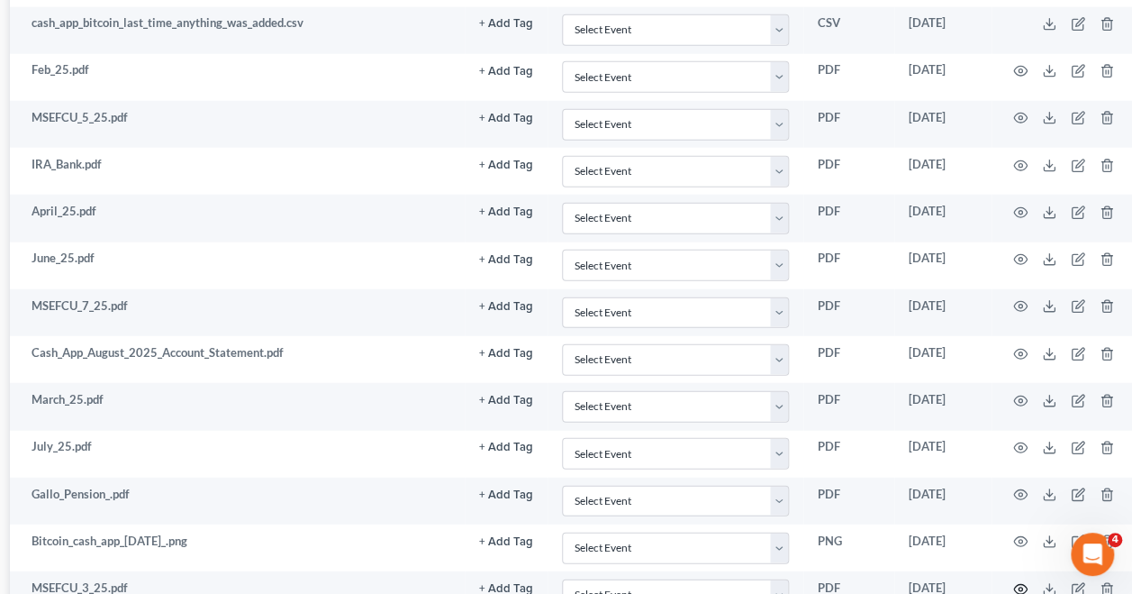
click at [1020, 587] on circle "button" at bounding box center [1021, 589] width 4 height 4
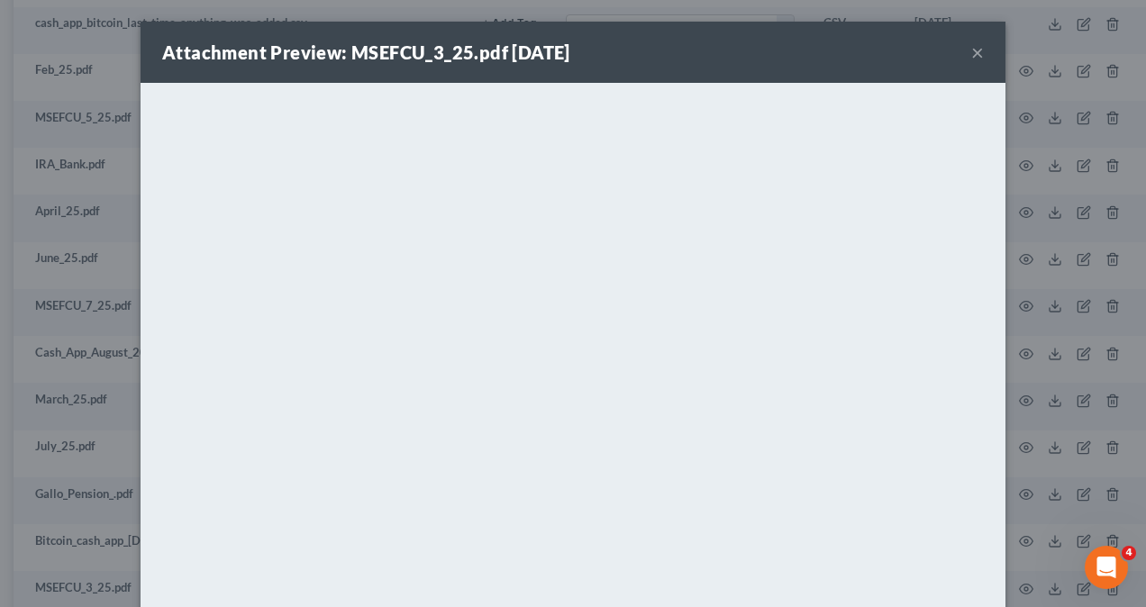
click at [1111, 366] on div "Attachment Preview: MSEFCU_3_25.pdf [DATE] × <object ng-attr-data='[URL][DOMAIN…" at bounding box center [573, 303] width 1146 height 607
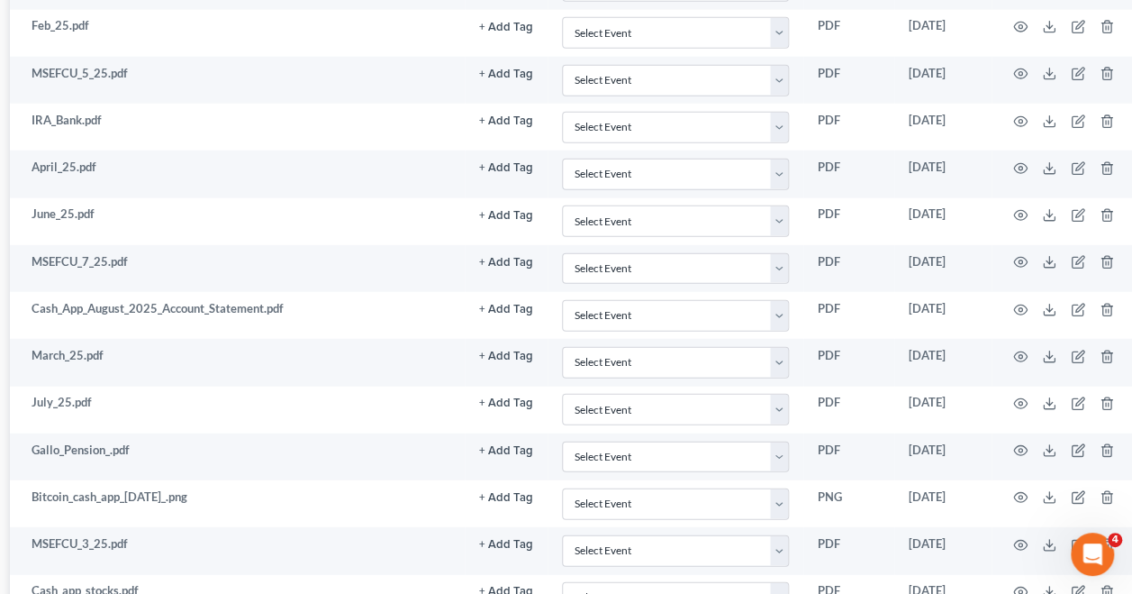
scroll to position [2244, 288]
click at [1023, 586] on icon "button" at bounding box center [1020, 591] width 14 height 10
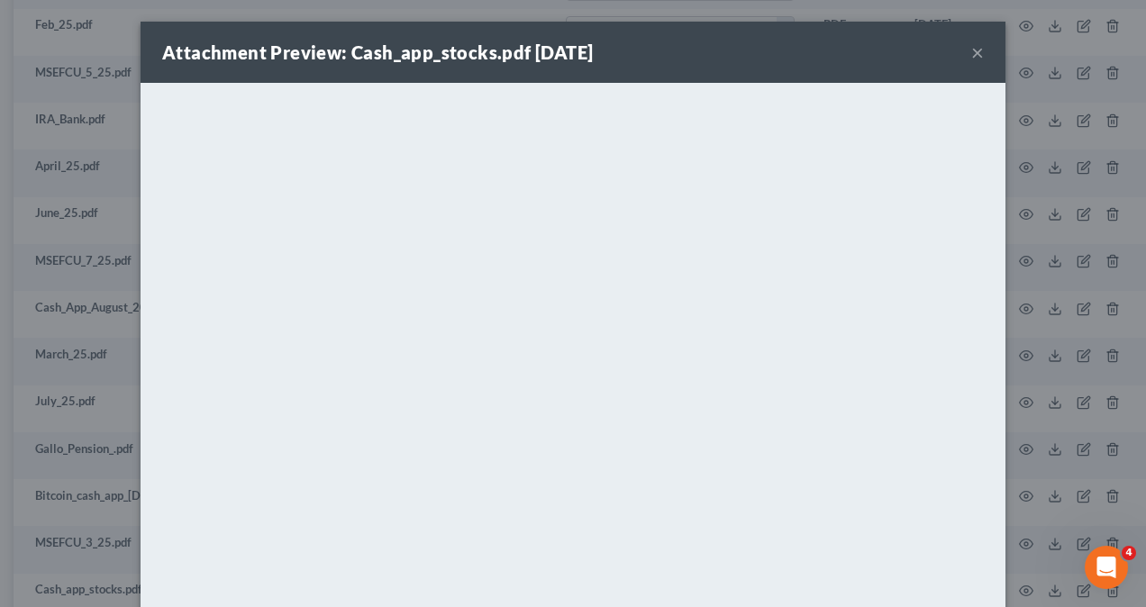
click at [1072, 240] on div "Attachment Preview: Cash_app_stocks.pdf [DATE] × <object ng-attr-data='[URL][DO…" at bounding box center [573, 303] width 1146 height 607
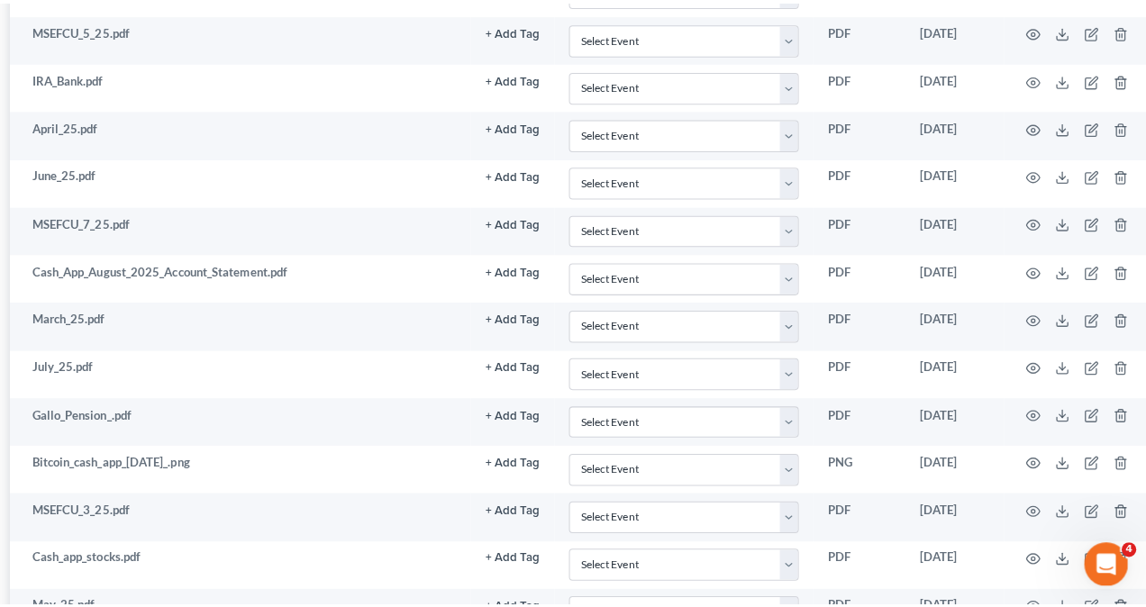
scroll to position [2288, 288]
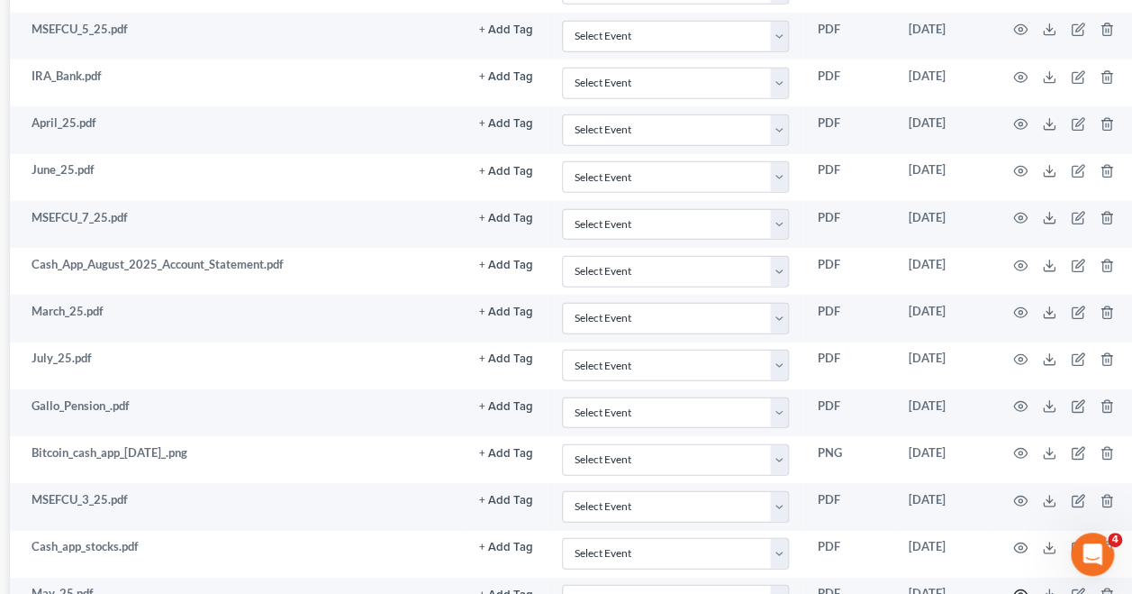
click at [1021, 590] on icon "button" at bounding box center [1020, 595] width 14 height 10
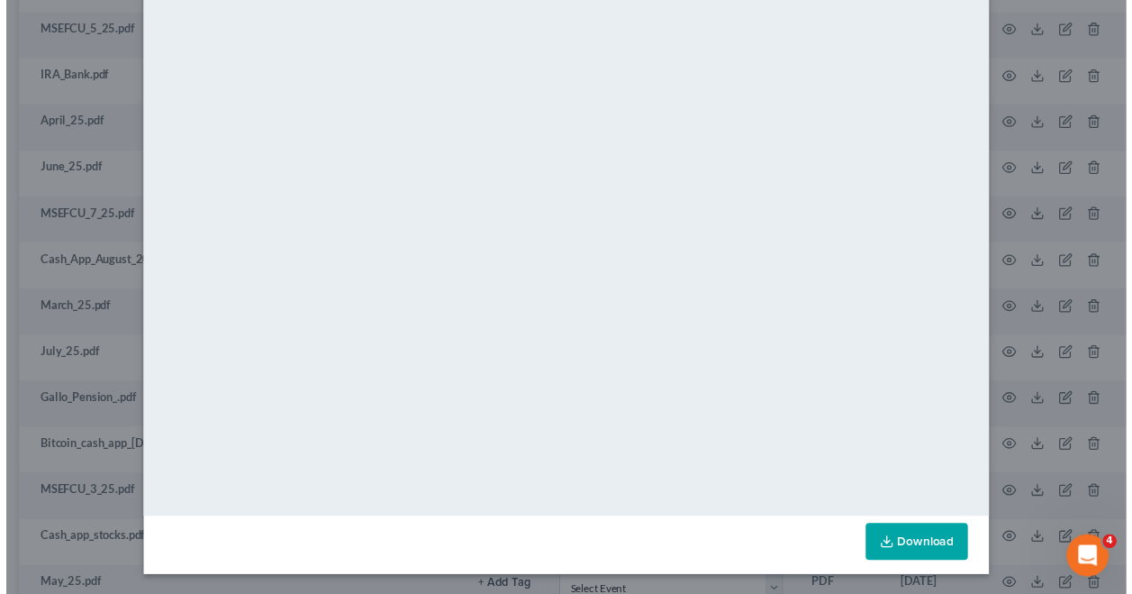
scroll to position [0, 0]
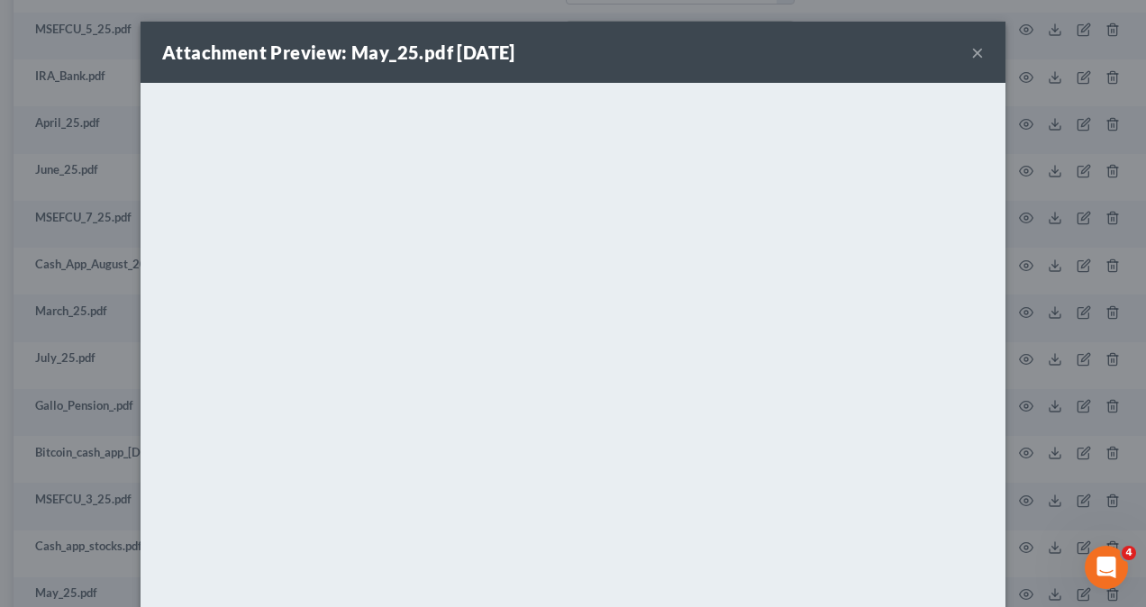
click at [972, 52] on button "×" at bounding box center [977, 52] width 13 height 22
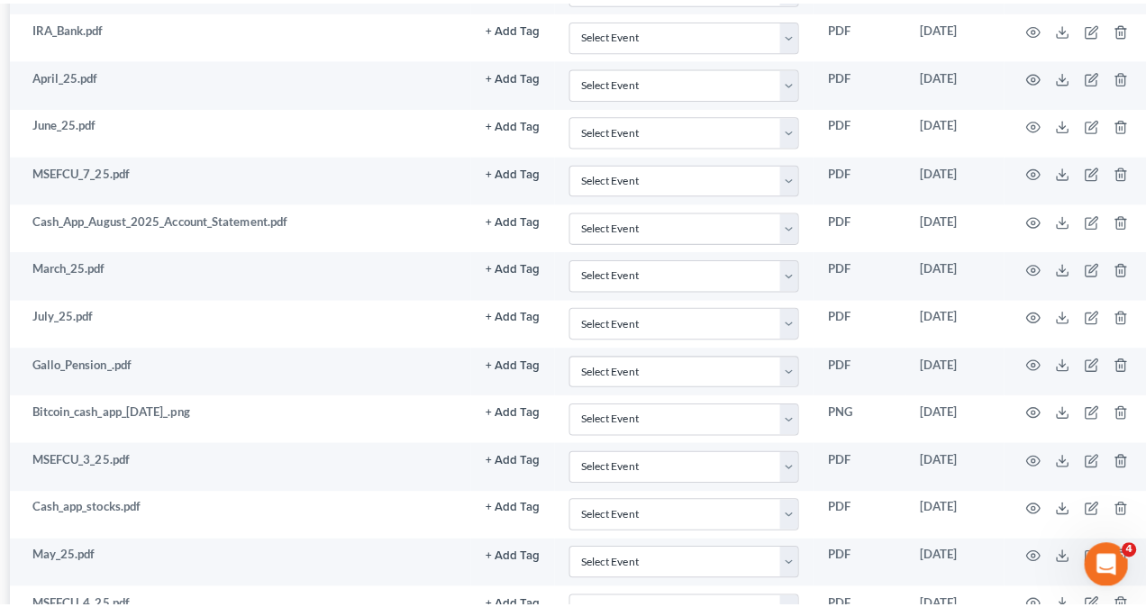
scroll to position [2337, 288]
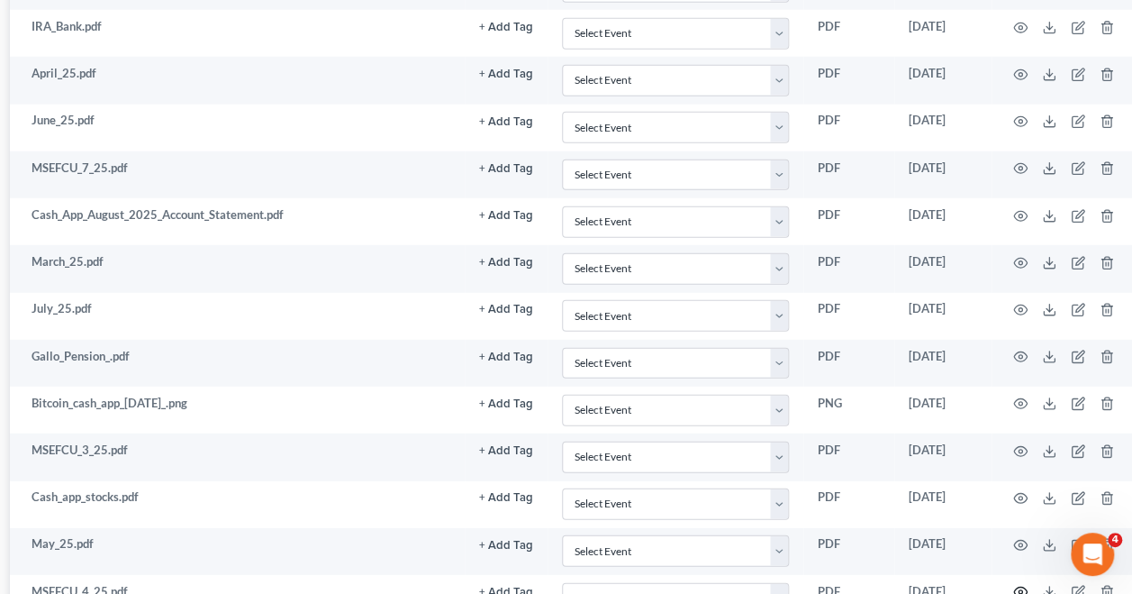
click at [1021, 587] on icon "button" at bounding box center [1020, 592] width 14 height 10
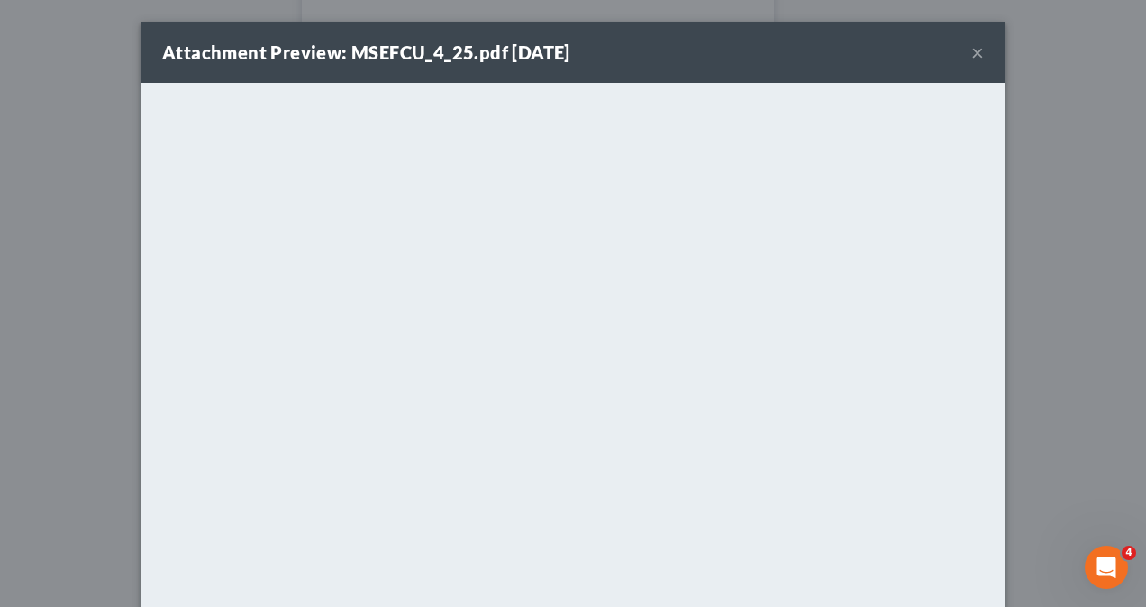
click at [1065, 181] on div "Attachment Preview: MSEFCU_4_25.pdf [DATE] × <object ng-attr-data='[URL][DOMAIN…" at bounding box center [573, 303] width 1146 height 607
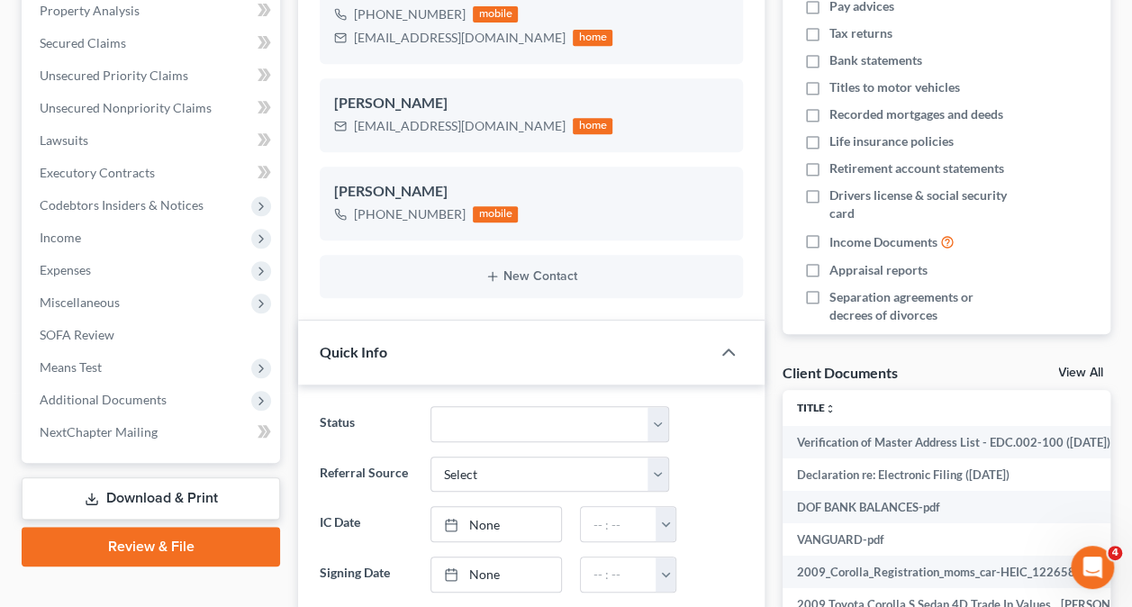
scroll to position [1023, 0]
click at [167, 405] on span "Additional Documents" at bounding box center [152, 400] width 255 height 32
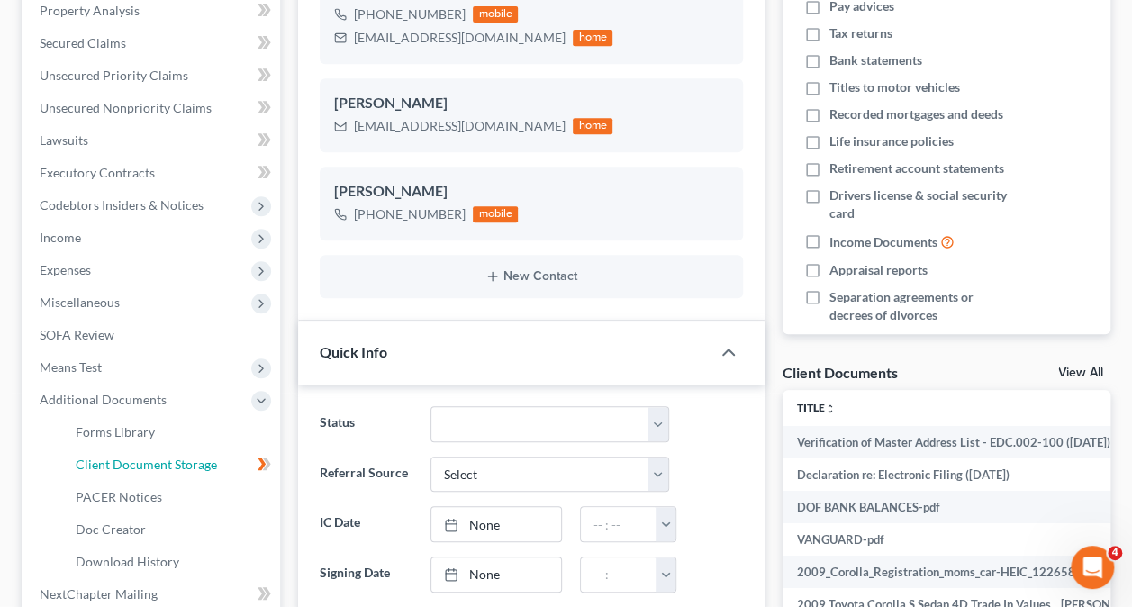
click at [108, 467] on span "Client Document Storage" at bounding box center [146, 464] width 141 height 15
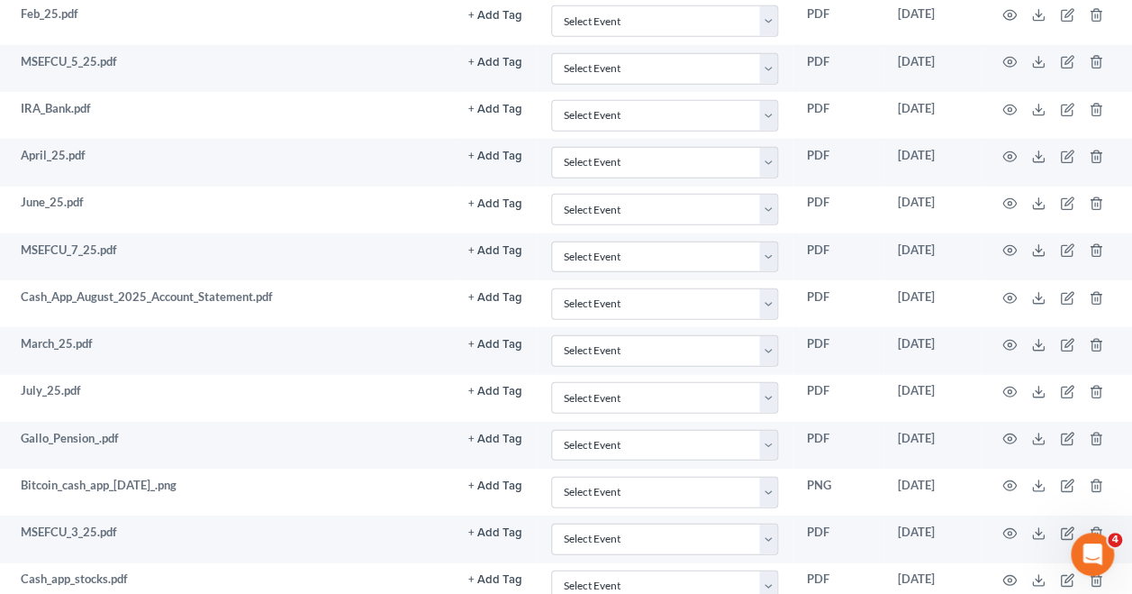
scroll to position [2254, 299]
click at [1006, 574] on icon "button" at bounding box center [1009, 581] width 14 height 14
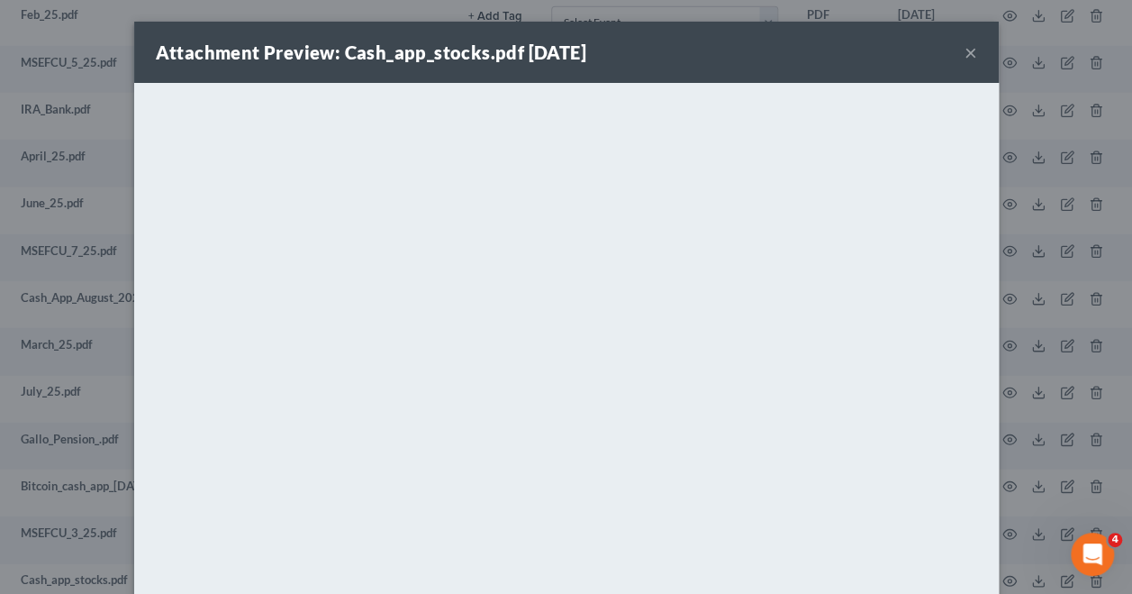
scroll to position [2254, 288]
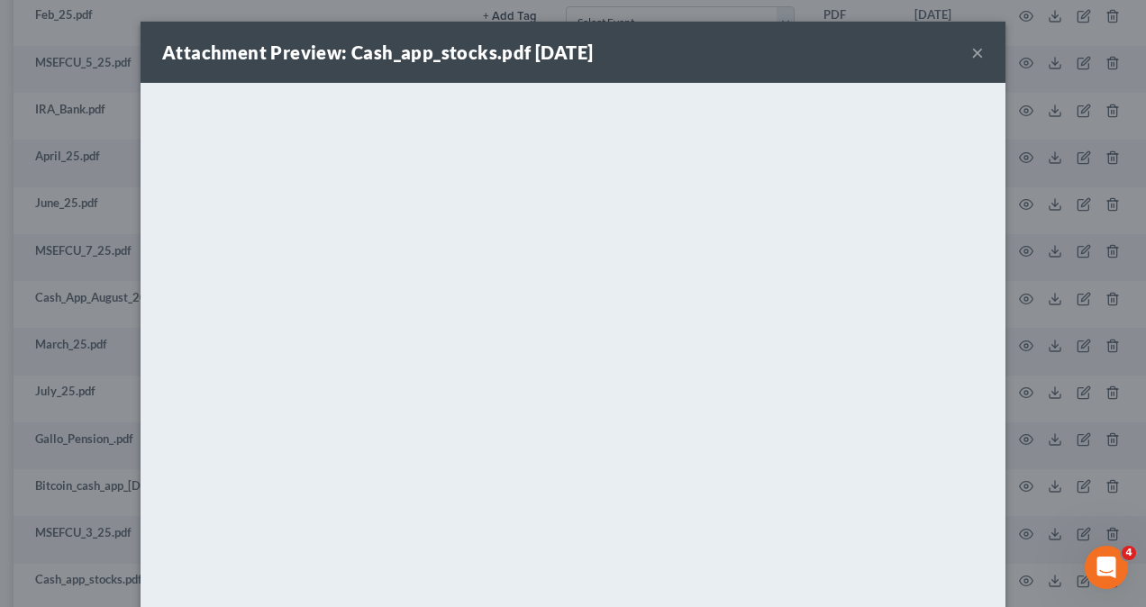
click at [1042, 350] on div "Attachment Preview: Cash_app_stocks.pdf [DATE] × <object ng-attr-data='[URL][DO…" at bounding box center [573, 303] width 1146 height 607
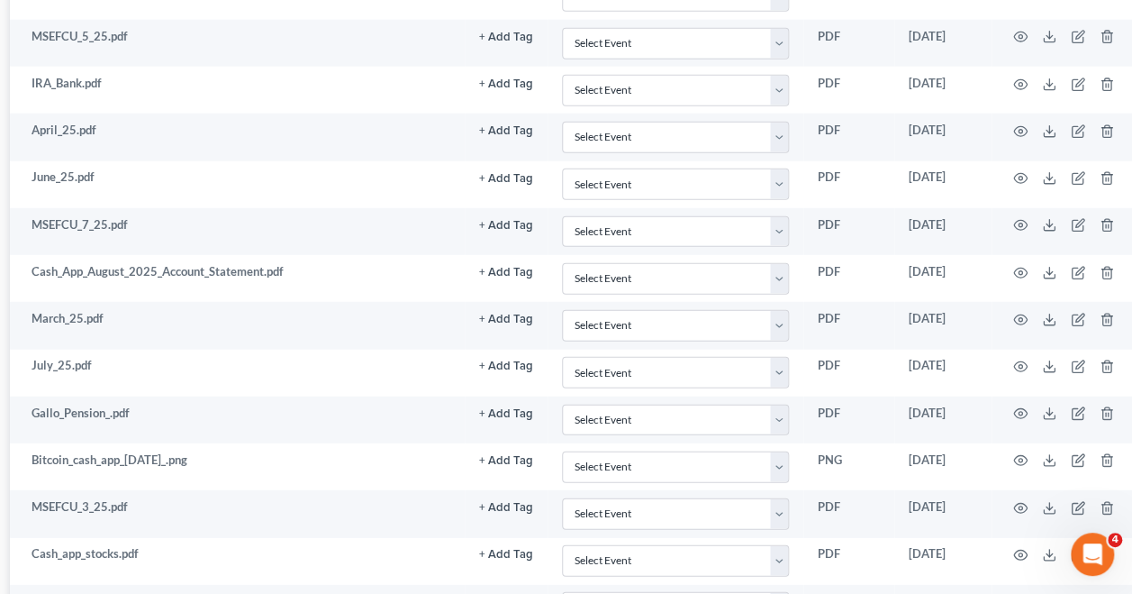
scroll to position [2284, 288]
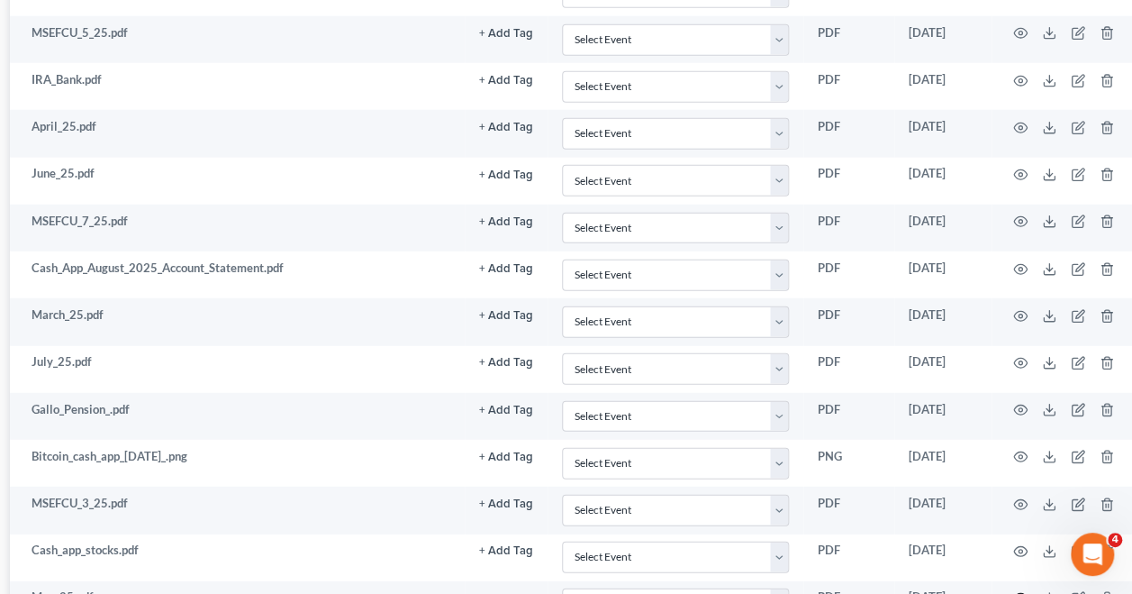
click at [1021, 591] on icon "button" at bounding box center [1020, 598] width 14 height 14
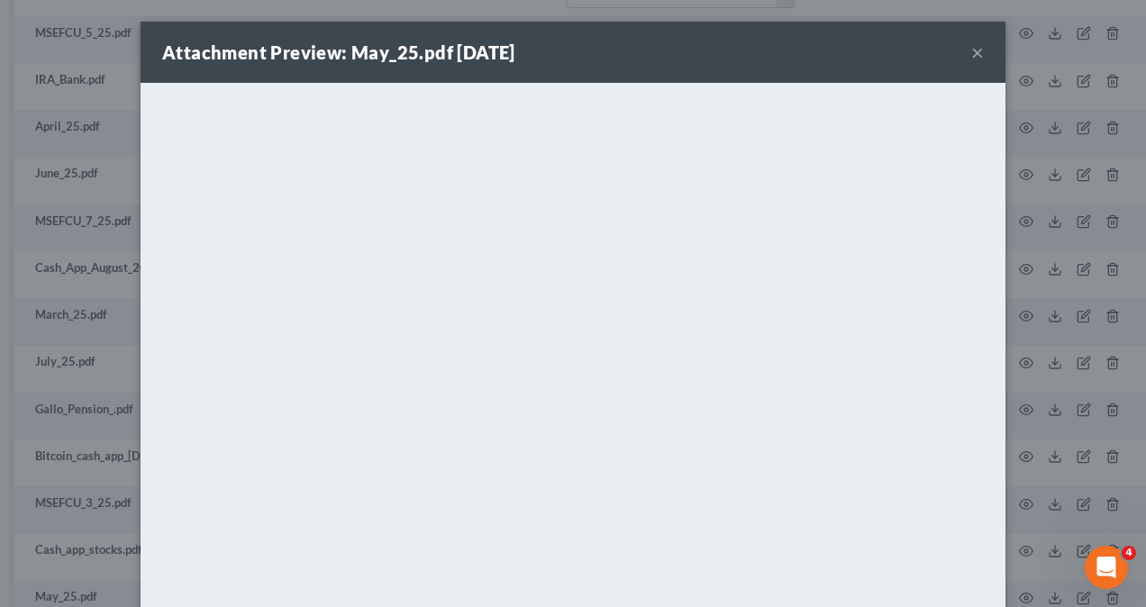
click at [1022, 353] on div "Attachment Preview: May_25.pdf [DATE] × <object ng-attr-data='[URL][DOMAIN_NAME…" at bounding box center [573, 303] width 1146 height 607
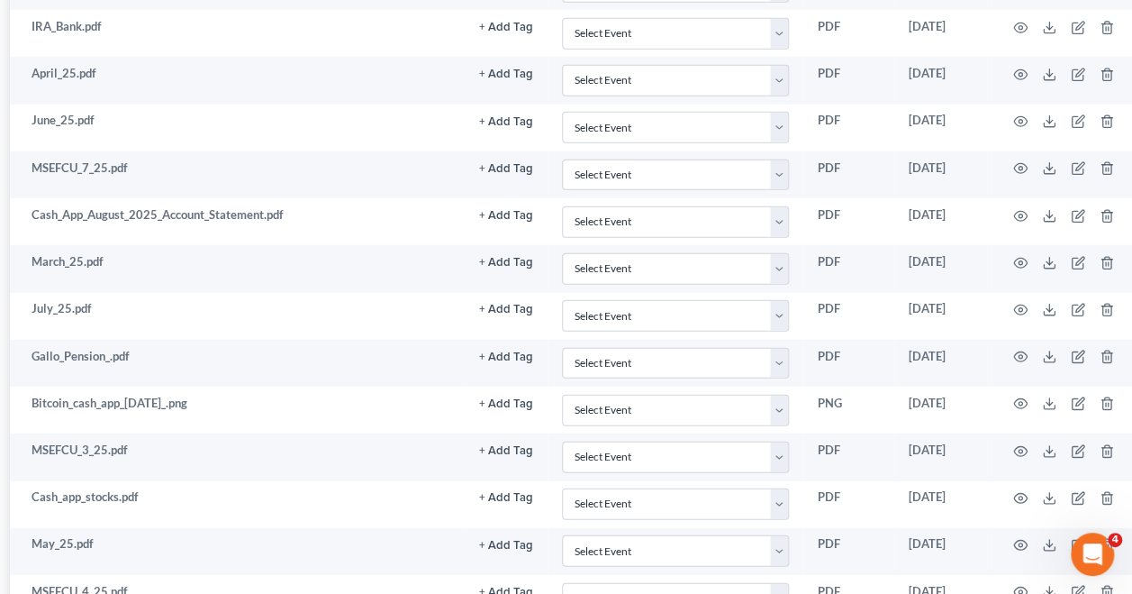
scroll to position [2338, 288]
click at [1017, 584] on icon "button" at bounding box center [1020, 591] width 14 height 14
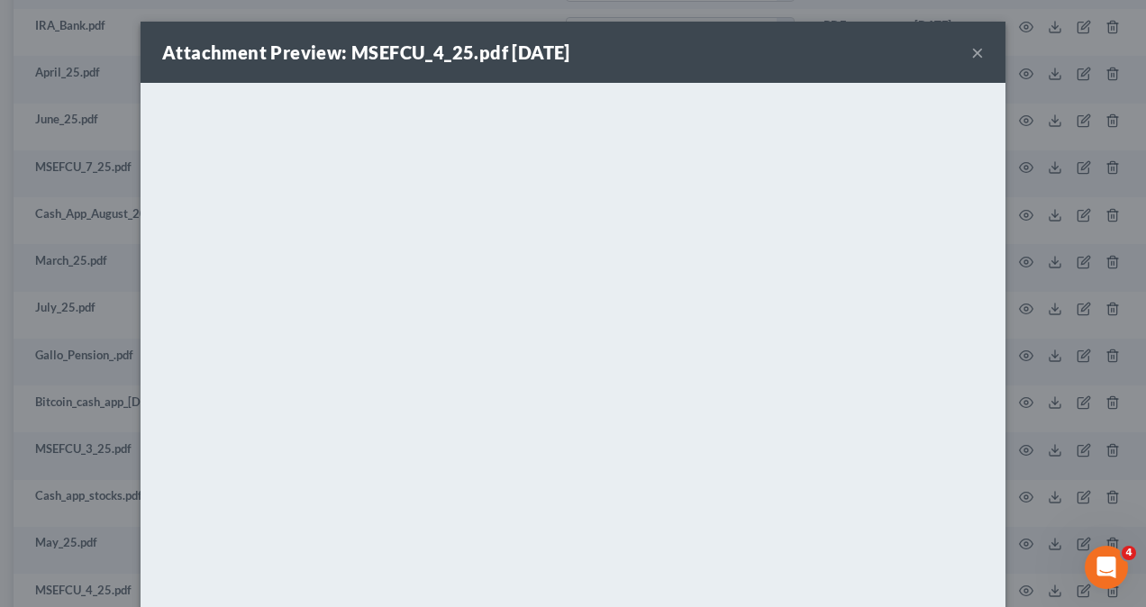
click at [1052, 358] on div "Attachment Preview: MSEFCU_4_25.pdf [DATE] × <object ng-attr-data='[URL][DOMAIN…" at bounding box center [573, 303] width 1146 height 607
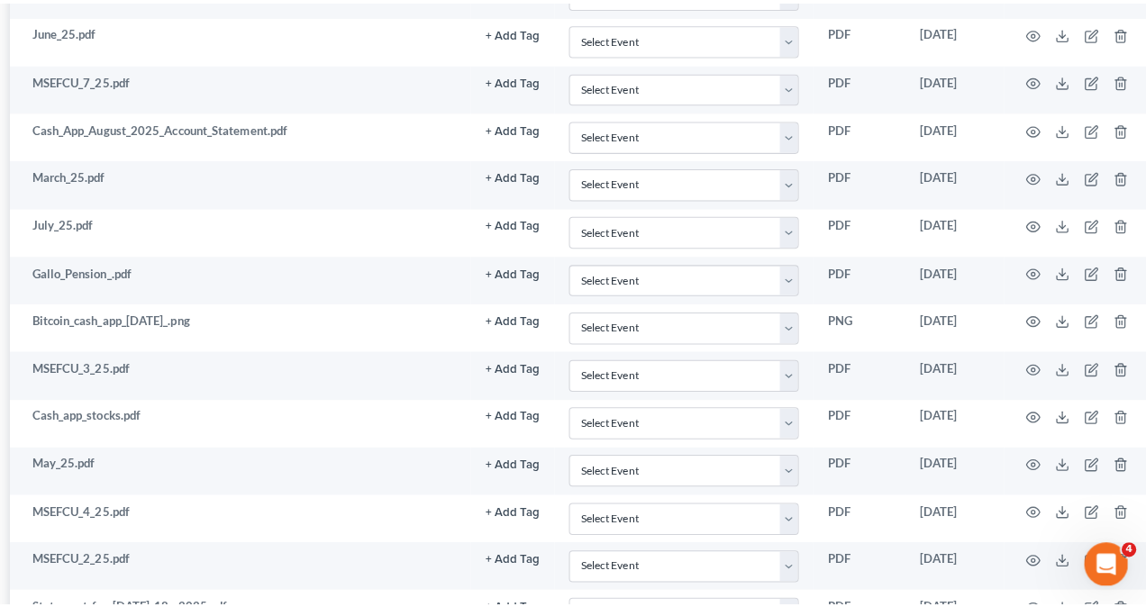
scroll to position [2438, 288]
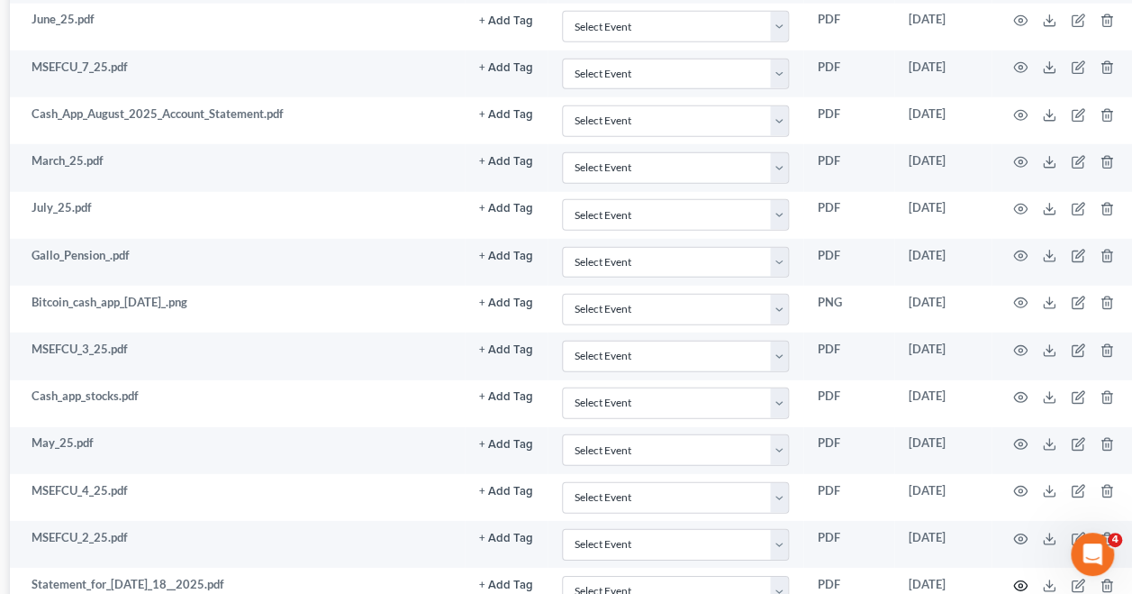
click at [1020, 578] on icon "button" at bounding box center [1020, 585] width 14 height 14
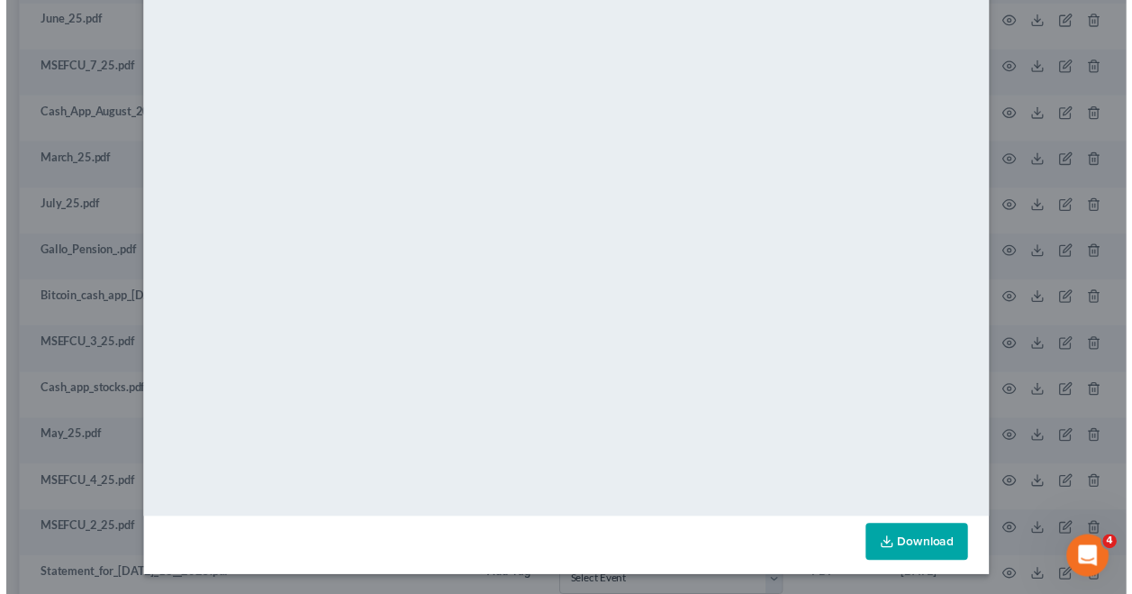
scroll to position [0, 0]
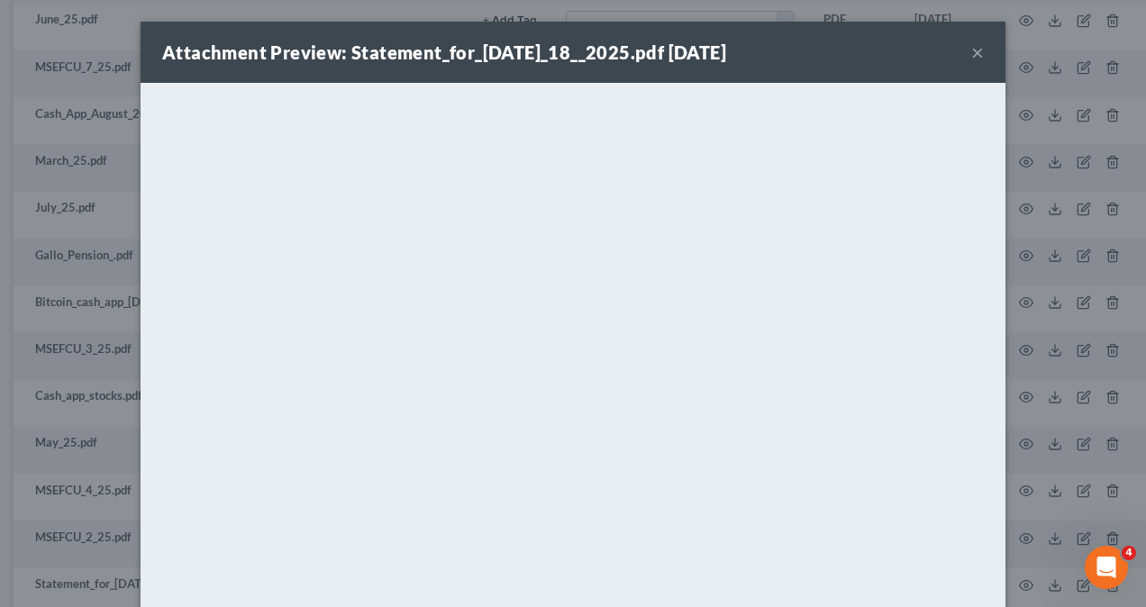
click at [1069, 151] on div "Attachment Preview: Statement_for_[DATE]_18__2025.pdf [DATE] × <object ng-attr-…" at bounding box center [573, 303] width 1146 height 607
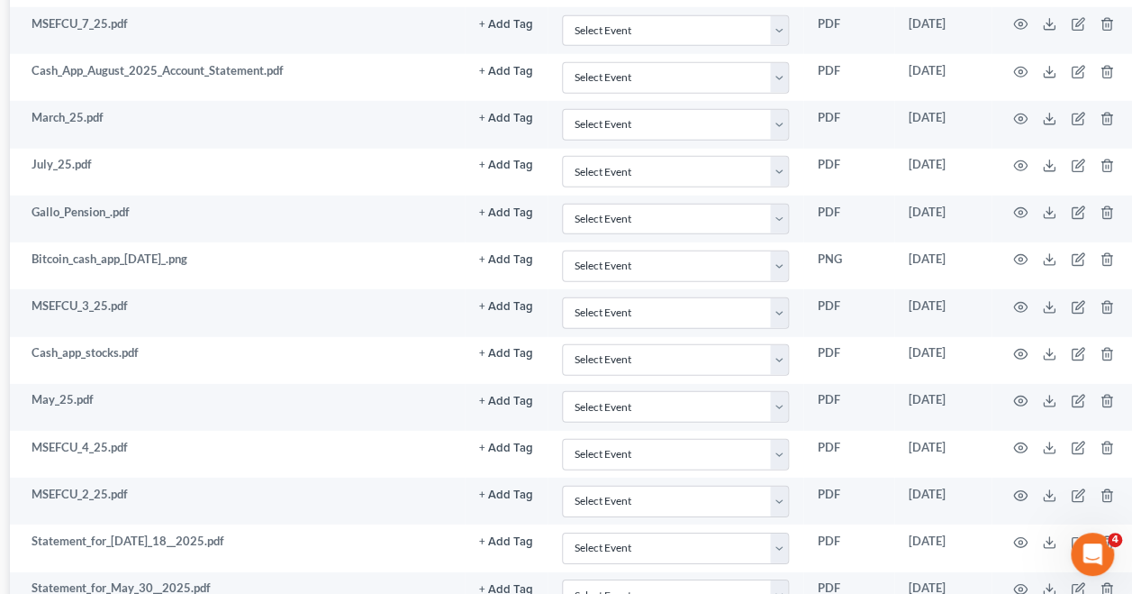
scroll to position [2482, 288]
click at [995, 336] on td at bounding box center [1067, 359] width 151 height 47
click at [1020, 581] on icon "button" at bounding box center [1020, 588] width 14 height 14
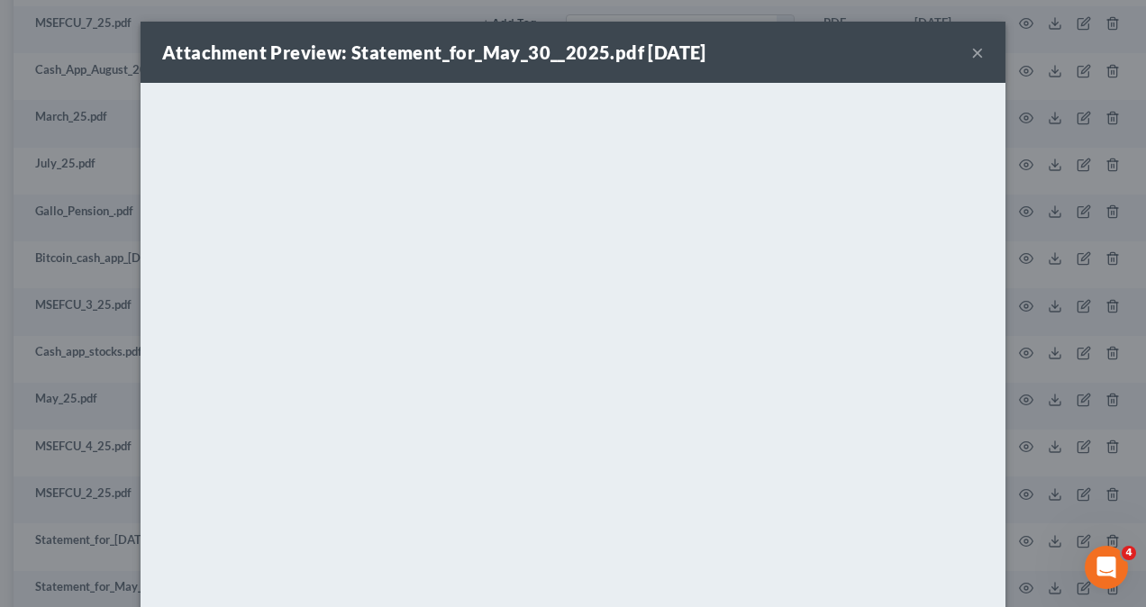
click at [1068, 436] on div "Attachment Preview: Statement_for_May_30__2025.pdf [DATE] × <object ng-attr-dat…" at bounding box center [573, 303] width 1146 height 607
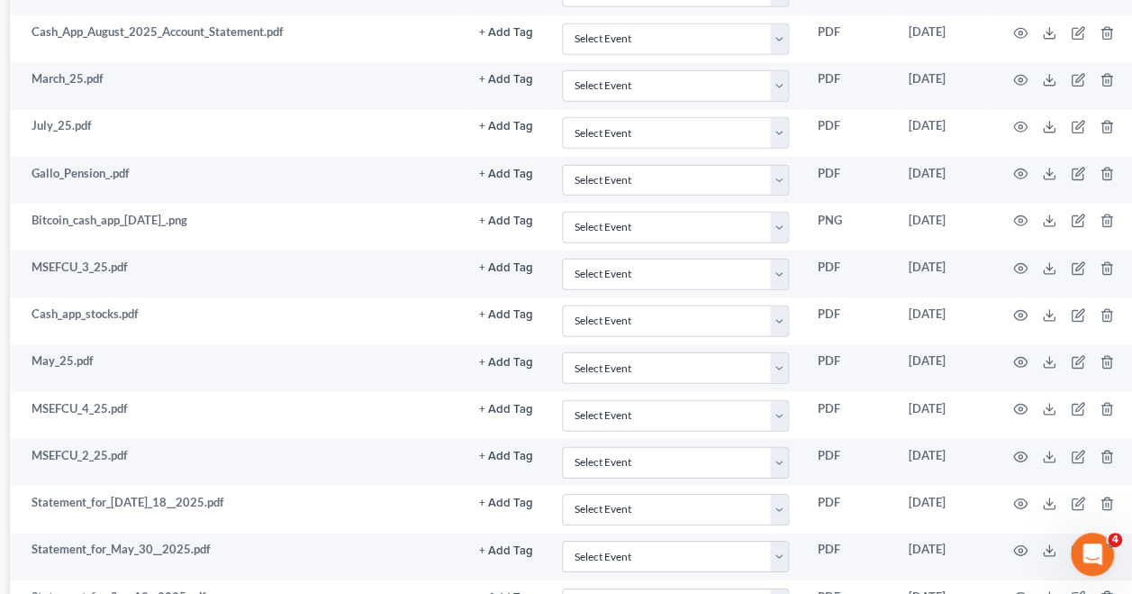
scroll to position [2524, 288]
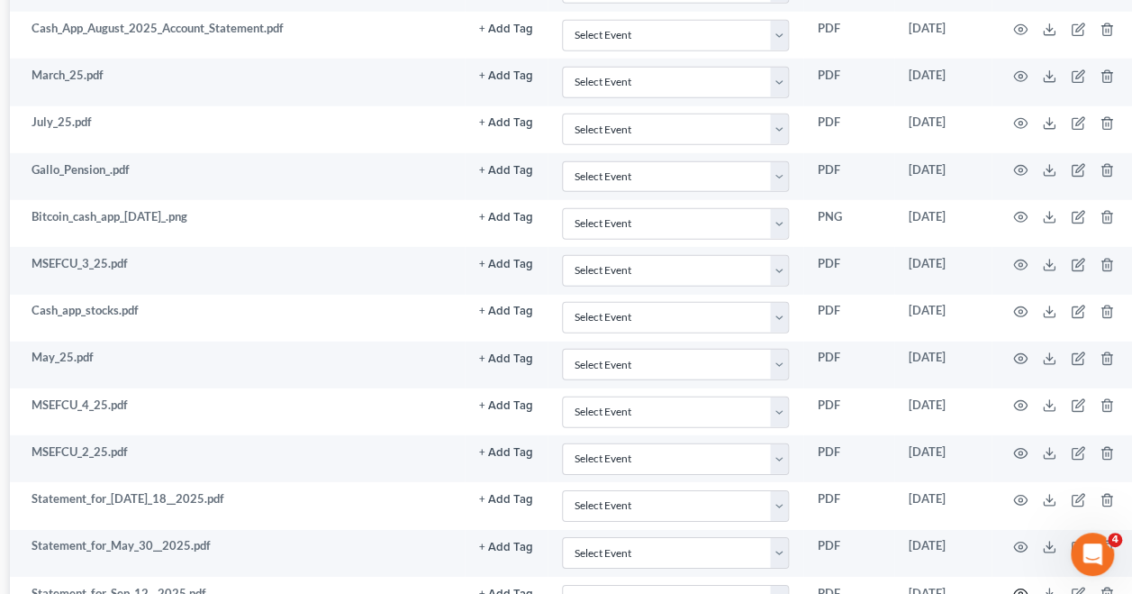
click at [1016, 586] on icon "button" at bounding box center [1020, 593] width 14 height 14
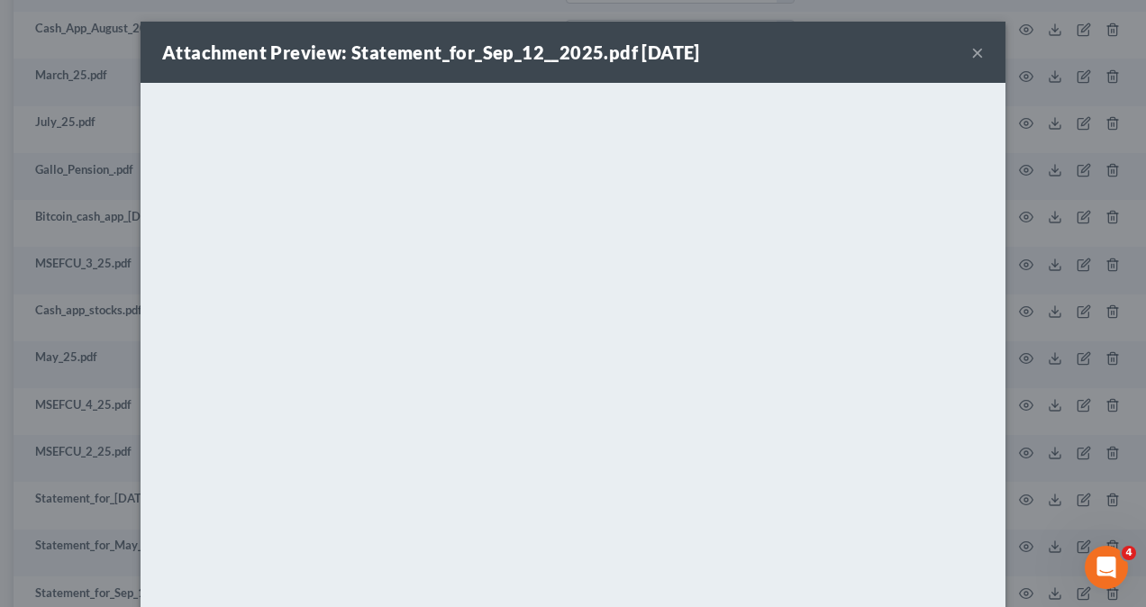
click at [1063, 292] on div "Attachment Preview: Statement_for_Sep_12__2025.pdf [DATE] × <object ng-attr-dat…" at bounding box center [573, 303] width 1146 height 607
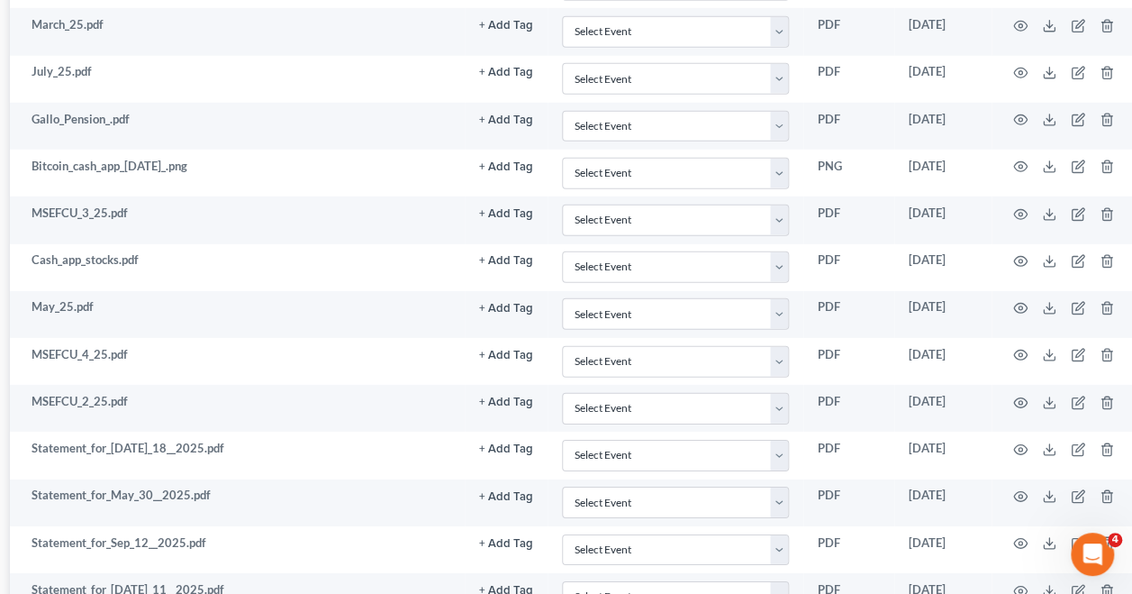
scroll to position [2561, 288]
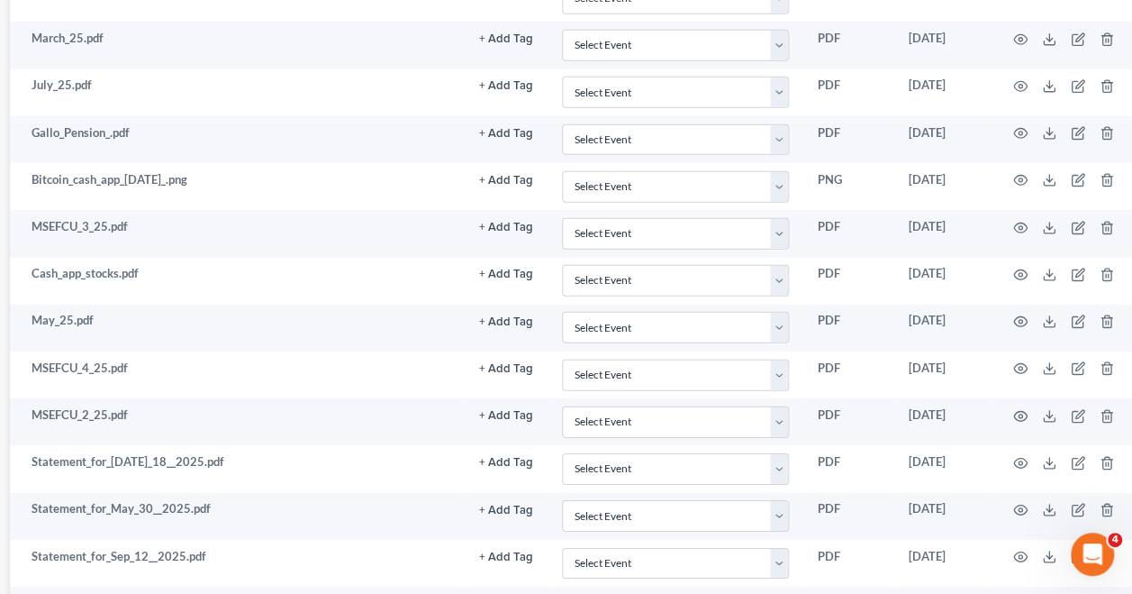
click at [1023, 599] on icon "button" at bounding box center [1020, 604] width 14 height 10
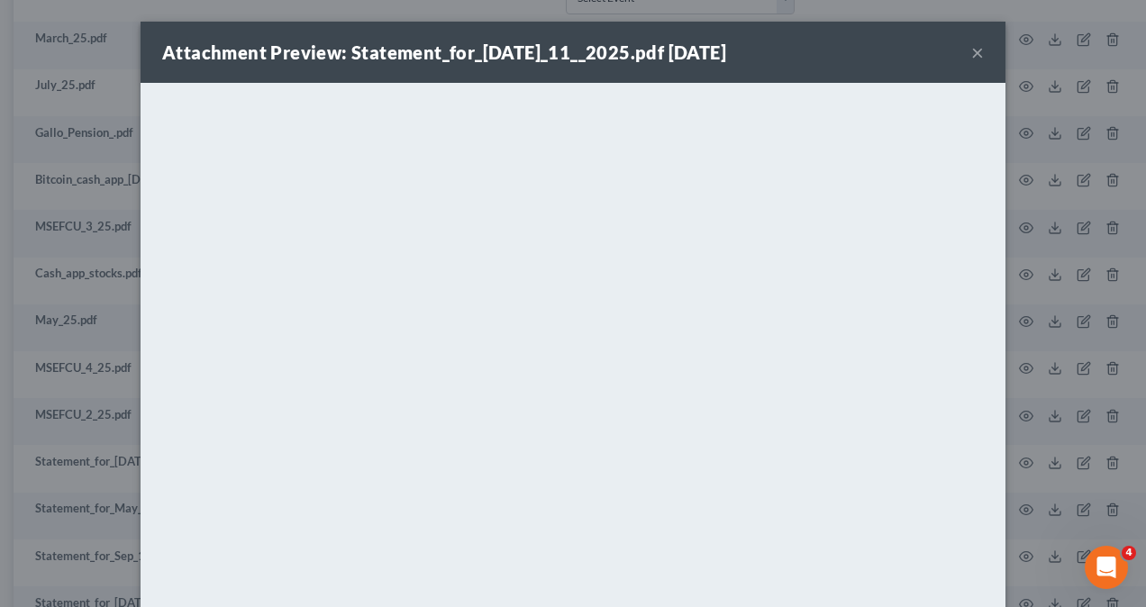
click at [1079, 407] on div "Attachment Preview: Statement_for_[DATE]_11__2025.pdf [DATE] × <object ng-attr-…" at bounding box center [573, 303] width 1146 height 607
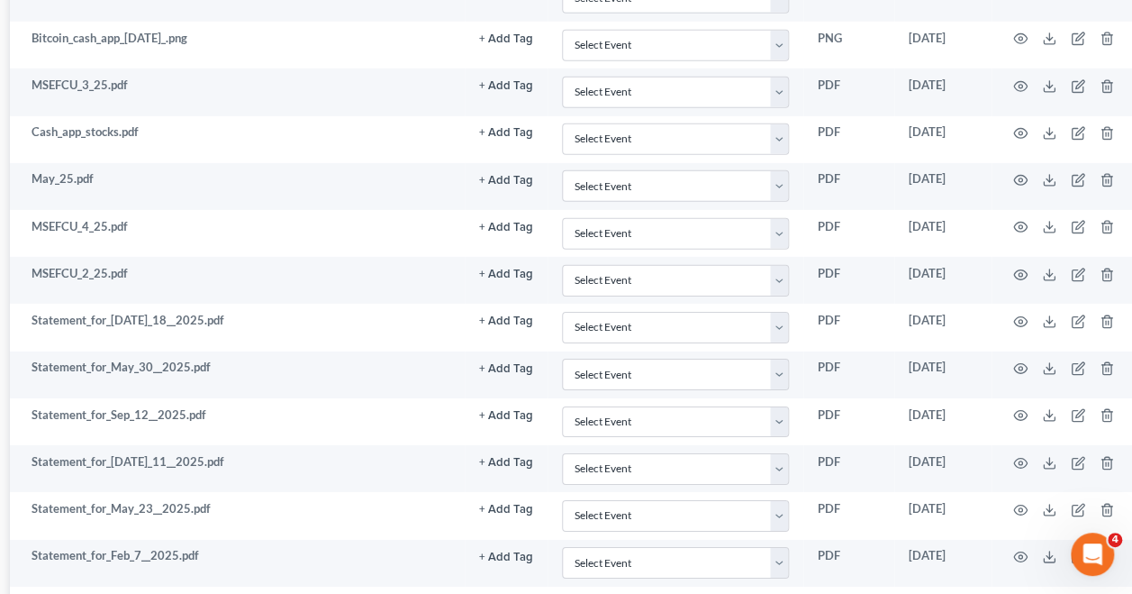
scroll to position [2706, 288]
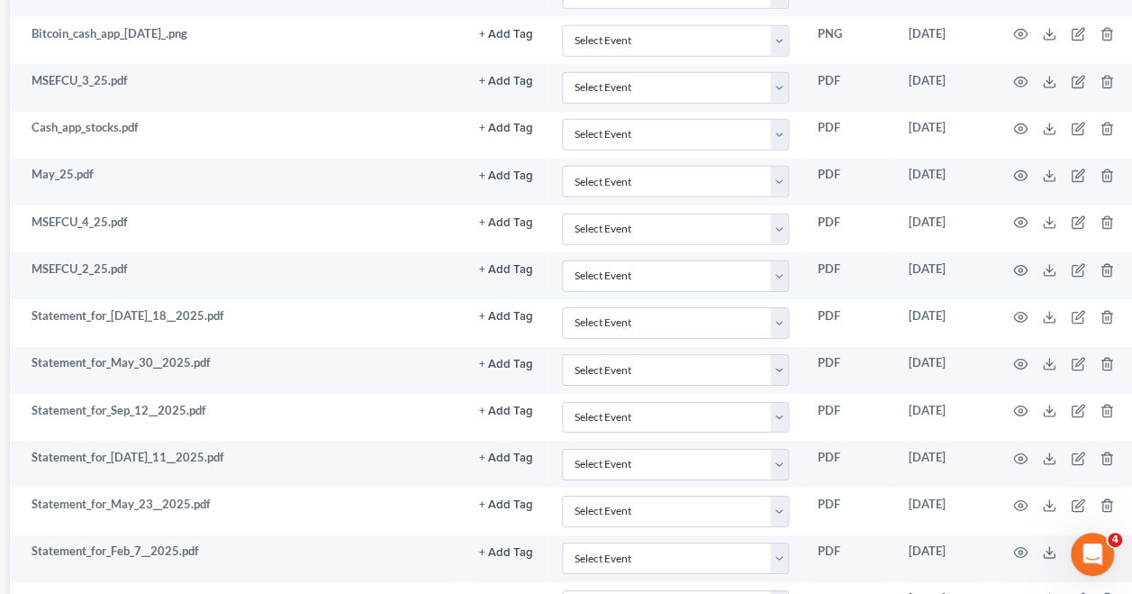
click at [1021, 594] on icon "button" at bounding box center [1020, 599] width 14 height 10
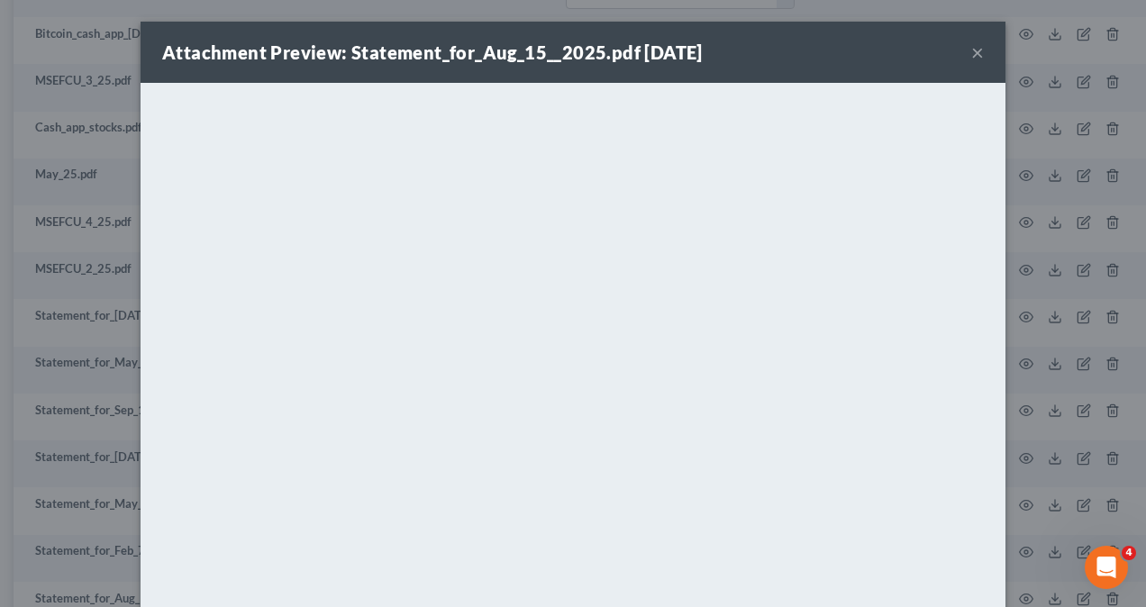
click at [1094, 98] on div "Attachment Preview: Statement_for_Aug_15__2025.pdf [DATE] × <object ng-attr-dat…" at bounding box center [573, 303] width 1146 height 607
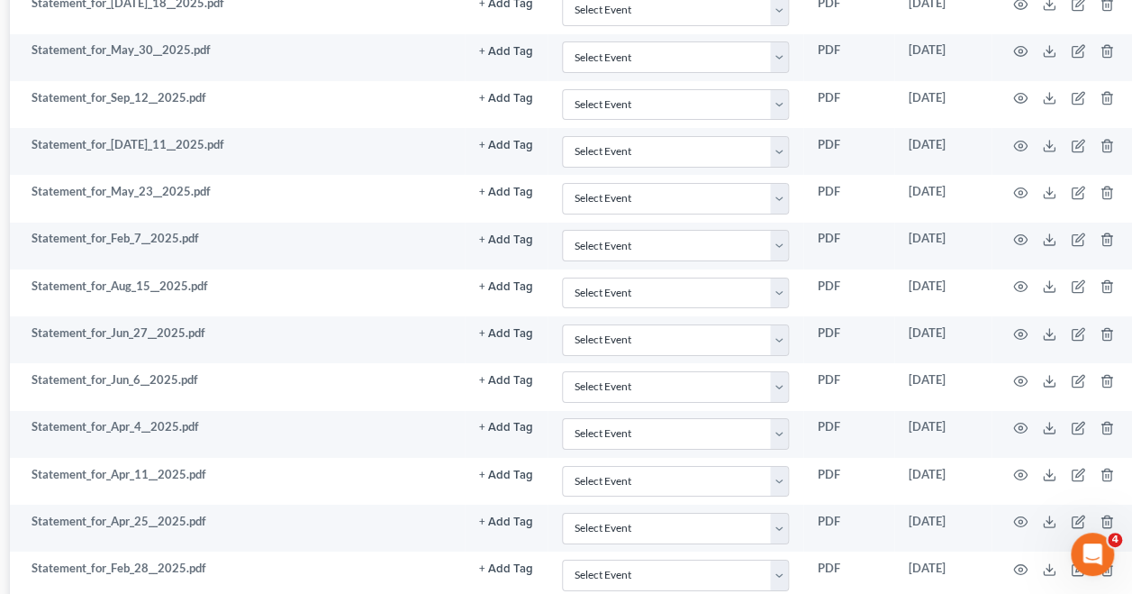
scroll to position [3032, 288]
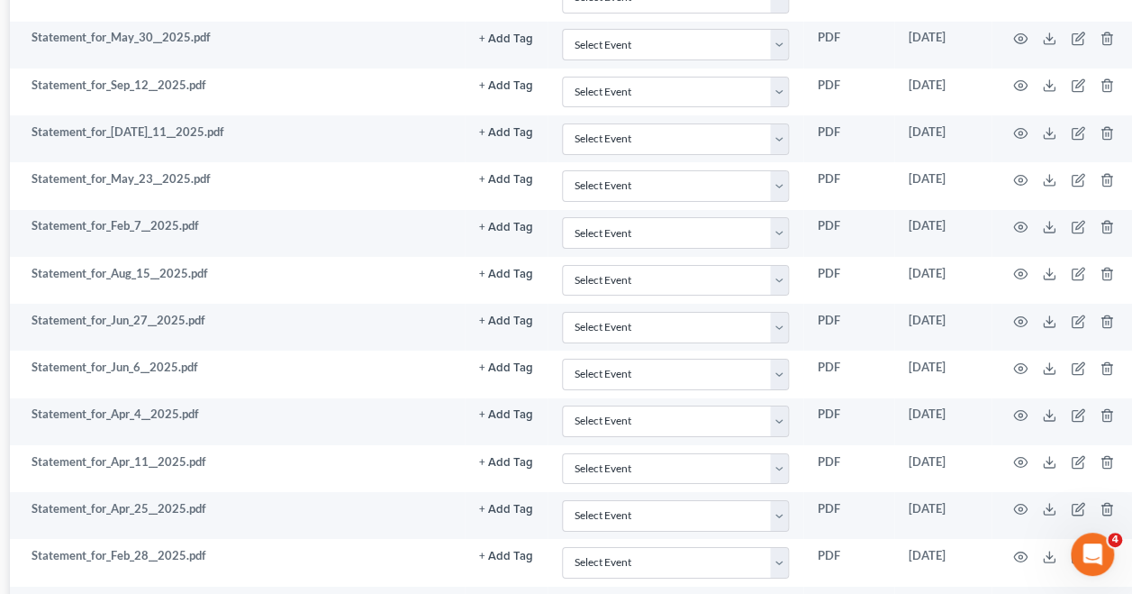
click at [1020, 602] on circle "button" at bounding box center [1021, 604] width 4 height 4
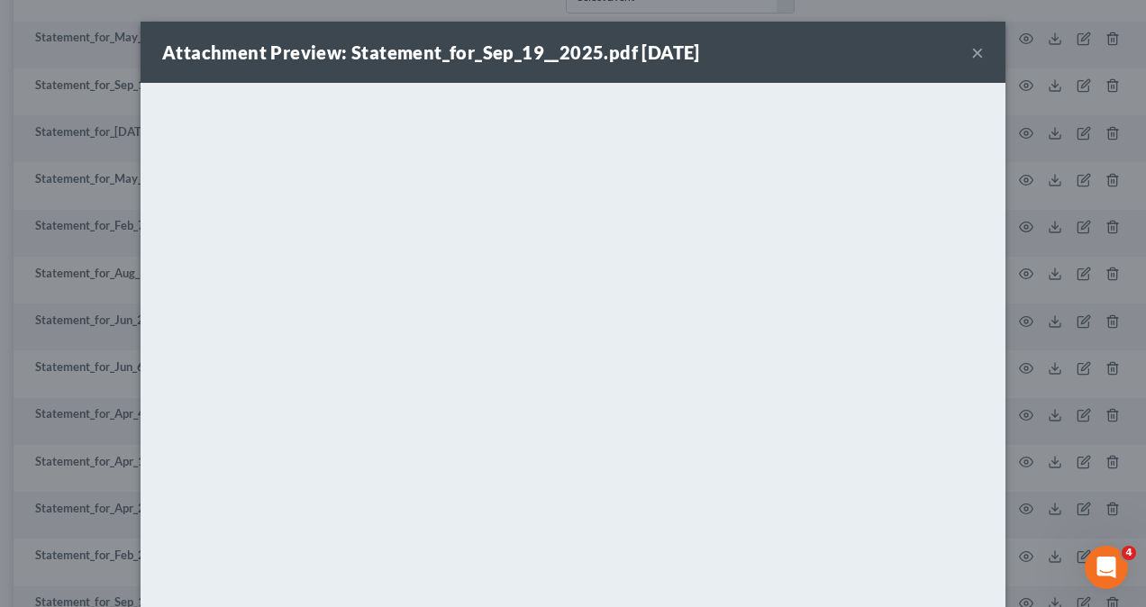
click at [1006, 308] on div "Attachment Preview: Statement_for_Sep_19__2025.pdf [DATE] × <object ng-attr-dat…" at bounding box center [573, 303] width 1146 height 607
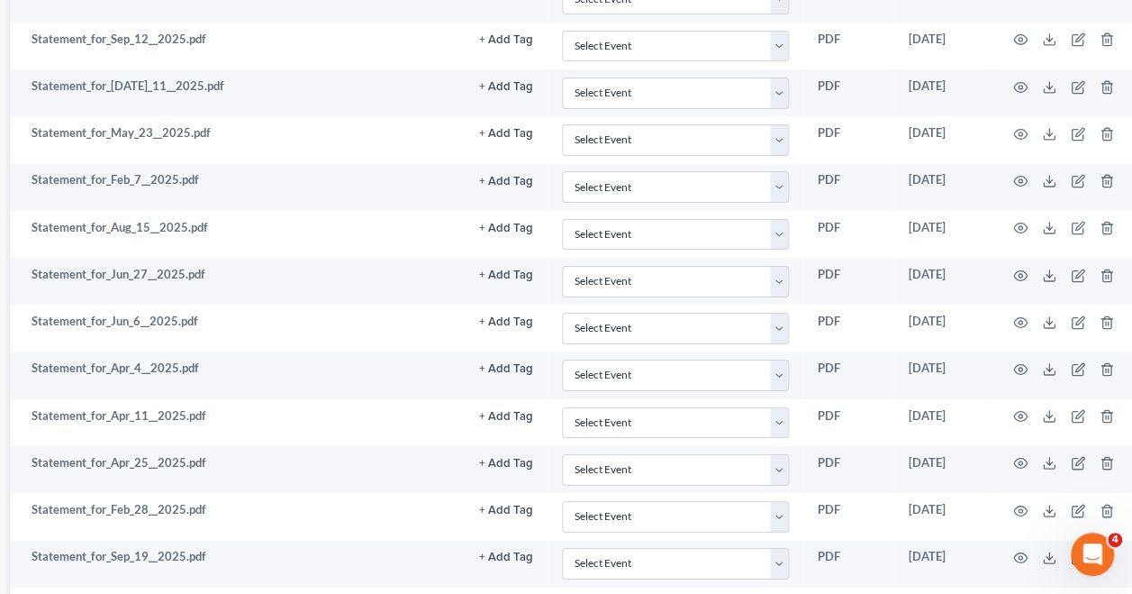
scroll to position [3083, 288]
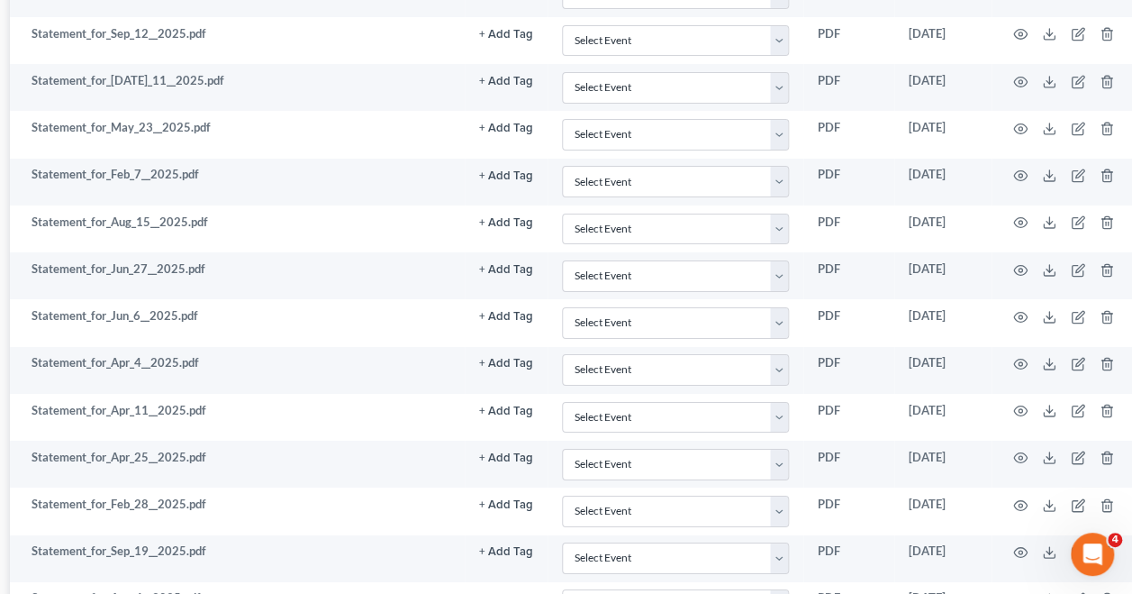
click at [1021, 592] on icon "button" at bounding box center [1020, 599] width 14 height 14
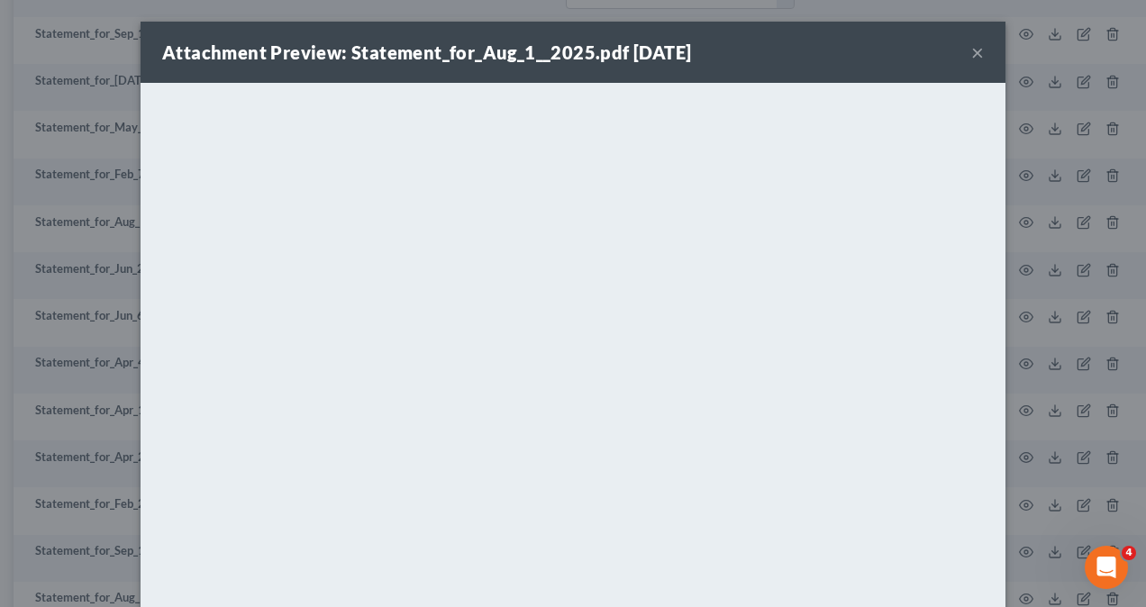
click at [971, 50] on button "×" at bounding box center [977, 52] width 13 height 22
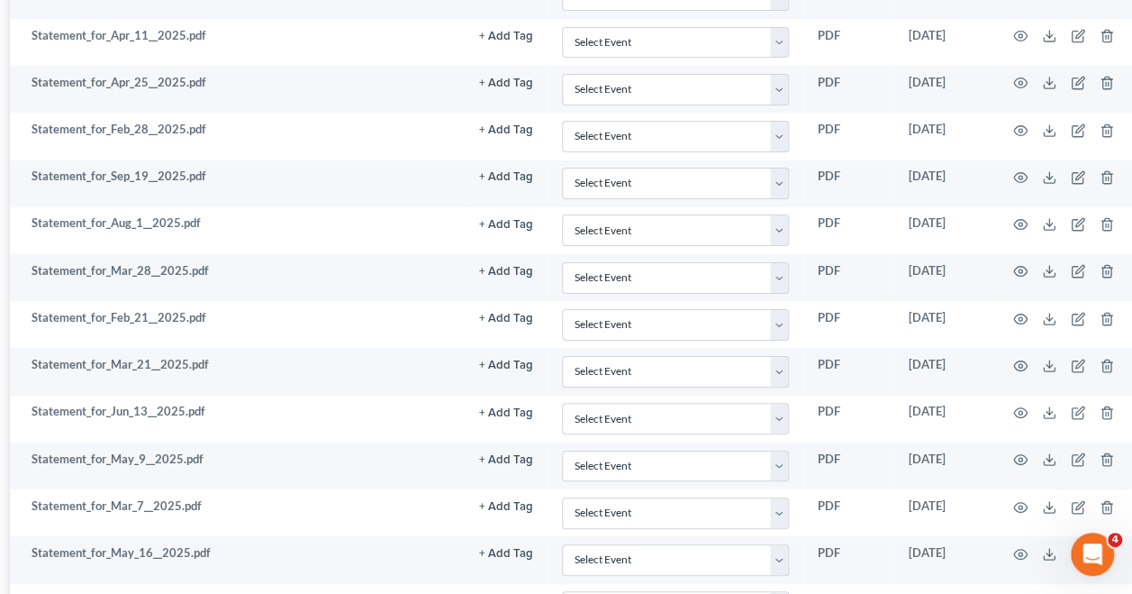
scroll to position [3460, 288]
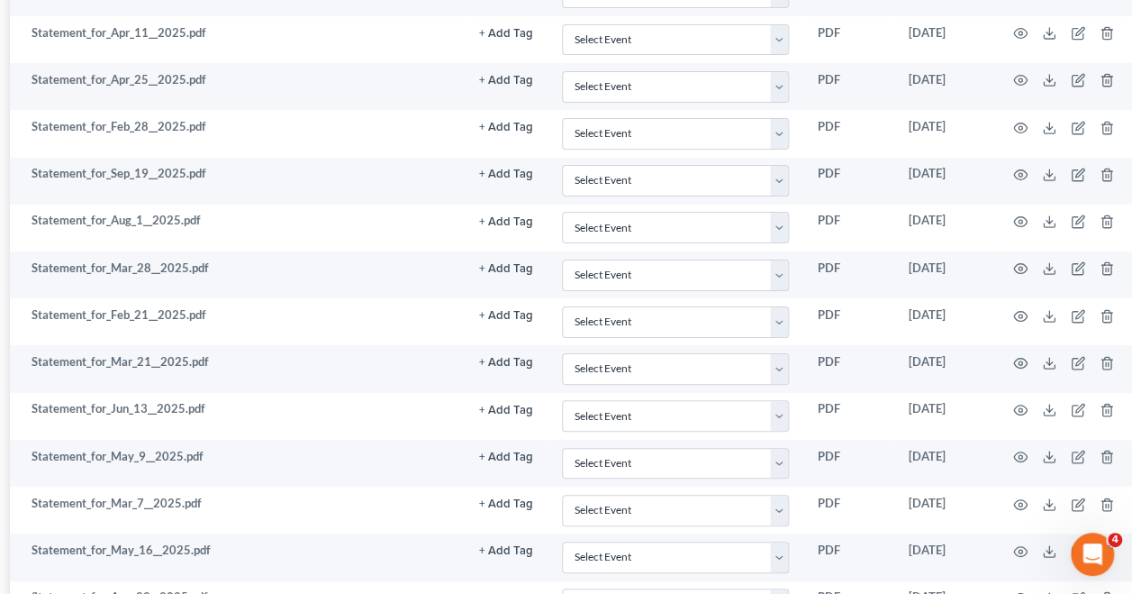
click at [1023, 594] on icon "button" at bounding box center [1020, 599] width 14 height 10
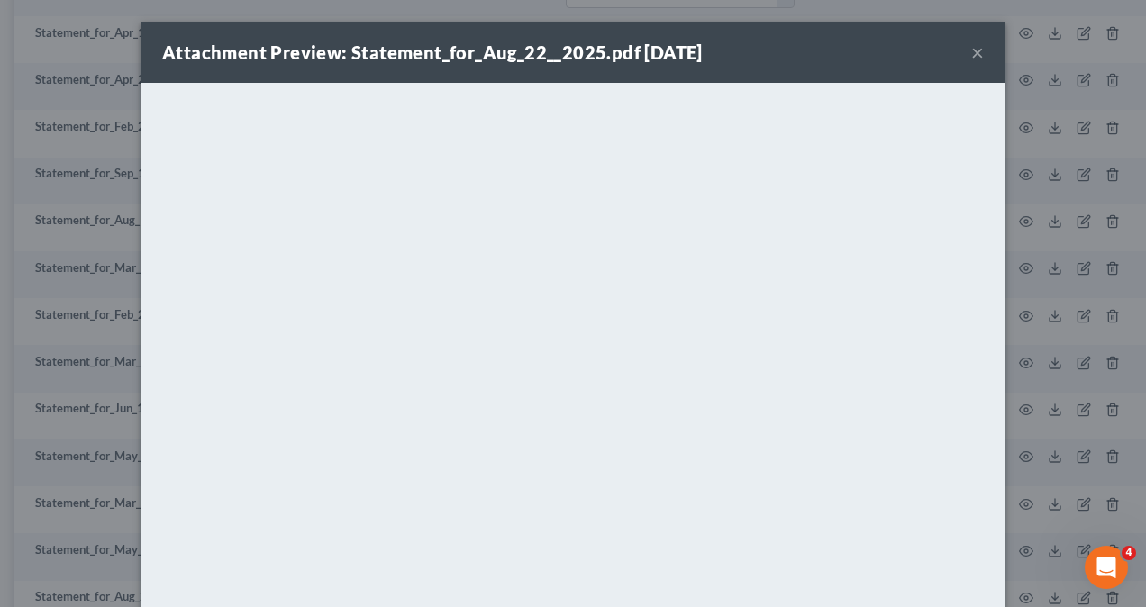
click at [1057, 255] on div "Attachment Preview: Statement_for_Aug_22__2025.pdf [DATE] × <object ng-attr-dat…" at bounding box center [573, 303] width 1146 height 607
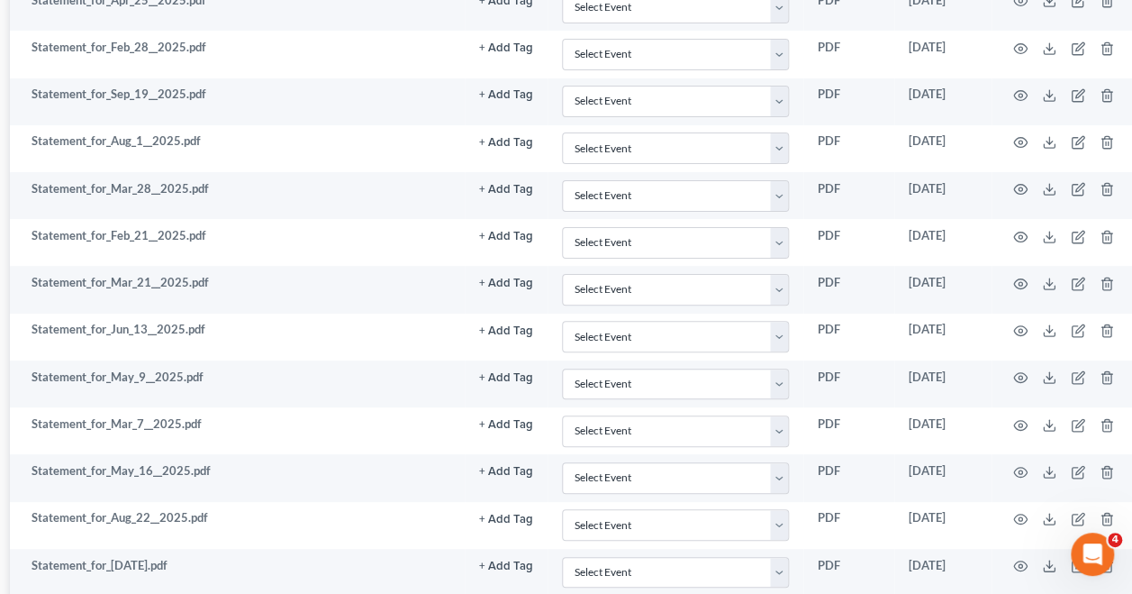
scroll to position [3548, 288]
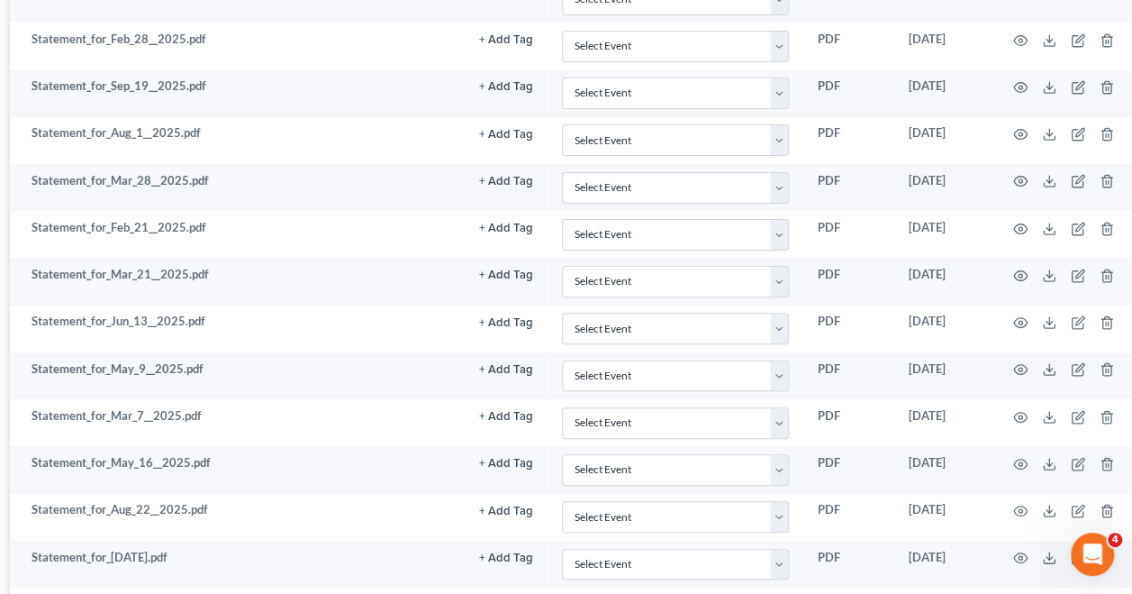
click at [1020, 597] on icon "button" at bounding box center [1020, 604] width 14 height 14
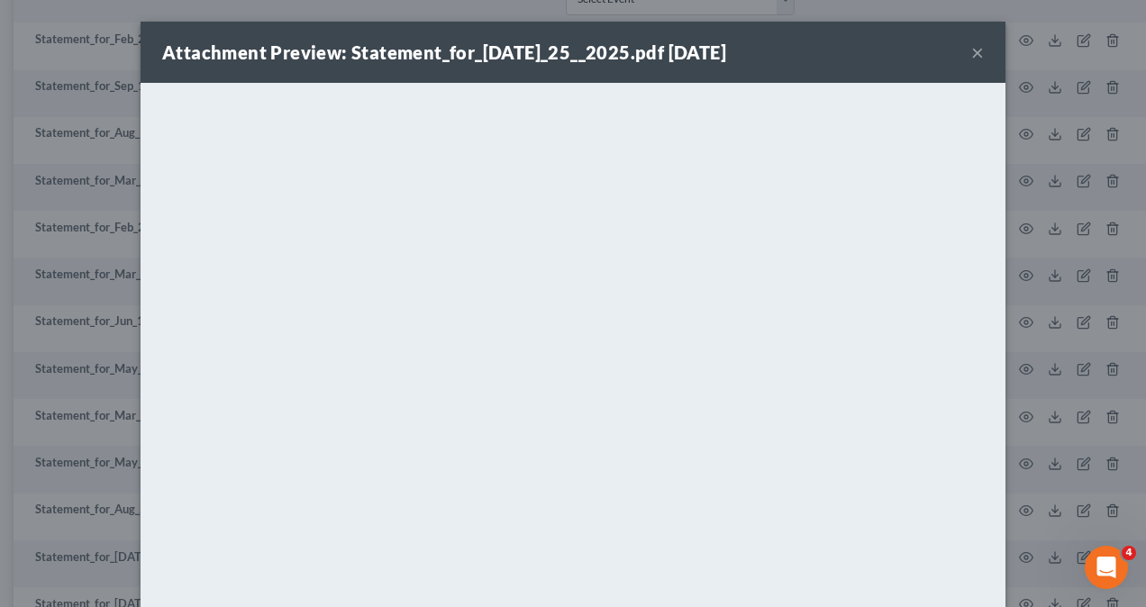
click at [971, 51] on button "×" at bounding box center [977, 52] width 13 height 22
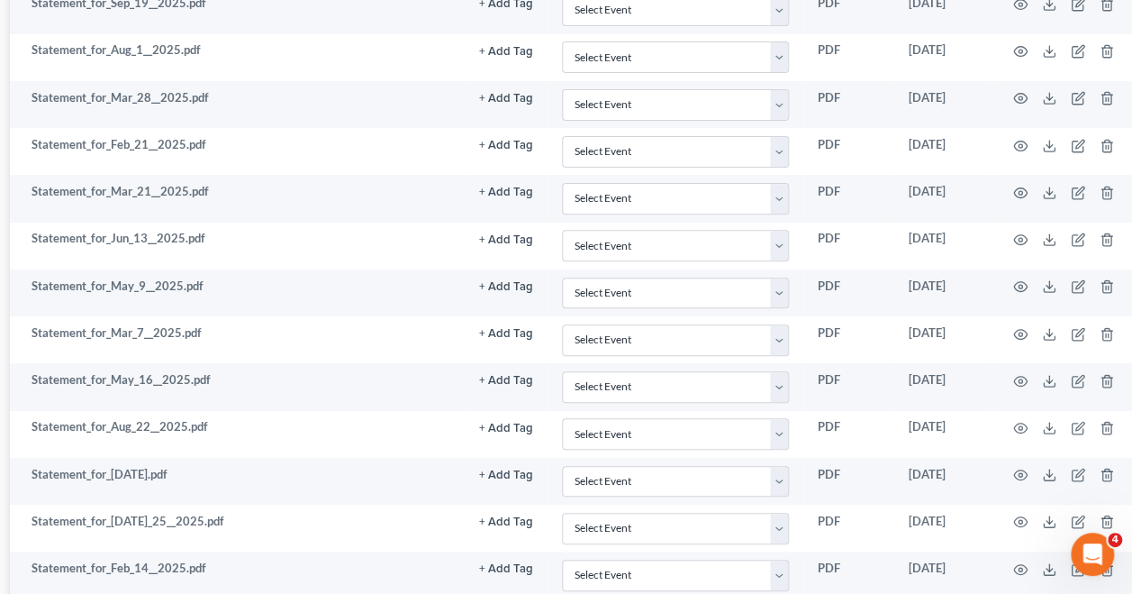
scroll to position [3632, 288]
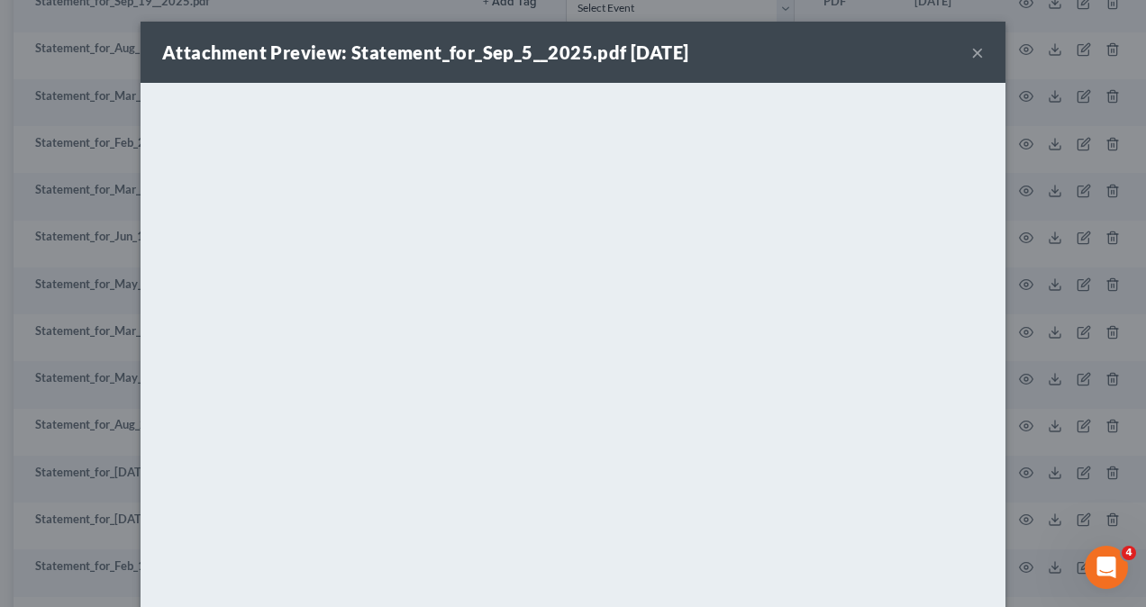
click at [1065, 327] on div "Attachment Preview: Statement_for_Sep_5__2025.pdf [DATE] × <object ng-attr-data…" at bounding box center [573, 303] width 1146 height 607
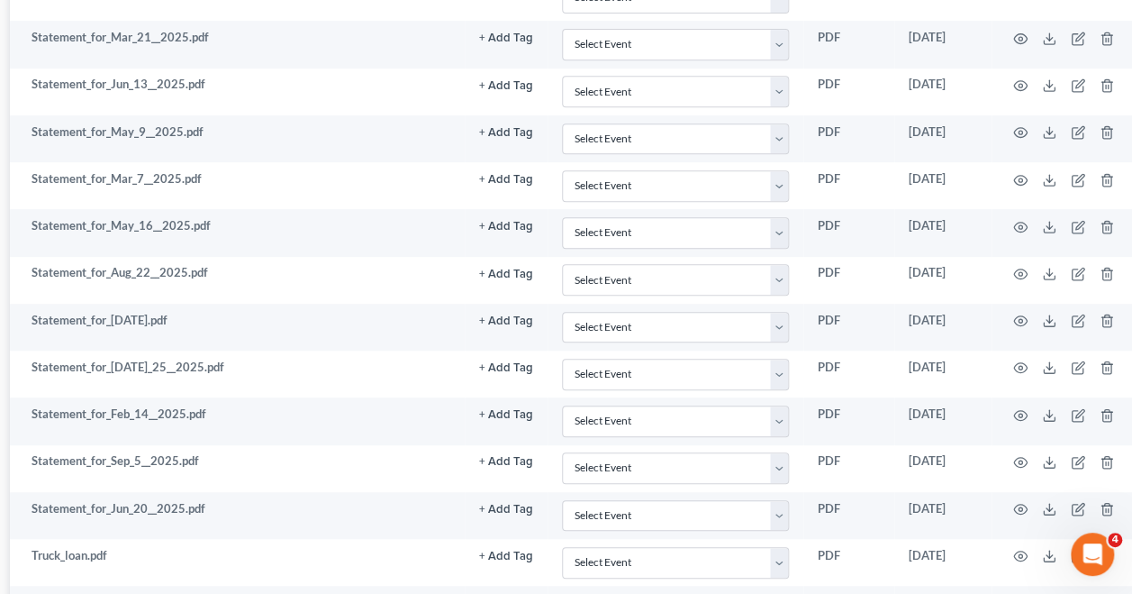
scroll to position [3784, 288]
click at [1013, 599] on icon "button" at bounding box center [1020, 604] width 14 height 10
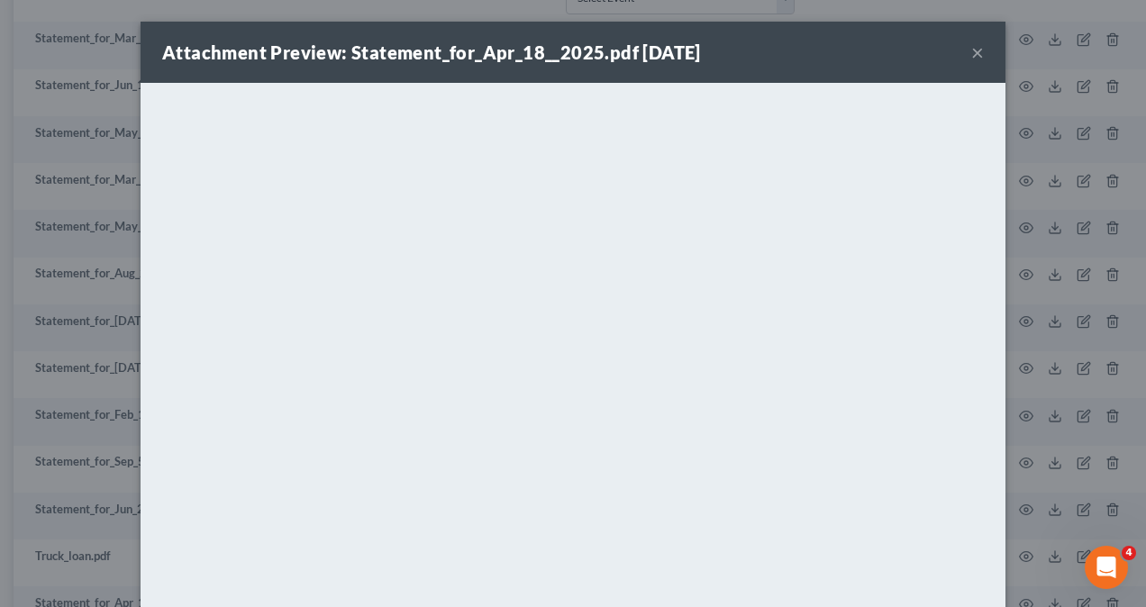
click at [1079, 339] on div "Attachment Preview: Statement_for_Apr_18__2025.pdf [DATE] × <object ng-attr-dat…" at bounding box center [573, 303] width 1146 height 607
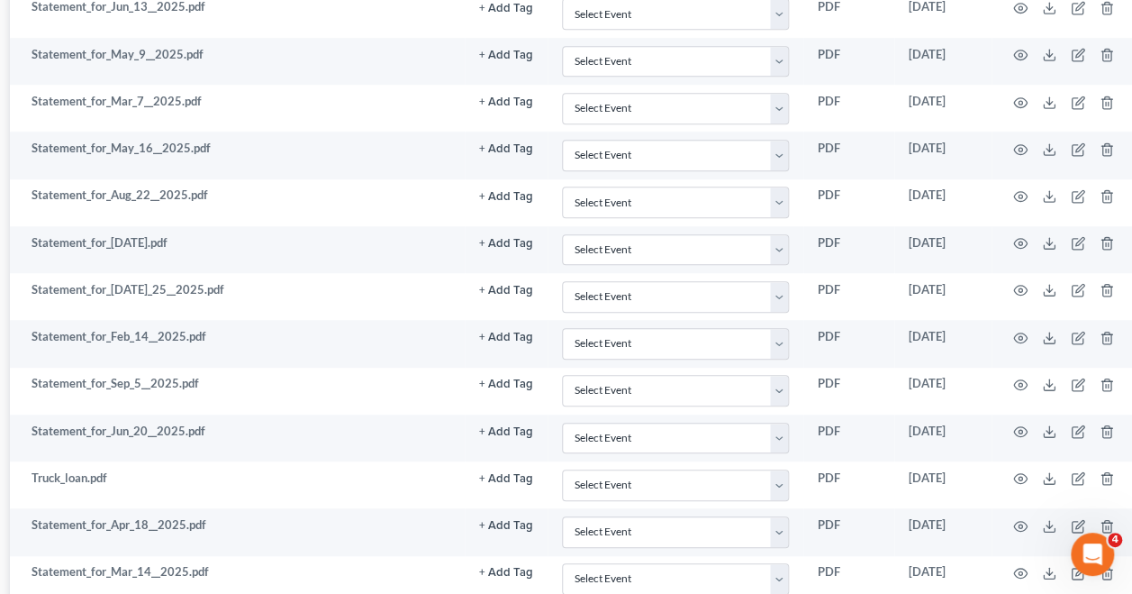
scroll to position [3863, 288]
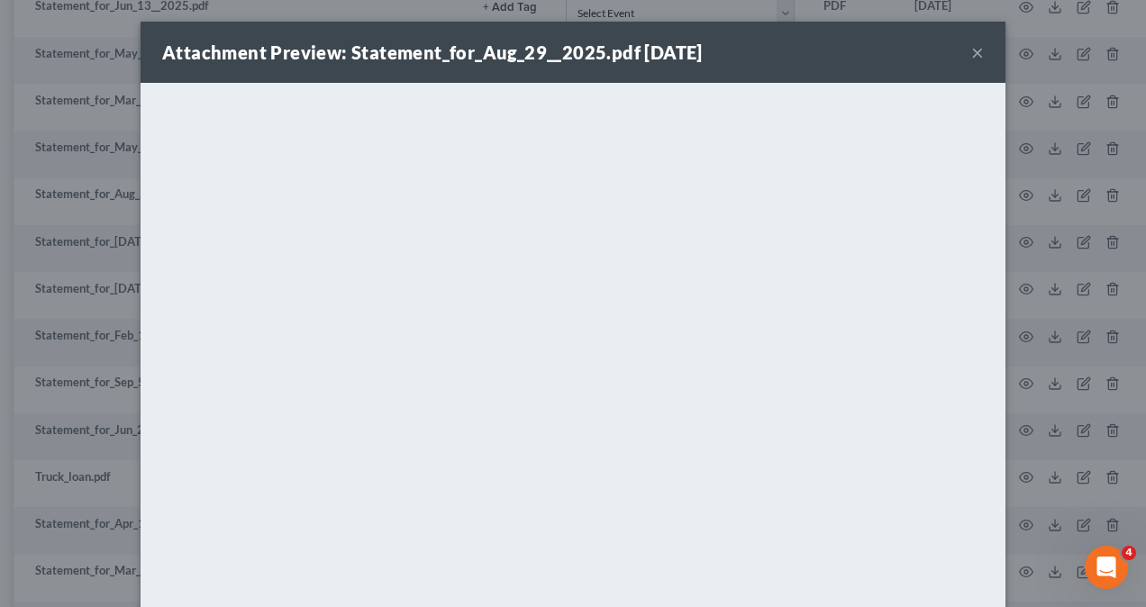
click at [974, 47] on button "×" at bounding box center [977, 52] width 13 height 22
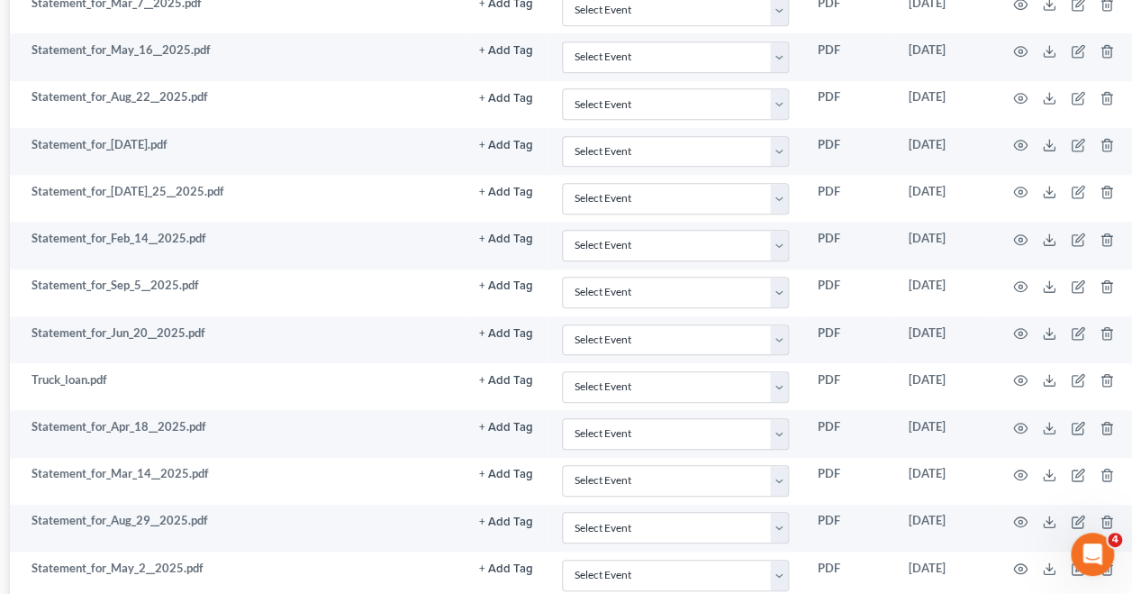
scroll to position [3971, 288]
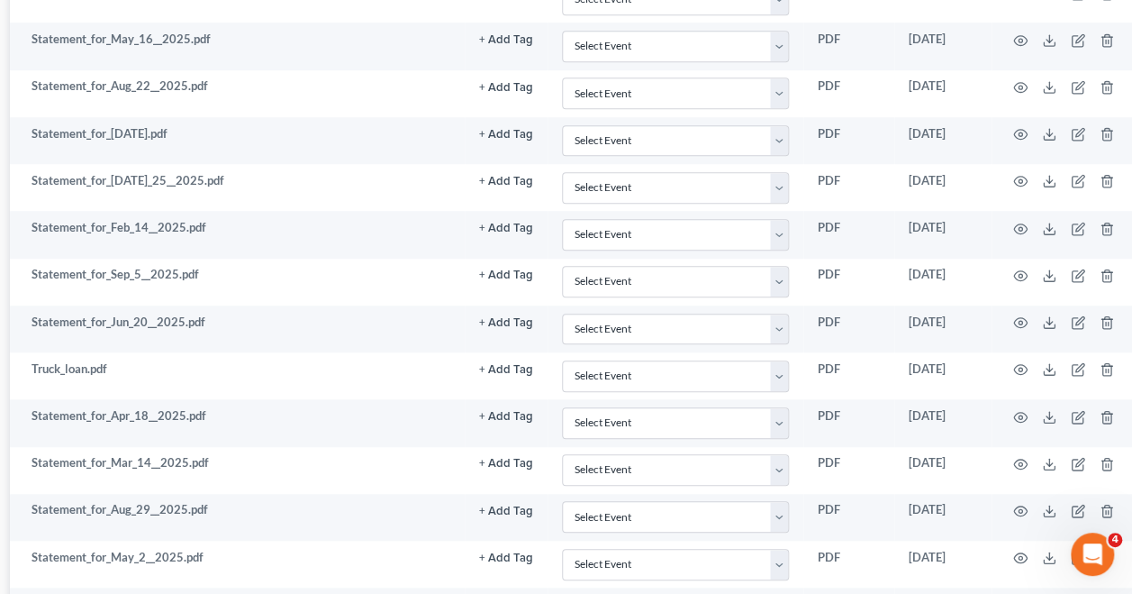
click at [1019, 598] on icon "button" at bounding box center [1020, 605] width 14 height 14
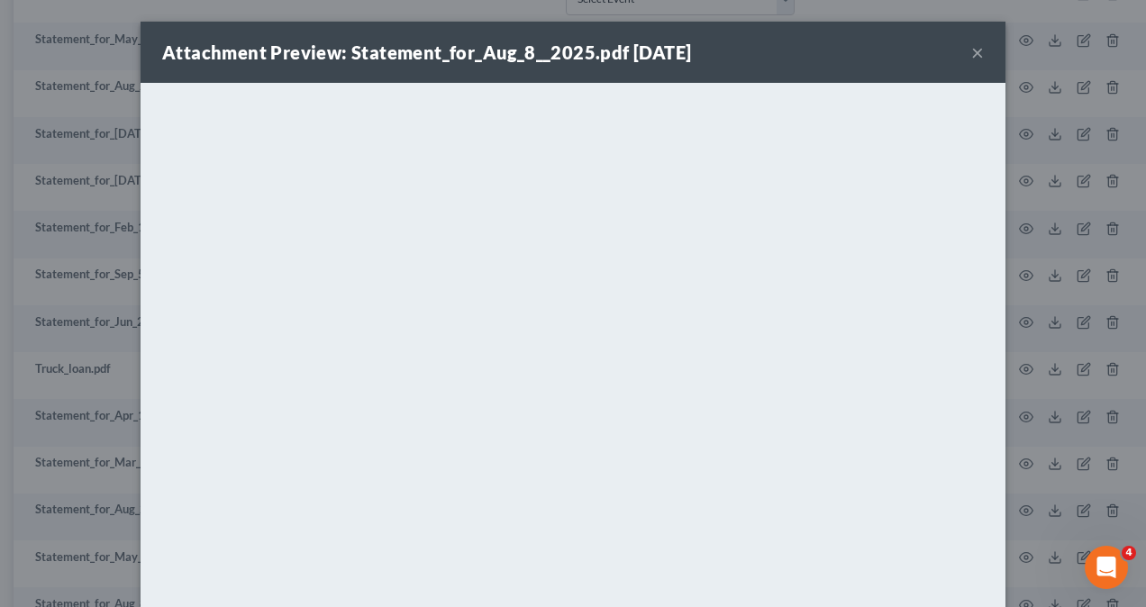
click at [1003, 322] on div "Attachment Preview: Statement_for_Aug_8__2025.pdf [DATE] × <object ng-attr-data…" at bounding box center [573, 303] width 1146 height 607
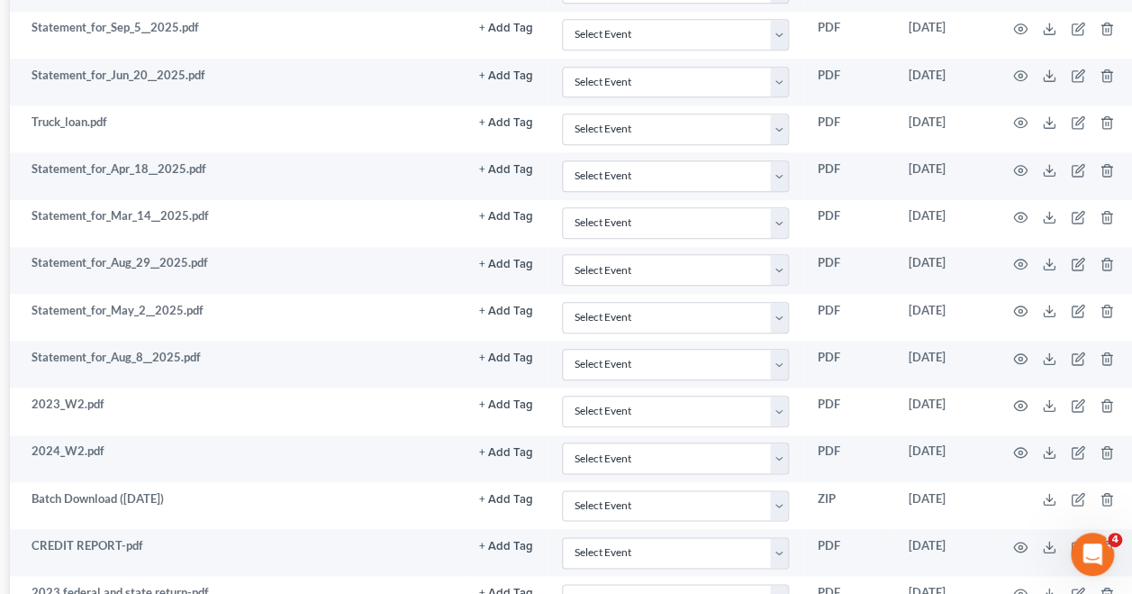
scroll to position [4229, 288]
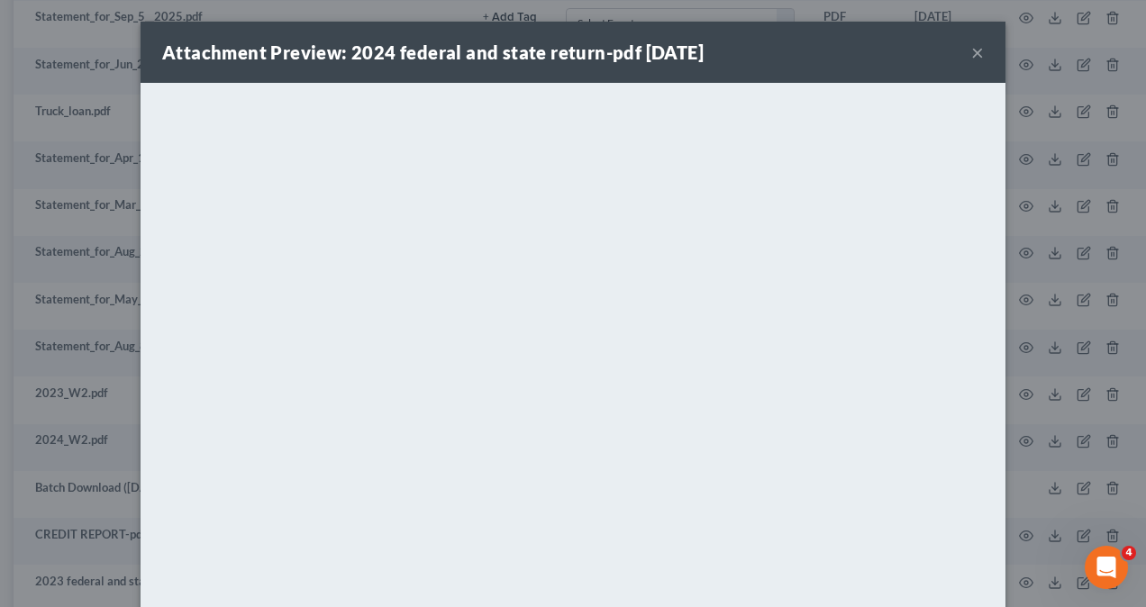
click at [1070, 182] on div "Attachment Preview: 2024 federal and state return-pdf [DATE] × <object ng-attr-…" at bounding box center [573, 303] width 1146 height 607
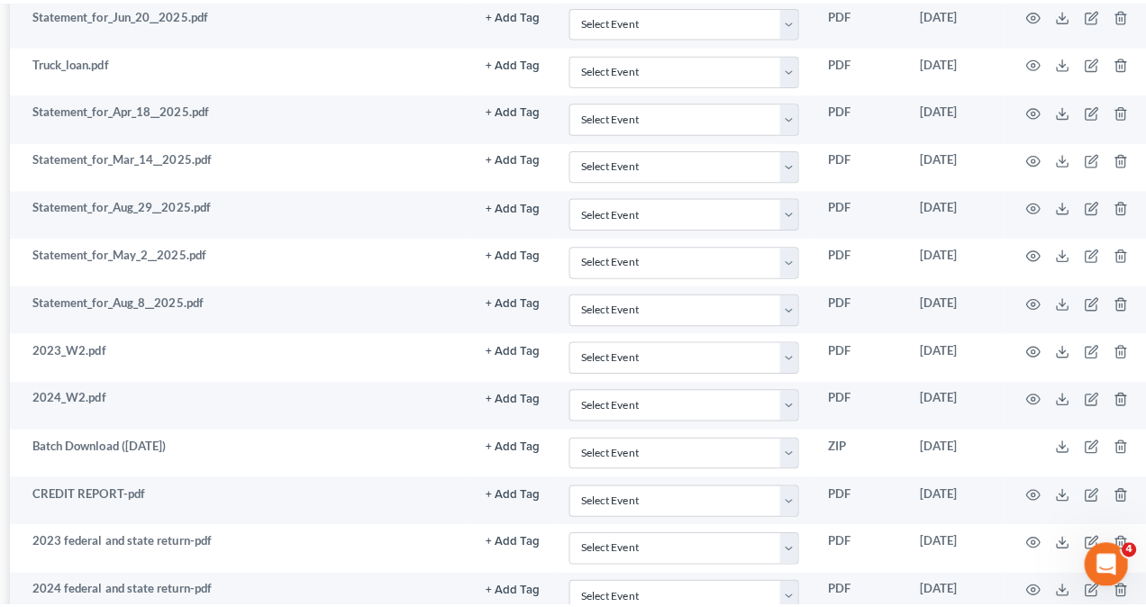
scroll to position [4296, 288]
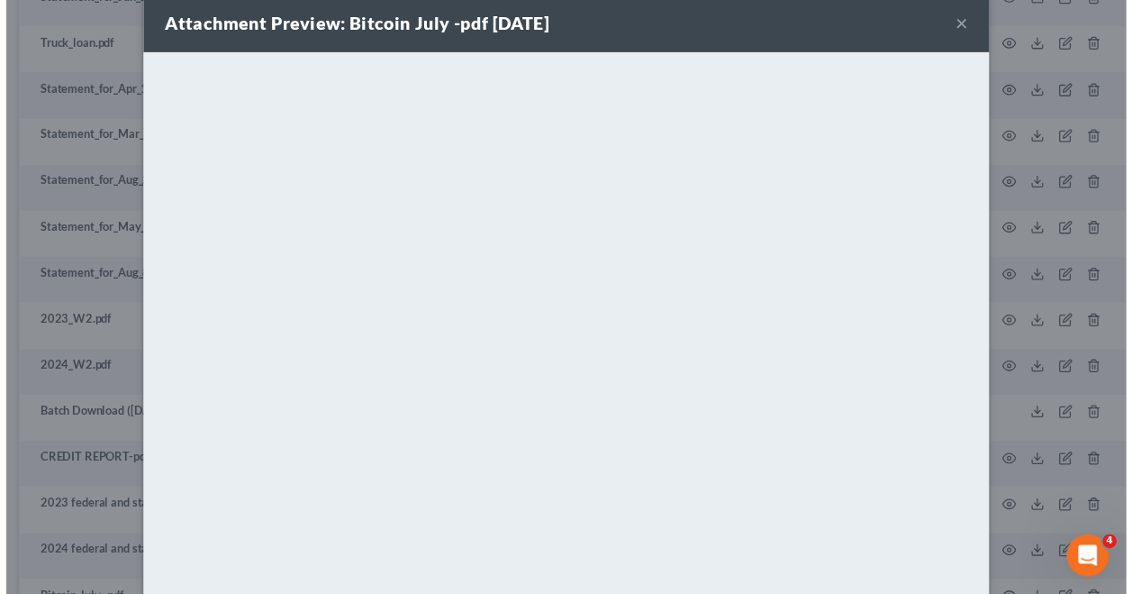
scroll to position [31, 0]
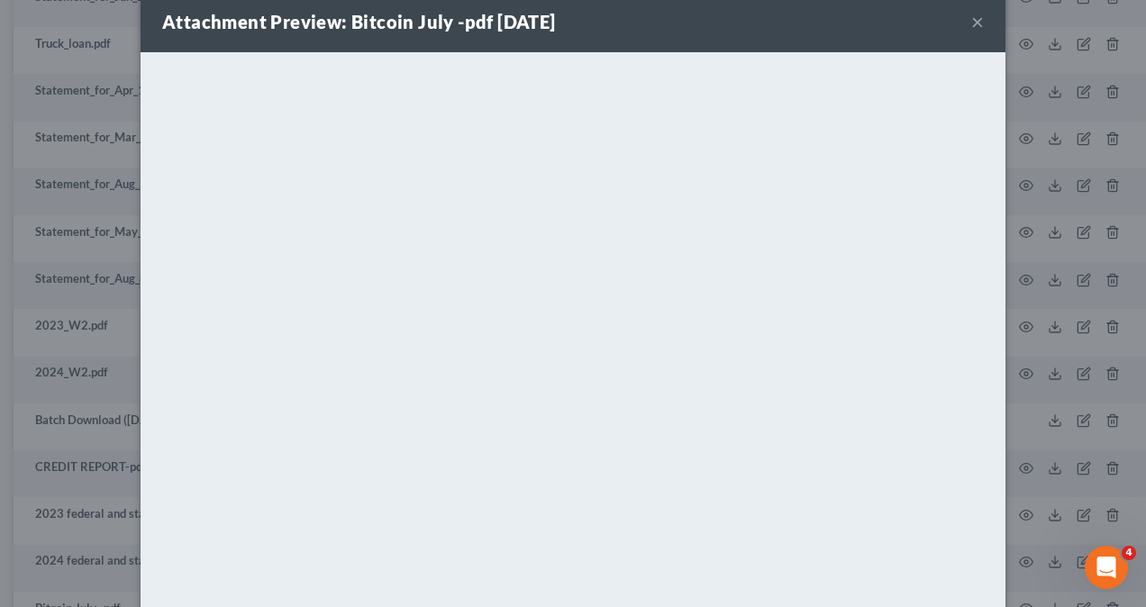
click at [971, 23] on button "×" at bounding box center [977, 22] width 13 height 22
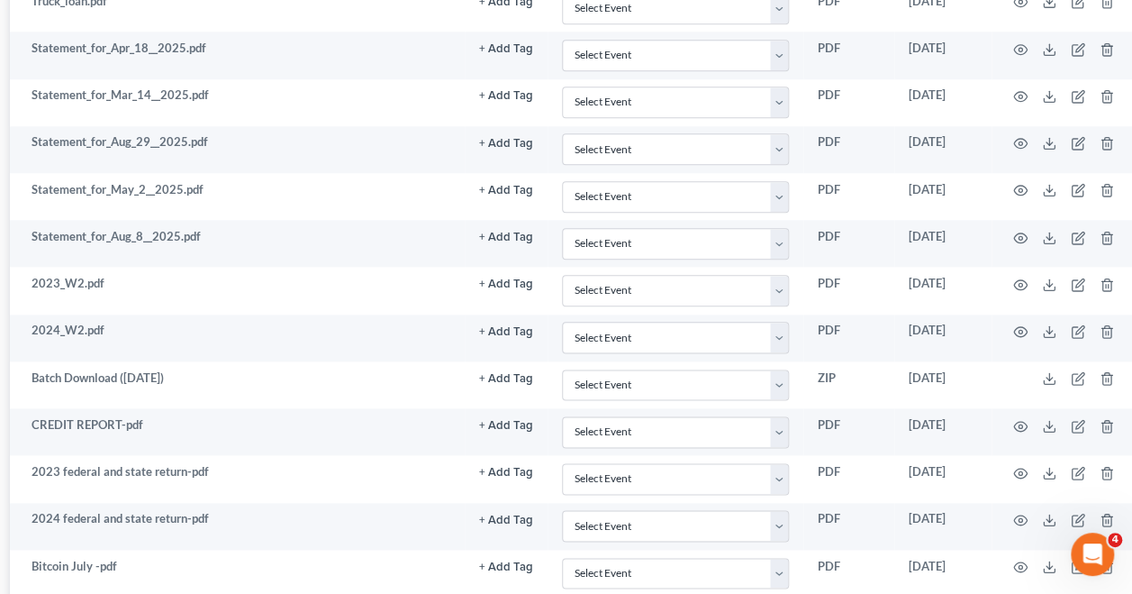
scroll to position [4341, 288]
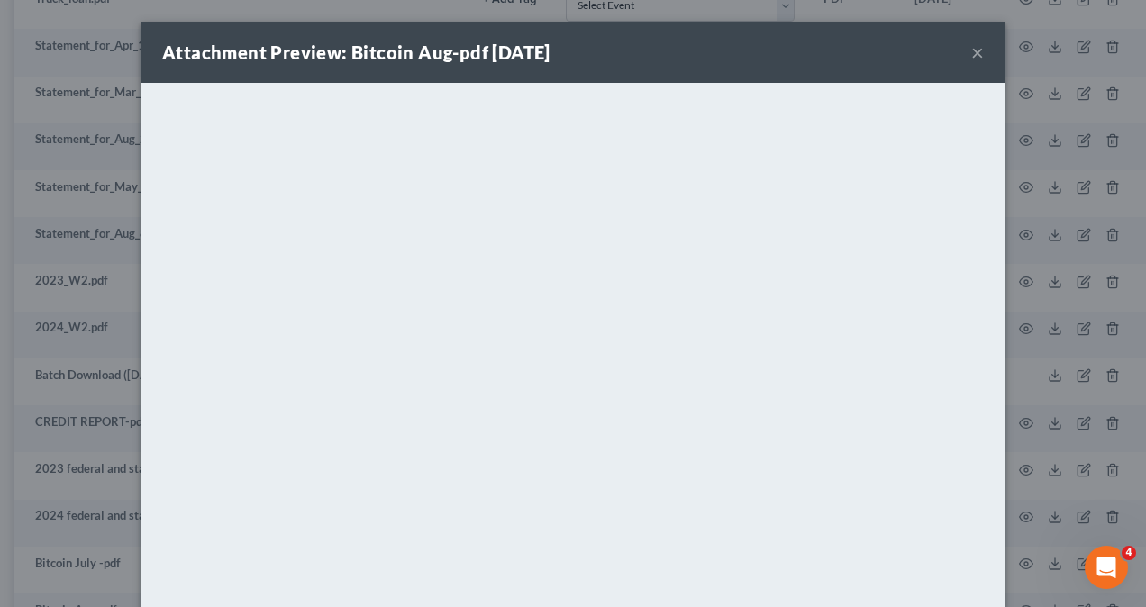
click at [971, 47] on button "×" at bounding box center [977, 52] width 13 height 22
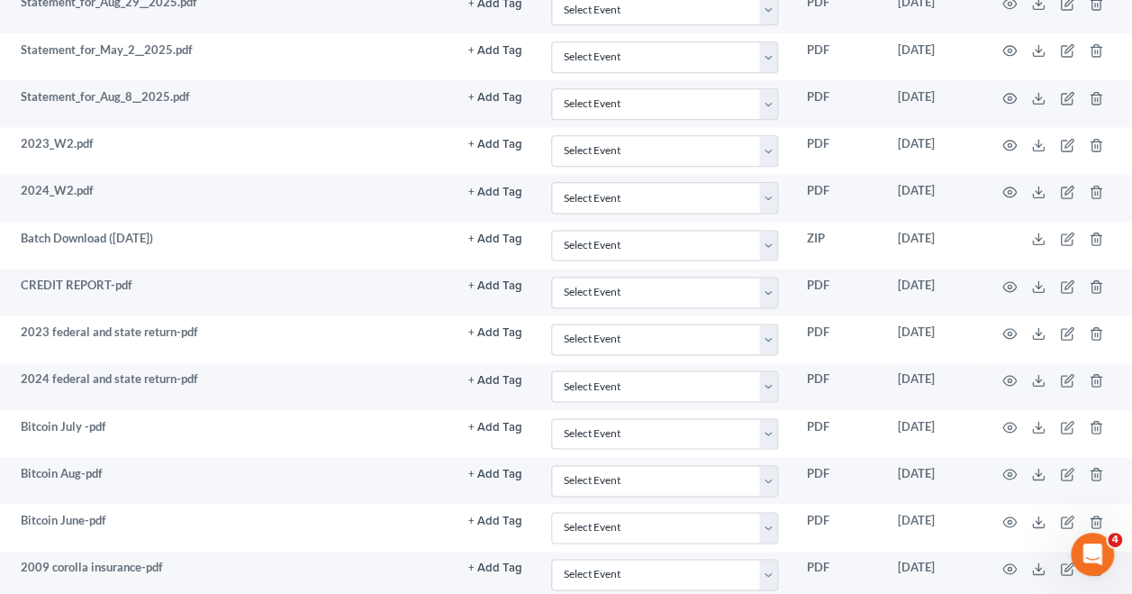
scroll to position [4483, 299]
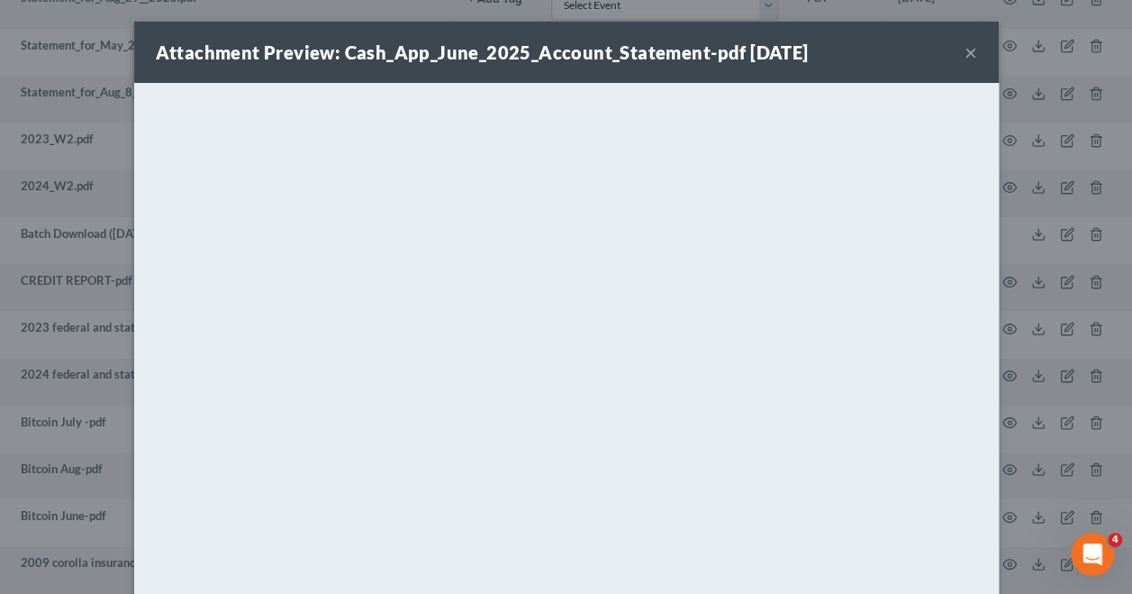
scroll to position [4483, 288]
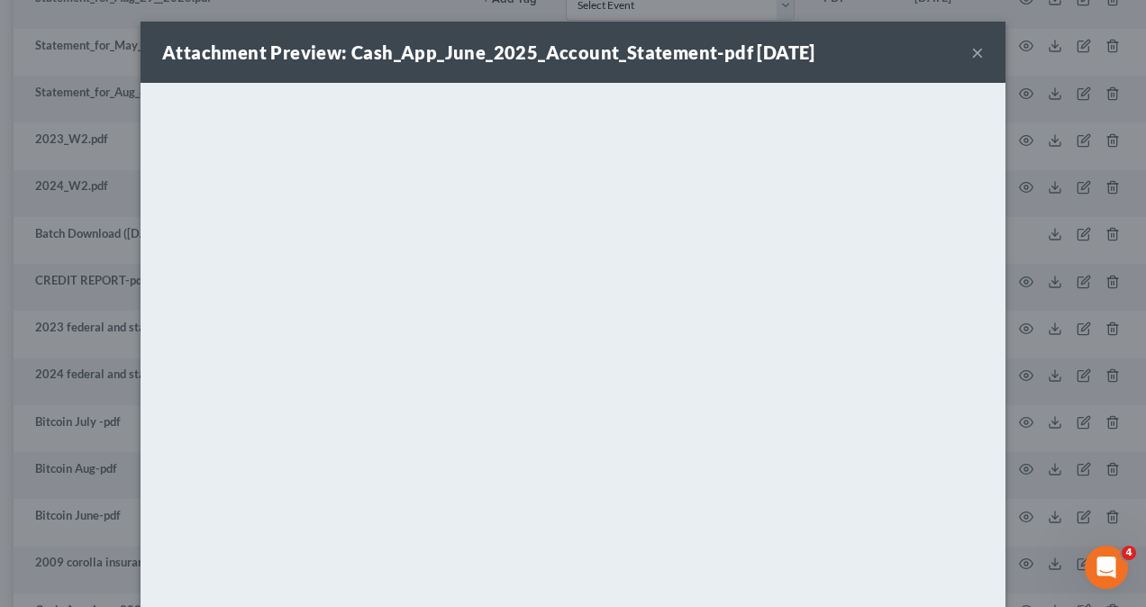
click at [1018, 458] on div "Attachment Preview: Cash_App_June_2025_Account_Statement-pdf [DATE] × <object n…" at bounding box center [573, 303] width 1146 height 607
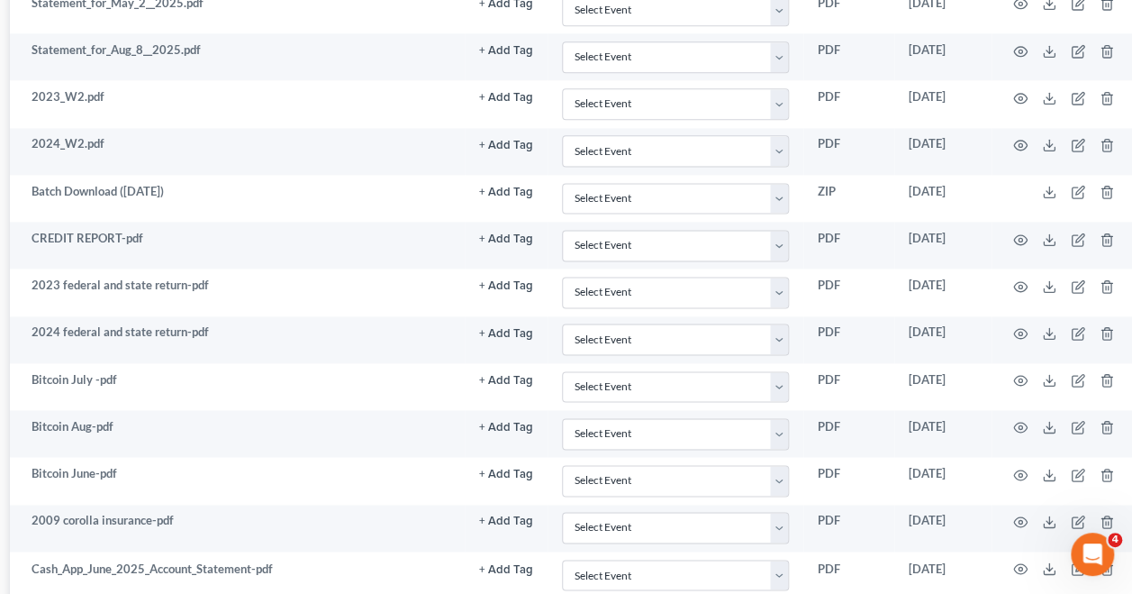
scroll to position [4524, 288]
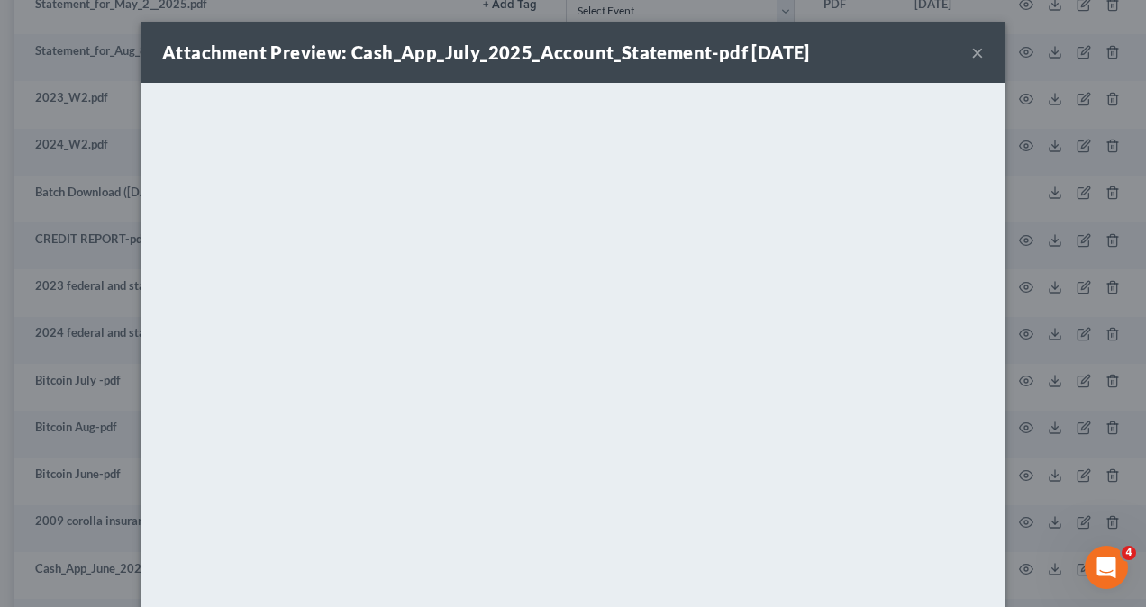
click at [971, 57] on button "×" at bounding box center [977, 52] width 13 height 22
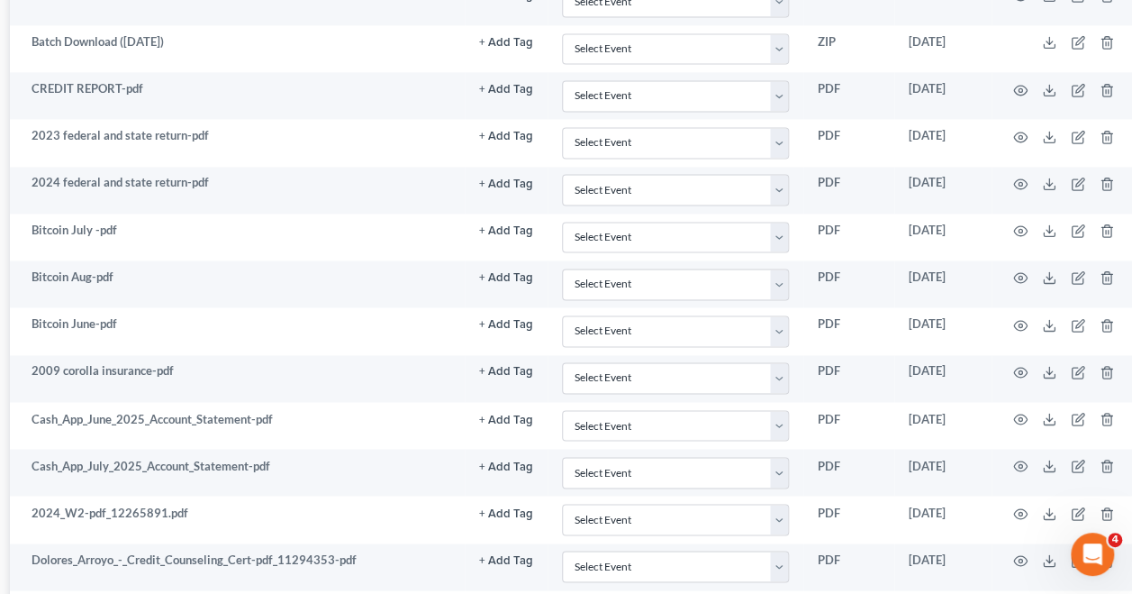
scroll to position [4675, 288]
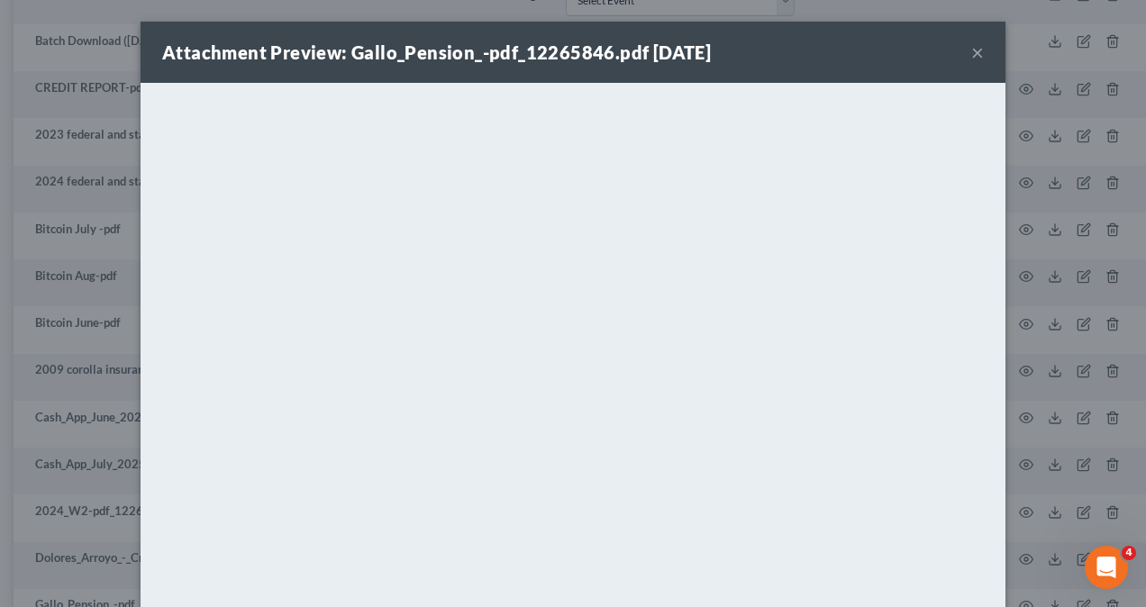
click at [1038, 204] on div "Attachment Preview: Gallo_Pension_-pdf_12265846.pdf [DATE] × <object ng-attr-da…" at bounding box center [573, 303] width 1146 height 607
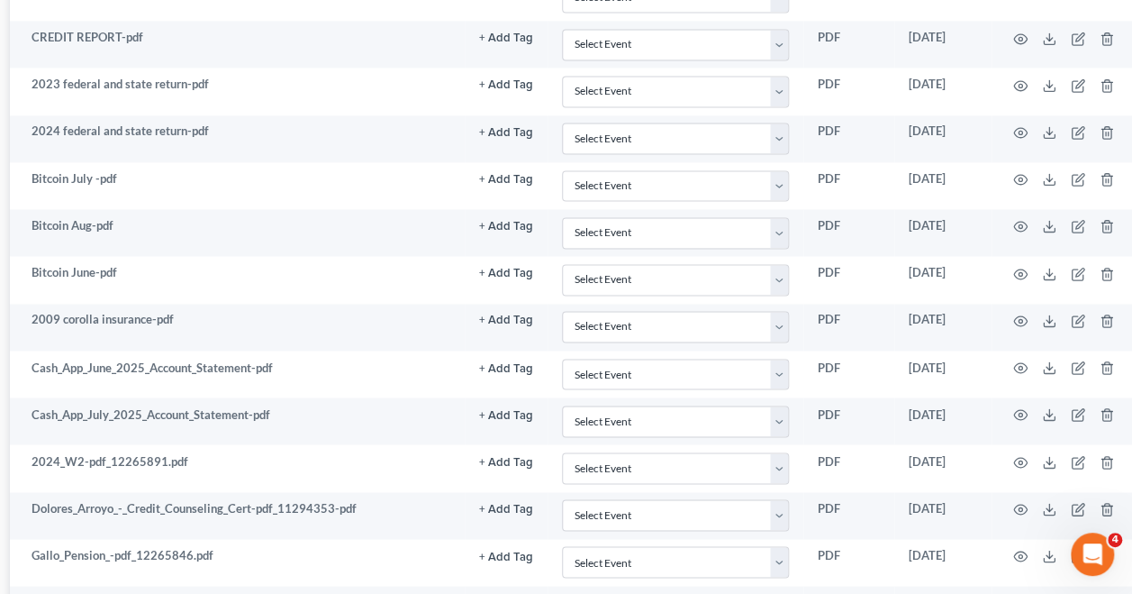
scroll to position [4715, 288]
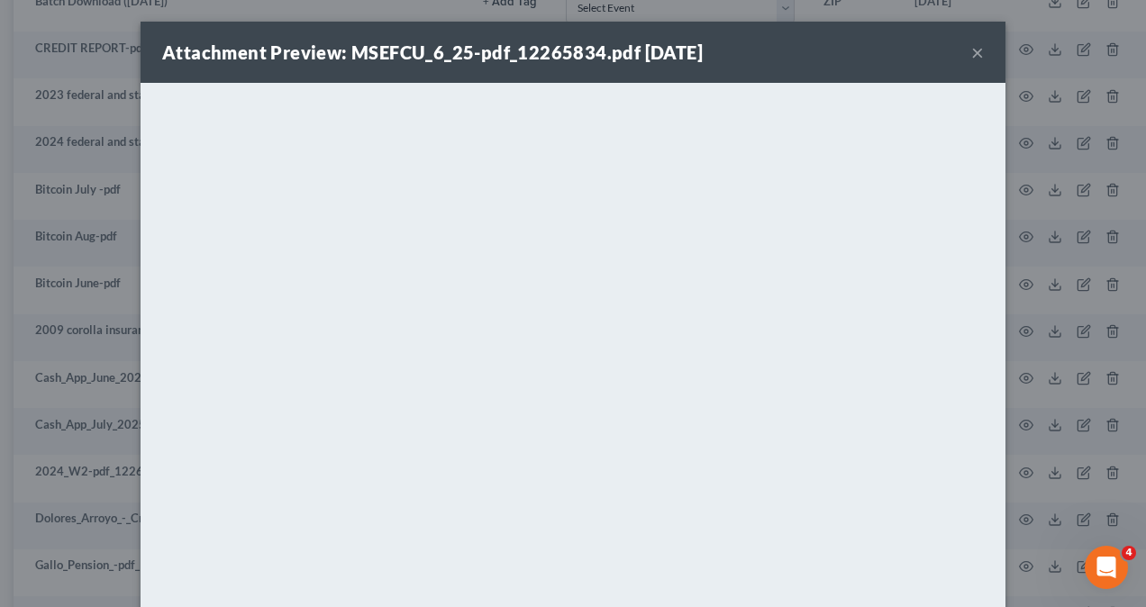
click at [1085, 343] on div "Attachment Preview: MSEFCU_6_25-pdf_12265834.pdf [DATE] × <object ng-attr-data=…" at bounding box center [573, 303] width 1146 height 607
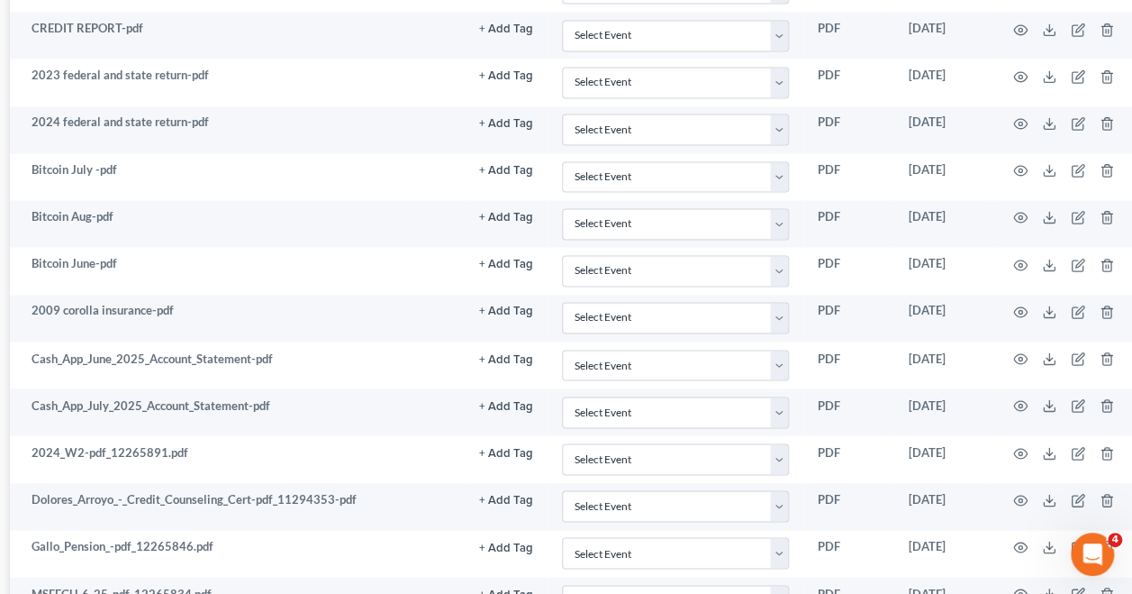
scroll to position [4752, 288]
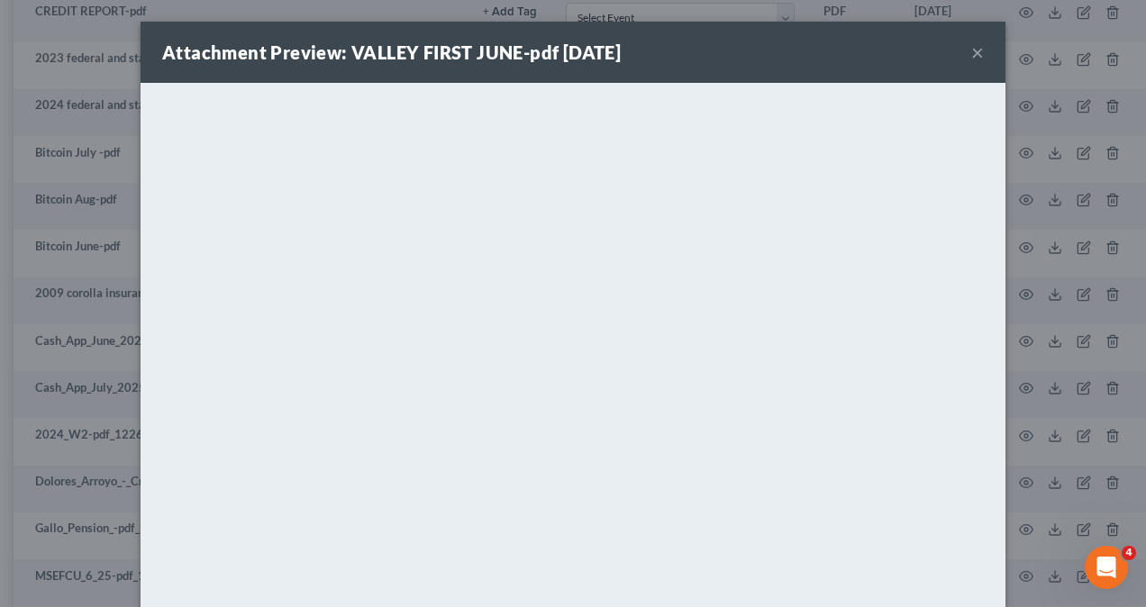
click at [1058, 346] on div "Attachment Preview: VALLEY FIRST JUNE-pdf [DATE] × <object ng-attr-data='[URL][…" at bounding box center [573, 303] width 1146 height 607
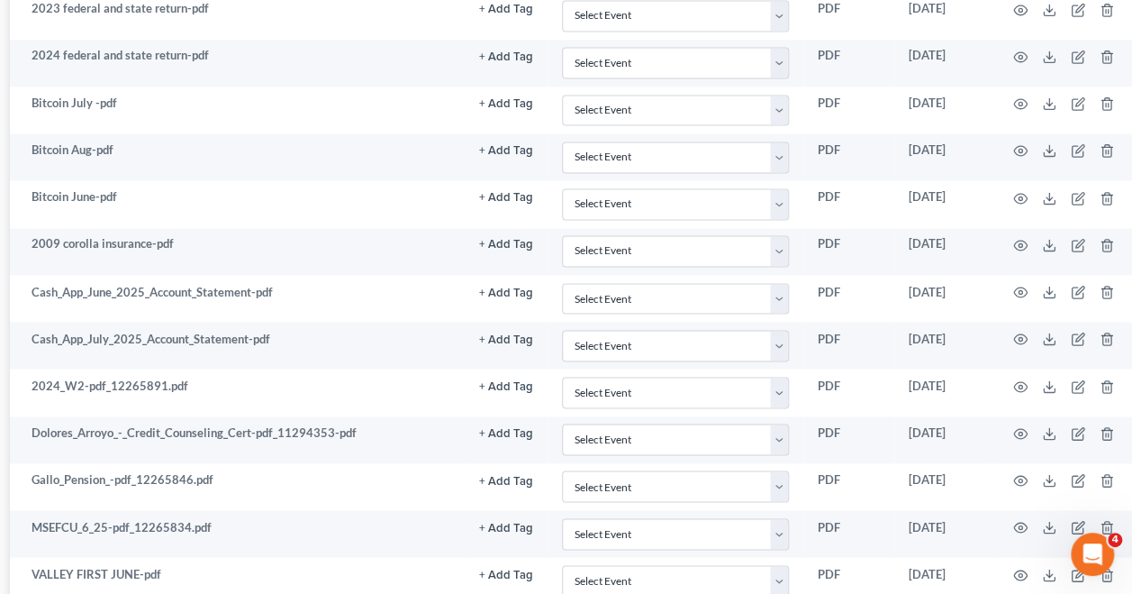
scroll to position [4812, 288]
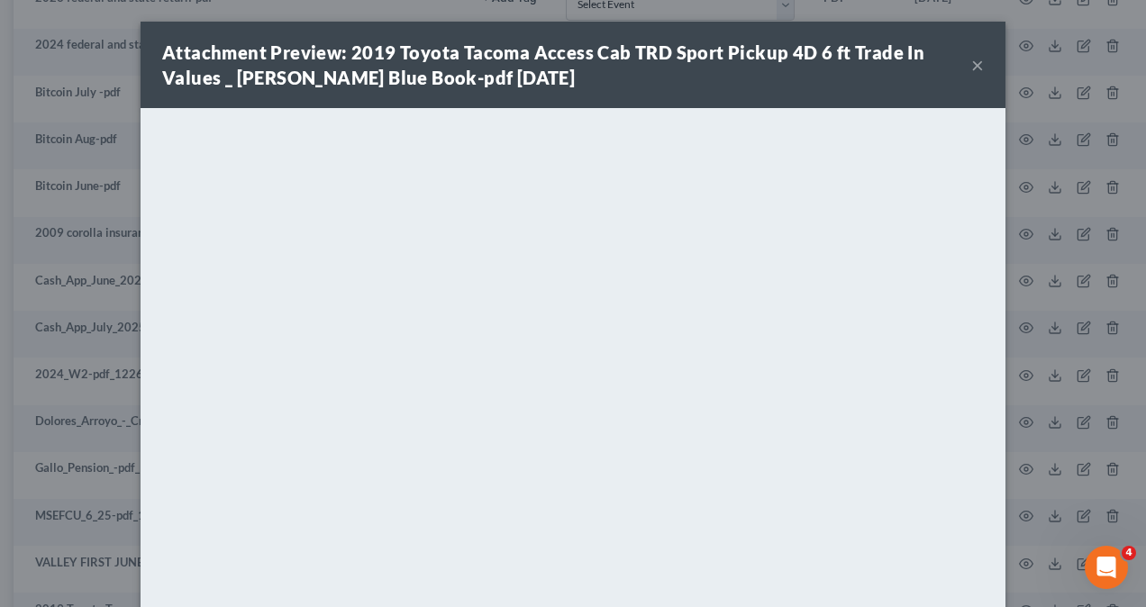
click at [1058, 274] on div "Attachment Preview: 2019 Toyota Tacoma Access Cab TRD Sport Pickup 4D 6 ft Trad…" at bounding box center [573, 303] width 1146 height 607
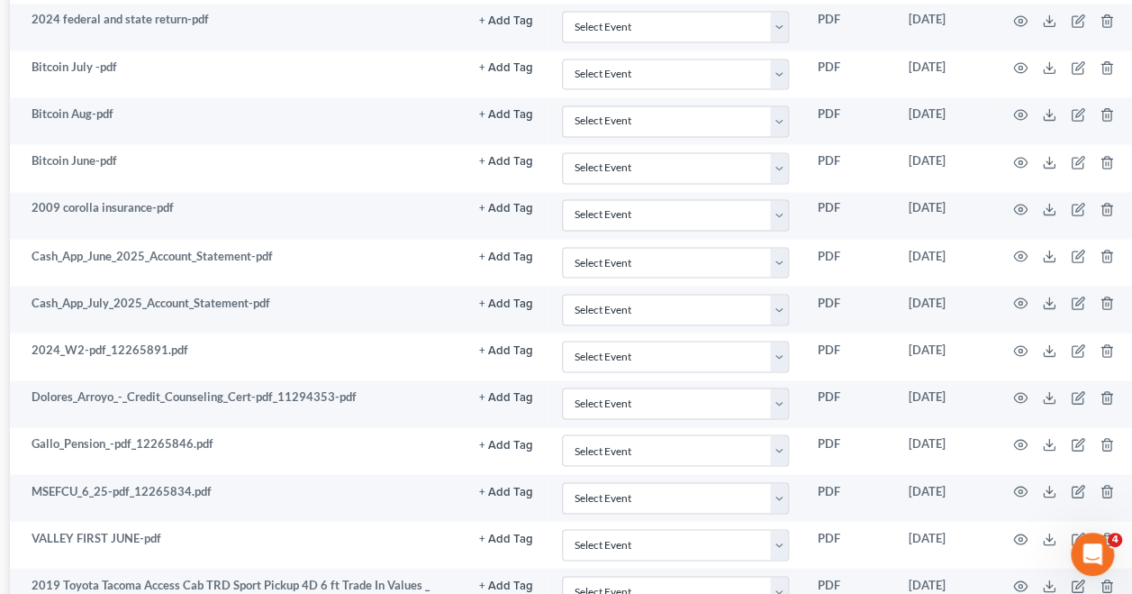
scroll to position [4852, 288]
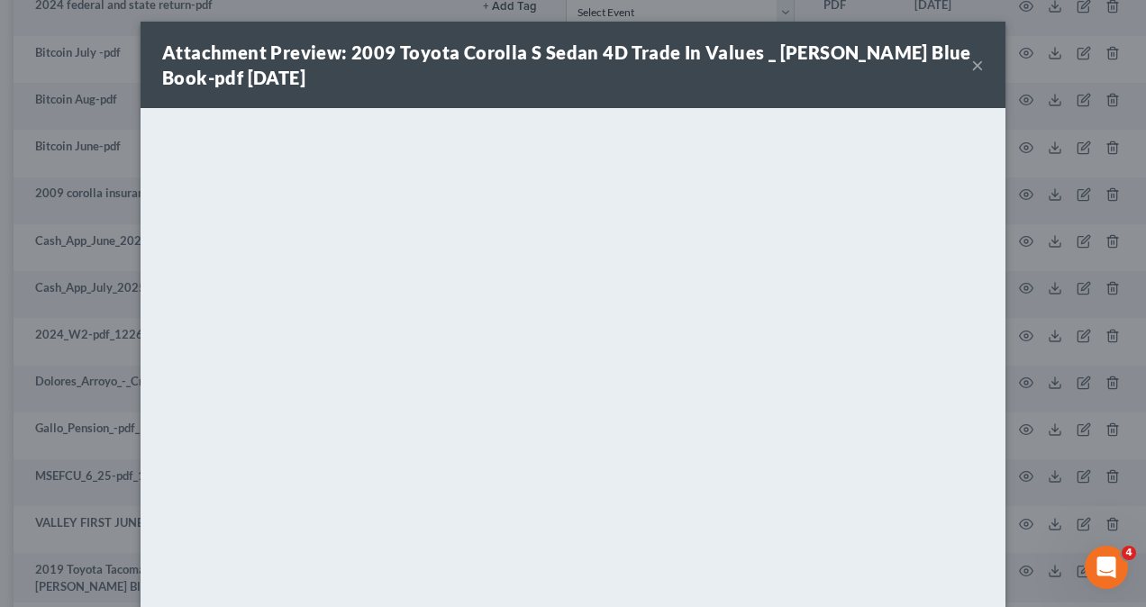
click at [1067, 216] on div "Attachment Preview: 2009 Toyota Corolla S Sedan 4D Trade In Values _ [PERSON_NA…" at bounding box center [573, 303] width 1146 height 607
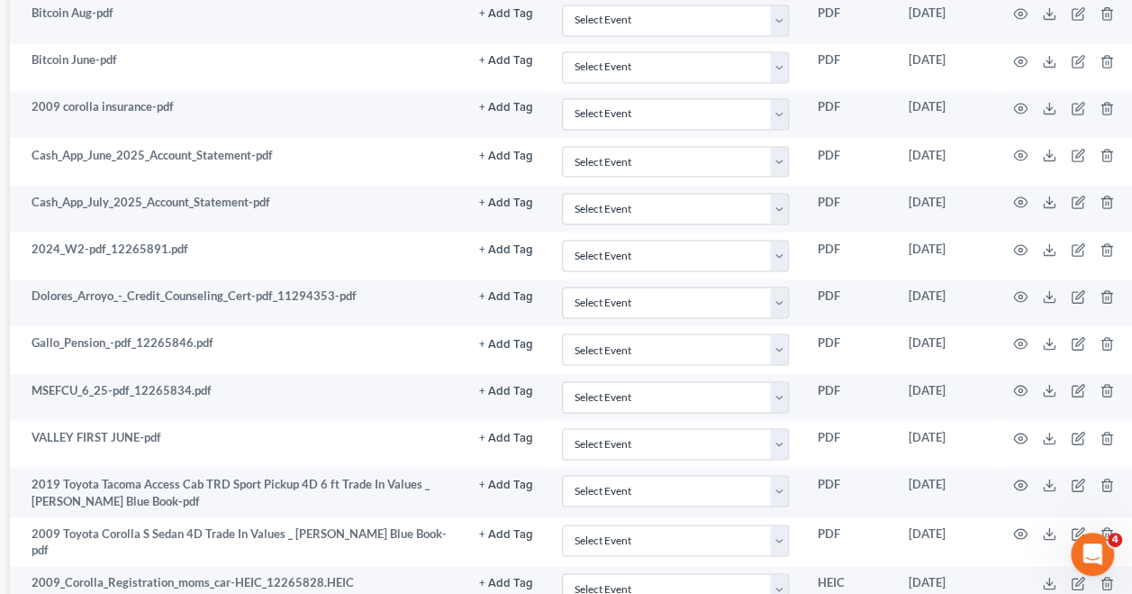
scroll to position [4945, 288]
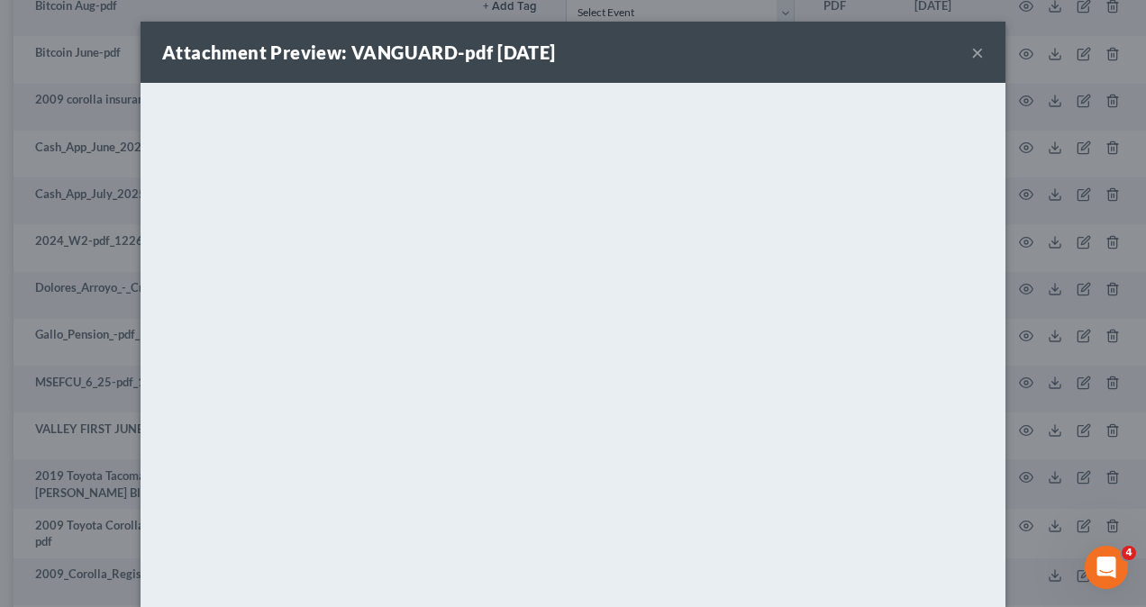
click at [1047, 374] on div "Attachment Preview: VANGUARD-pdf [DATE] × <object ng-attr-data='[URL][DOMAIN_NA…" at bounding box center [573, 303] width 1146 height 607
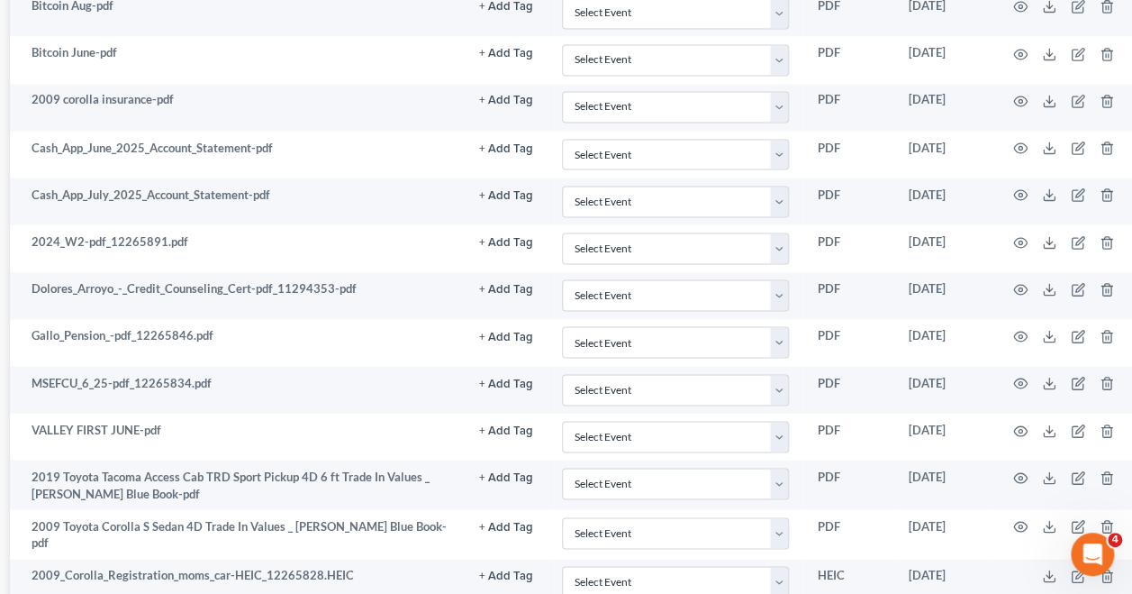
click at [941, 459] on td "[DATE]" at bounding box center [942, 484] width 97 height 50
drag, startPoint x: 124, startPoint y: 554, endPoint x: 34, endPoint y: 552, distance: 90.1
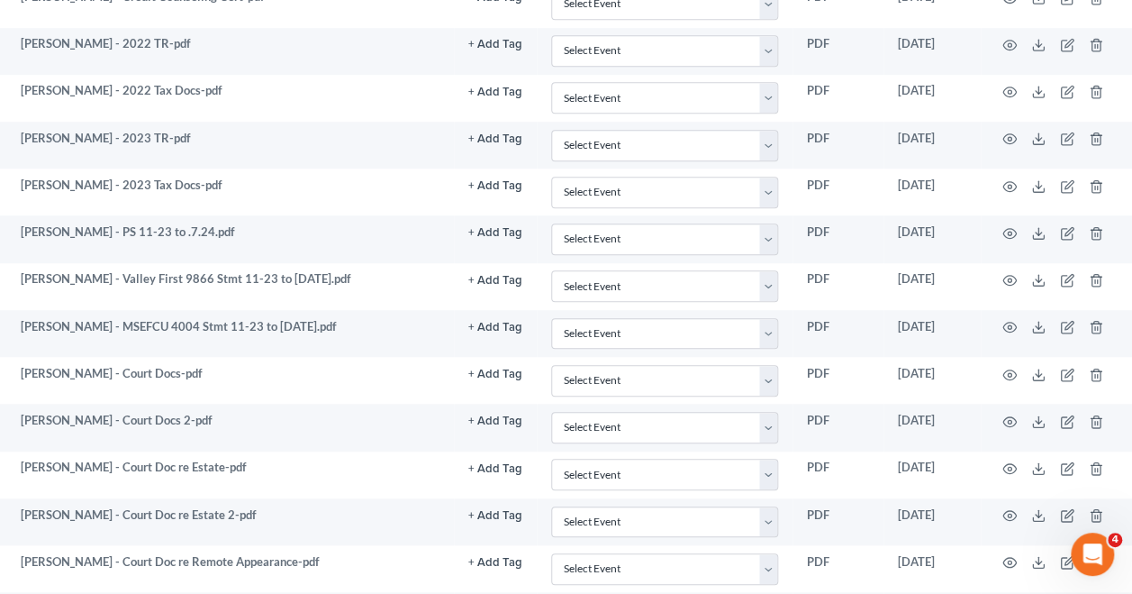
scroll to position [581, 299]
click at [1011, 224] on icon "button" at bounding box center [1009, 231] width 14 height 14
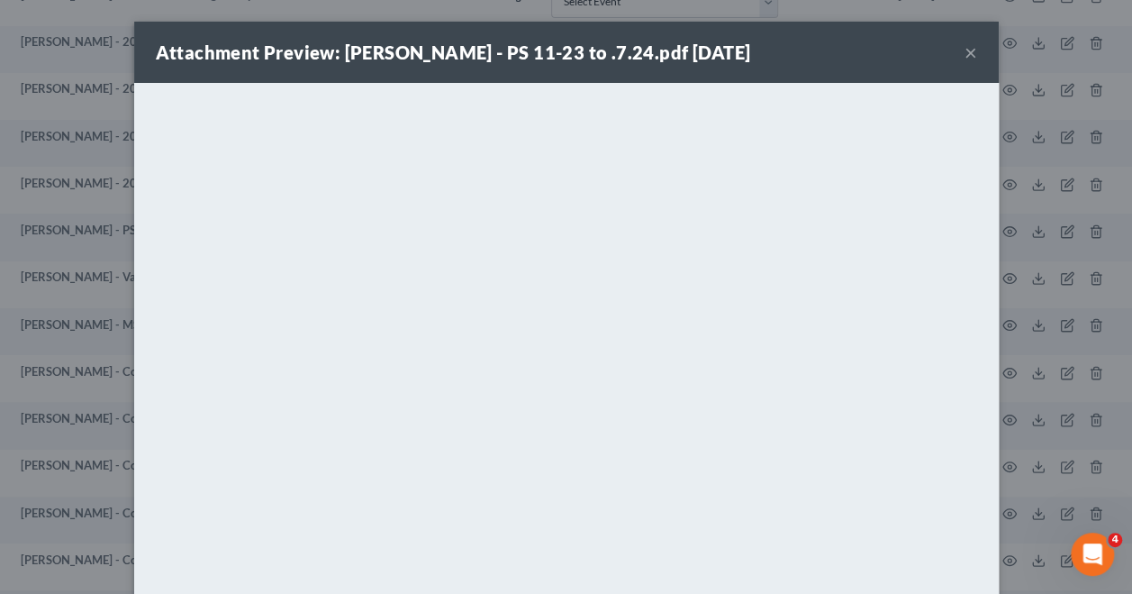
scroll to position [581, 288]
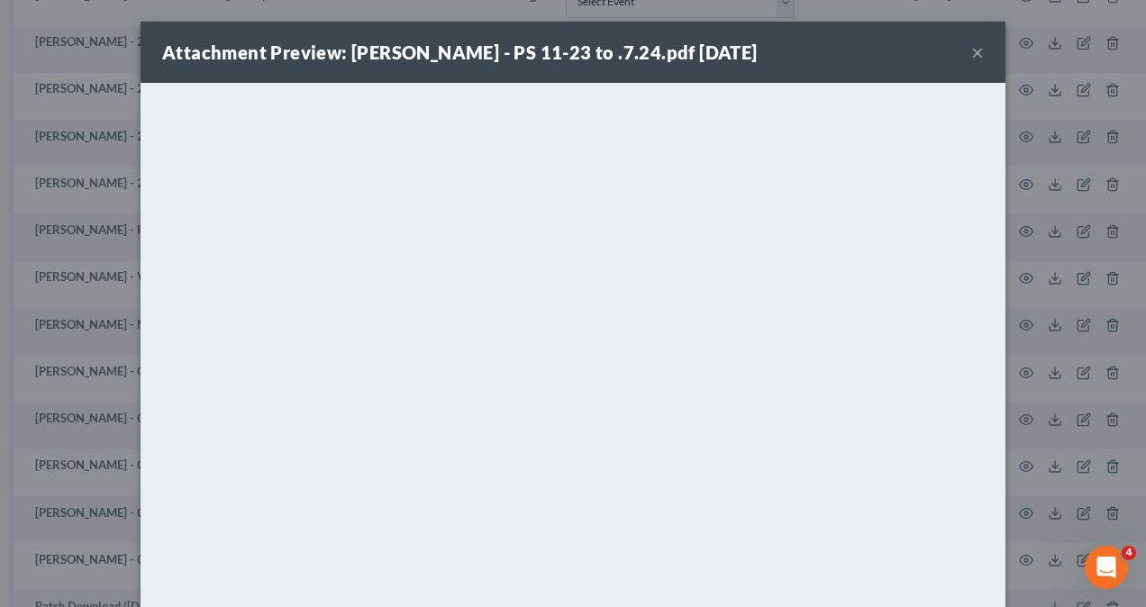
click at [971, 56] on button "×" at bounding box center [977, 52] width 13 height 22
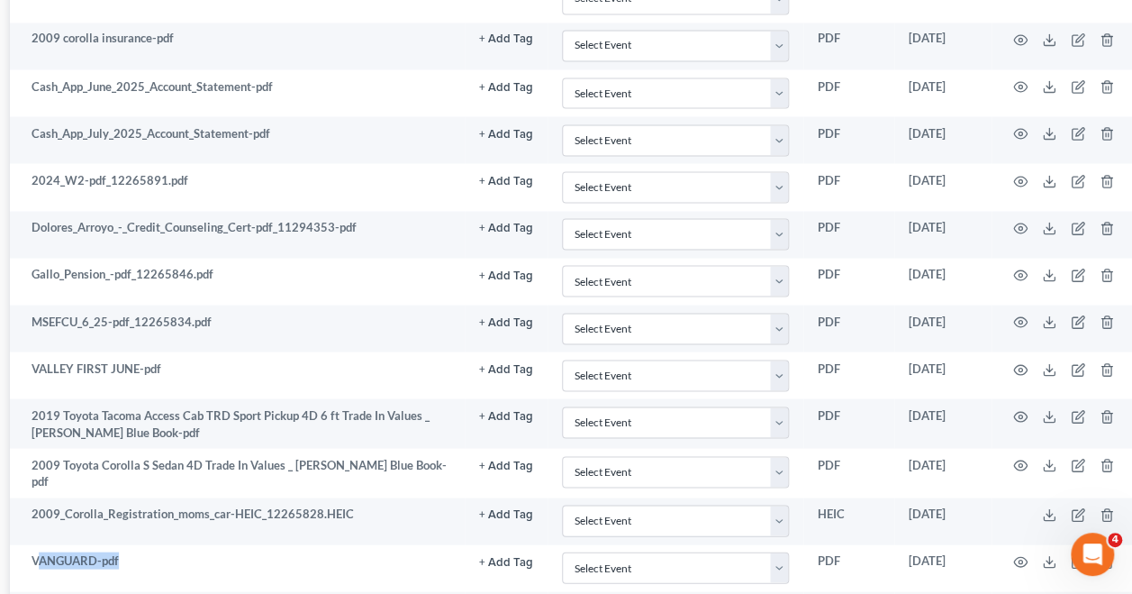
scroll to position [5133, 288]
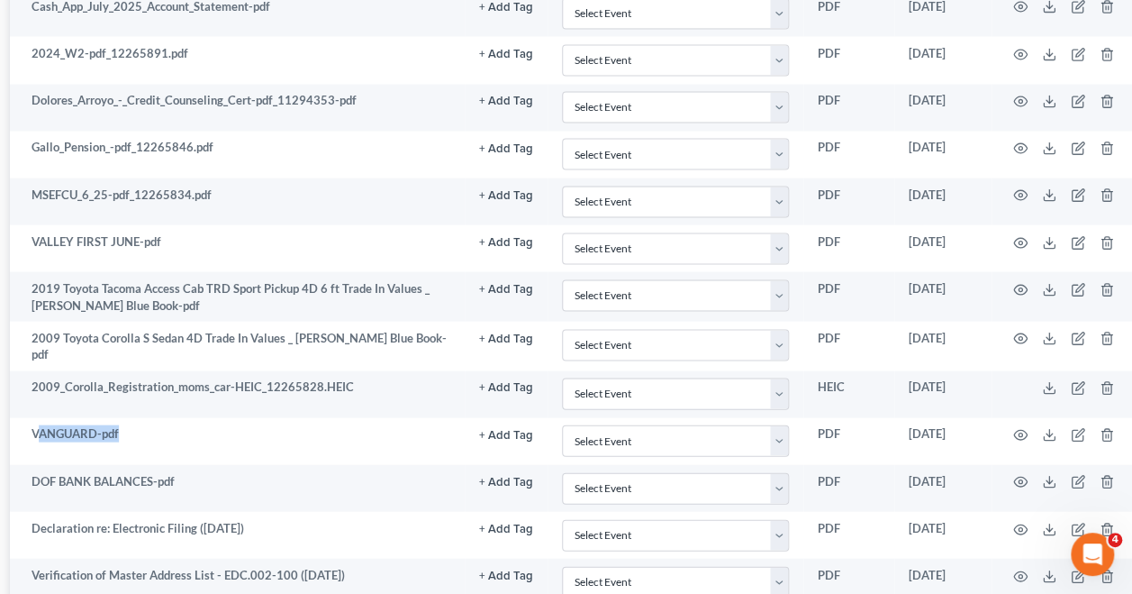
click at [296, 418] on td "VANGUARD-pdf" at bounding box center [237, 441] width 455 height 47
click at [931, 558] on td "[DATE]" at bounding box center [942, 581] width 97 height 47
click at [1020, 433] on circle "button" at bounding box center [1021, 435] width 4 height 4
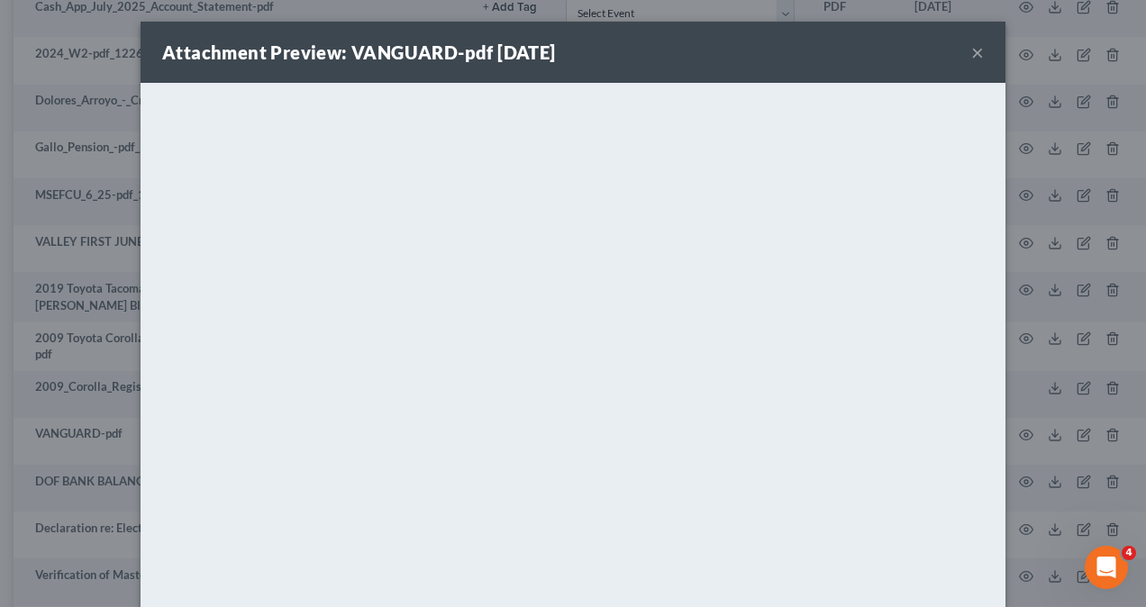
click at [973, 51] on button "×" at bounding box center [977, 52] width 13 height 22
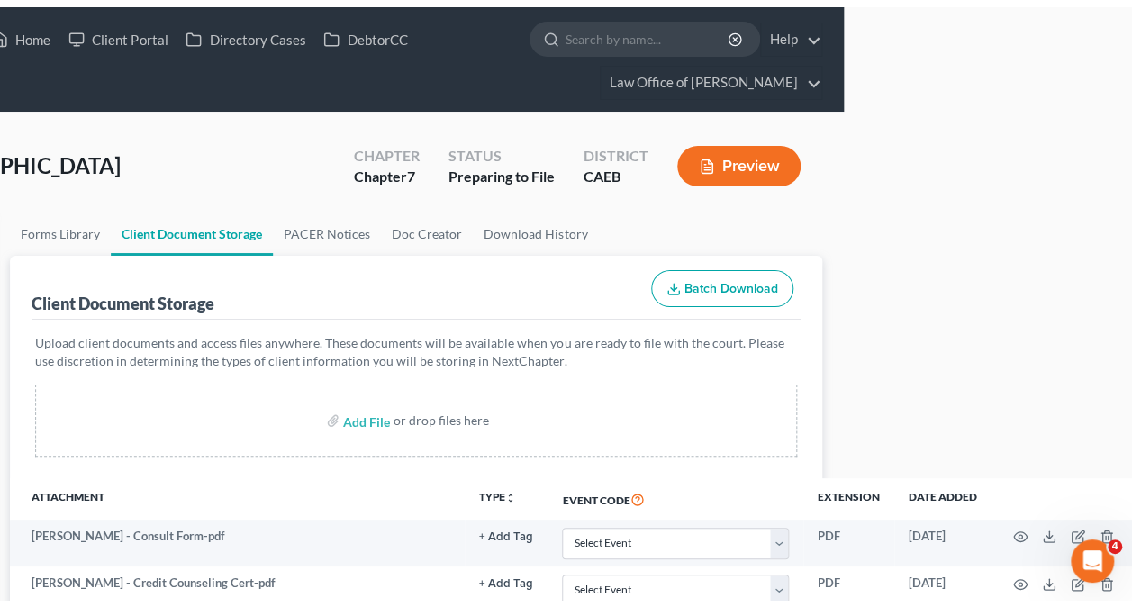
scroll to position [0, 0]
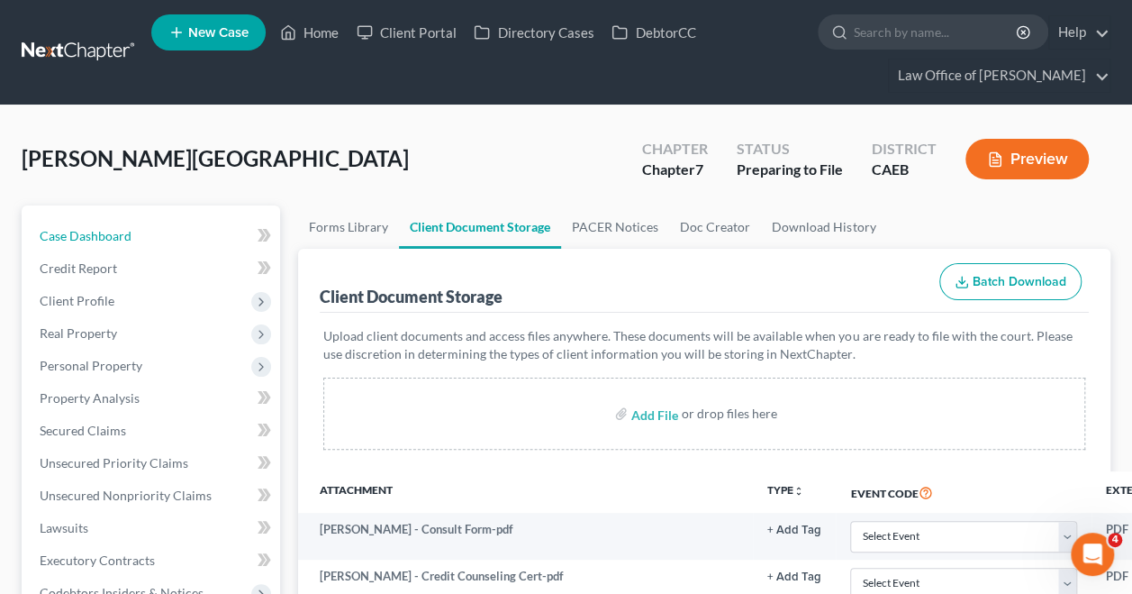
click at [108, 240] on span "Case Dashboard" at bounding box center [86, 235] width 92 height 15
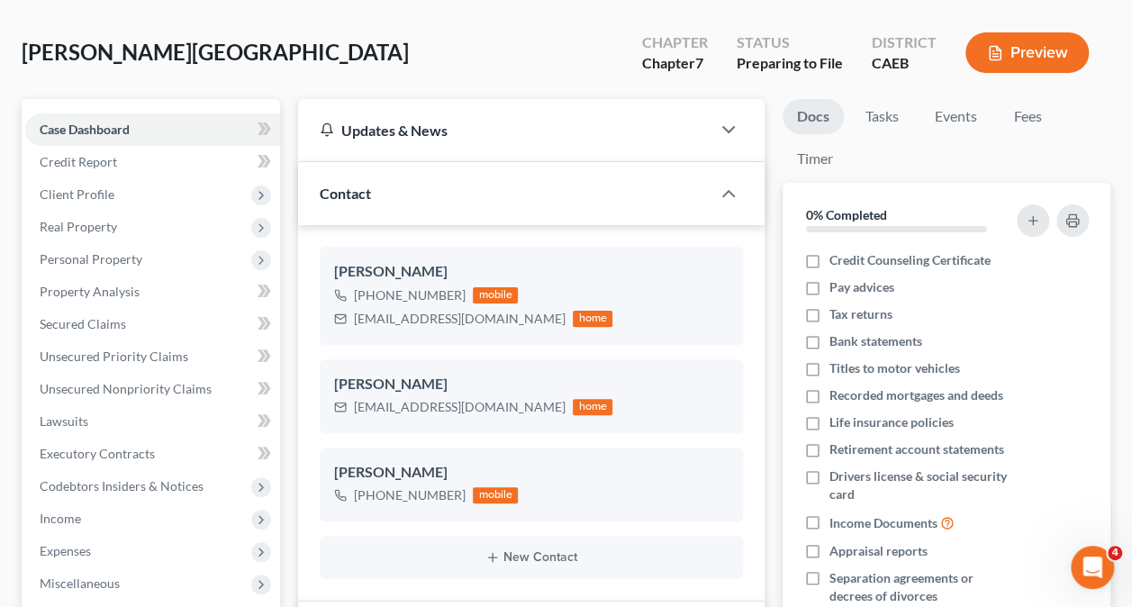
scroll to position [108, 0]
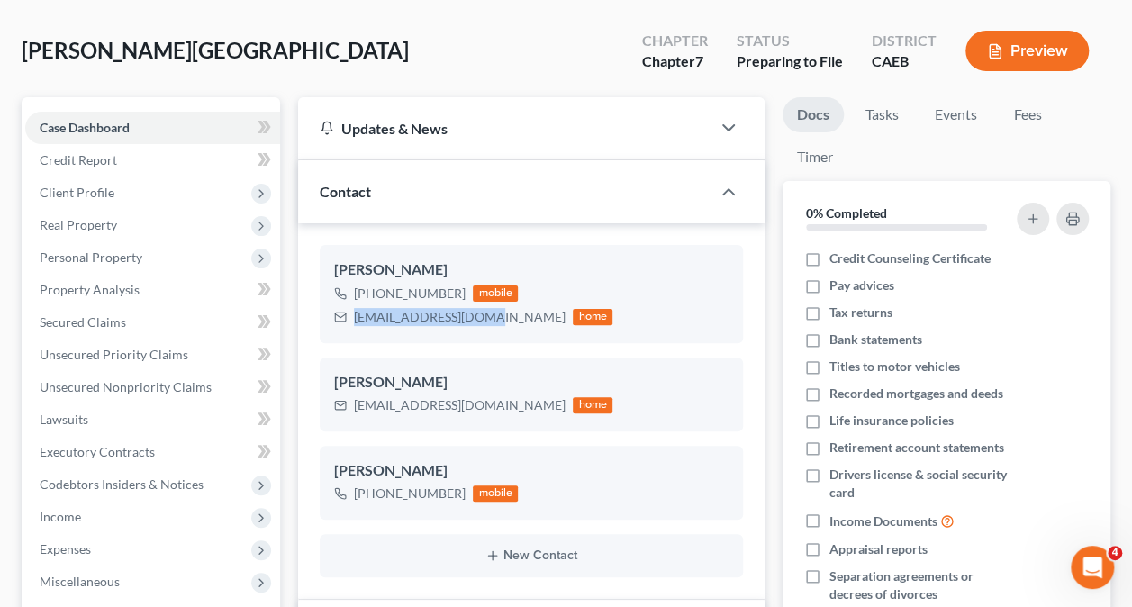
drag, startPoint x: 486, startPoint y: 319, endPoint x: 355, endPoint y: 331, distance: 132.1
click at [355, 331] on div "[PERSON_NAME] [PHONE_NUMBER] mobile [EMAIL_ADDRESS][DOMAIN_NAME] home" at bounding box center [531, 293] width 423 height 97
copy div "[EMAIL_ADDRESS][DOMAIN_NAME]"
